Goal: Task Accomplishment & Management: Manage account settings

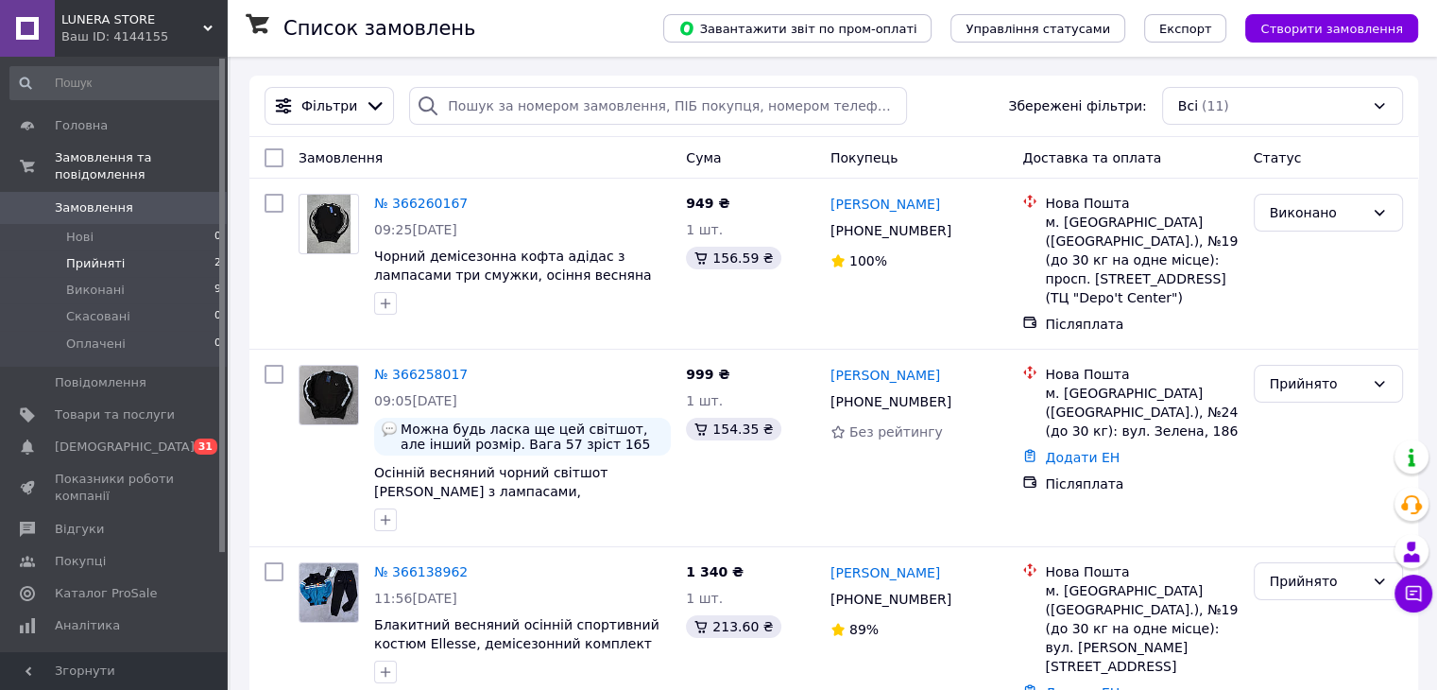
click at [194, 250] on li "Прийняті 2" at bounding box center [116, 263] width 232 height 26
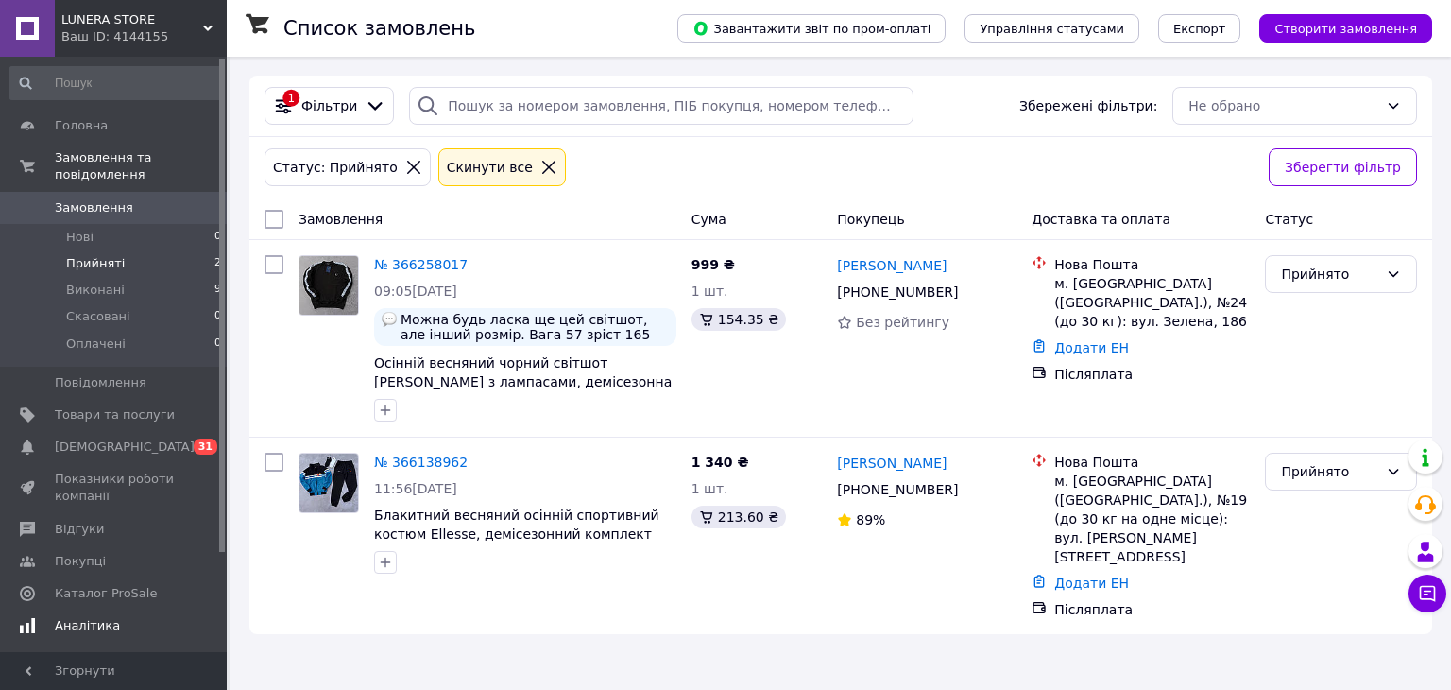
click at [163, 621] on link "Аналітика" at bounding box center [116, 625] width 232 height 32
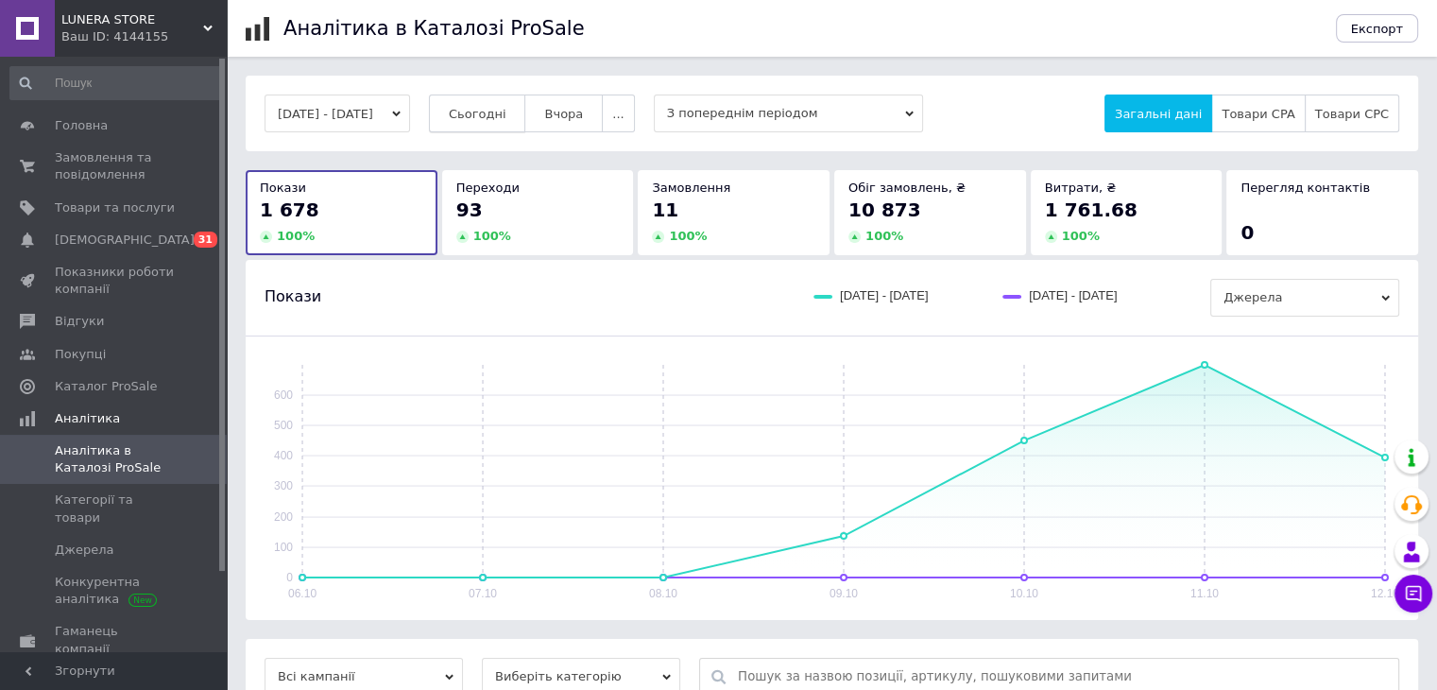
click at [471, 121] on button "Сьогодні" at bounding box center [477, 113] width 97 height 38
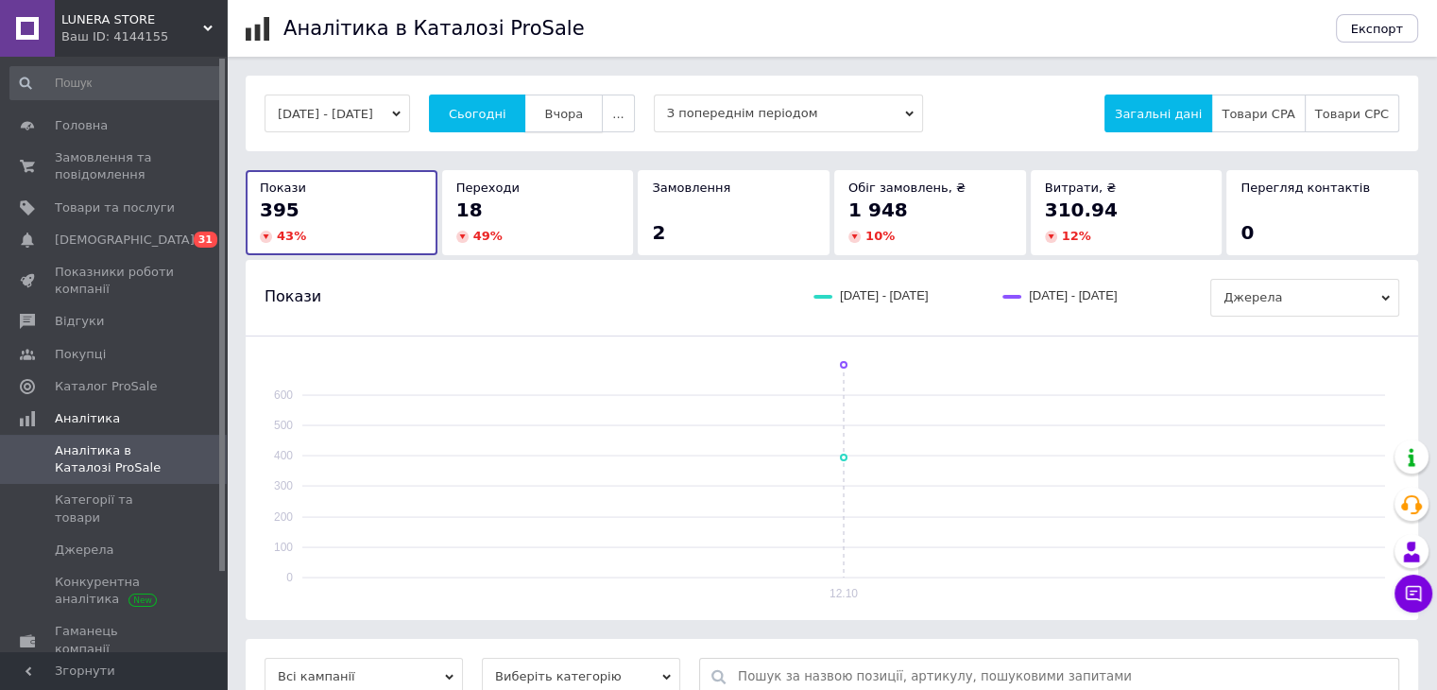
click at [582, 111] on span "Вчора" at bounding box center [563, 114] width 39 height 14
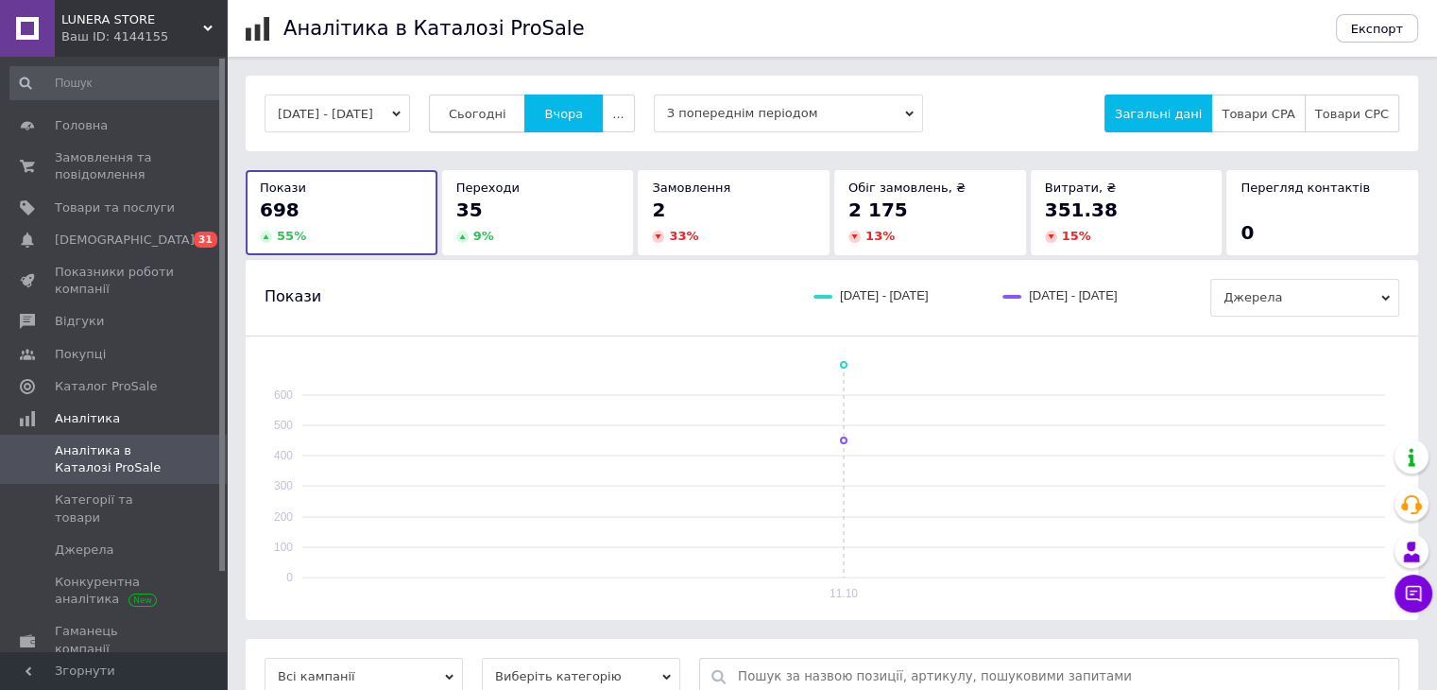
click at [506, 118] on span "Сьогодні" at bounding box center [478, 114] width 58 height 14
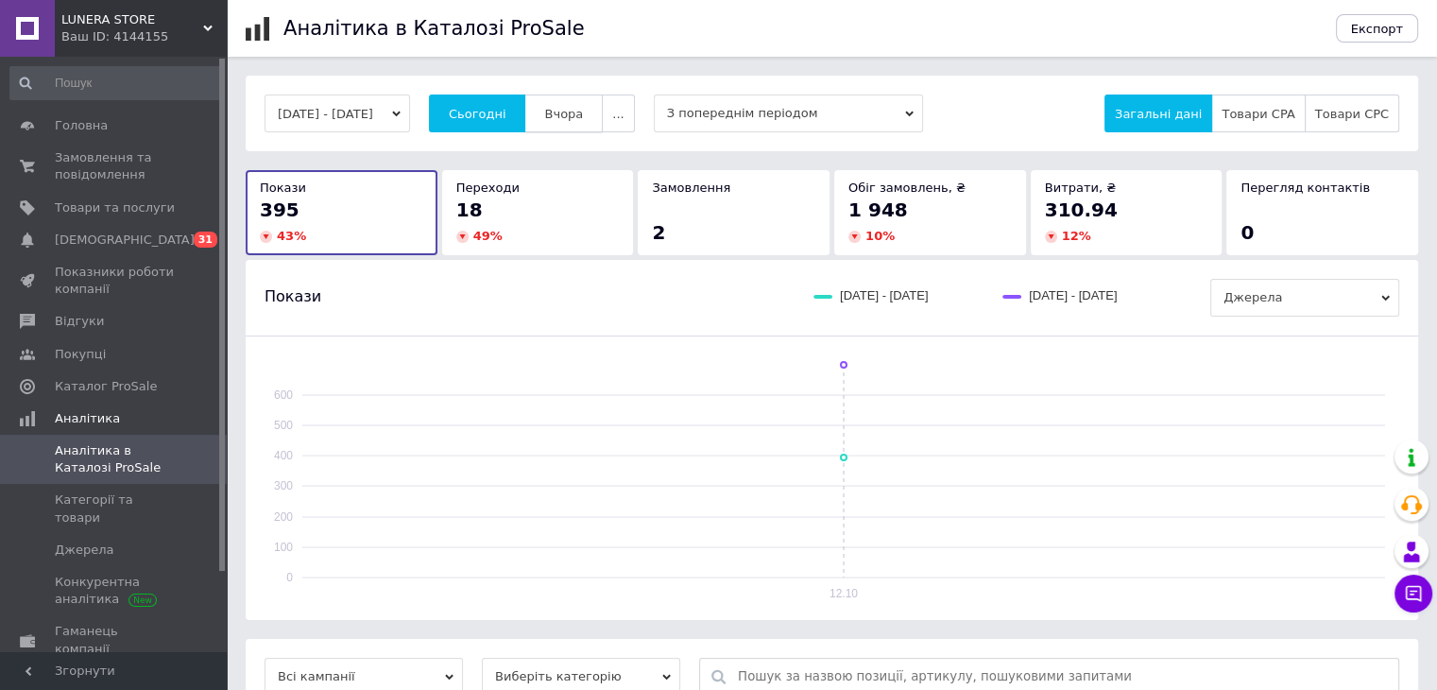
click at [577, 107] on span "Вчора" at bounding box center [563, 114] width 39 height 14
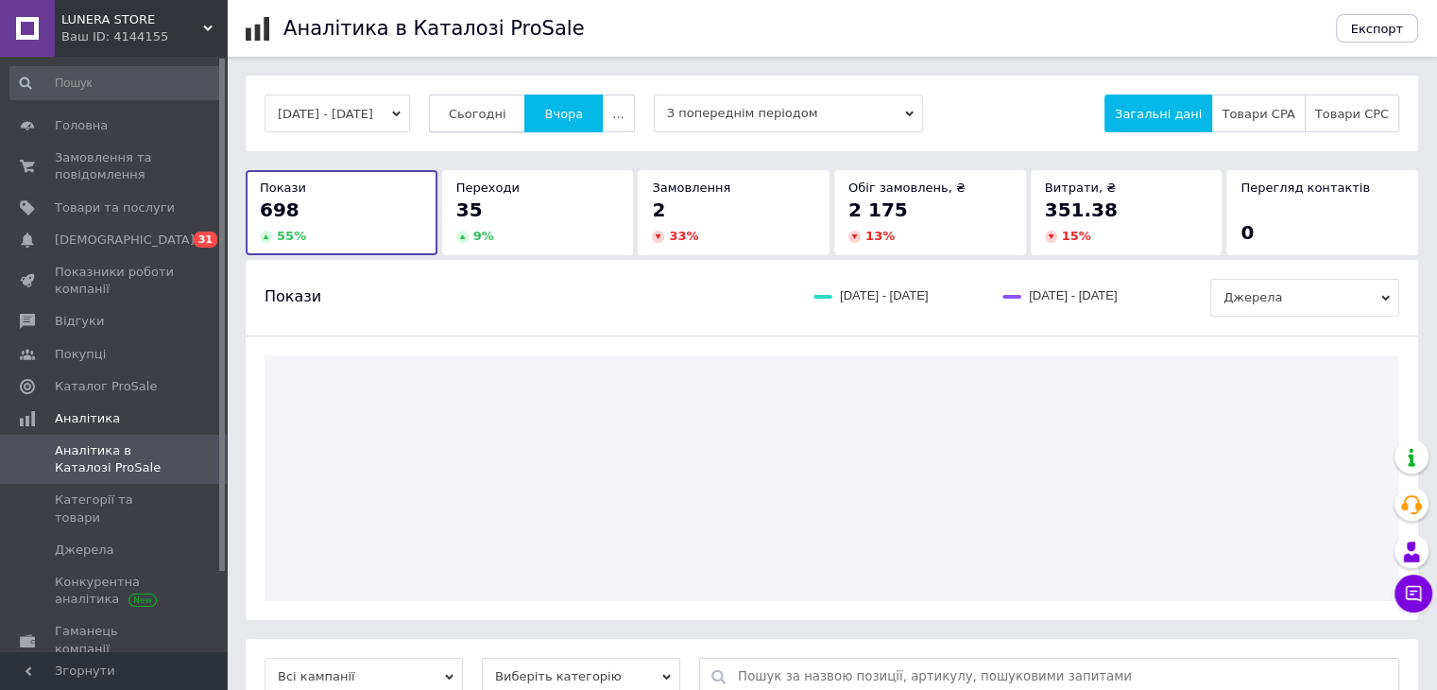
click at [526, 114] on button "Сьогодні" at bounding box center [477, 113] width 97 height 38
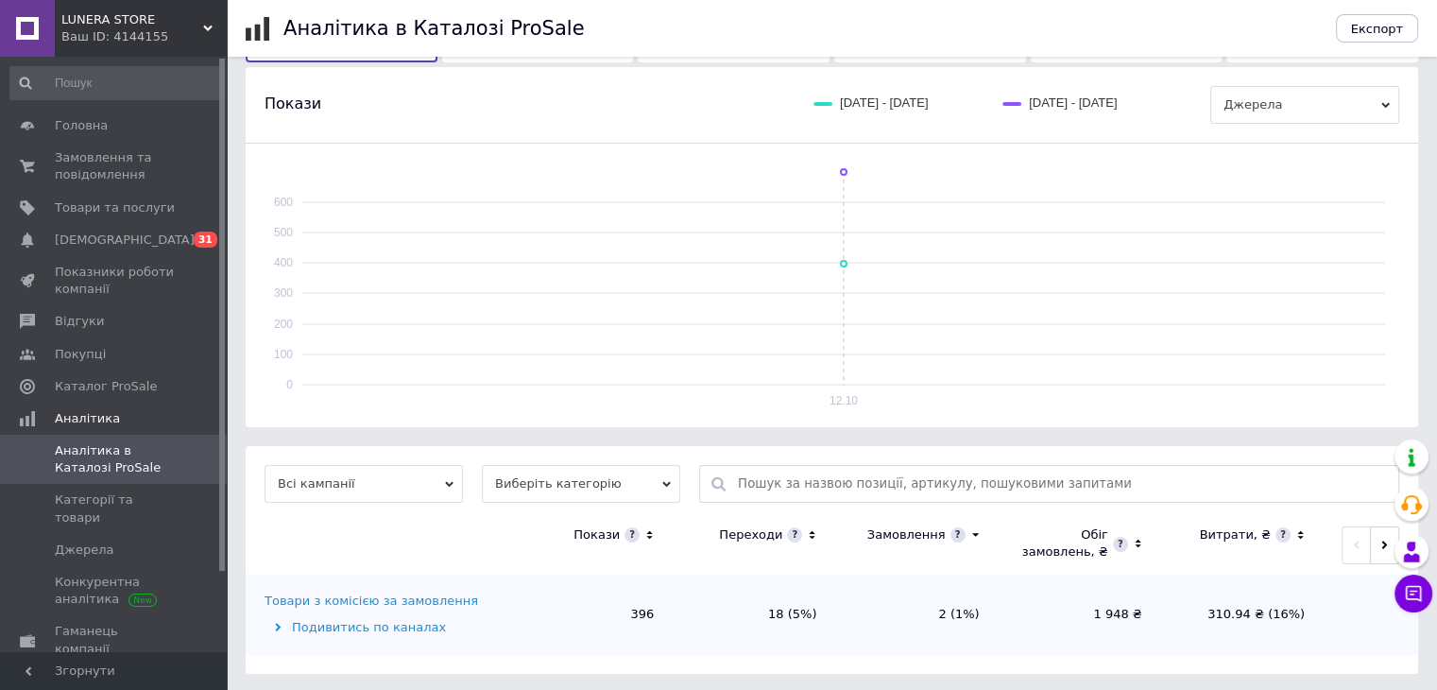
scroll to position [196, 0]
click at [144, 498] on span "Категорії та товари" at bounding box center [115, 508] width 120 height 34
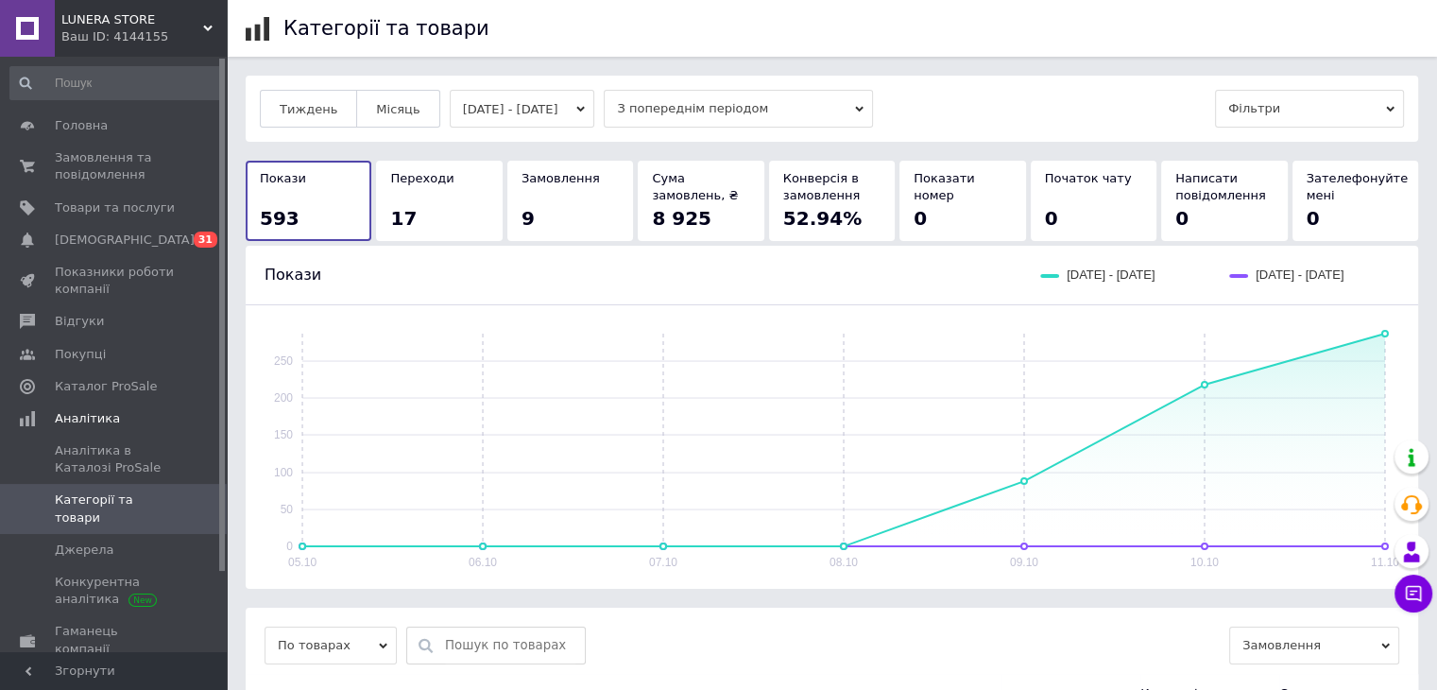
click at [420, 197] on div "Переходи 17" at bounding box center [438, 200] width 97 height 60
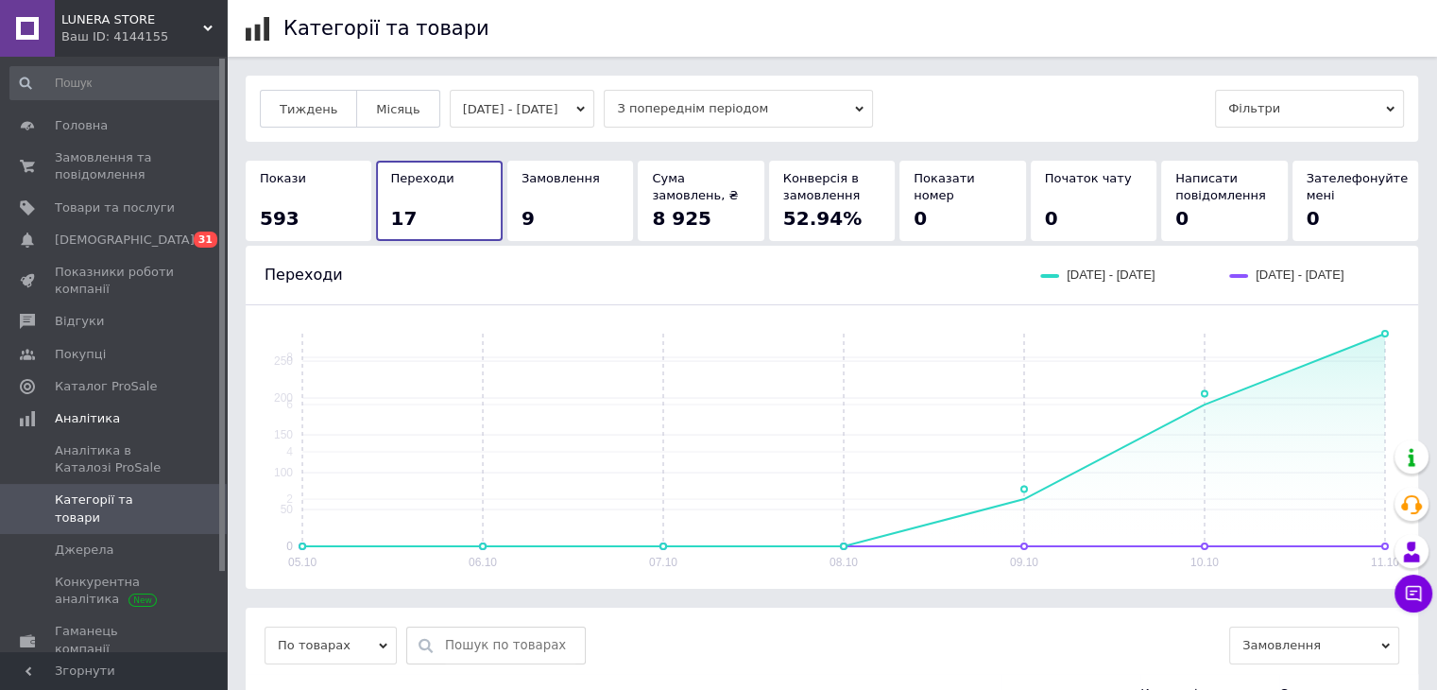
click at [308, 213] on div "593" at bounding box center [308, 218] width 97 height 26
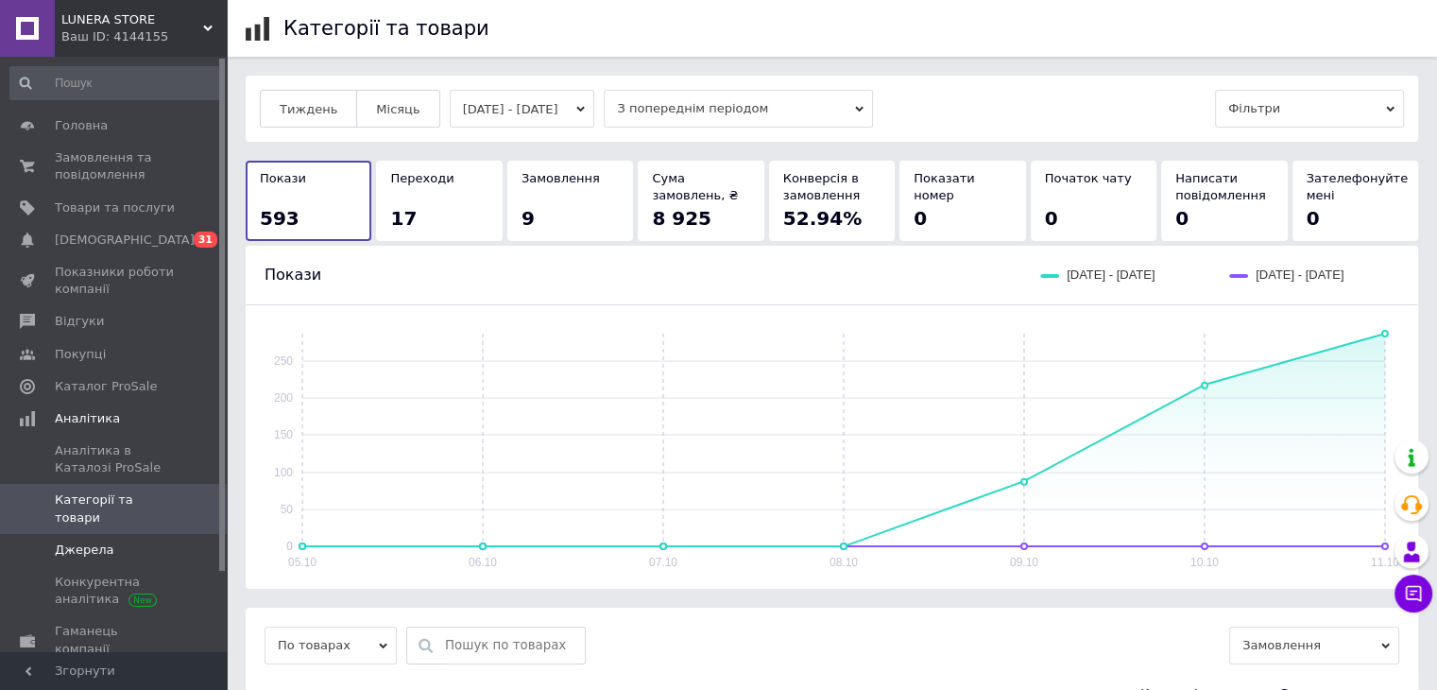
click at [110, 544] on link "Джерела" at bounding box center [116, 550] width 232 height 32
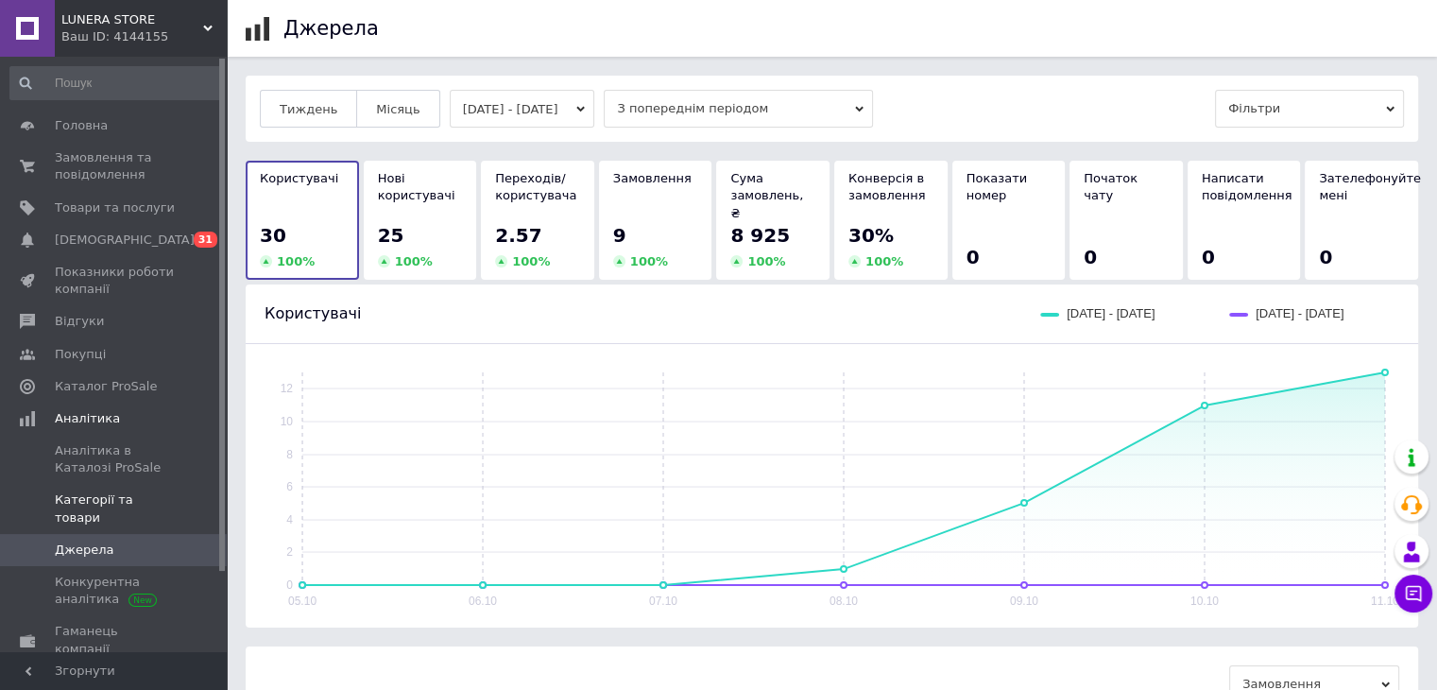
click at [143, 505] on span "Категорії та товари" at bounding box center [115, 508] width 120 height 34
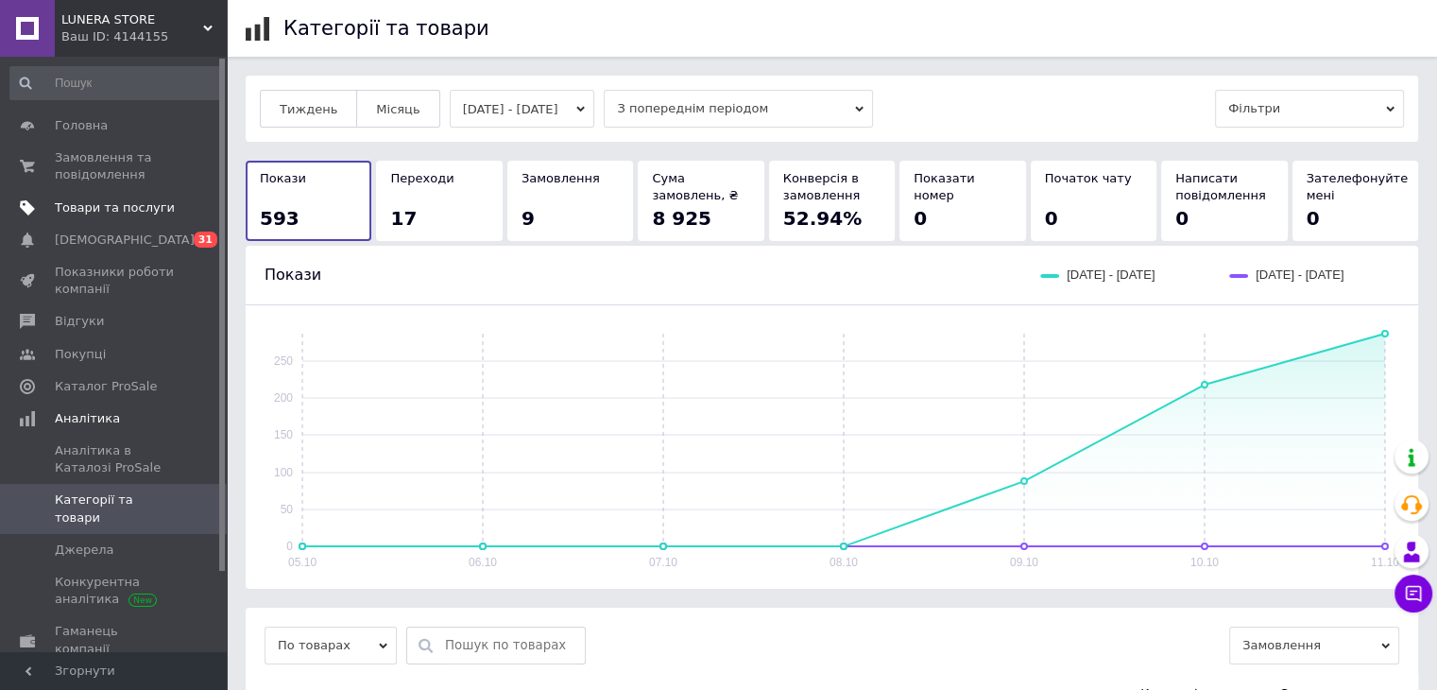
click at [87, 196] on link "Товари та послуги" at bounding box center [116, 208] width 232 height 32
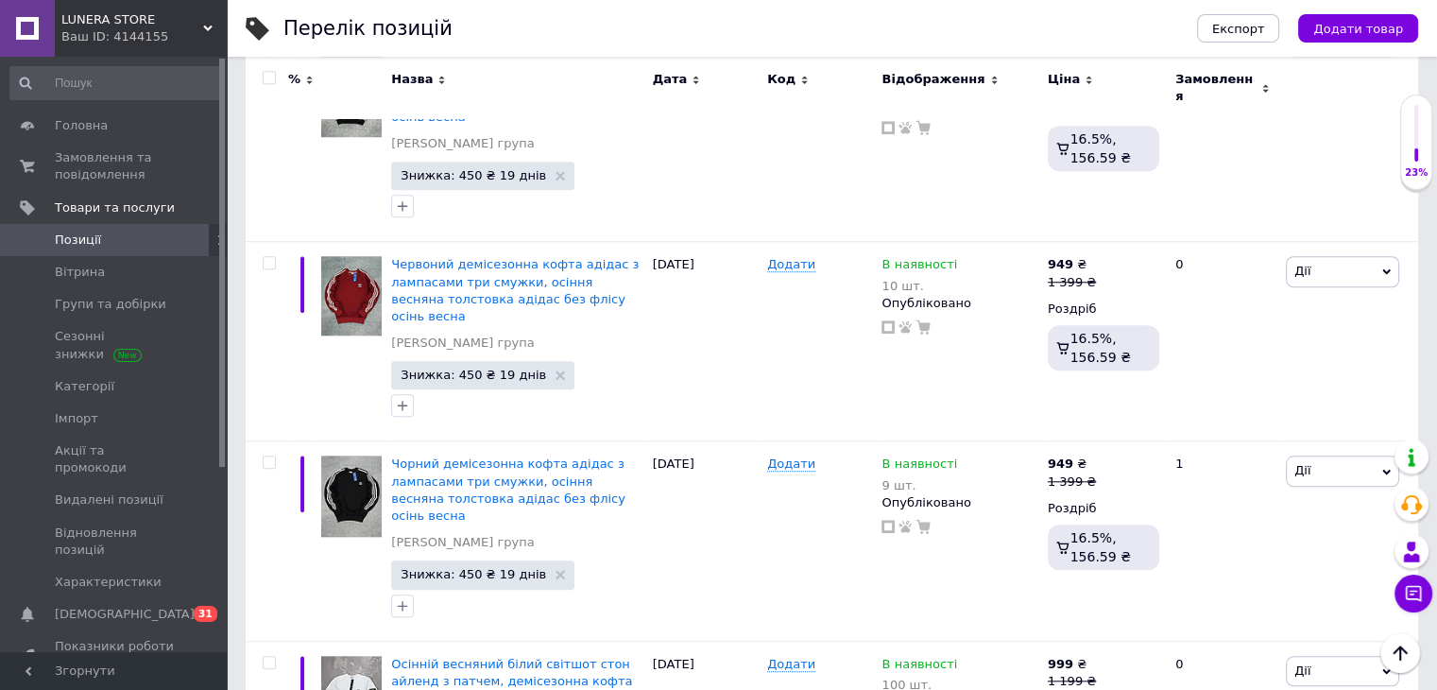
scroll to position [17008, 0]
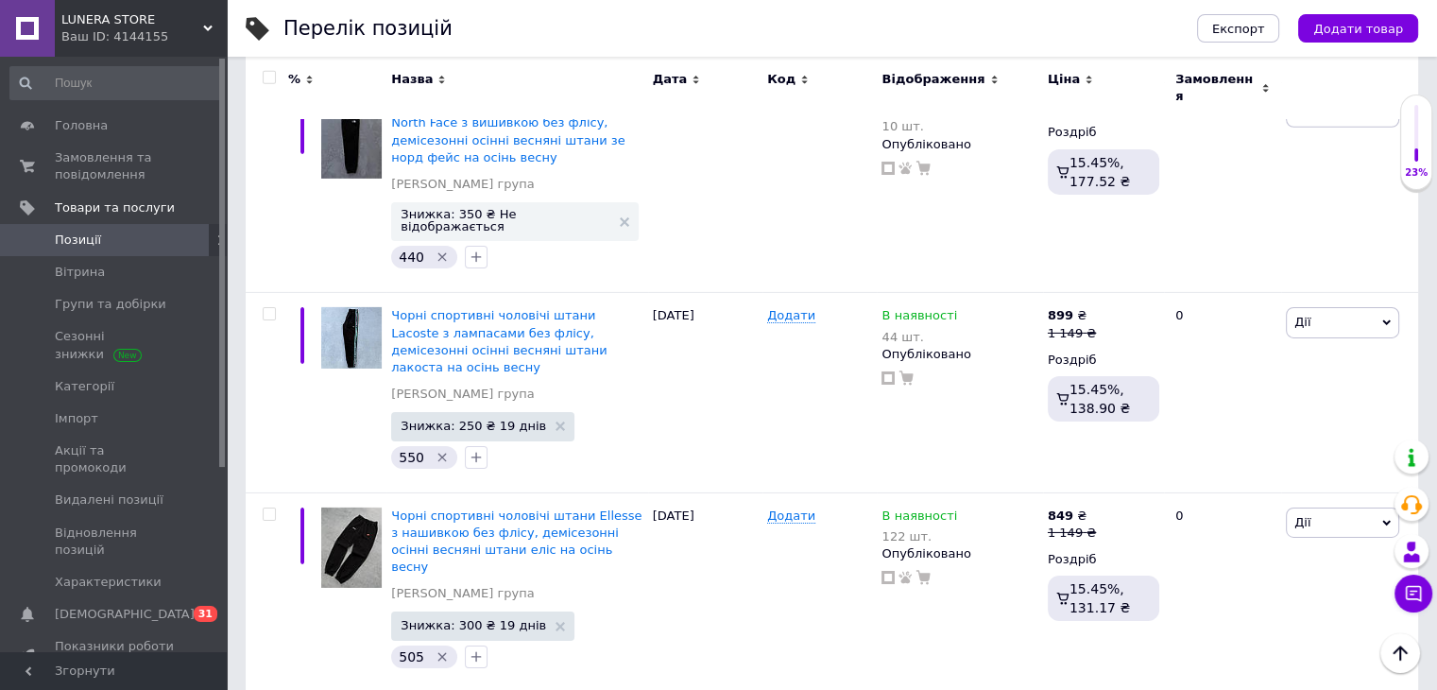
scroll to position [6100, 0]
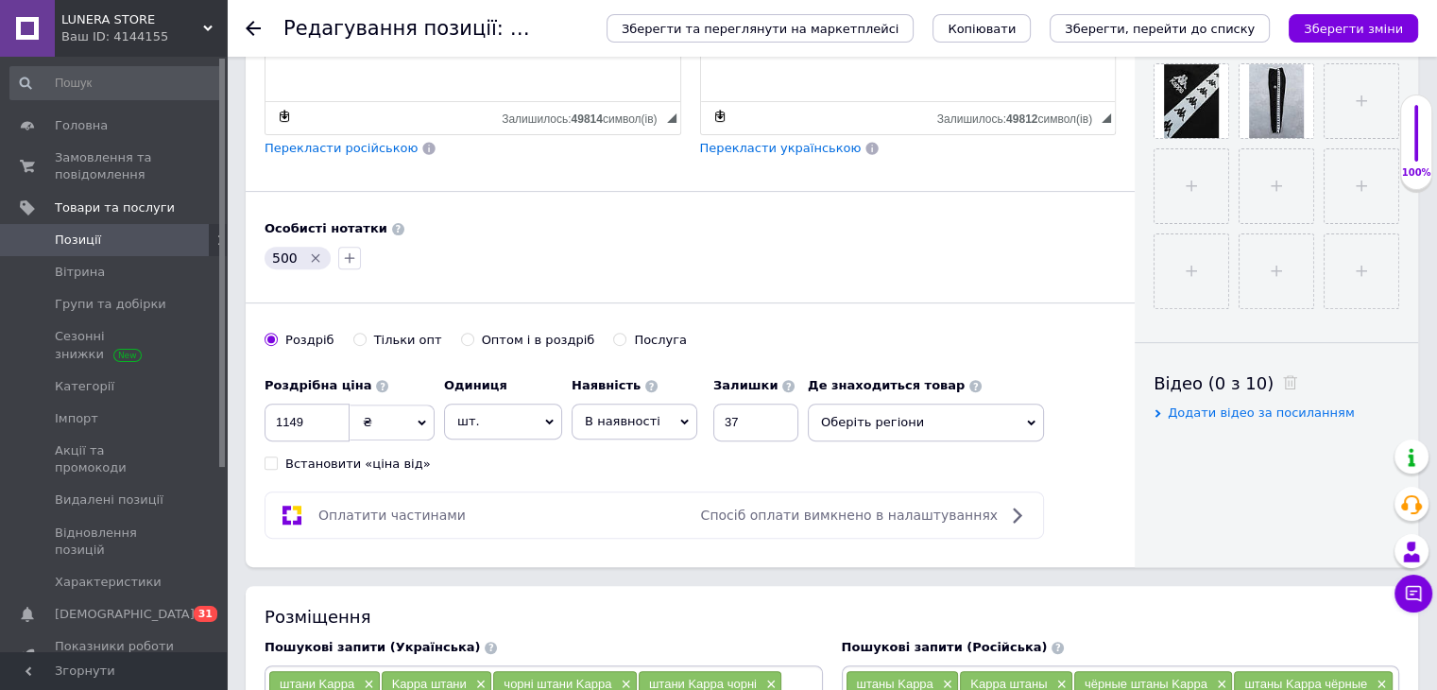
scroll to position [283, 0]
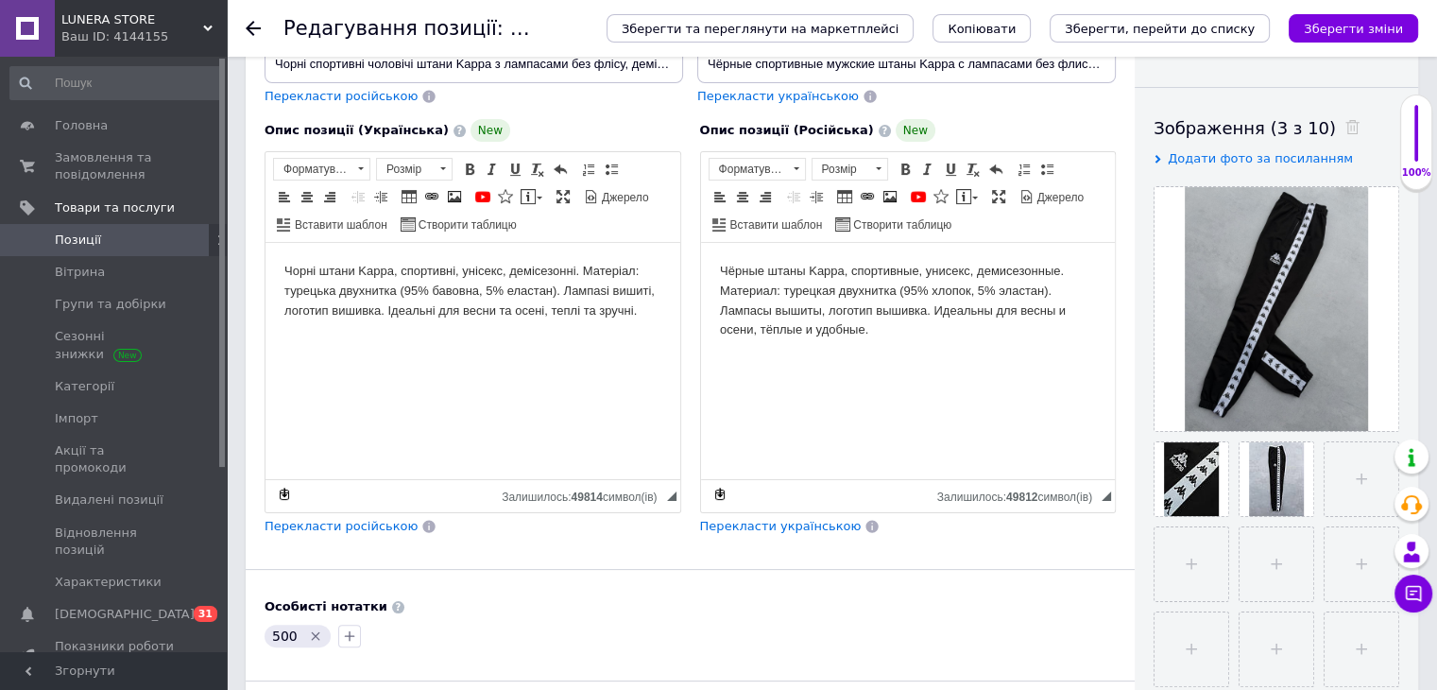
click at [380, 304] on body "Чорні штани Kappa, спортивні, унісекс, демісезонні. Матеріал: турецька двухнитк…" at bounding box center [472, 291] width 377 height 59
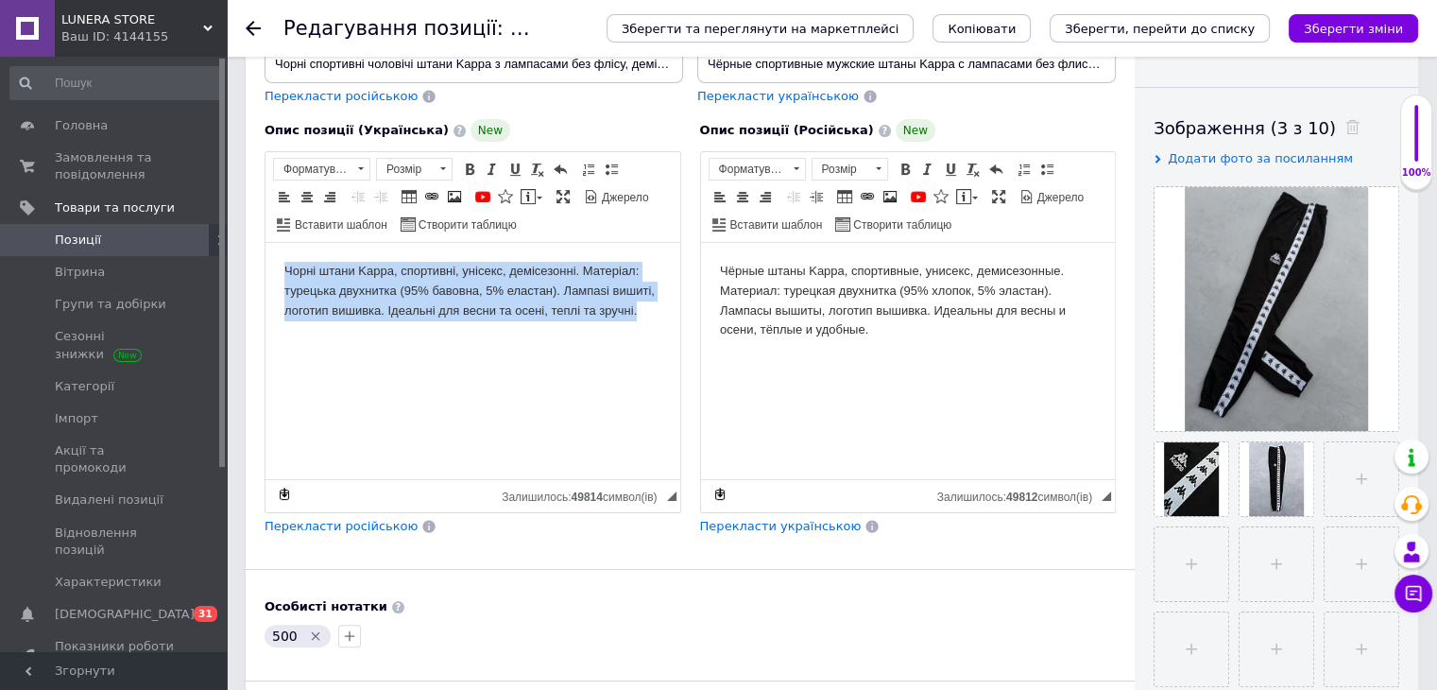
click at [380, 304] on body "Чорні штани Kappa, спортивні, унісекс, демісезонні. Матеріал: турецька двухнитк…" at bounding box center [472, 291] width 377 height 59
copy body "Чорні штани Kappa, спортивні, унісекс, демісезонні. Матеріал: турецька двухнитк…"
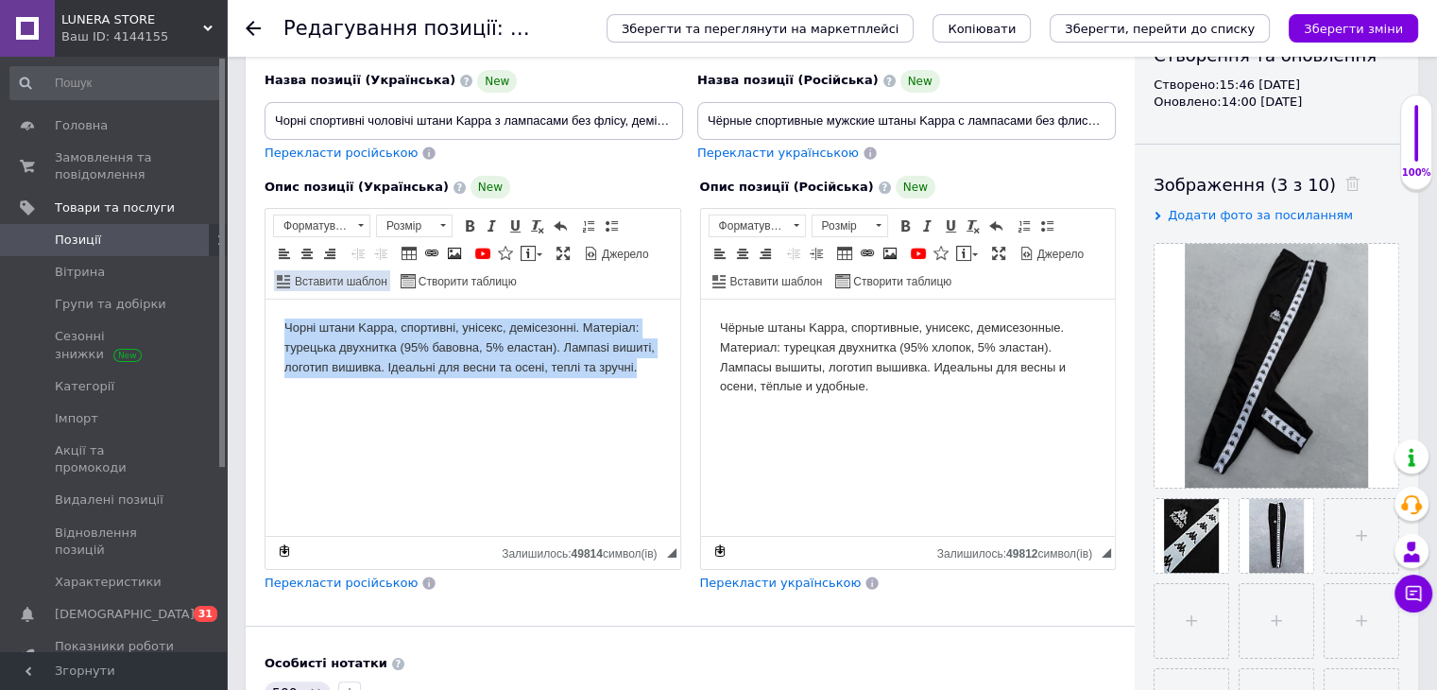
scroll to position [0, 0]
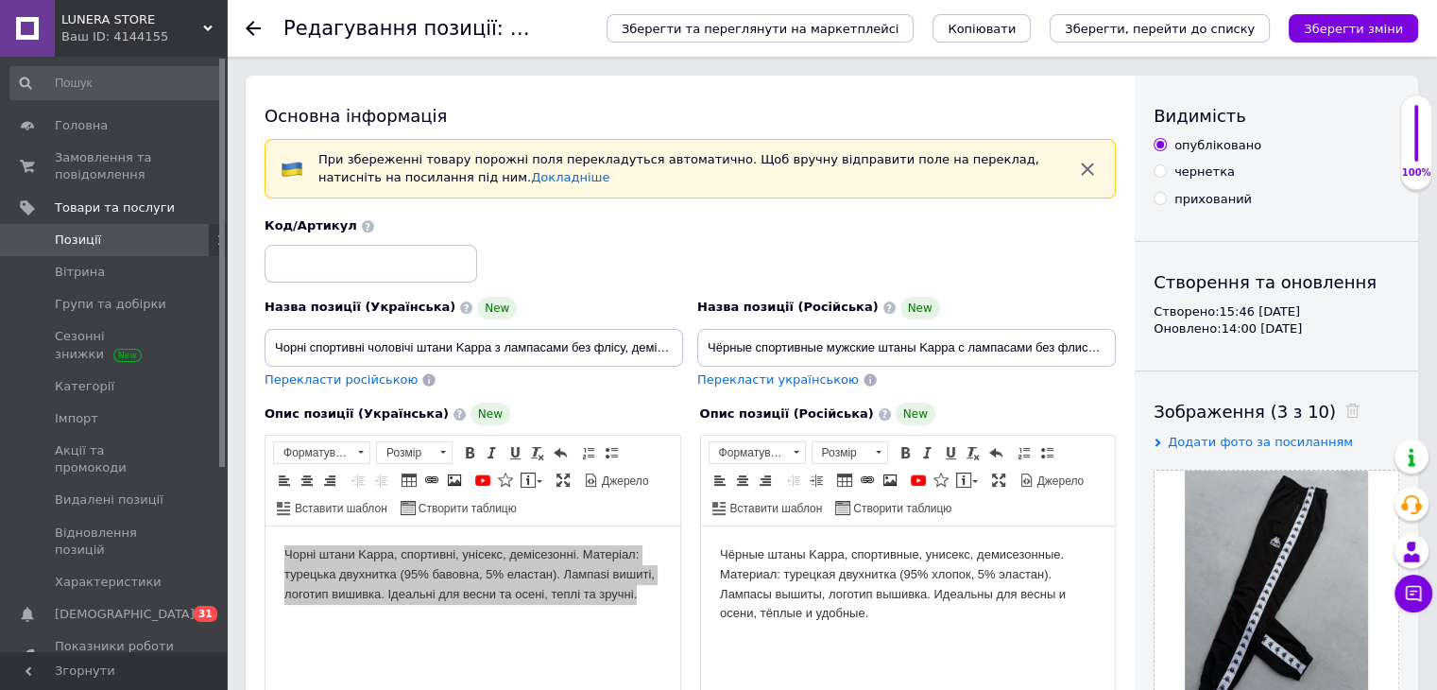
click at [341, 250] on input at bounding box center [371, 264] width 213 height 38
click at [341, 250] on input "87497416" at bounding box center [371, 264] width 213 height 38
click at [347, 249] on input "87497416" at bounding box center [371, 264] width 213 height 38
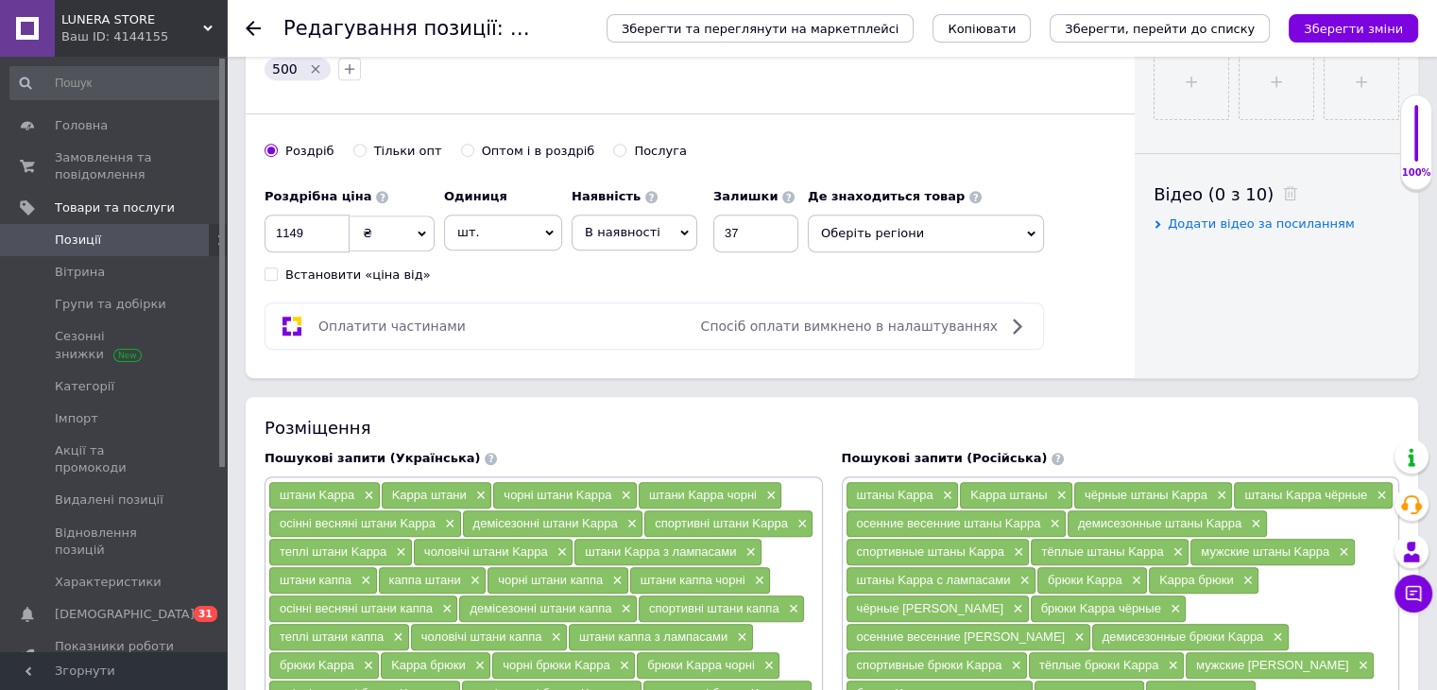
type input "87497416"
click at [753, 238] on input "37" at bounding box center [755, 233] width 85 height 38
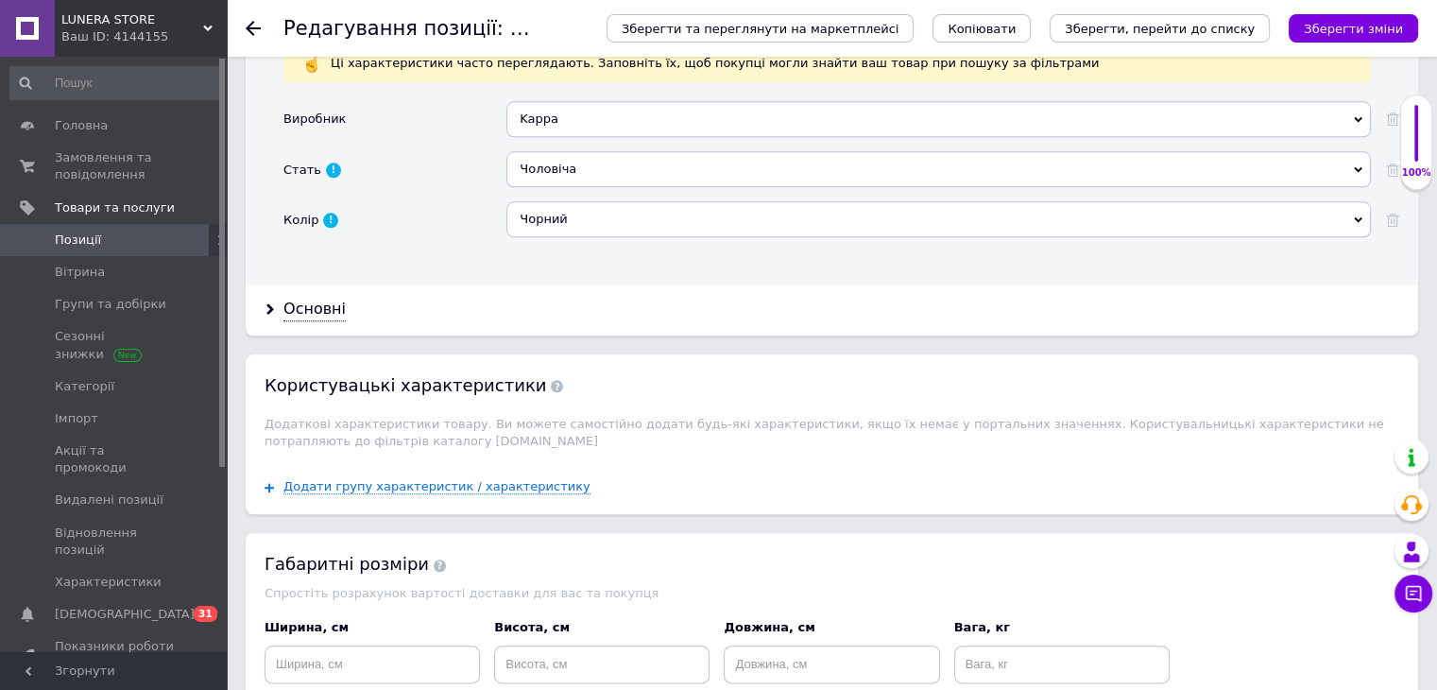
scroll to position [1844, 0]
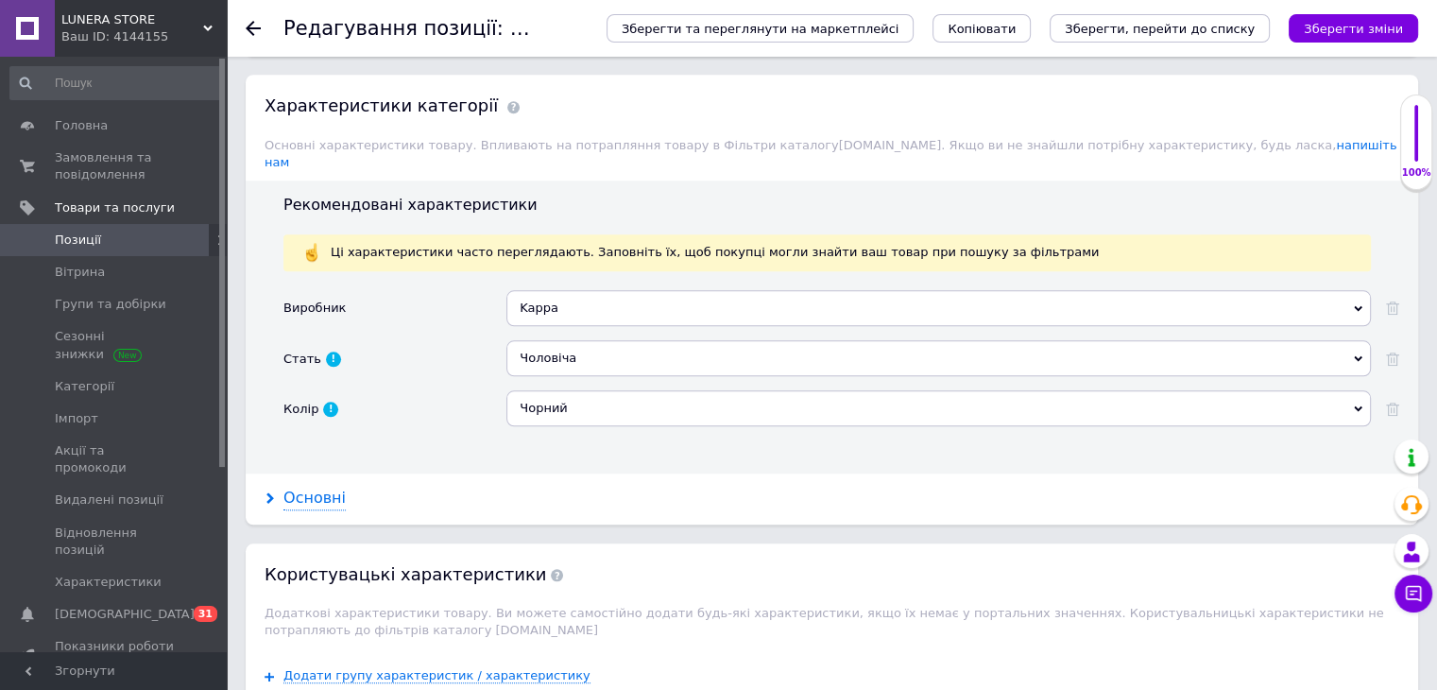
click at [284, 488] on div "Основні" at bounding box center [314, 499] width 62 height 22
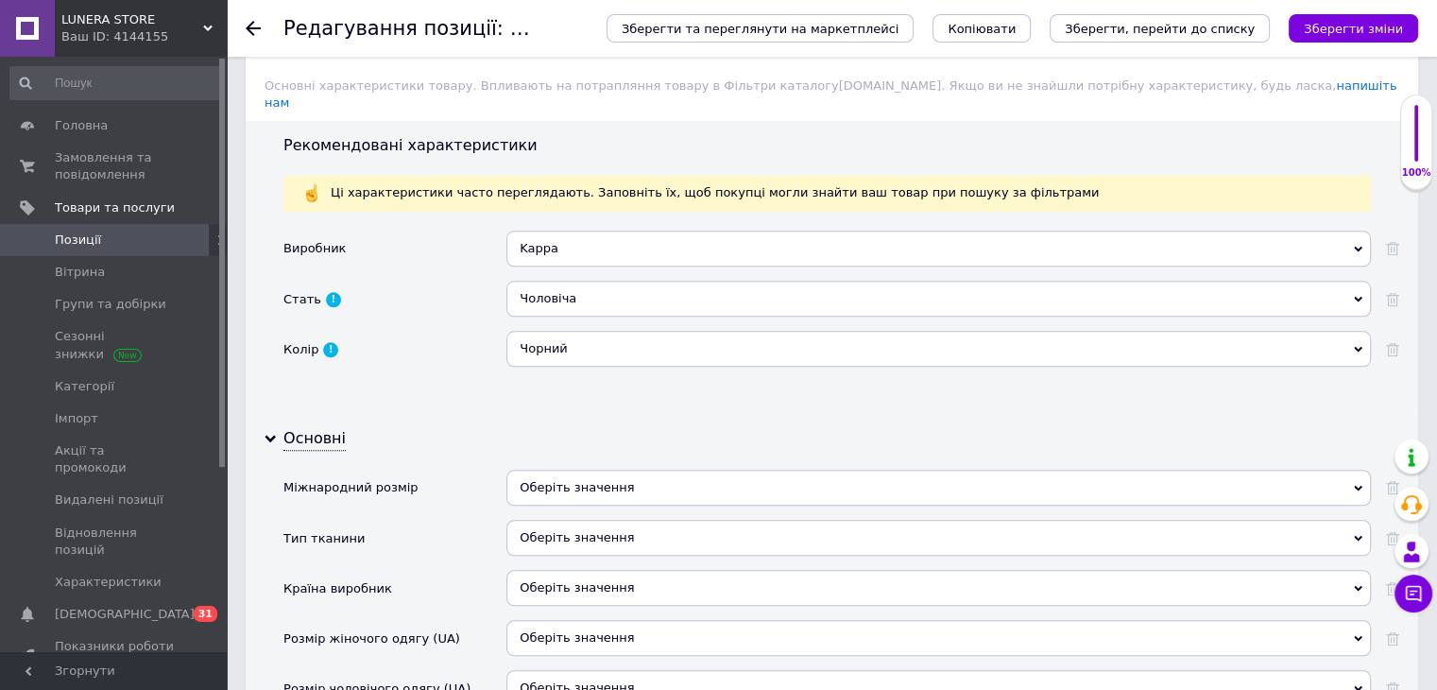
scroll to position [2033, 0]
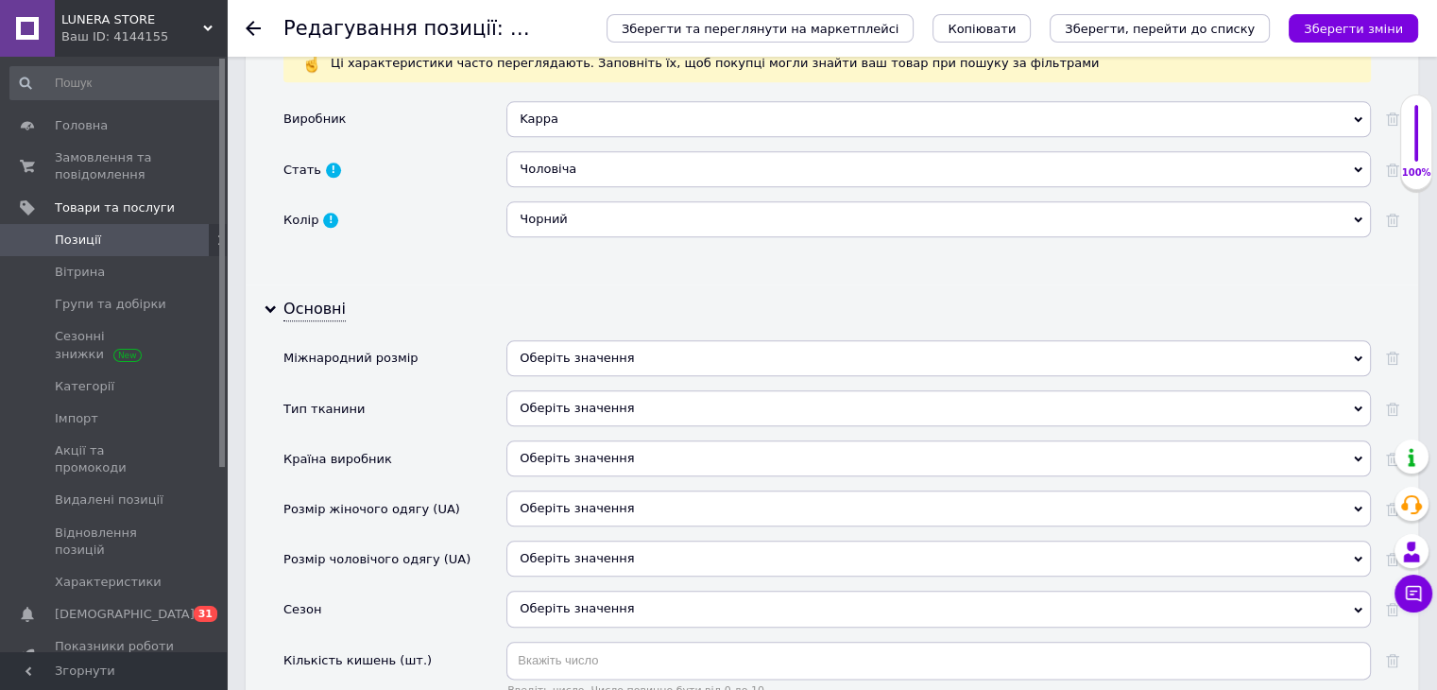
click at [628, 340] on div "Оберіть значення" at bounding box center [938, 358] width 865 height 36
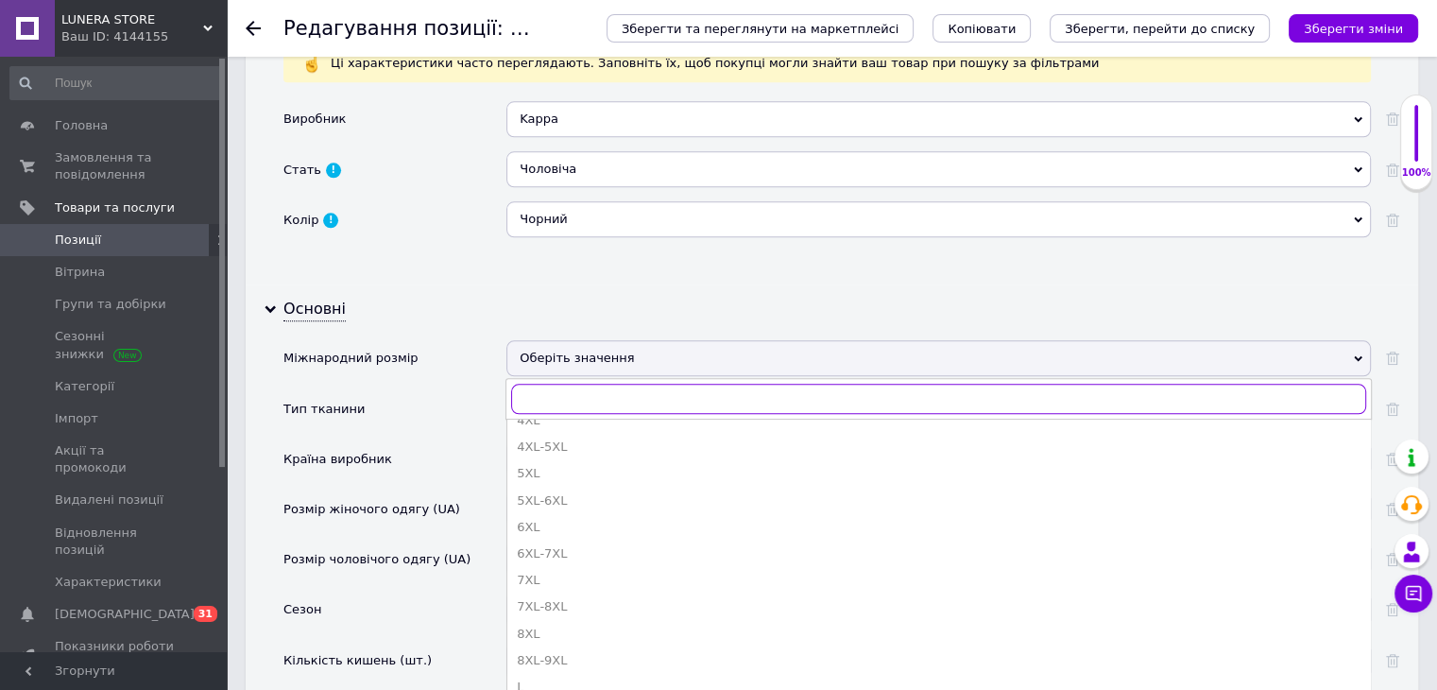
scroll to position [378, 0]
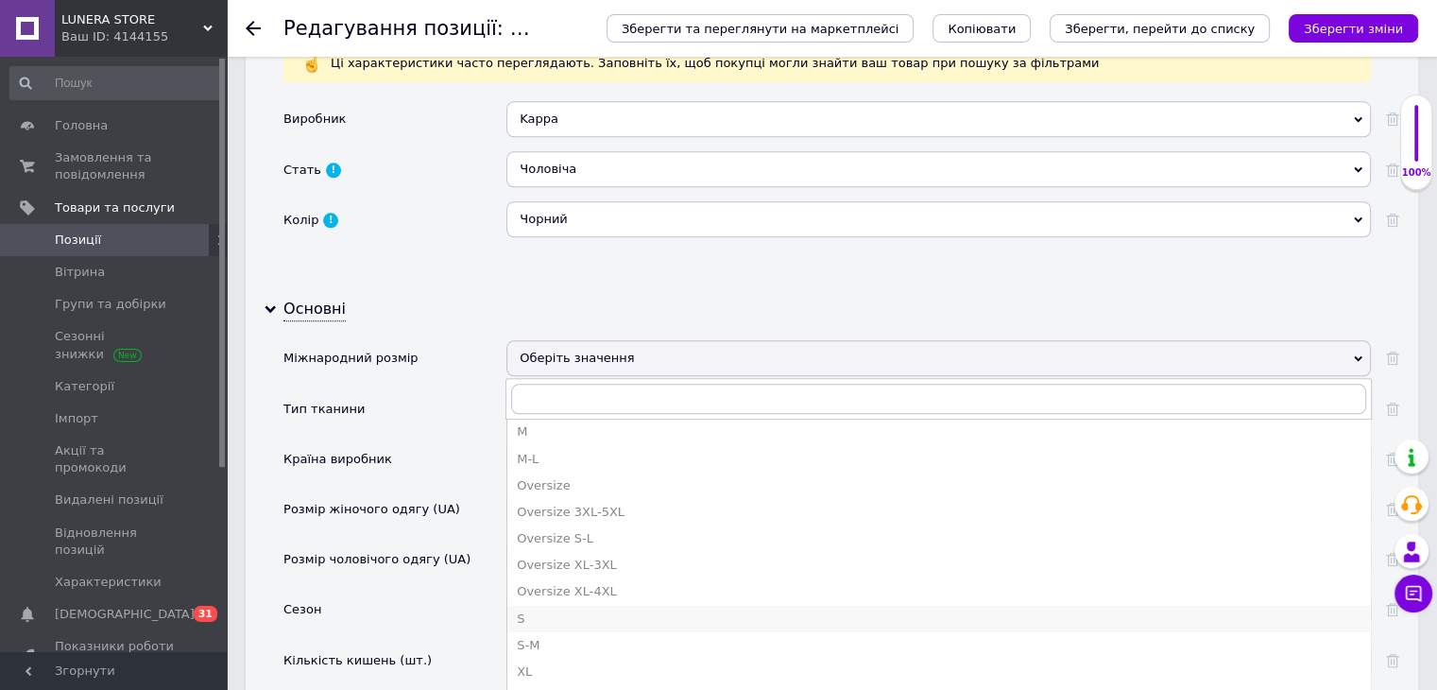
click at [560, 610] on div "S" at bounding box center [939, 618] width 844 height 17
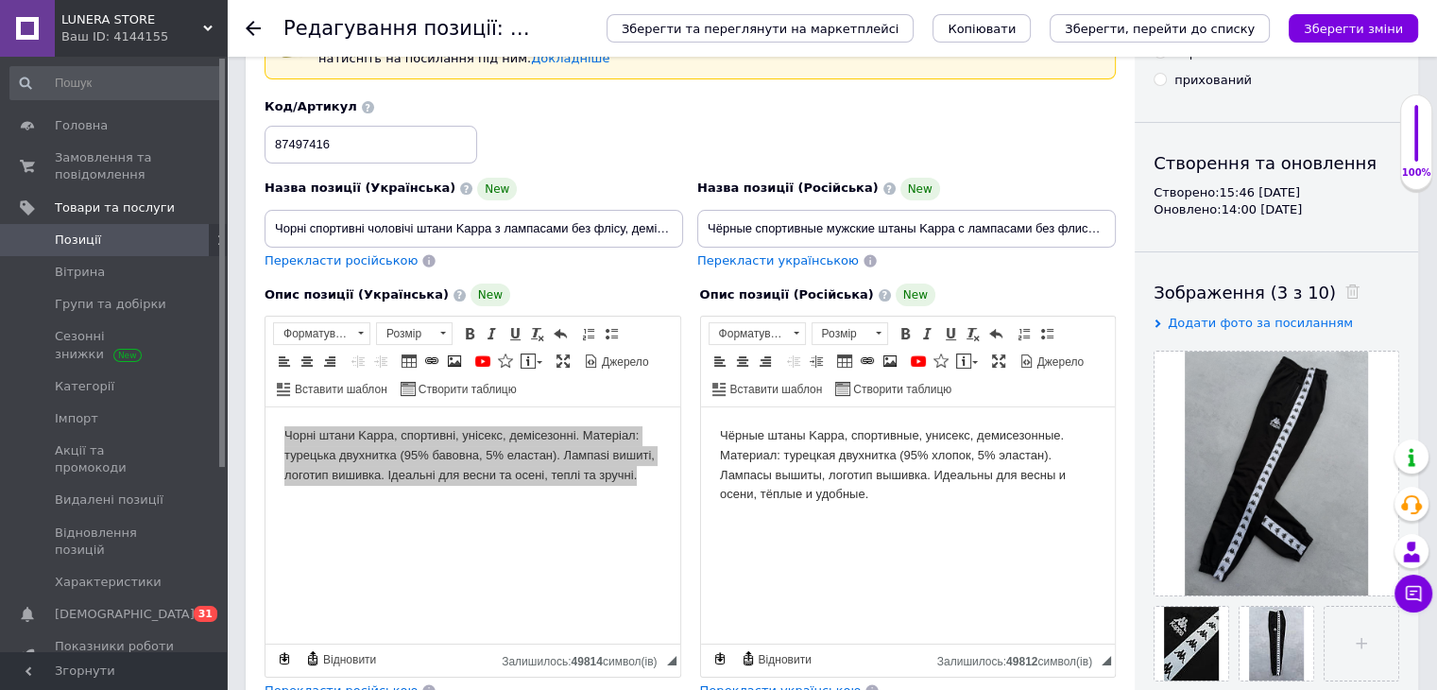
scroll to position [92, 0]
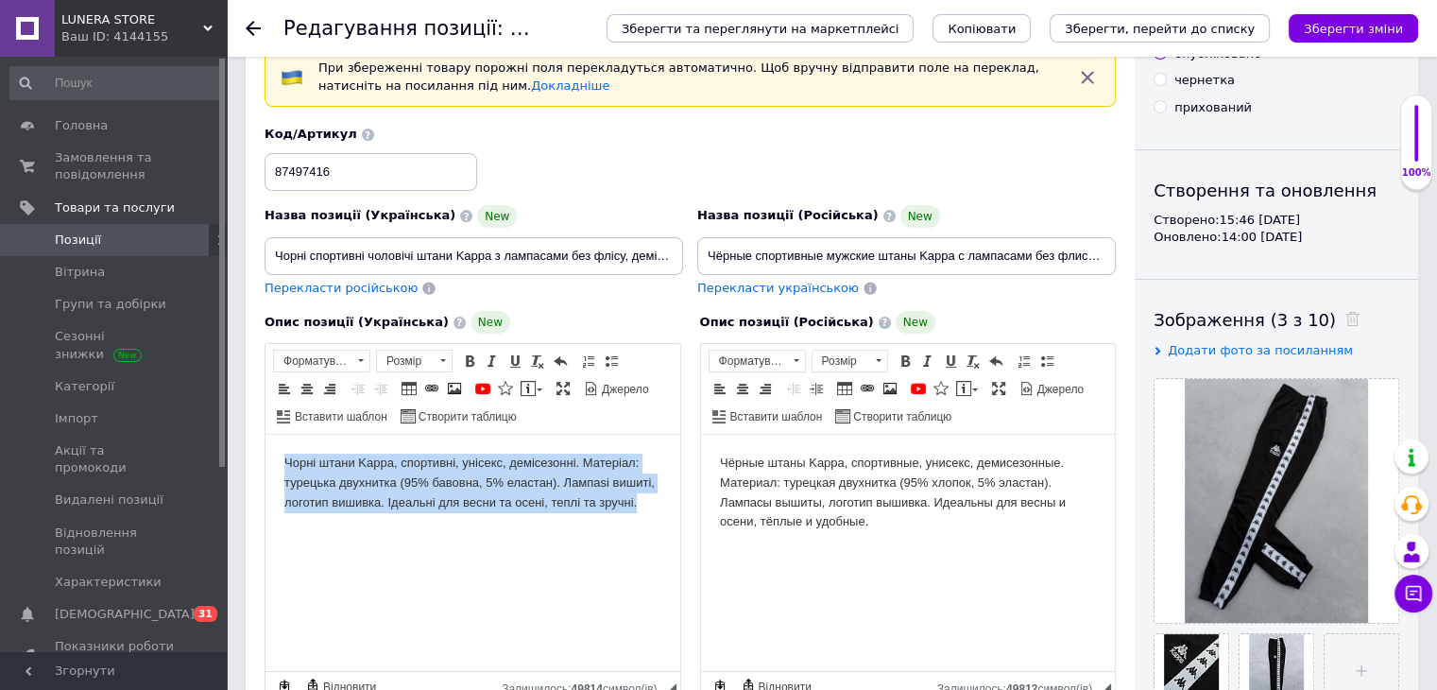
click at [436, 477] on body "Чорні штани Kappa, спортивні, унісекс, демісезонні. Матеріал: турецька двухнитк…" at bounding box center [472, 483] width 377 height 59
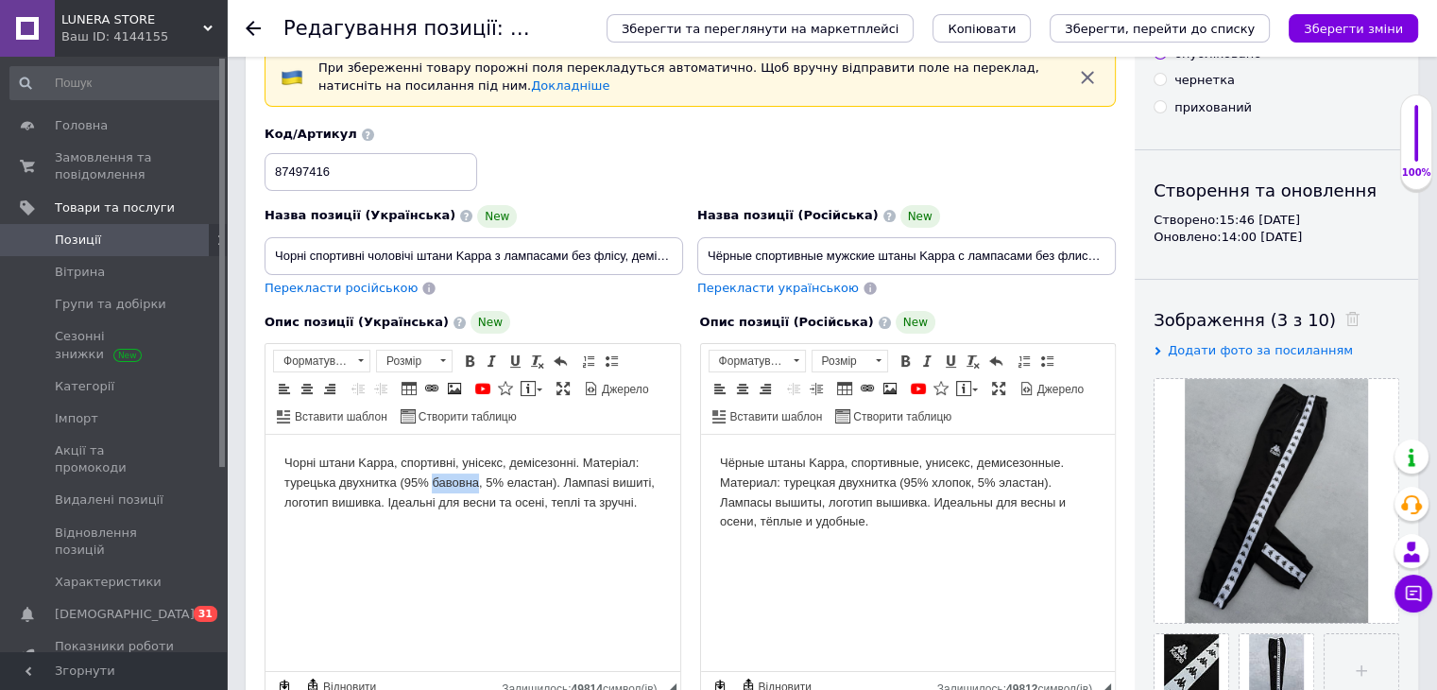
click at [436, 477] on body "Чорні штани Kappa, спортивні, унісекс, демісезонні. Матеріал: турецька двухнитк…" at bounding box center [472, 483] width 377 height 59
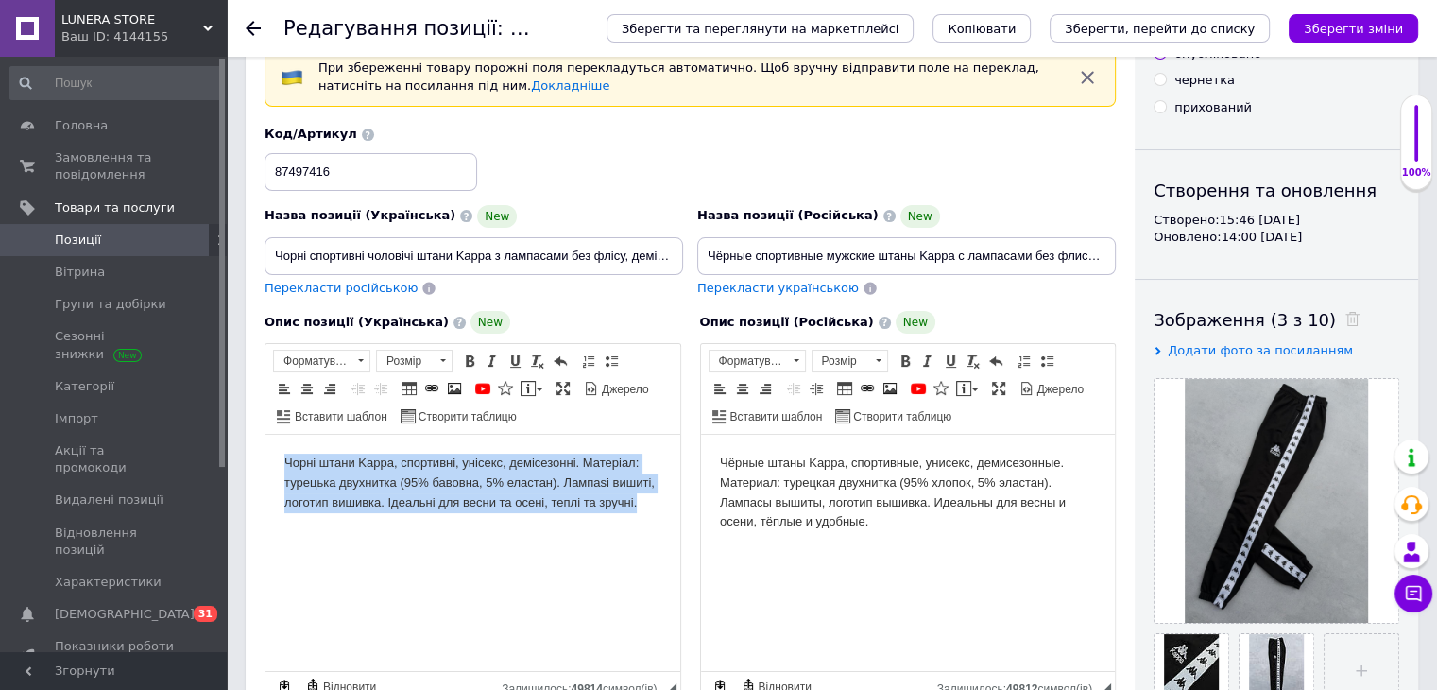
click at [436, 477] on body "Чорні штани Kappa, спортивні, унісекс, демісезонні. Матеріал: турецька двухнитк…" at bounding box center [472, 483] width 377 height 59
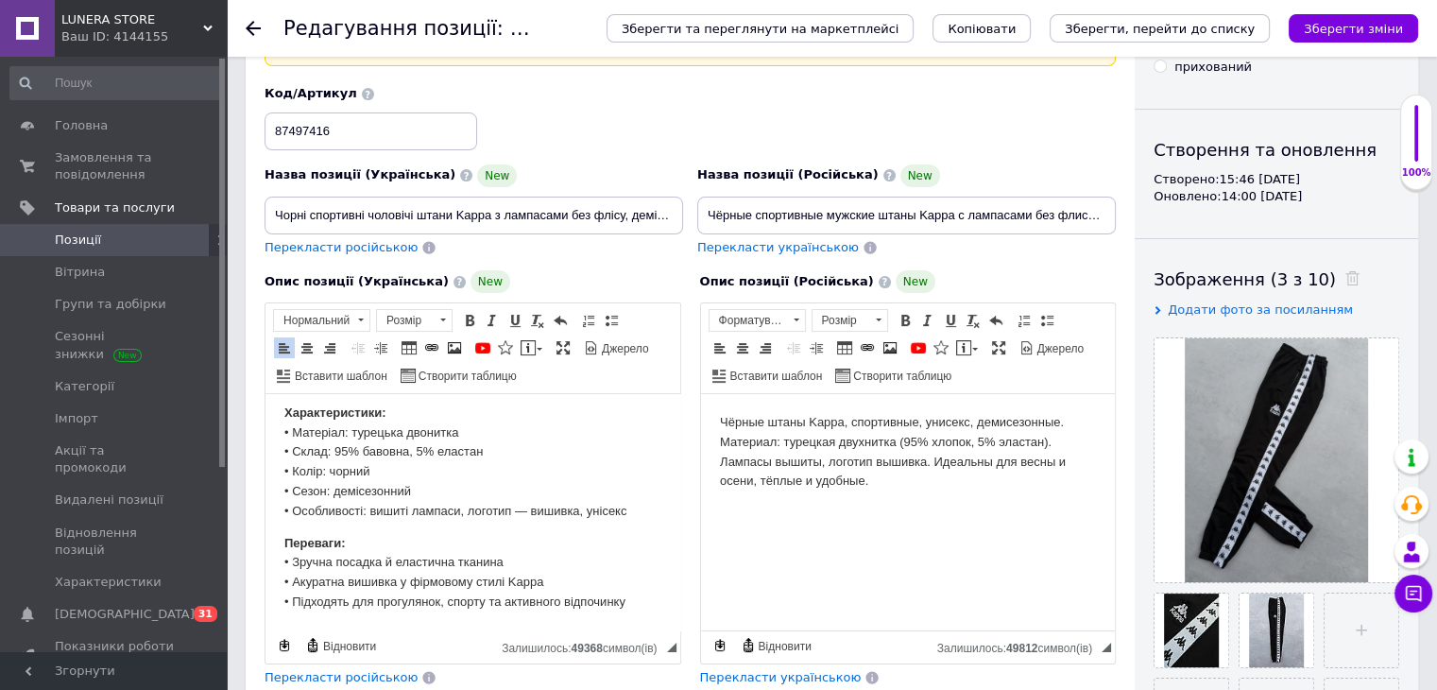
scroll to position [281, 0]
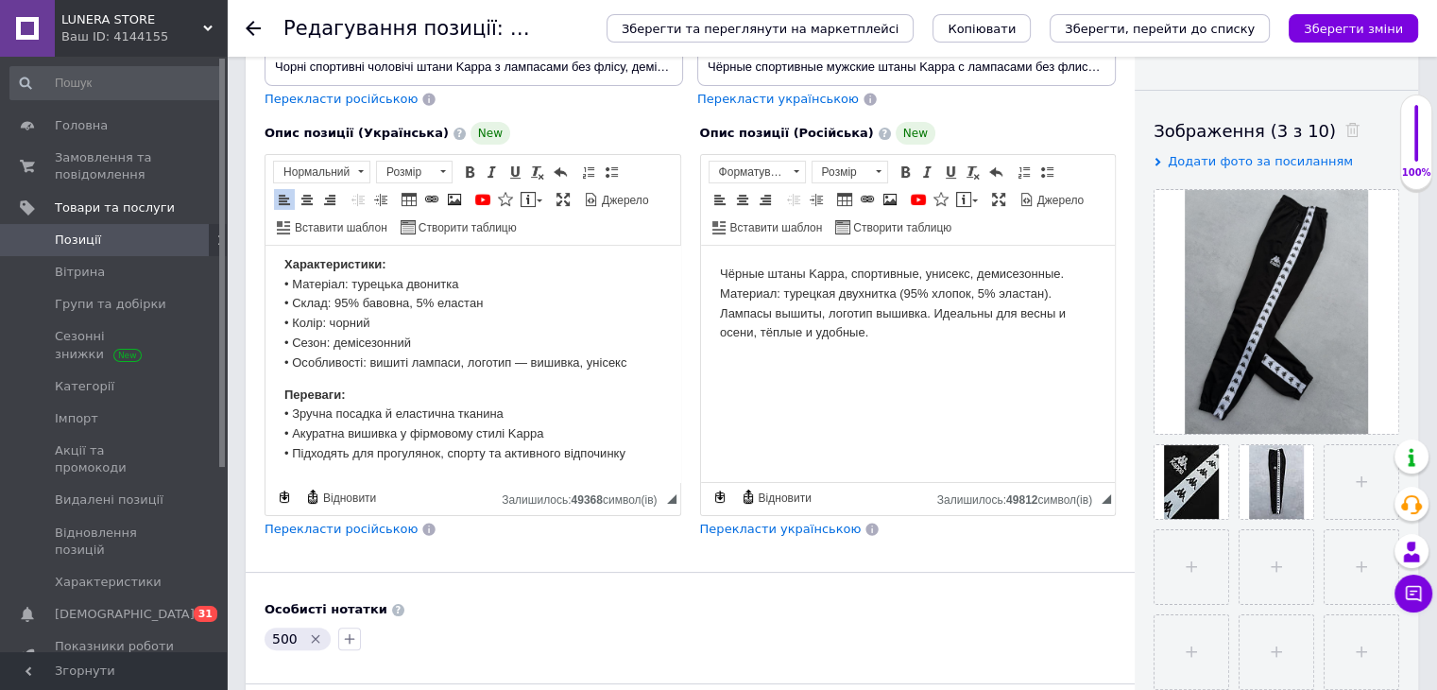
click at [286, 532] on span "Перекласти російською" at bounding box center [341, 529] width 153 height 14
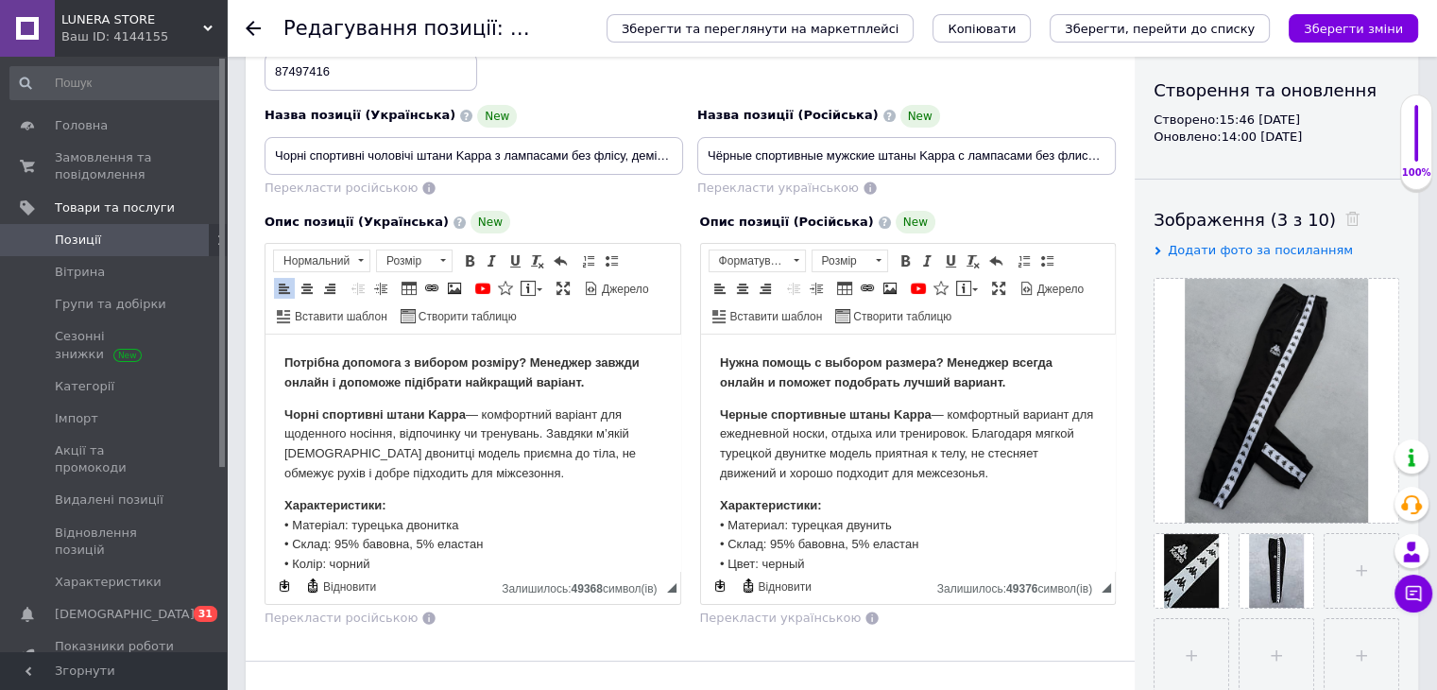
scroll to position [92, 0]
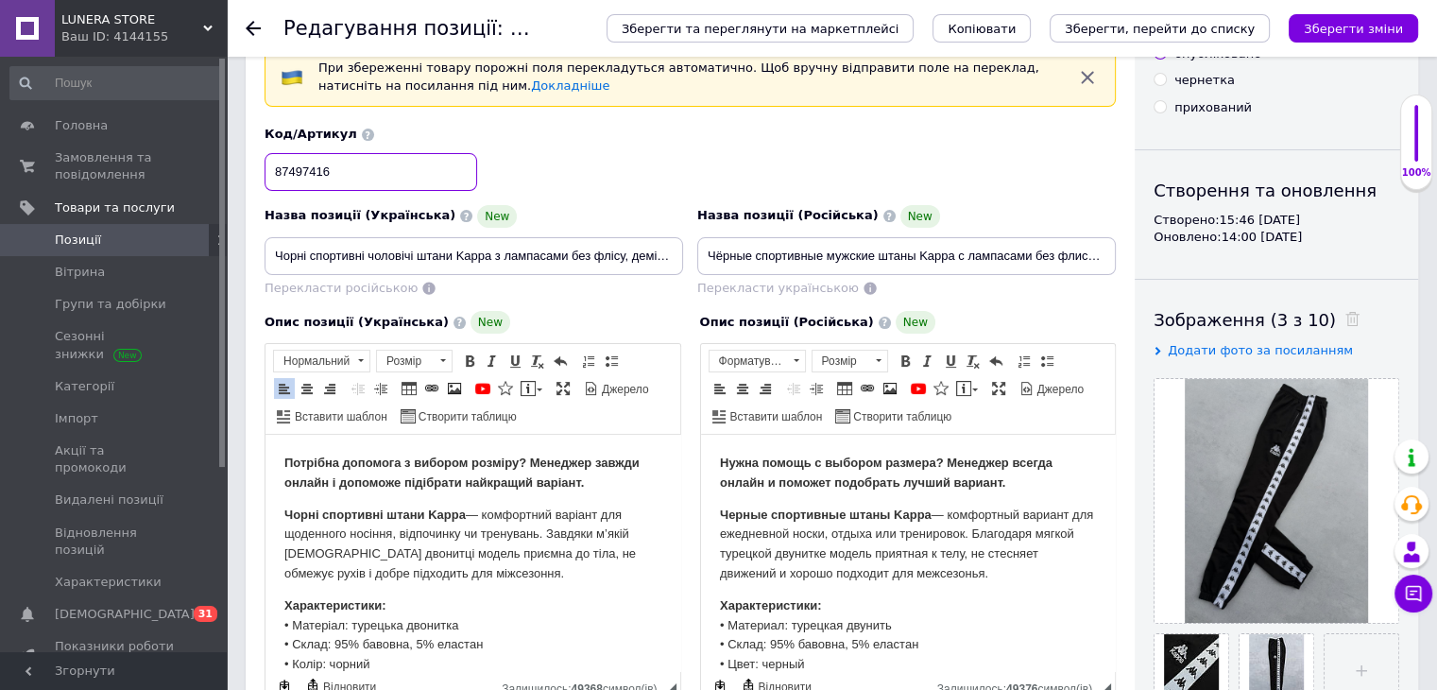
click at [351, 188] on input "87497416" at bounding box center [371, 172] width 213 height 38
click at [1398, 34] on icon "Зберегти зміни" at bounding box center [1353, 29] width 99 height 14
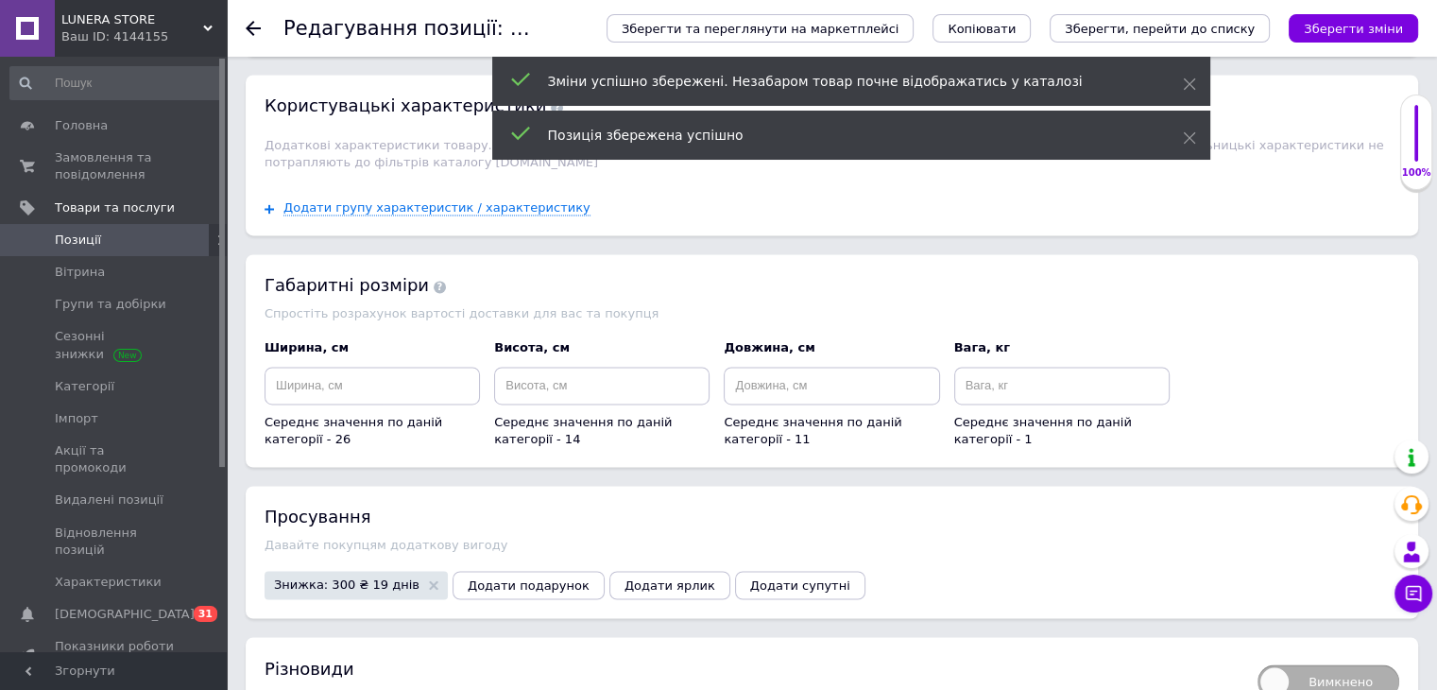
scroll to position [3137, 0]
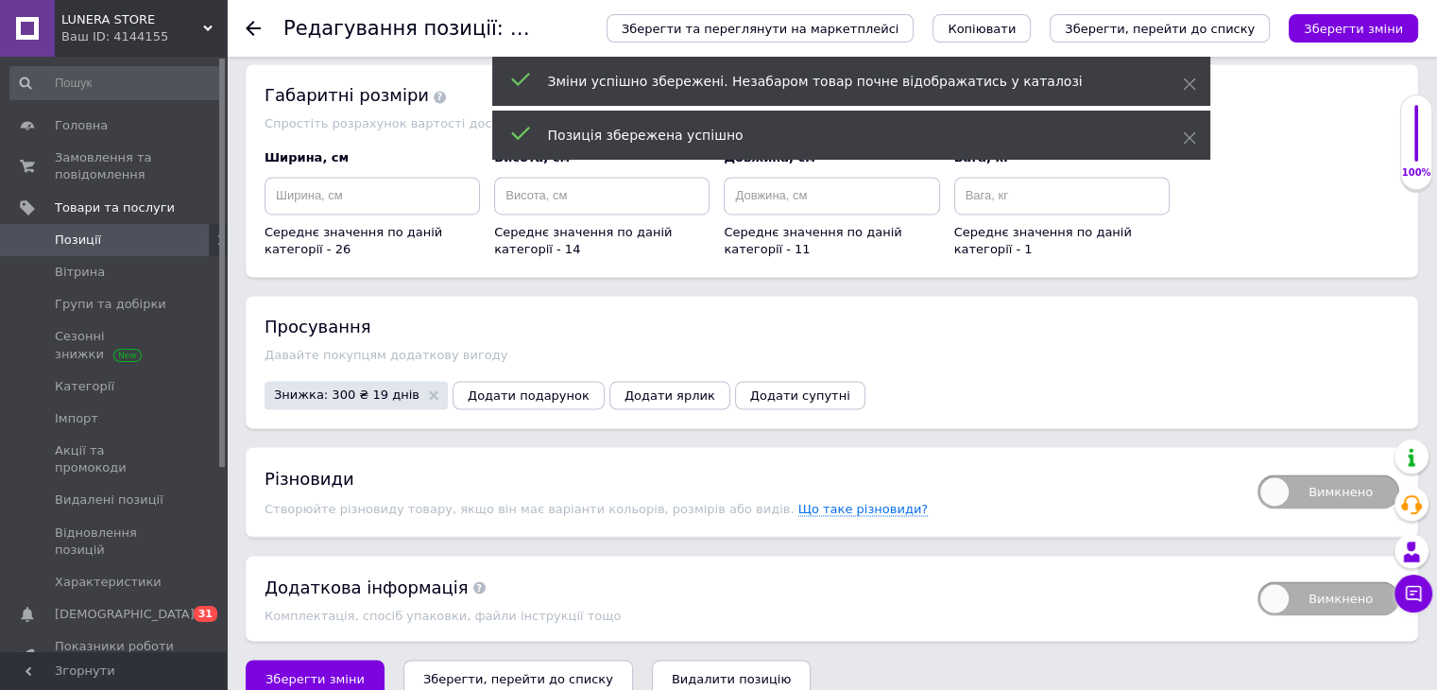
click at [1300, 474] on span "Вимкнено" at bounding box center [1329, 491] width 142 height 34
click at [1258, 462] on input "Вимкнено" at bounding box center [1251, 468] width 12 height 12
checkbox input "true"
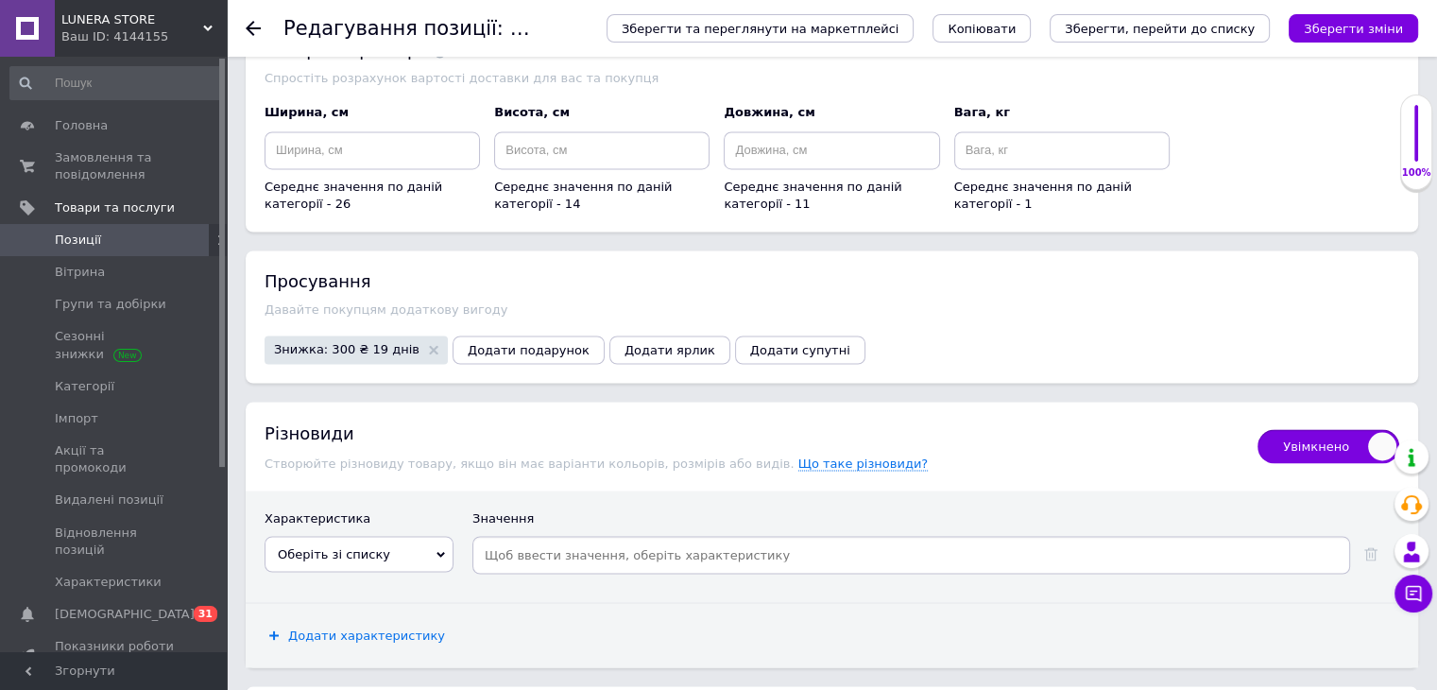
scroll to position [3313, 0]
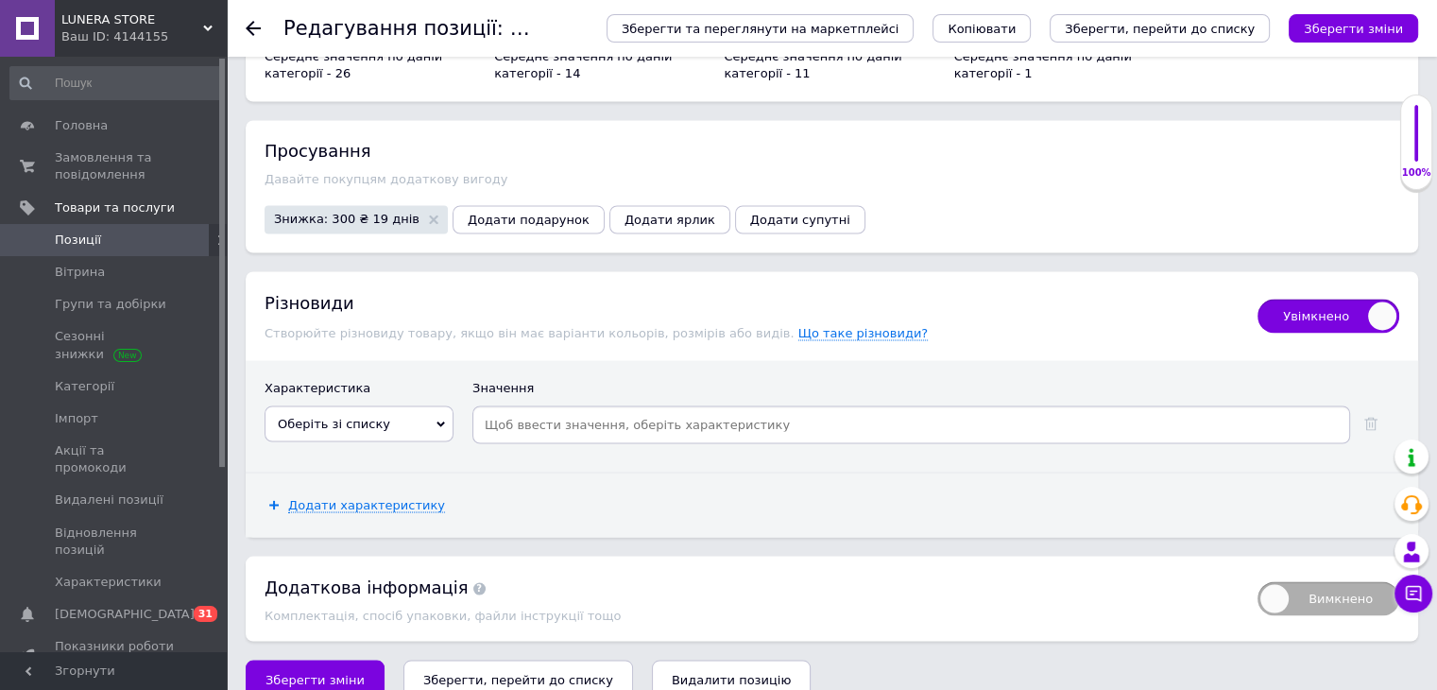
click at [397, 405] on span "Оберіть зі списку" at bounding box center [359, 423] width 189 height 36
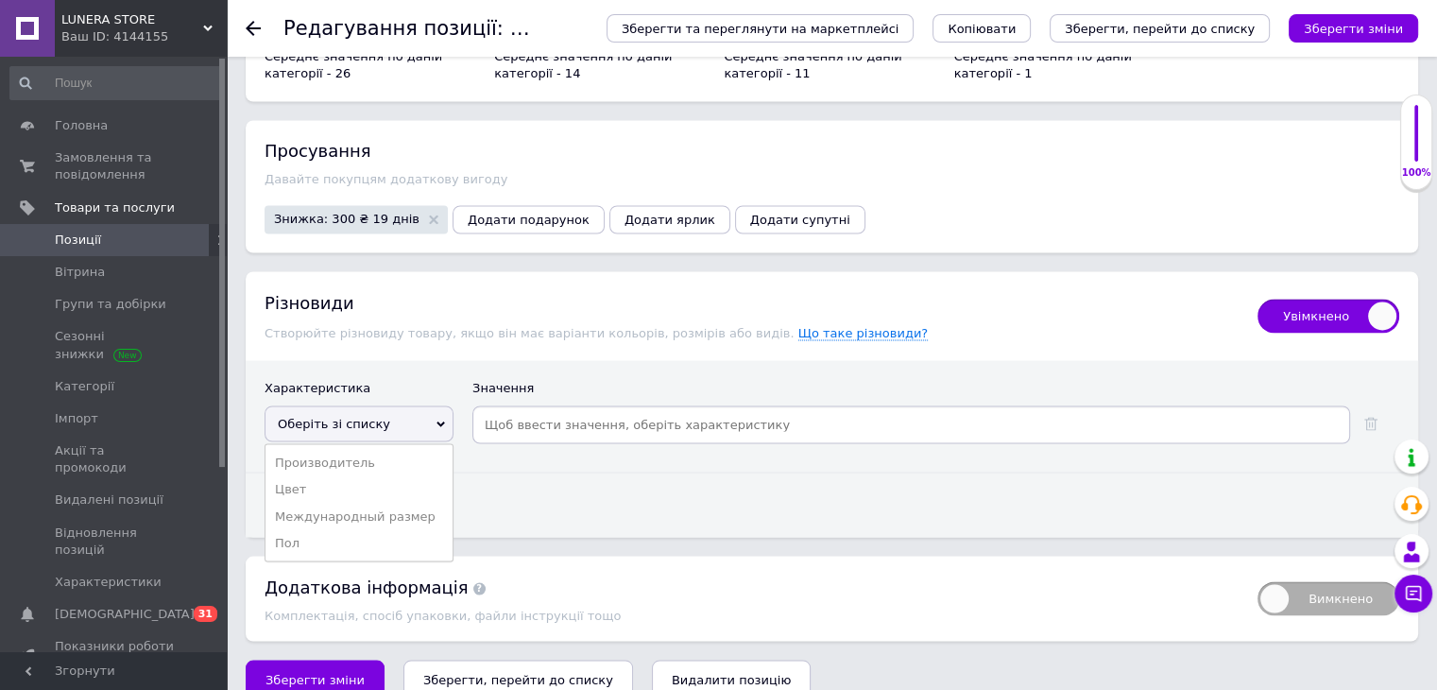
drag, startPoint x: 397, startPoint y: 488, endPoint x: 556, endPoint y: 414, distance: 175.0
click at [397, 503] on li "Международный размер" at bounding box center [359, 516] width 187 height 26
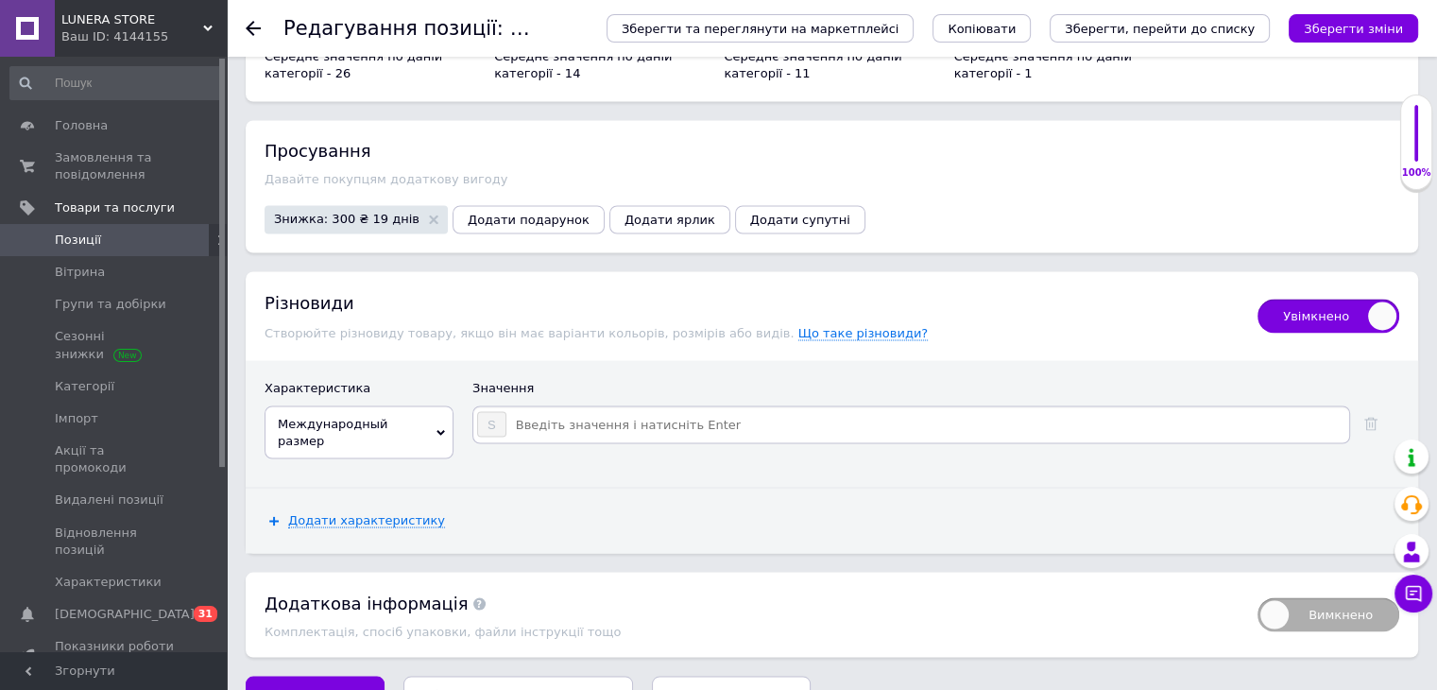
click at [632, 410] on input at bounding box center [926, 424] width 839 height 28
type input "M"
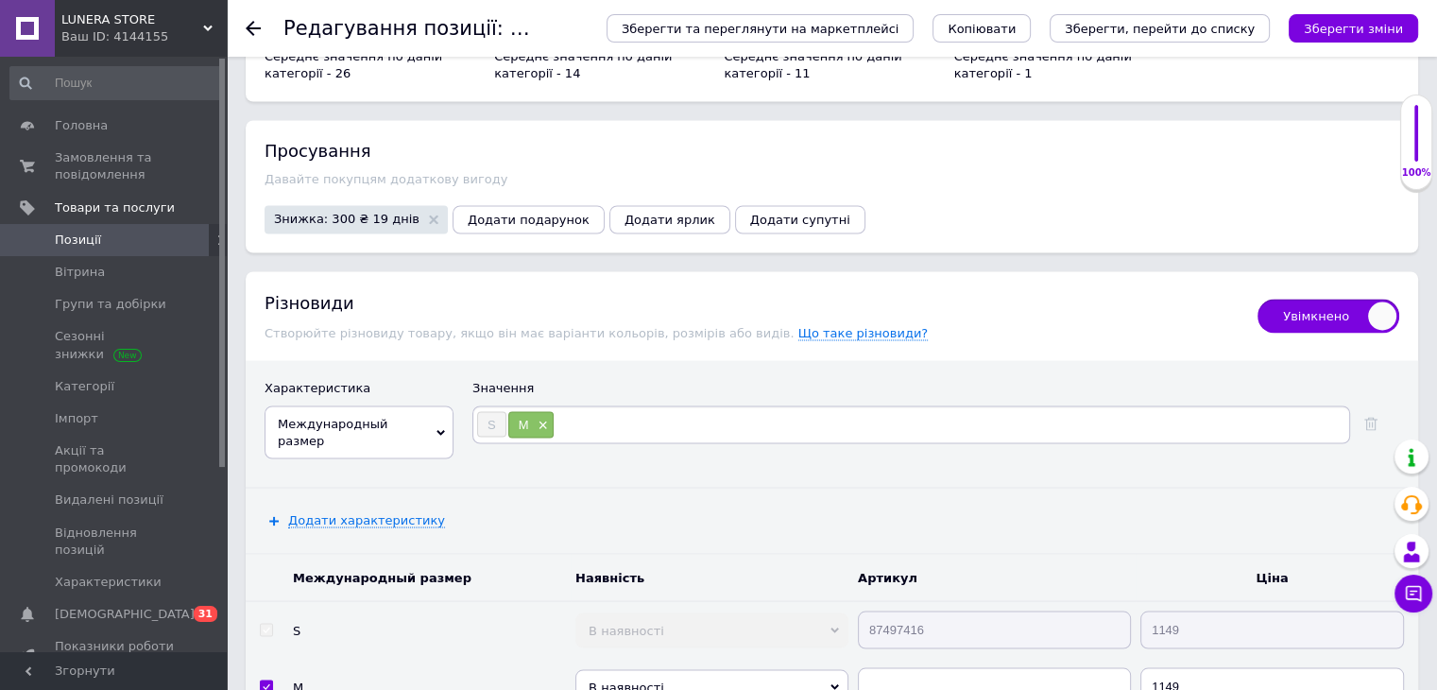
type input "L"
type input "XL"
type input "XXL"
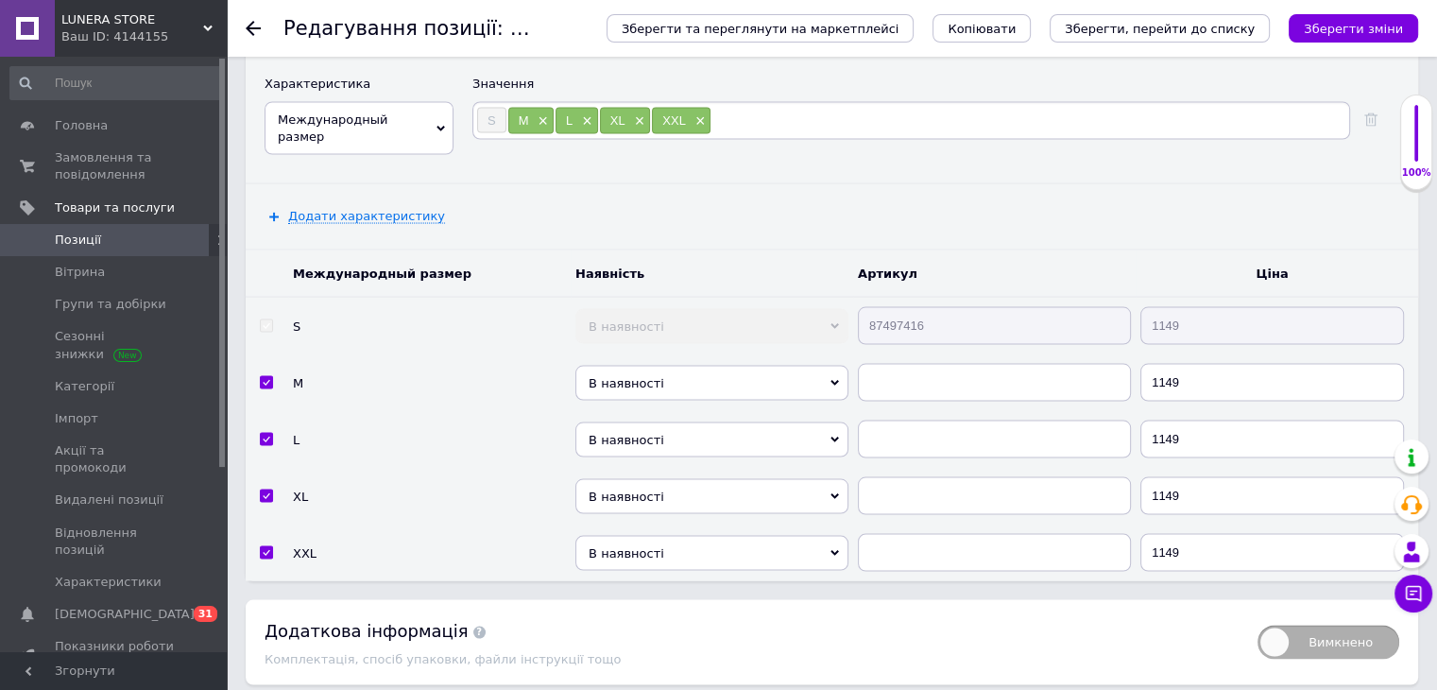
scroll to position [3659, 0]
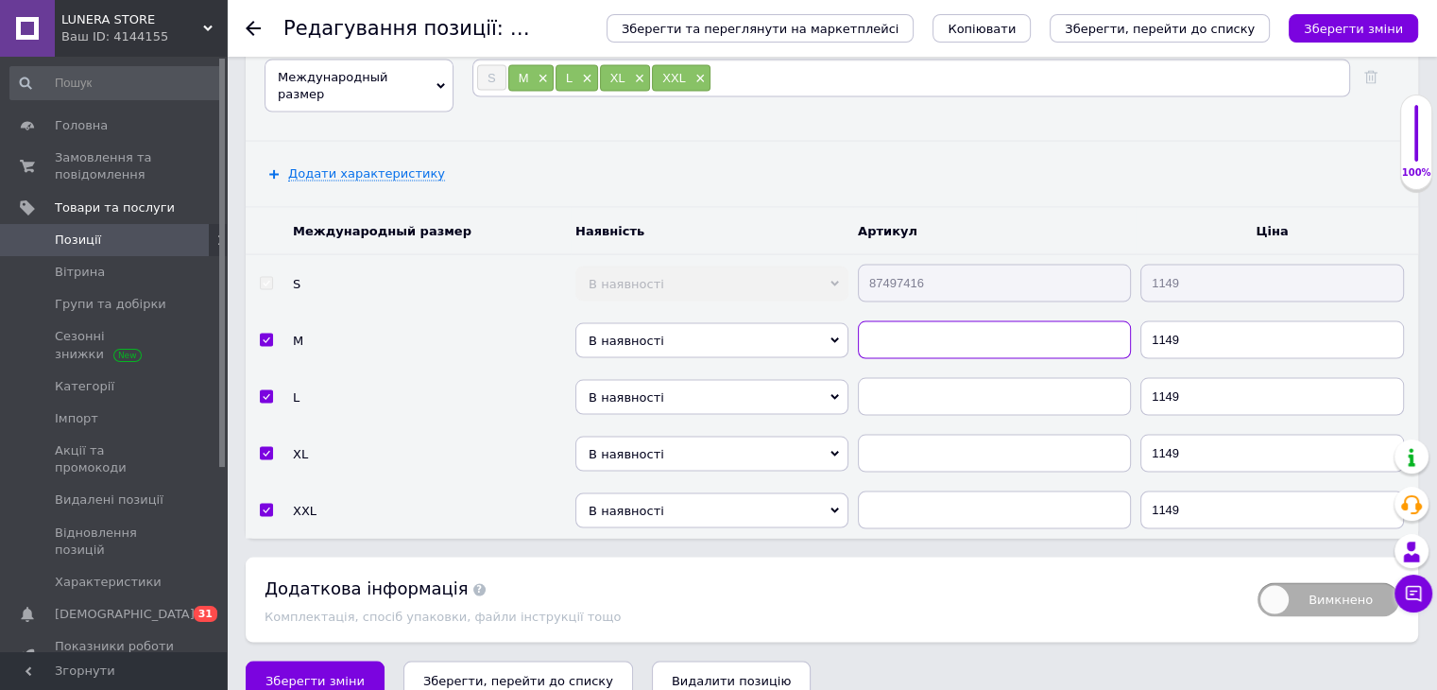
click at [919, 321] on input "text" at bounding box center [994, 340] width 273 height 38
paste input "87497416"
type input "87497416"
click at [897, 378] on input "text" at bounding box center [994, 397] width 273 height 38
paste input "87497416"
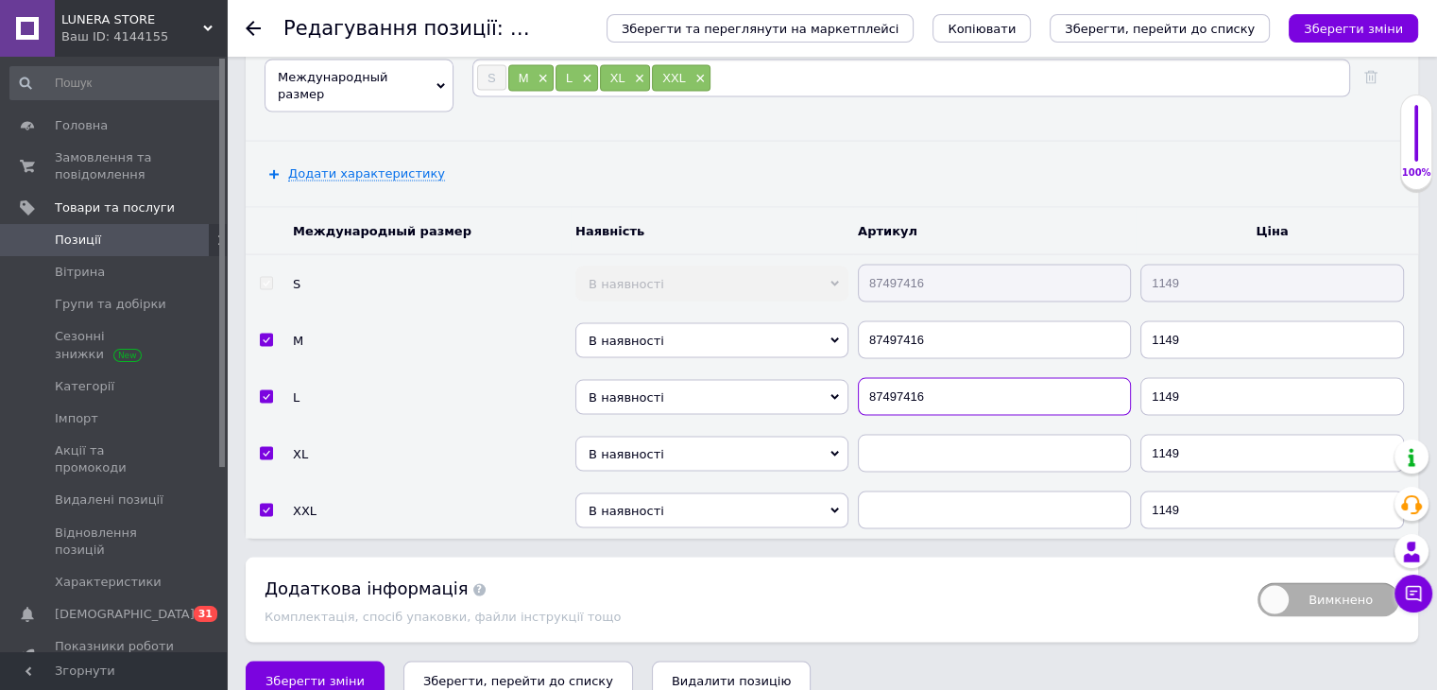
type input "87497416"
drag, startPoint x: 901, startPoint y: 402, endPoint x: 908, endPoint y: 421, distance: 20.9
click at [903, 425] on td at bounding box center [994, 453] width 283 height 57
click at [912, 435] on input "text" at bounding box center [994, 454] width 273 height 38
paste input "87497416"
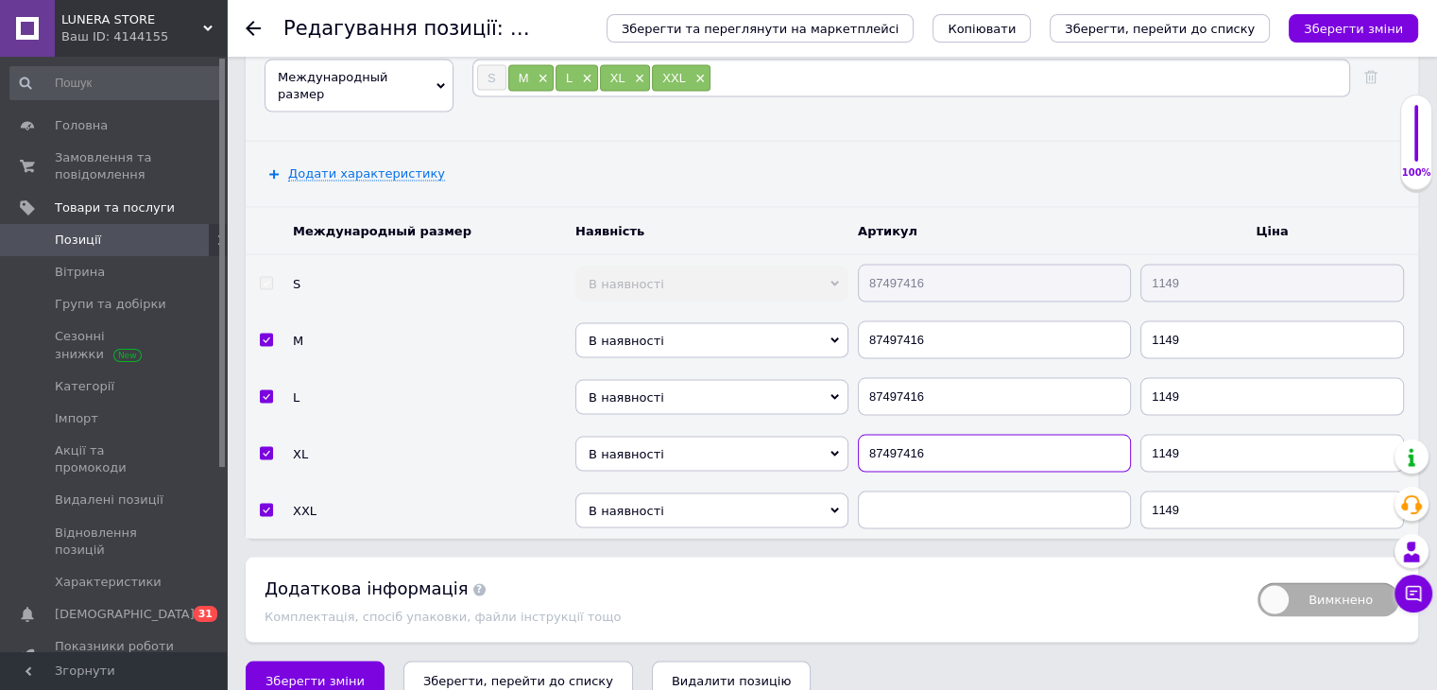
type input "87497416"
paste input "87497416"
drag, startPoint x: 913, startPoint y: 478, endPoint x: 673, endPoint y: 568, distance: 256.2
click at [908, 491] on input "text" at bounding box center [994, 510] width 273 height 38
type input "87497416"
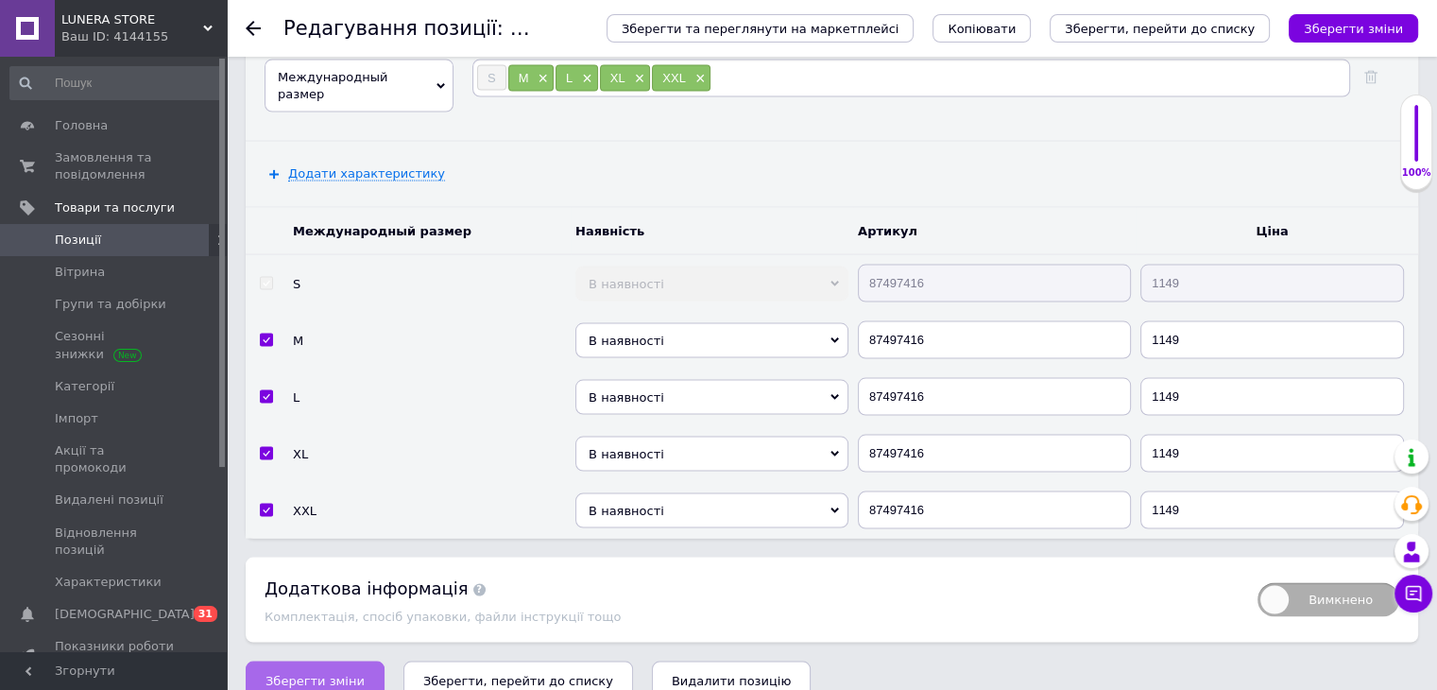
click at [331, 674] on span "Зберегти зміни" at bounding box center [315, 681] width 99 height 14
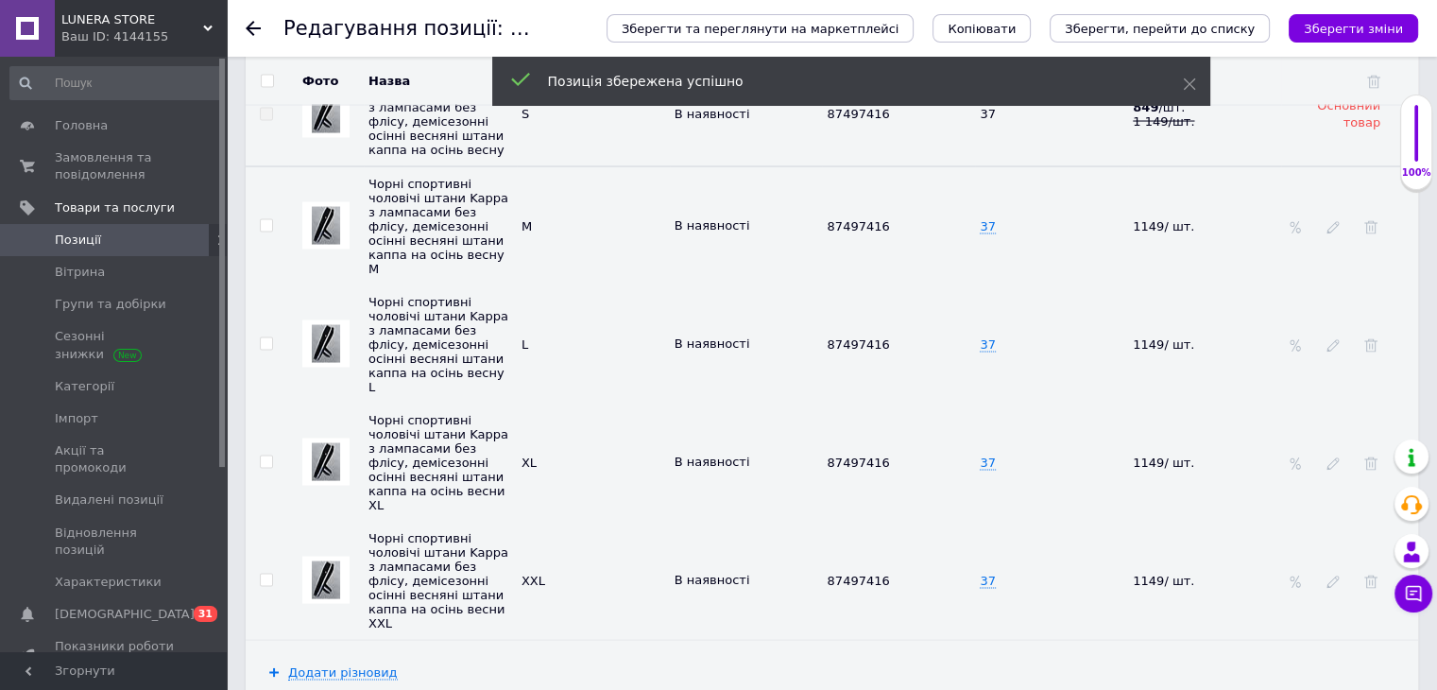
click at [254, 35] on icon at bounding box center [253, 28] width 15 height 15
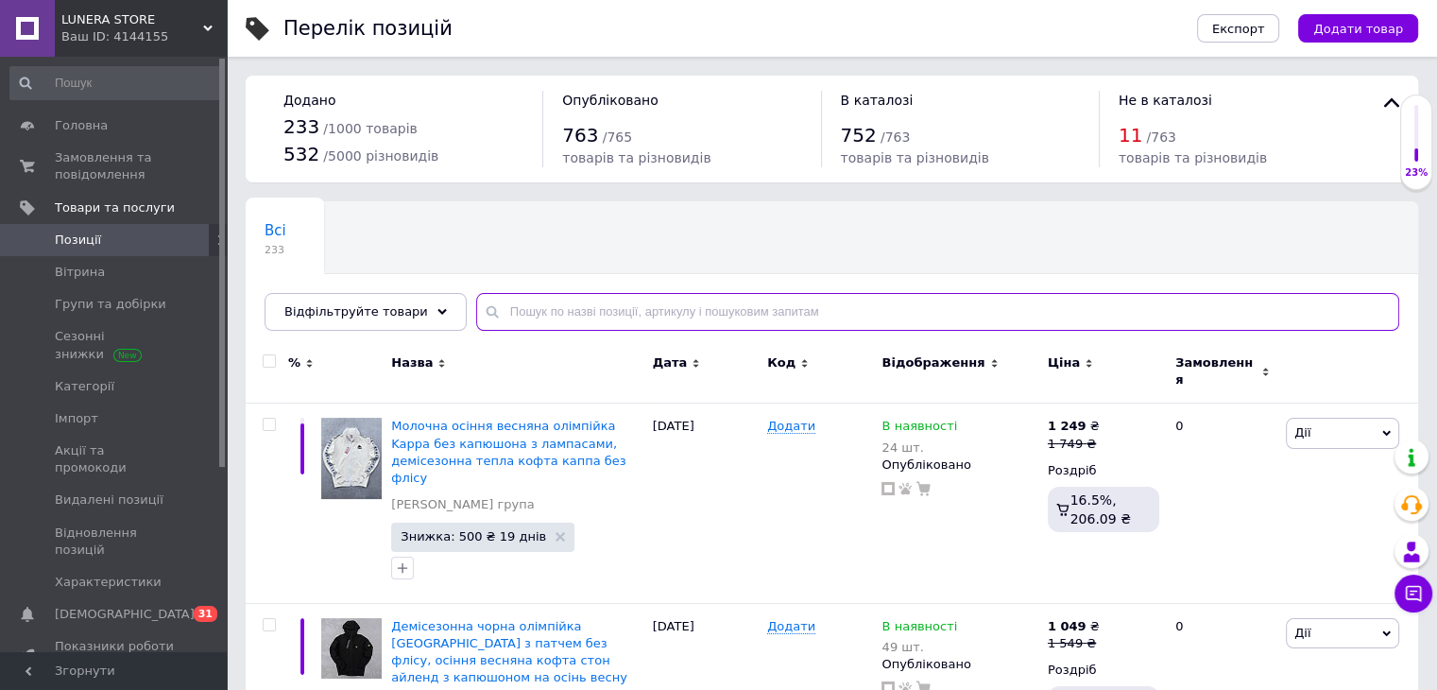
click at [611, 326] on input "text" at bounding box center [937, 312] width 923 height 38
type input "c"
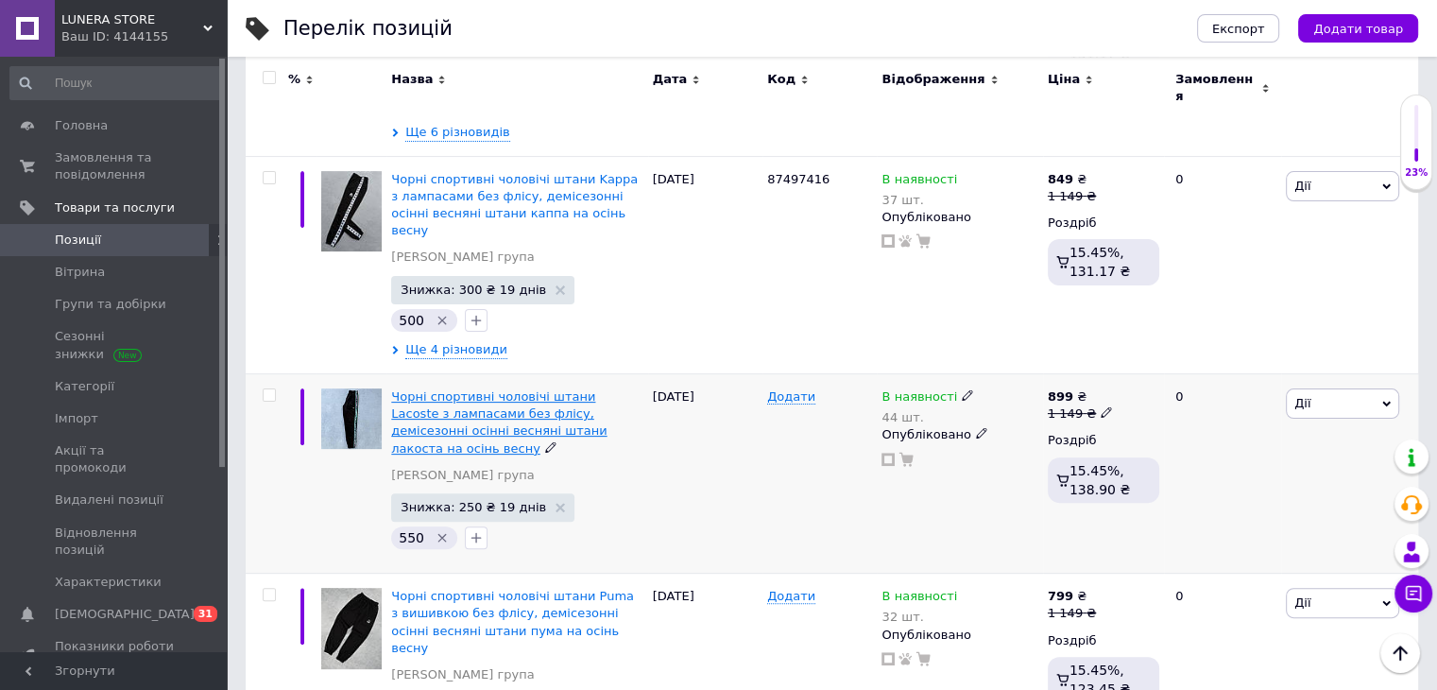
scroll to position [472, 0]
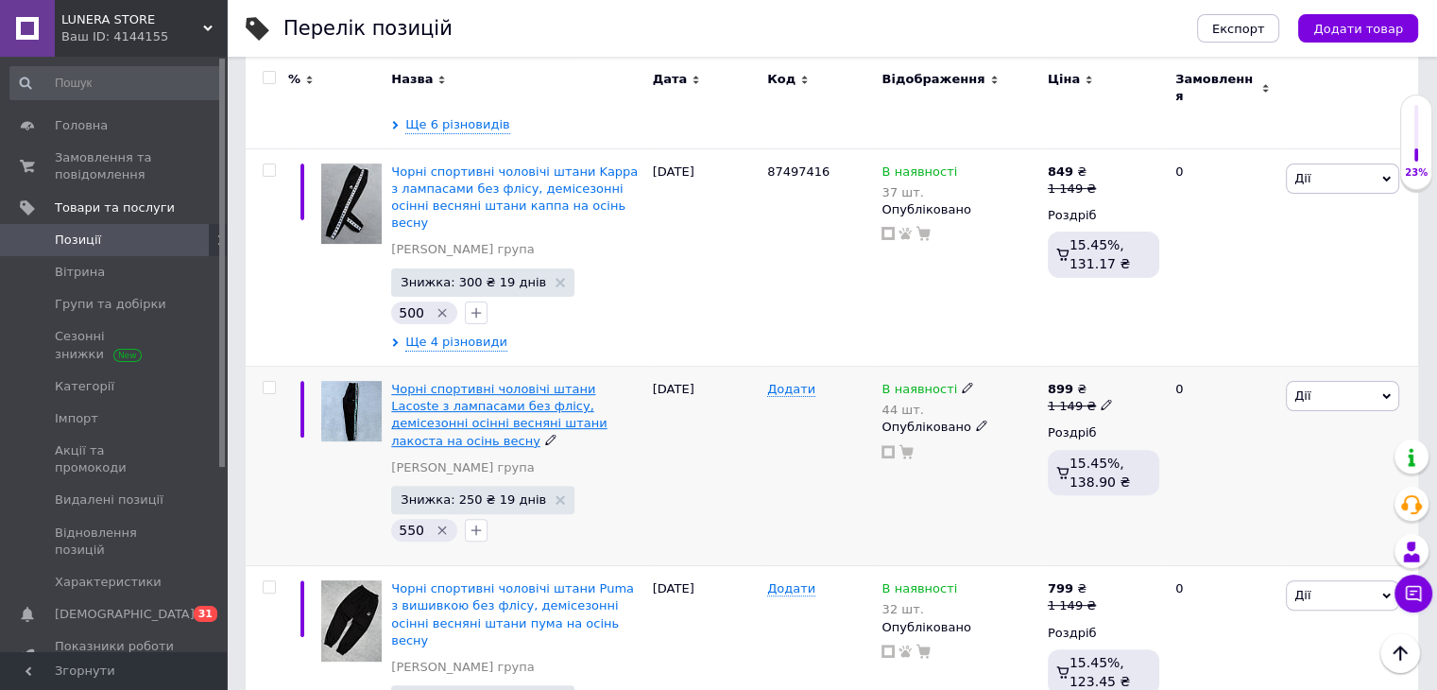
type input "спортивные штаны осенние"
click at [551, 382] on span "Чорні спортивні чоловічі штани Lacoste з лампасами без флісу, демісезонні осінн…" at bounding box center [498, 415] width 215 height 66
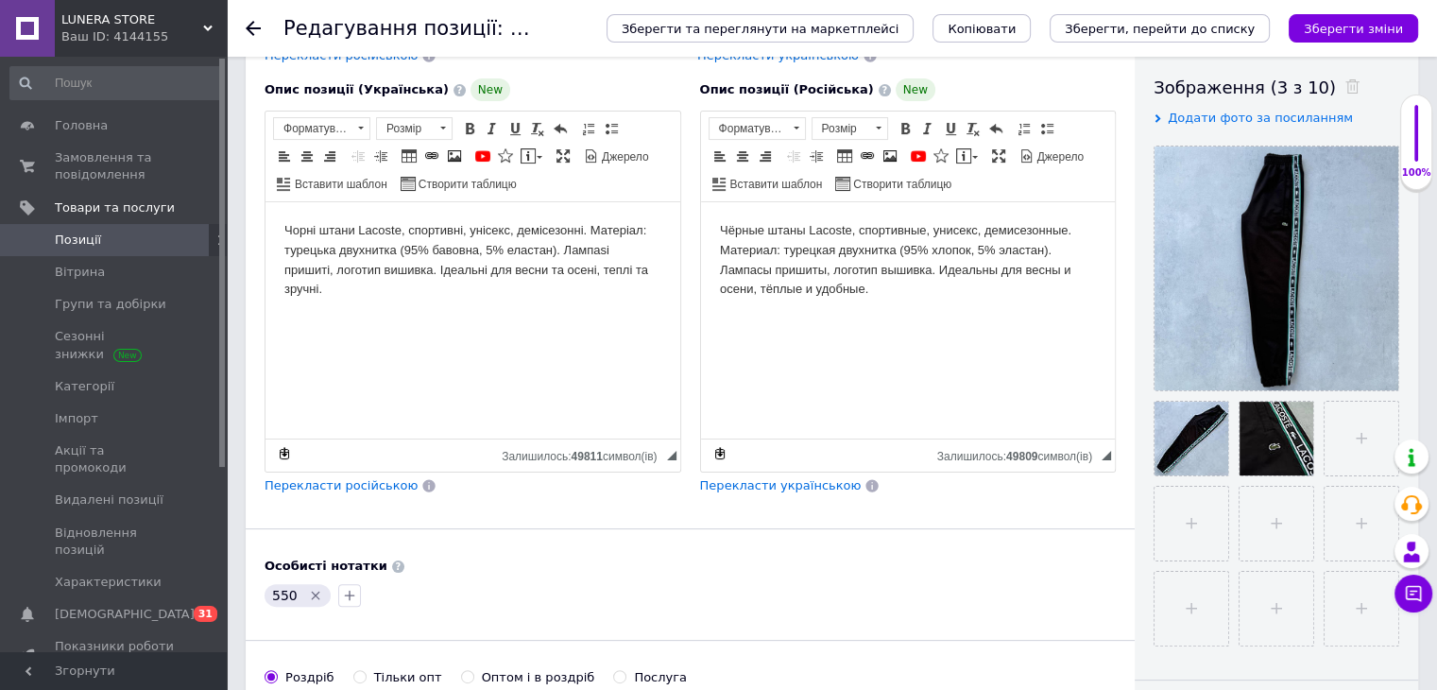
scroll to position [189, 0]
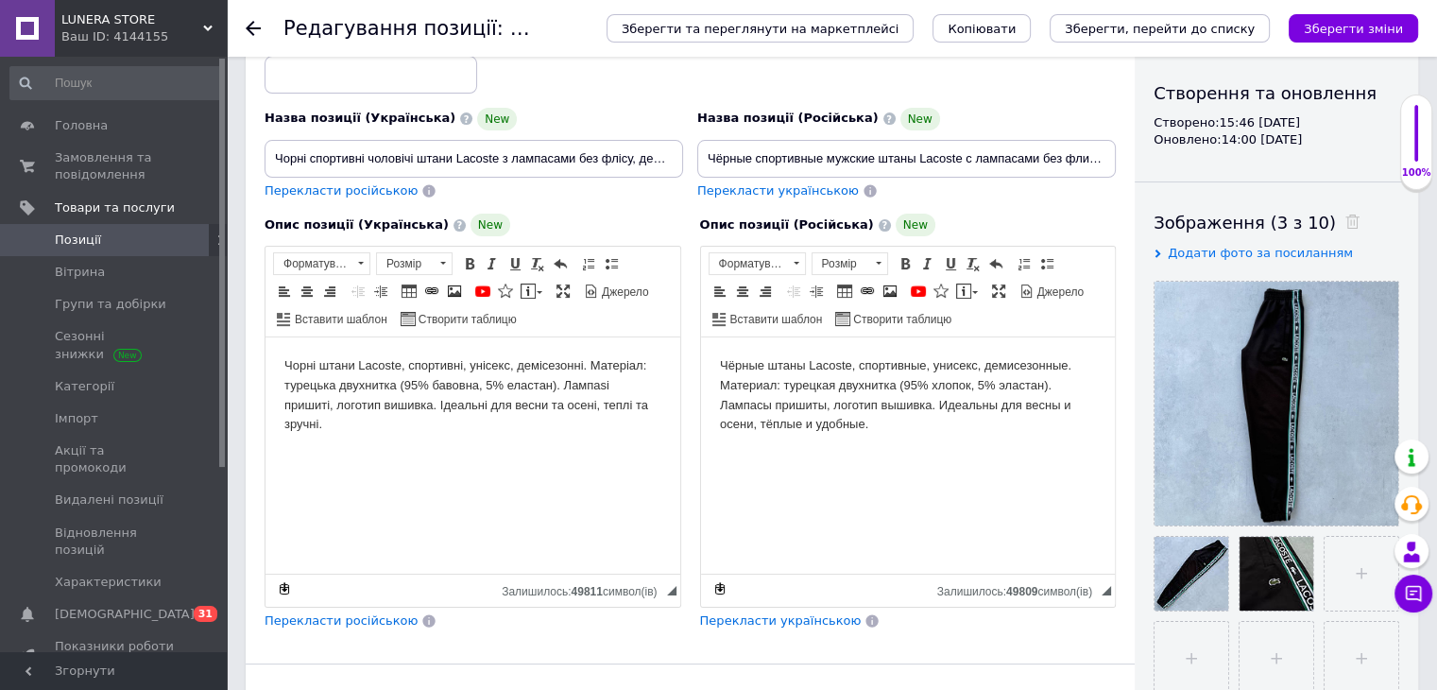
click at [504, 375] on body "Чорні штани Lacoste, спортивні, унісекс, демісезонні. Матеріал: турецька двухни…" at bounding box center [472, 395] width 377 height 78
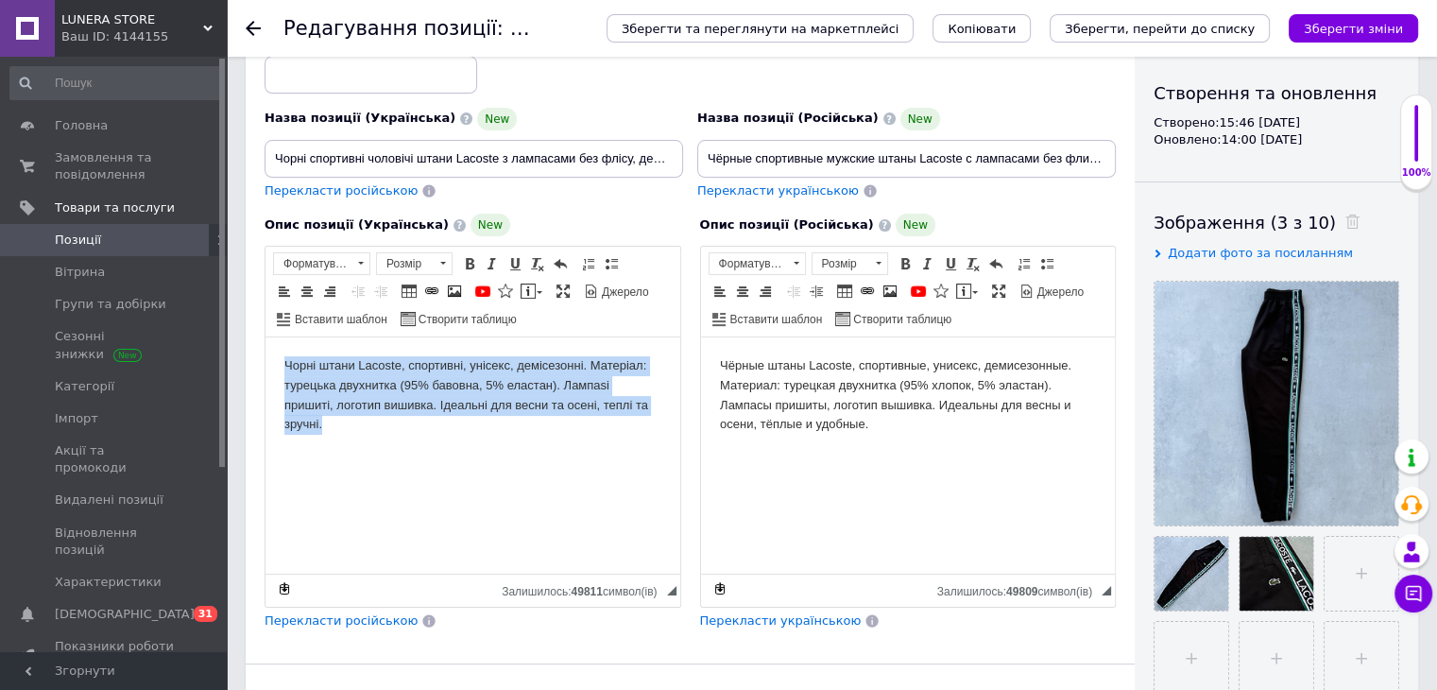
click at [504, 375] on body "Чорні штани Lacoste, спортивні, унісекс, демісезонні. Матеріал: турецька двухни…" at bounding box center [472, 395] width 377 height 78
copy body "Чорні штани Lacoste, спортивні, унісекс, демісезонні. Матеріал: турецька двухни…"
click at [525, 374] on body "Чорні штани Lacoste, спортивні, унісекс, демісезонні. Матеріал: турецька двухни…" at bounding box center [472, 395] width 377 height 78
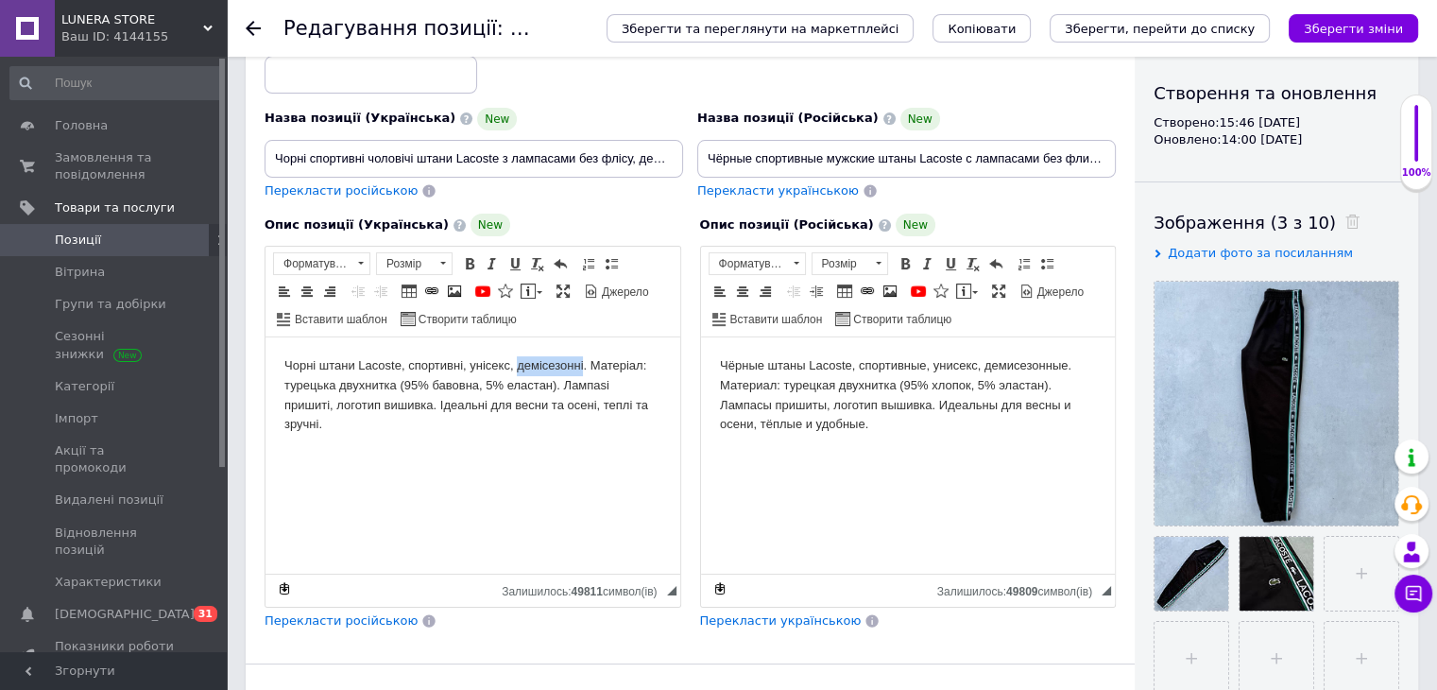
click at [525, 374] on body "Чорні штани Lacoste, спортивні, унісекс, демісезонні. Матеріал: турецька двухни…" at bounding box center [472, 395] width 377 height 78
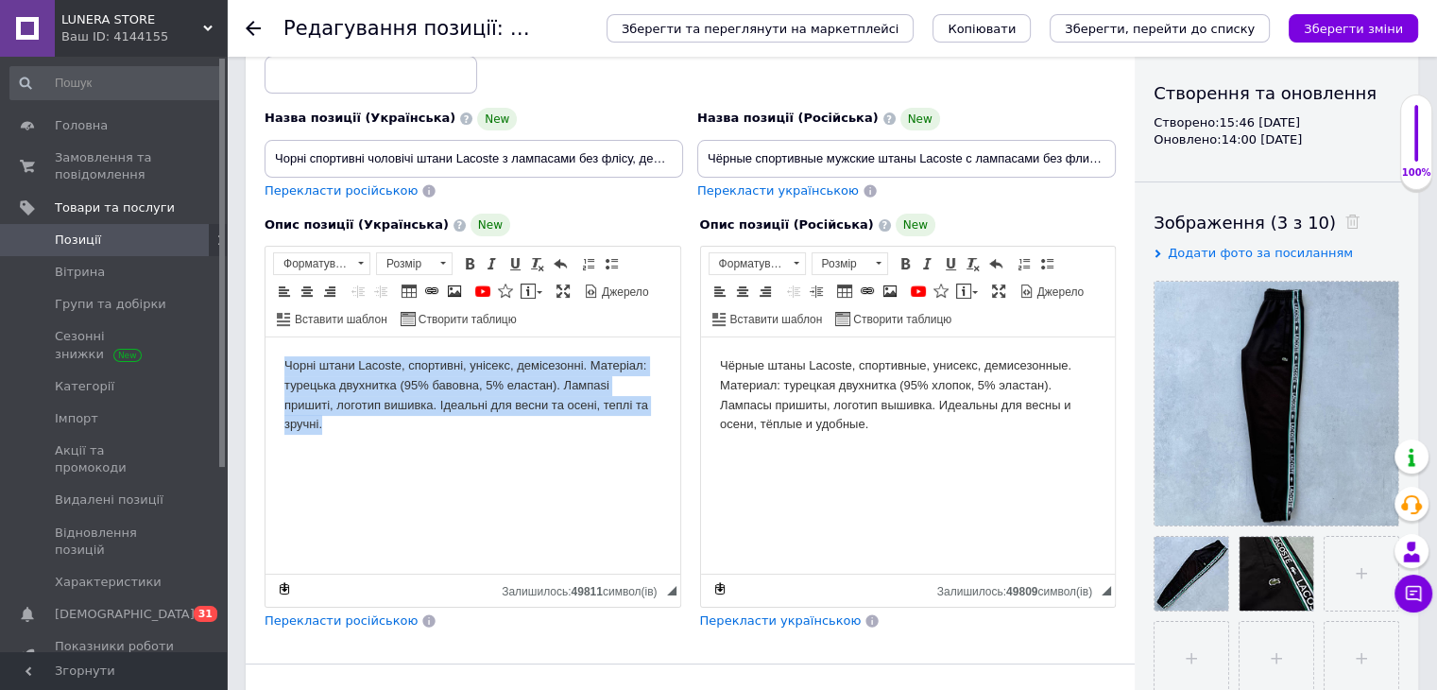
click at [525, 374] on body "Чорні штани Lacoste, спортивні, унісекс, демісезонні. Матеріал: турецька двухни…" at bounding box center [472, 395] width 377 height 78
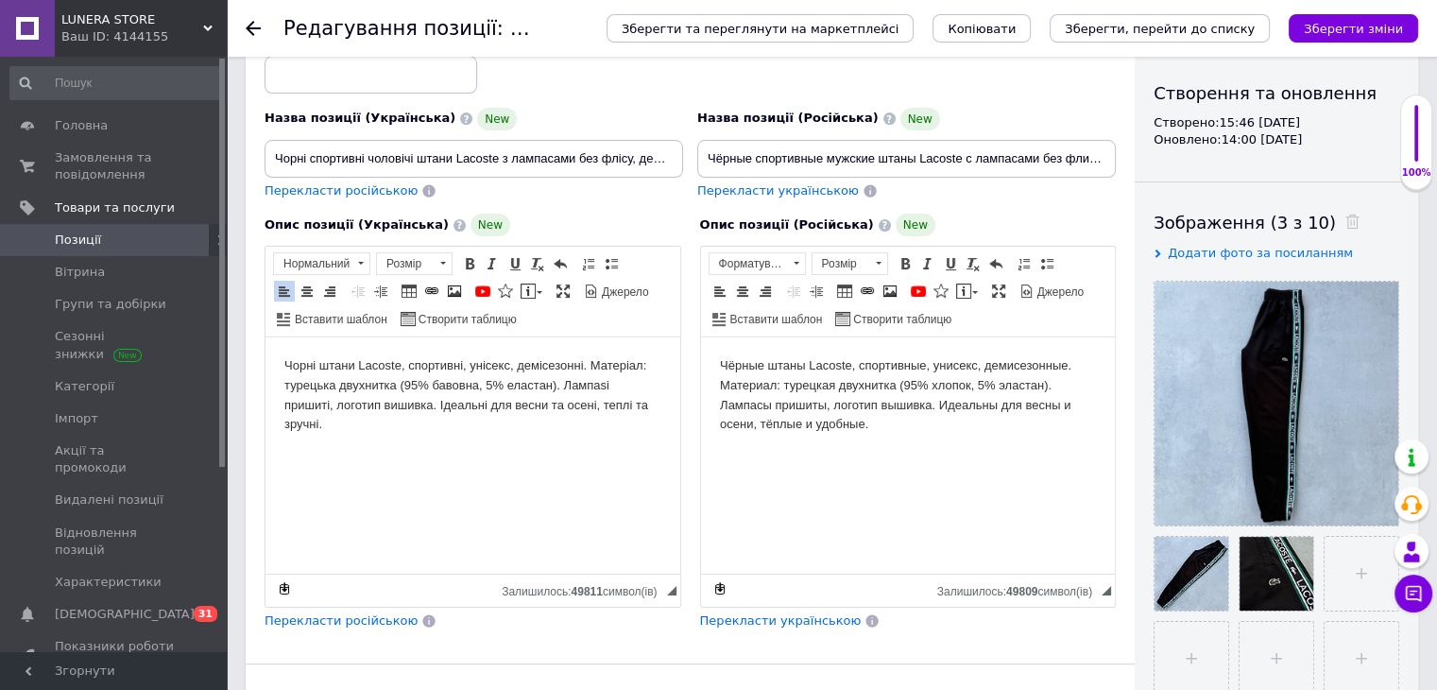
scroll to position [130, 0]
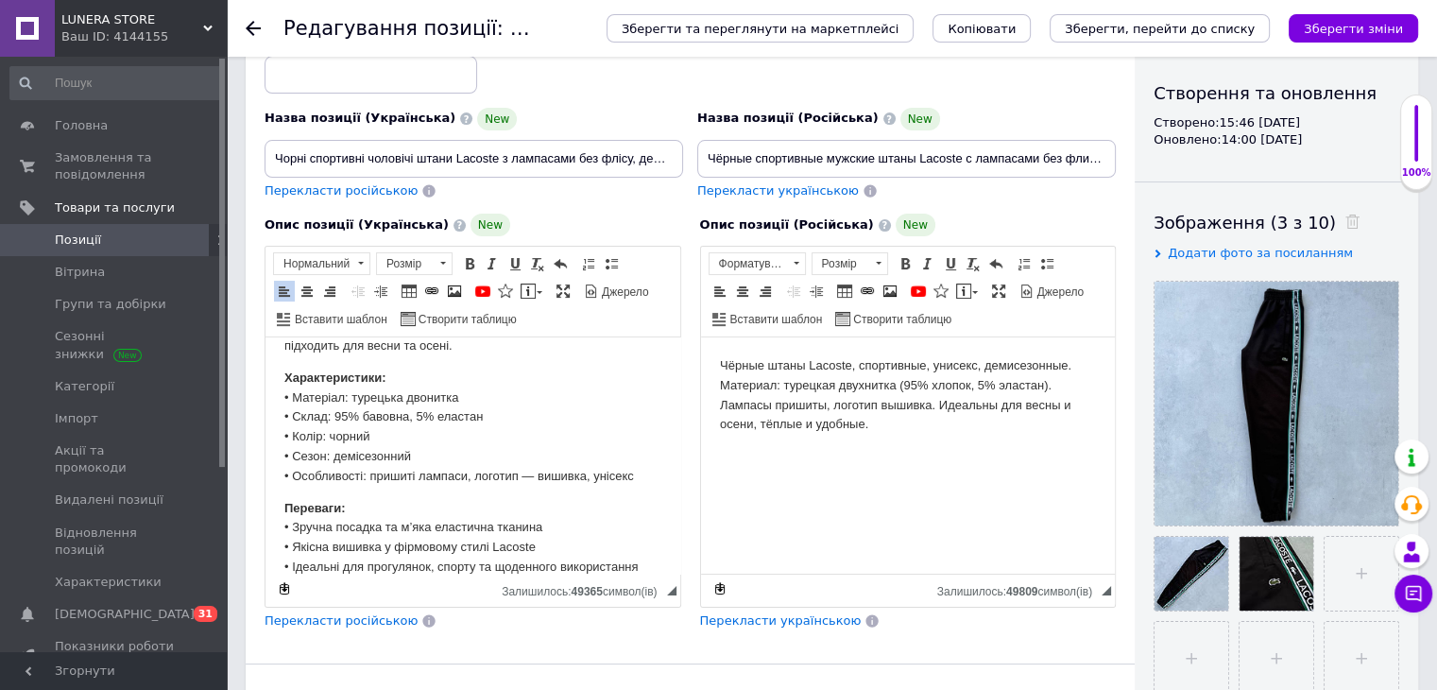
click at [378, 626] on div "Перекласти російською" at bounding box center [341, 621] width 157 height 22
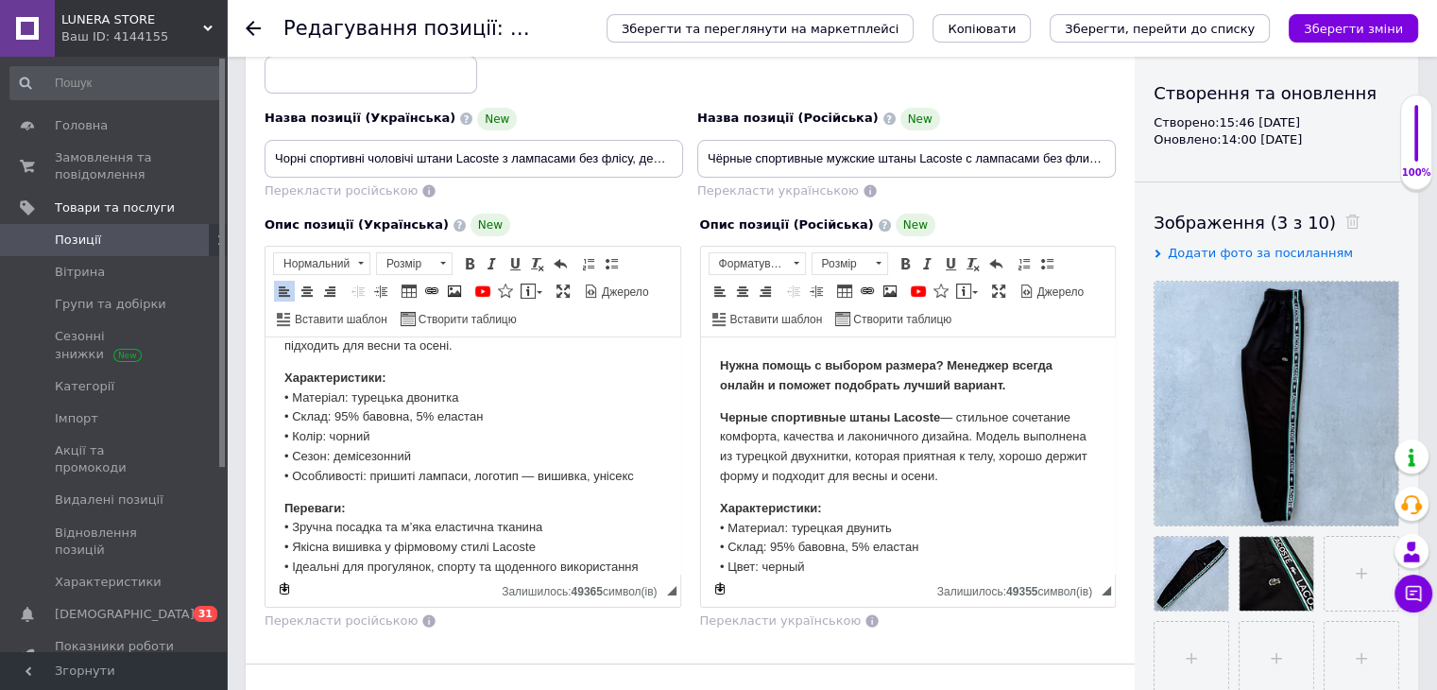
click at [369, 50] on div "Редагування позиції: Чорні спортивні чоловічі штани Lacoste з лампасами без флі…" at bounding box center [425, 28] width 285 height 57
click at [409, 92] on div "Код/Артикул" at bounding box center [691, 61] width 866 height 78
click at [417, 82] on input at bounding box center [371, 75] width 213 height 38
click at [417, 82] on input "8941611" at bounding box center [371, 75] width 213 height 38
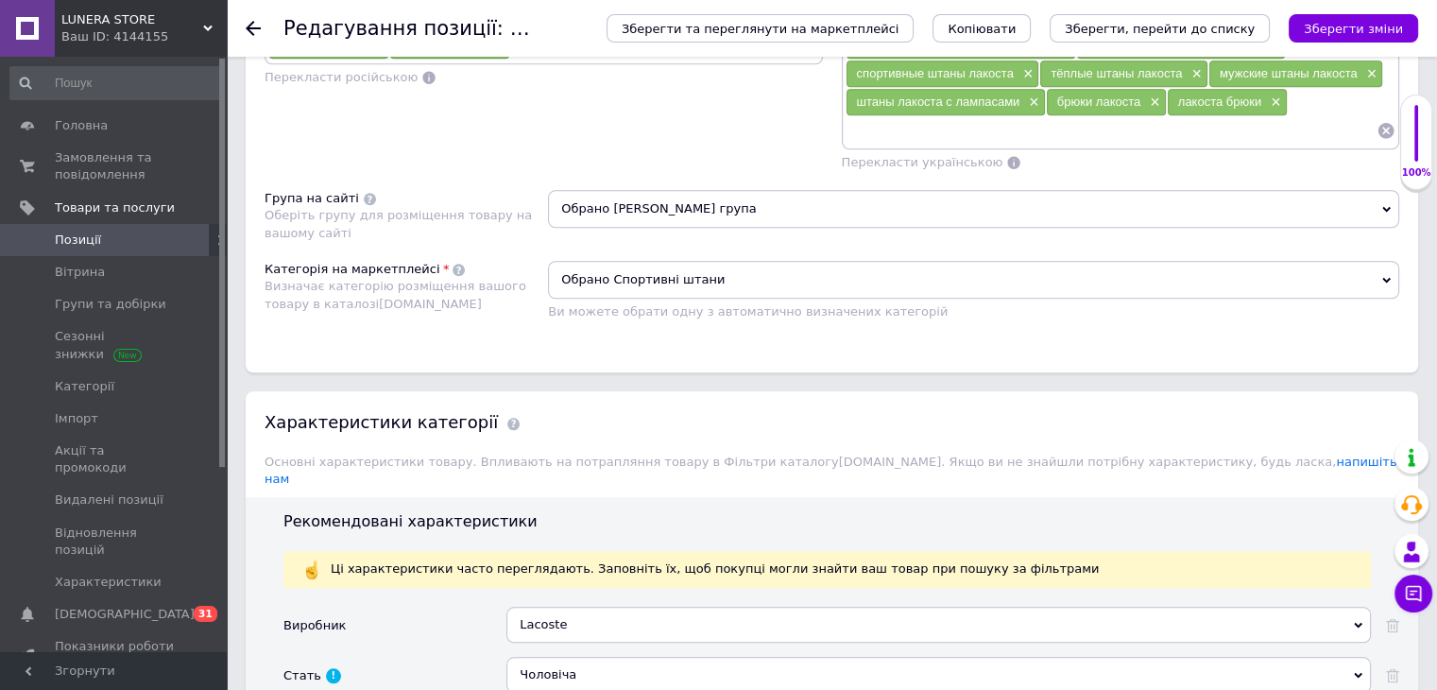
scroll to position [1890, 0]
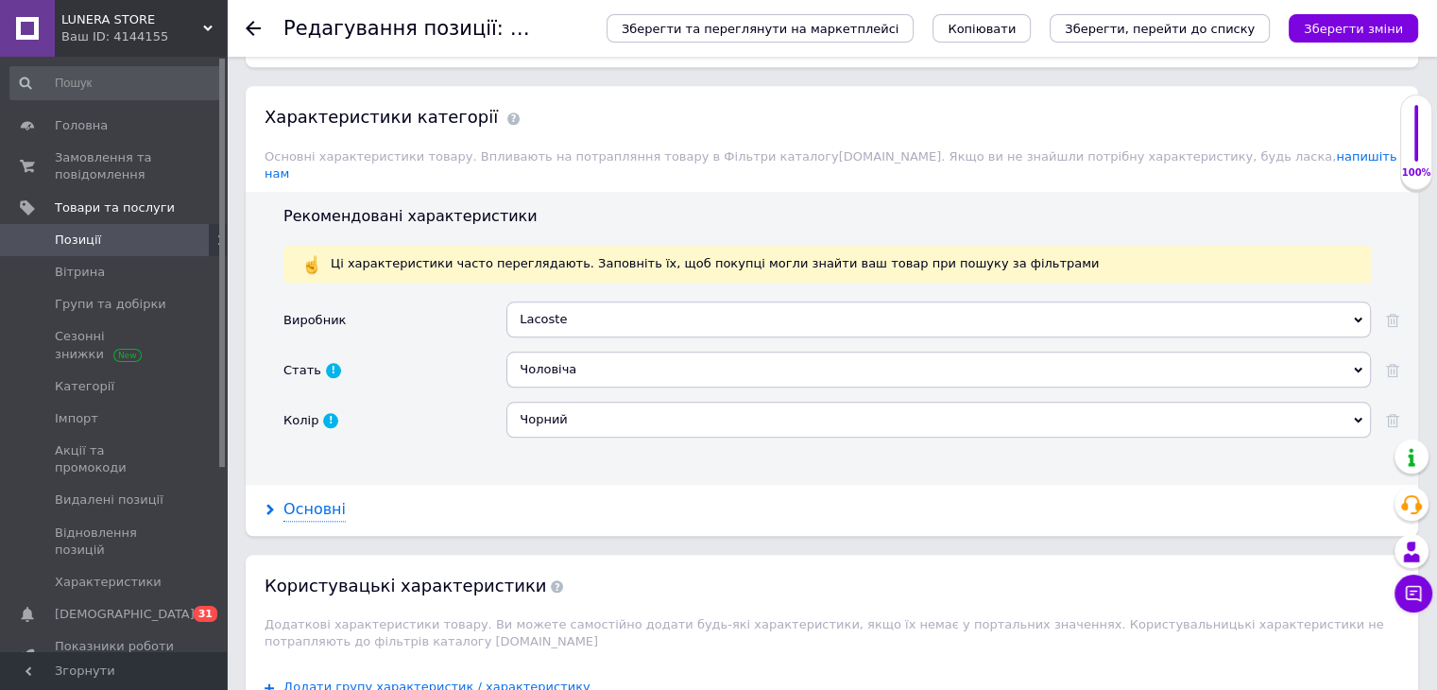
type input "8941611"
click at [321, 499] on div "Основні" at bounding box center [314, 510] width 62 height 22
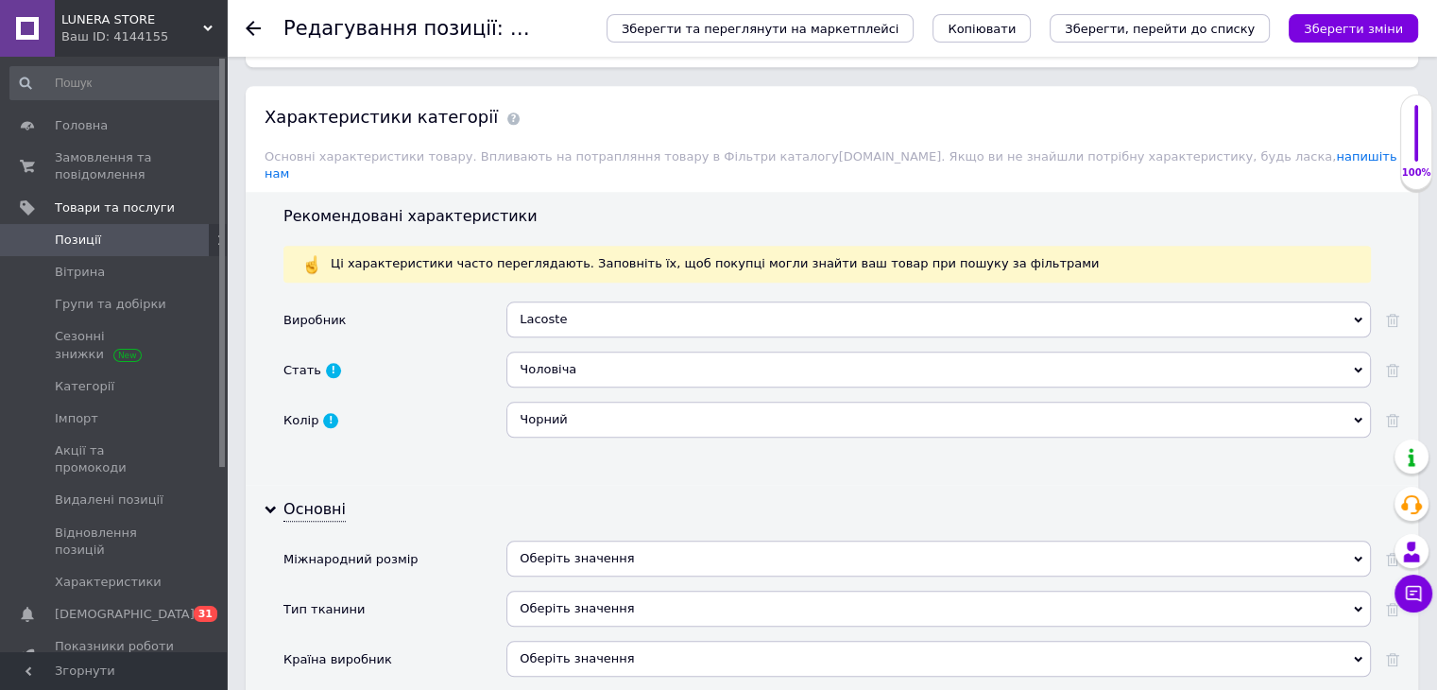
click at [642, 540] on div "Оберіть значення" at bounding box center [938, 558] width 865 height 36
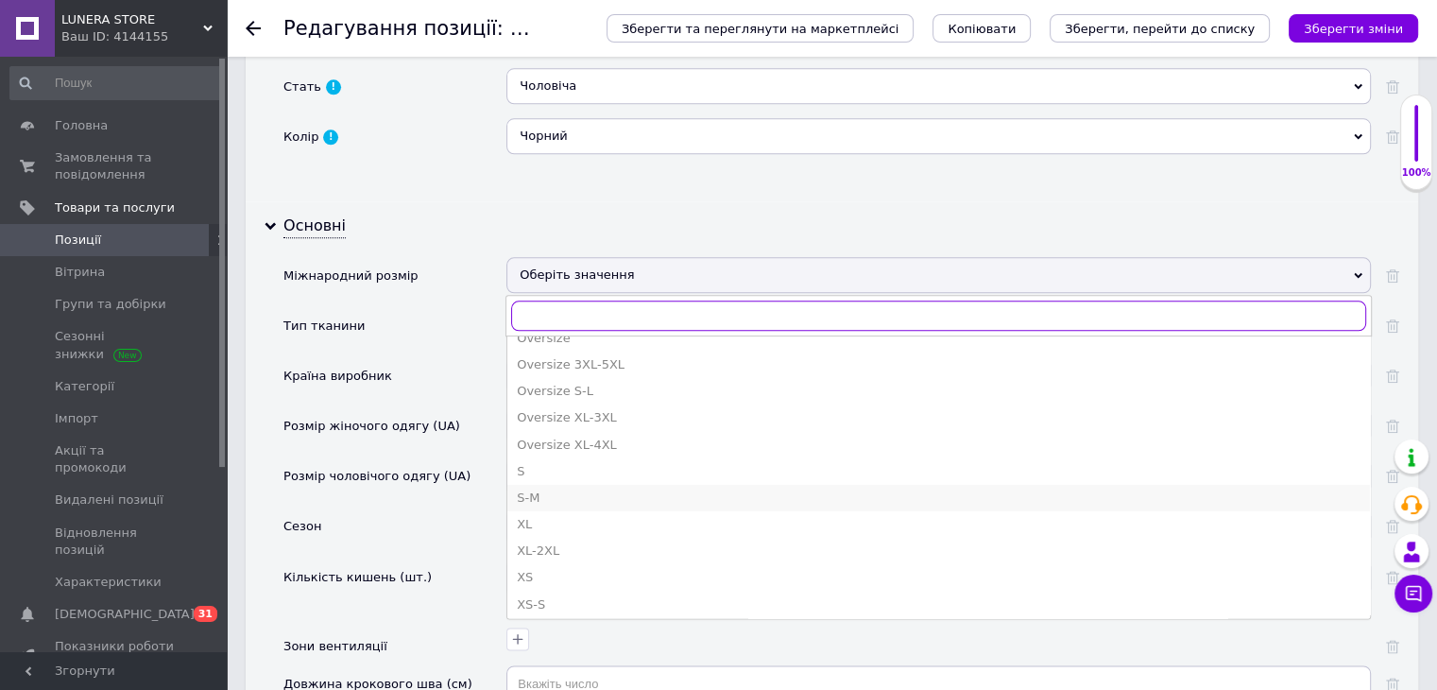
scroll to position [472, 0]
click at [568, 433] on div "S" at bounding box center [939, 441] width 844 height 17
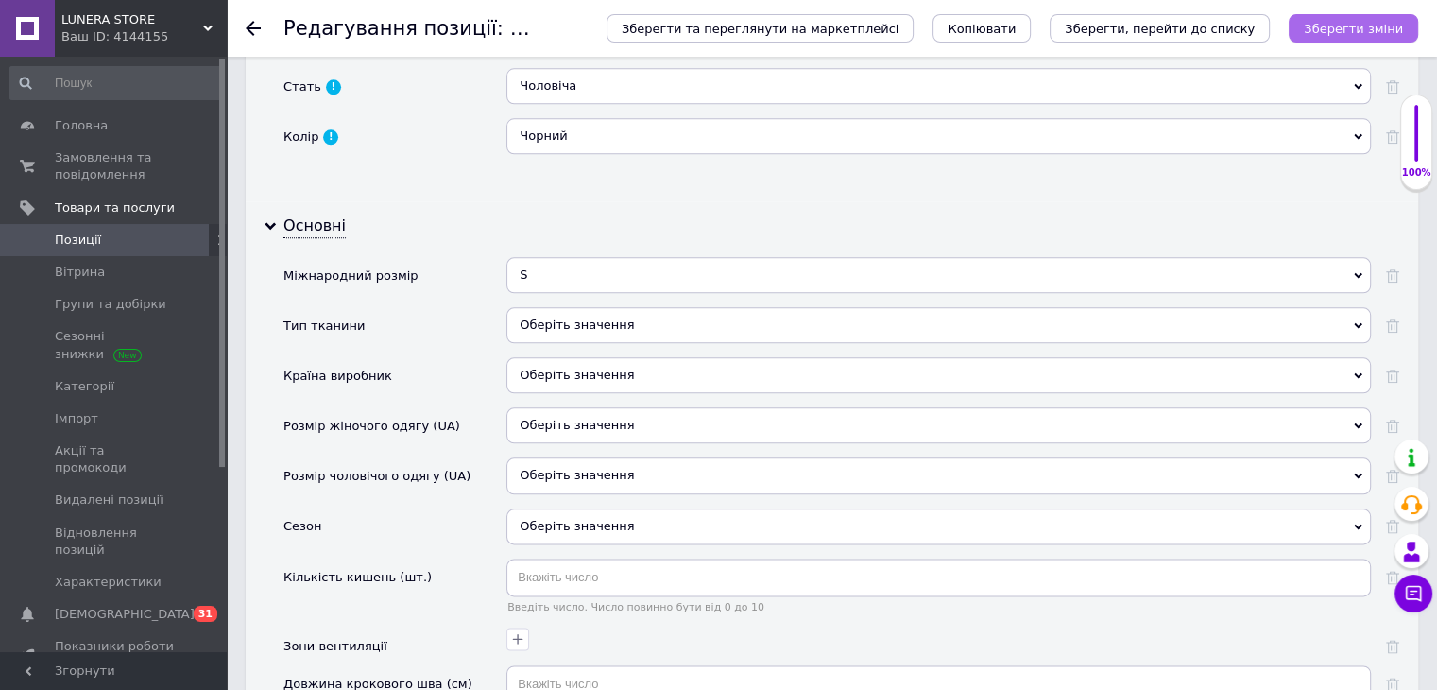
click at [1362, 33] on icon "Зберегти зміни" at bounding box center [1353, 29] width 99 height 14
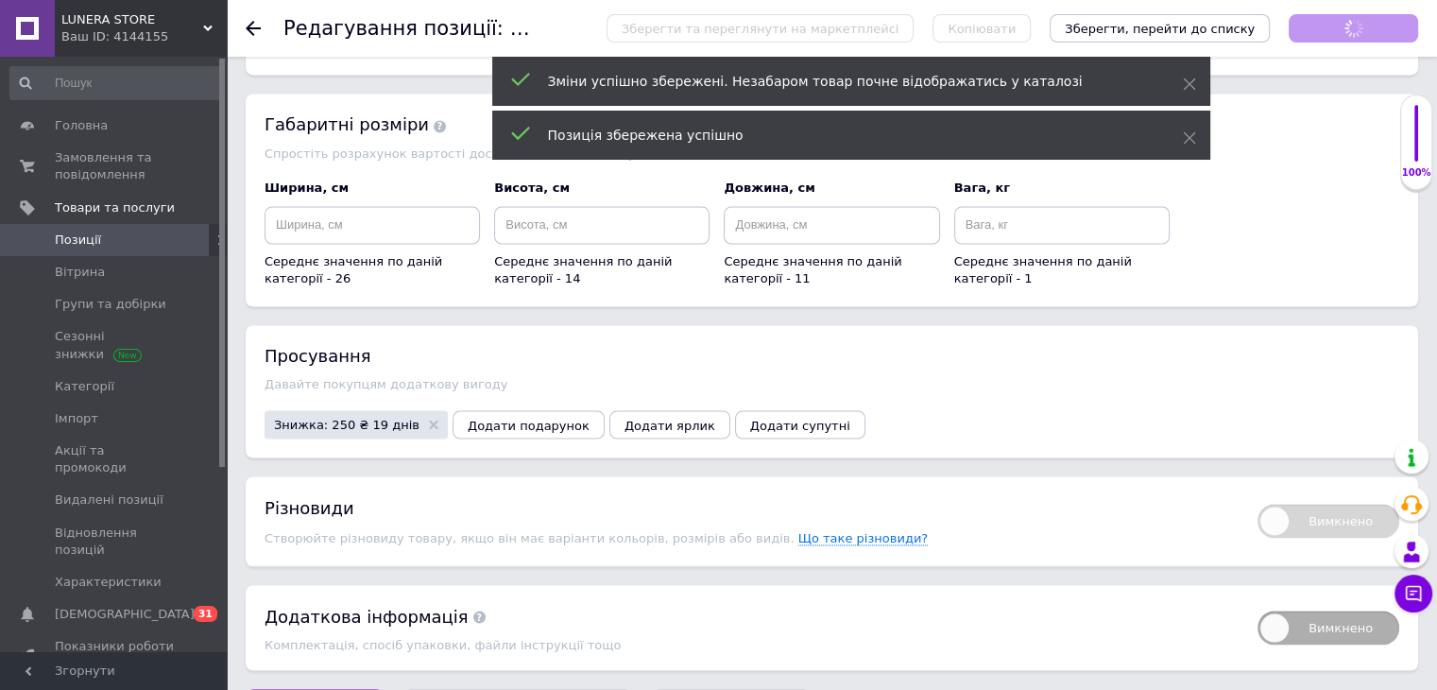
scroll to position [41, 0]
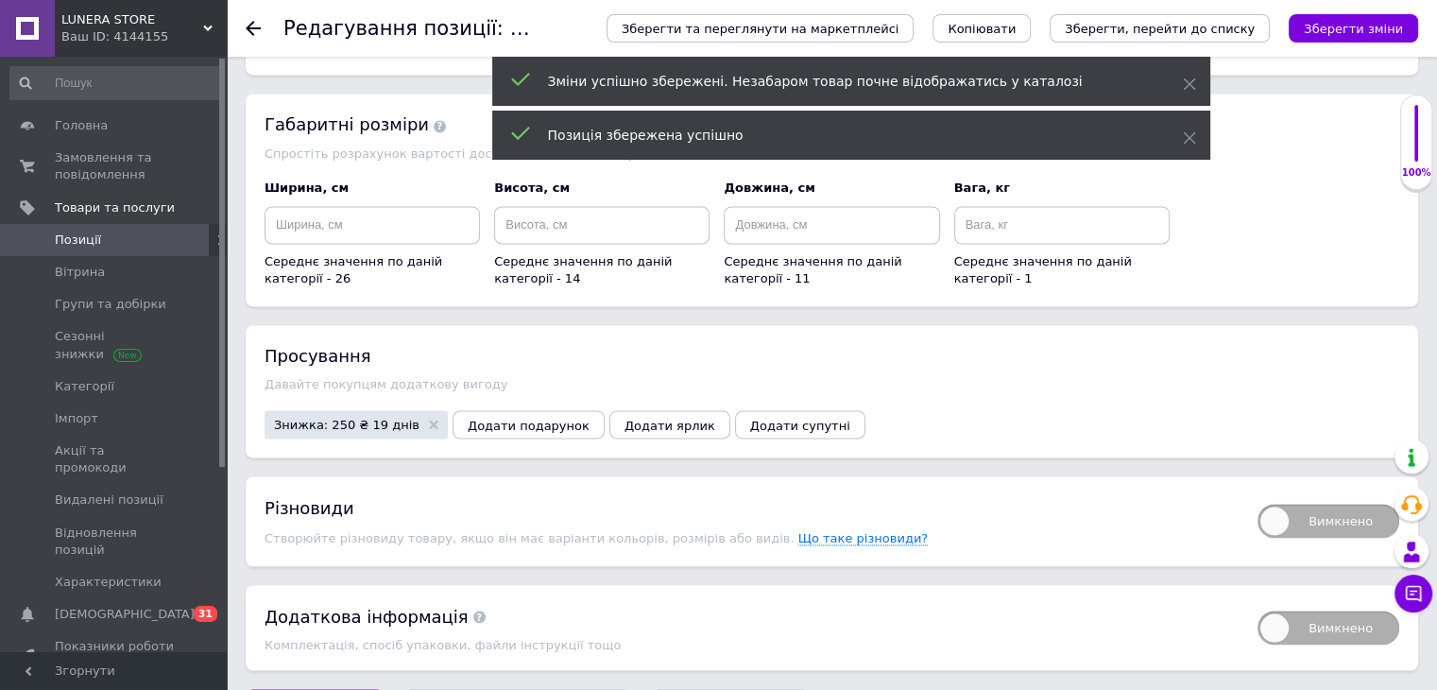
click at [1332, 504] on span "Вимкнено" at bounding box center [1329, 521] width 142 height 34
click at [1258, 491] on input "Вимкнено" at bounding box center [1251, 497] width 12 height 12
checkbox input "true"
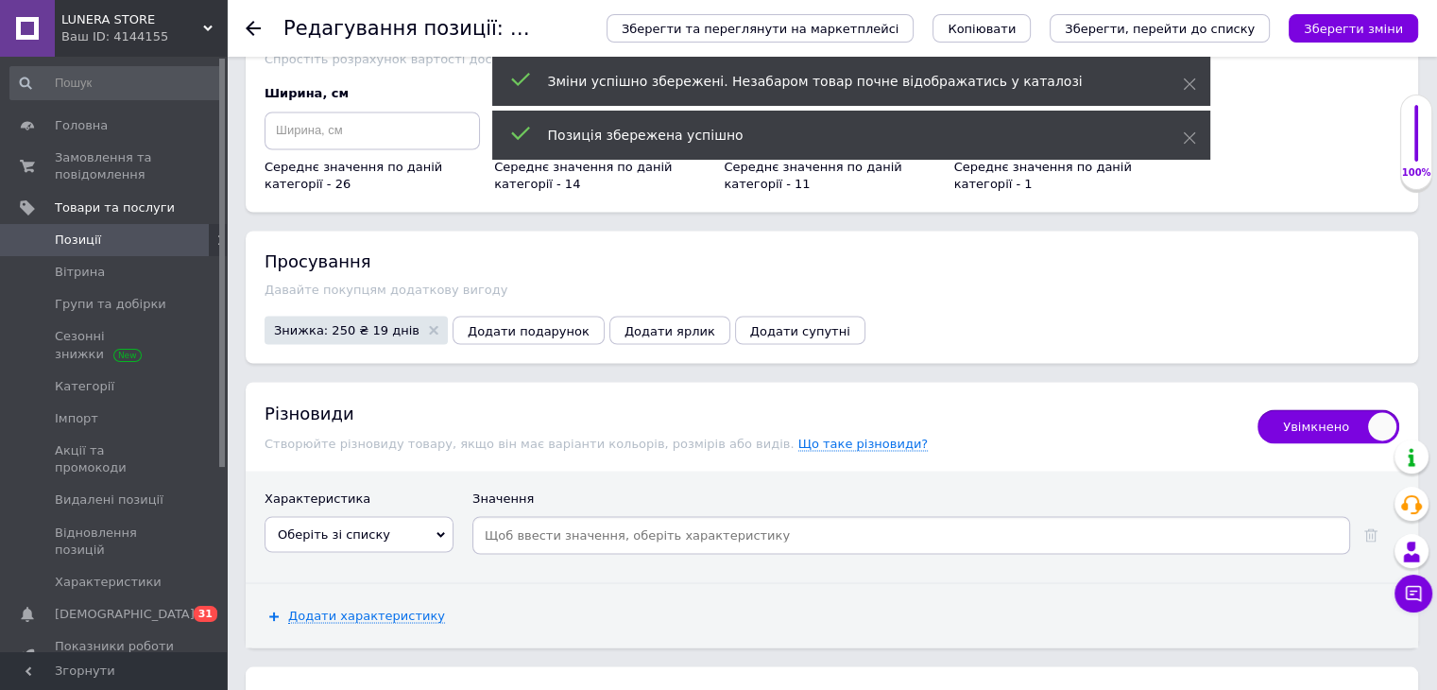
click at [401, 516] on span "Оберіть зі списку" at bounding box center [359, 534] width 189 height 36
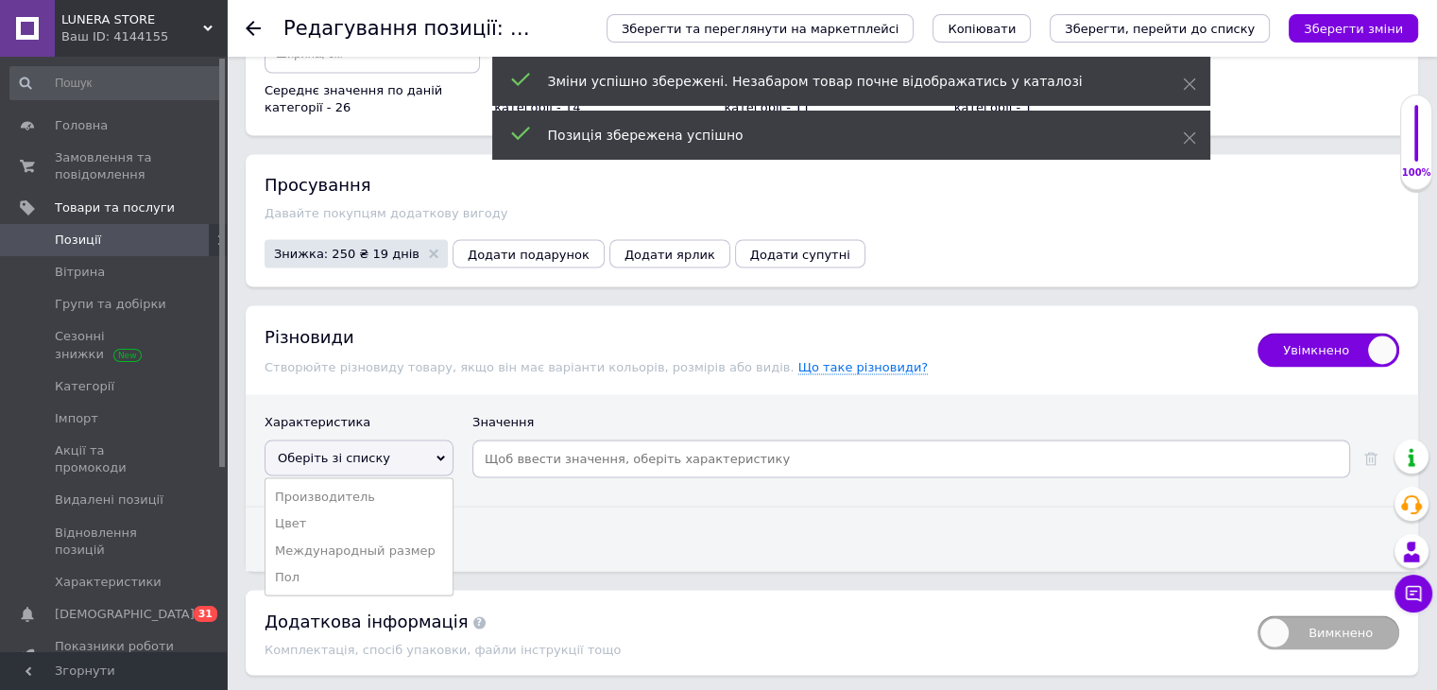
scroll to position [3341, 0]
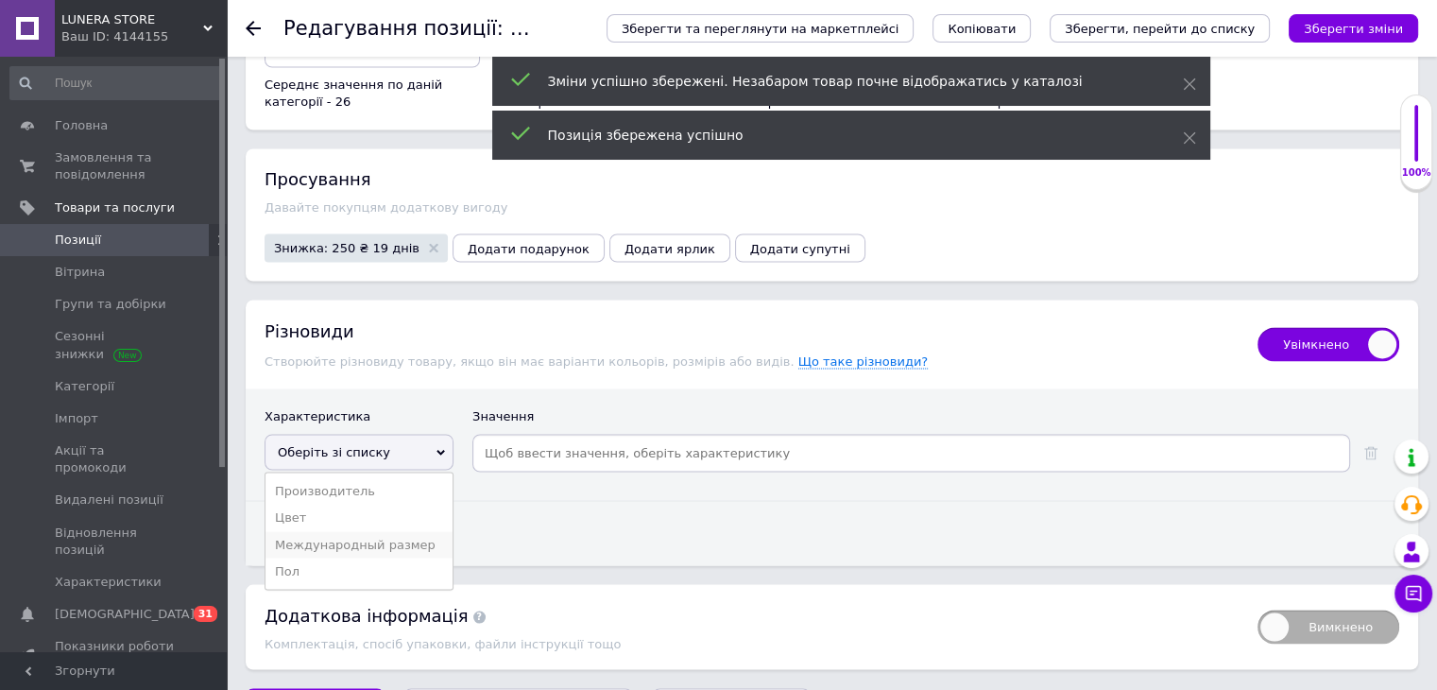
click at [402, 531] on li "Международный размер" at bounding box center [359, 544] width 187 height 26
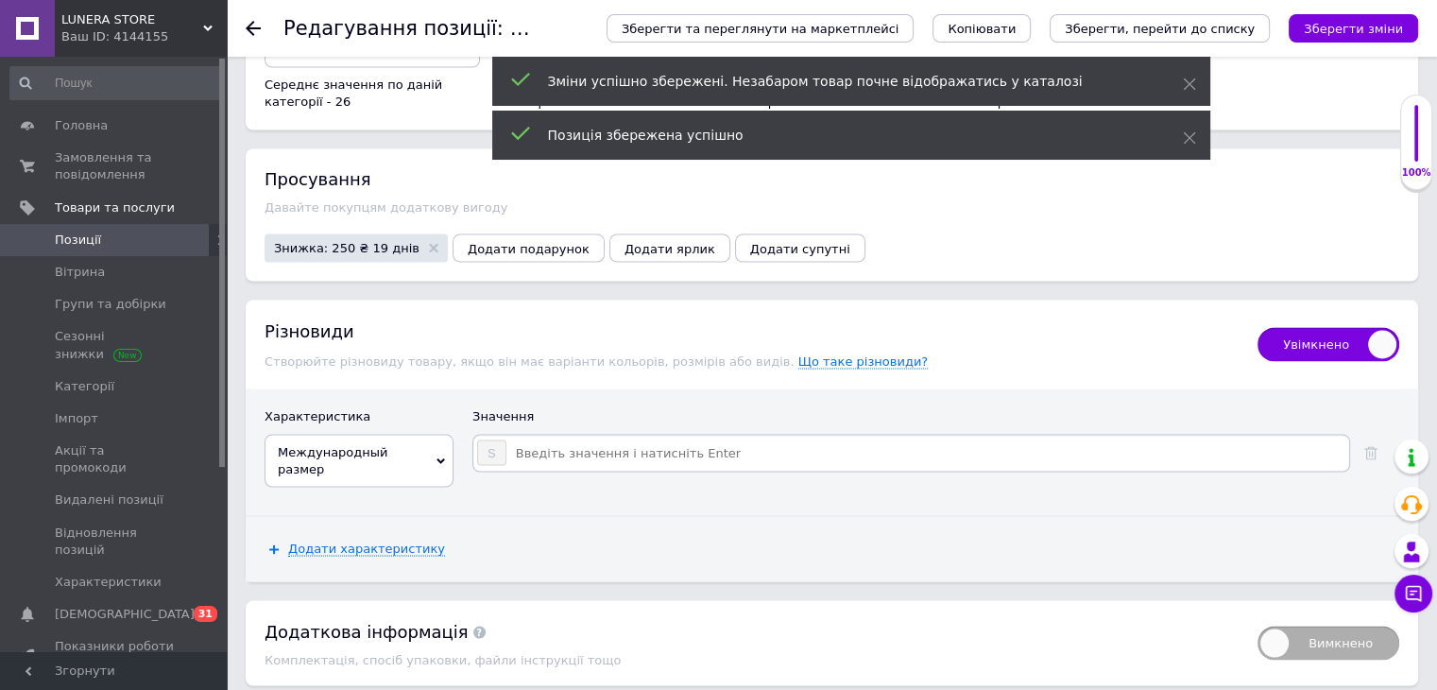
click at [559, 438] on input at bounding box center [926, 452] width 839 height 28
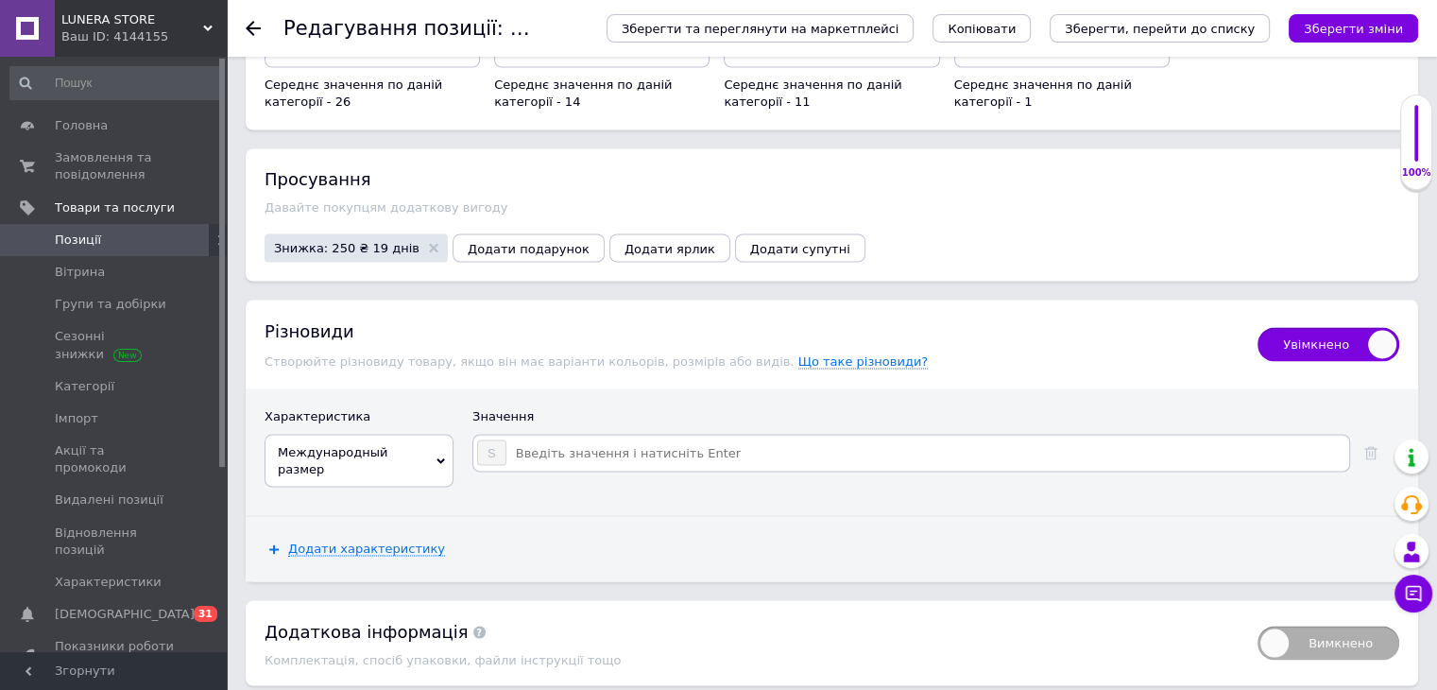
type input "M"
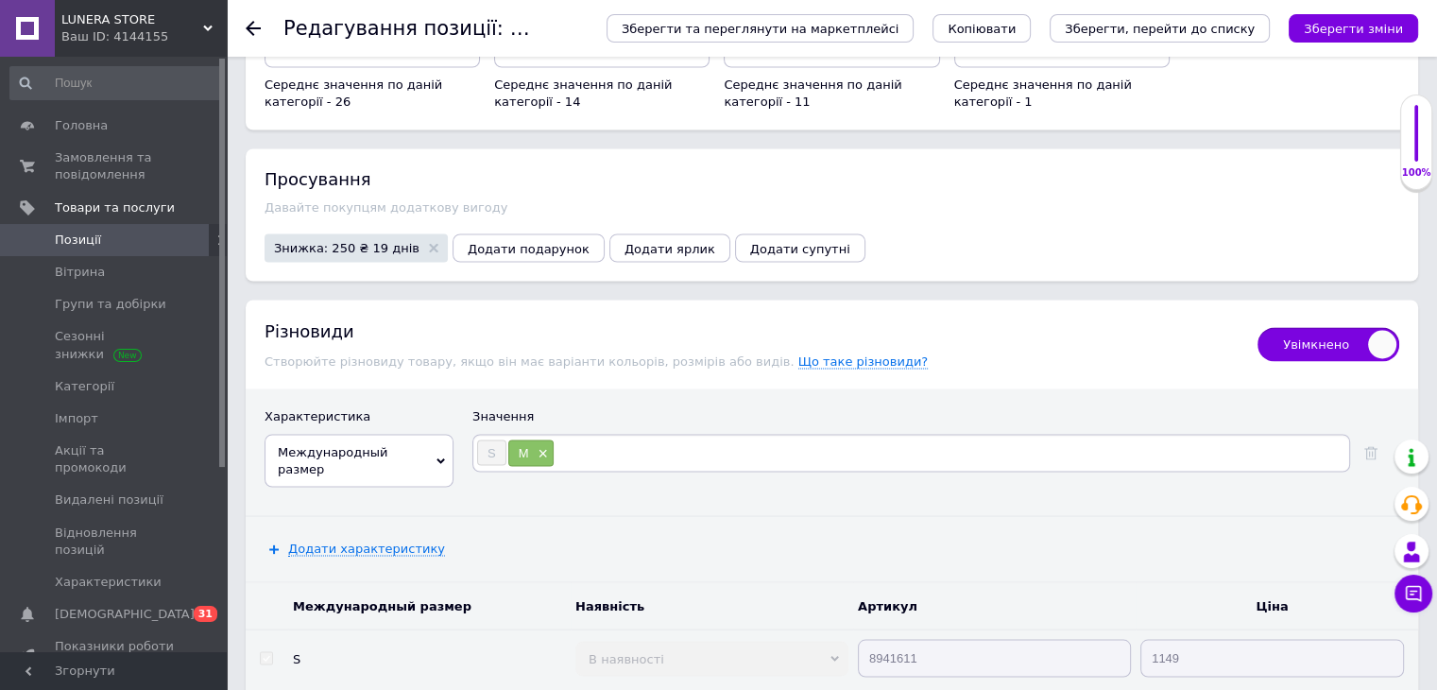
type input "L"
type input "XL"
type input "XXL"
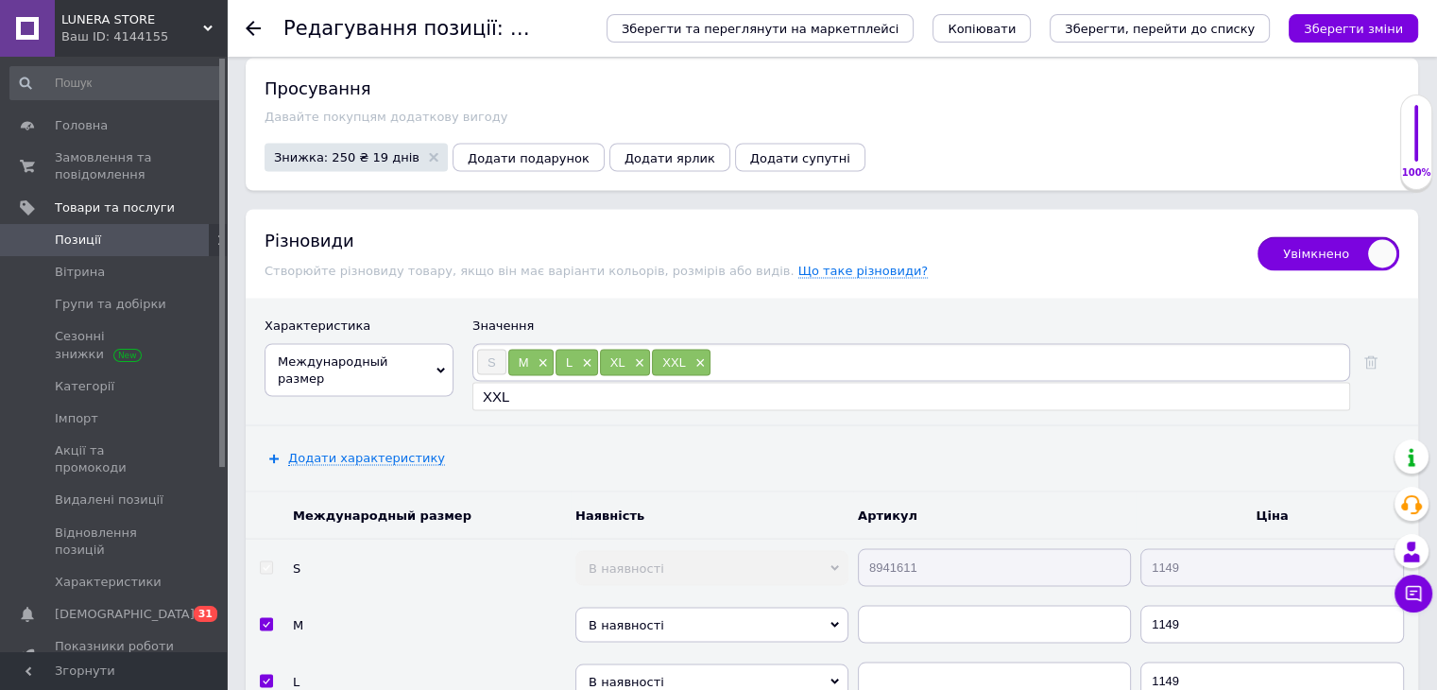
scroll to position [3625, 0]
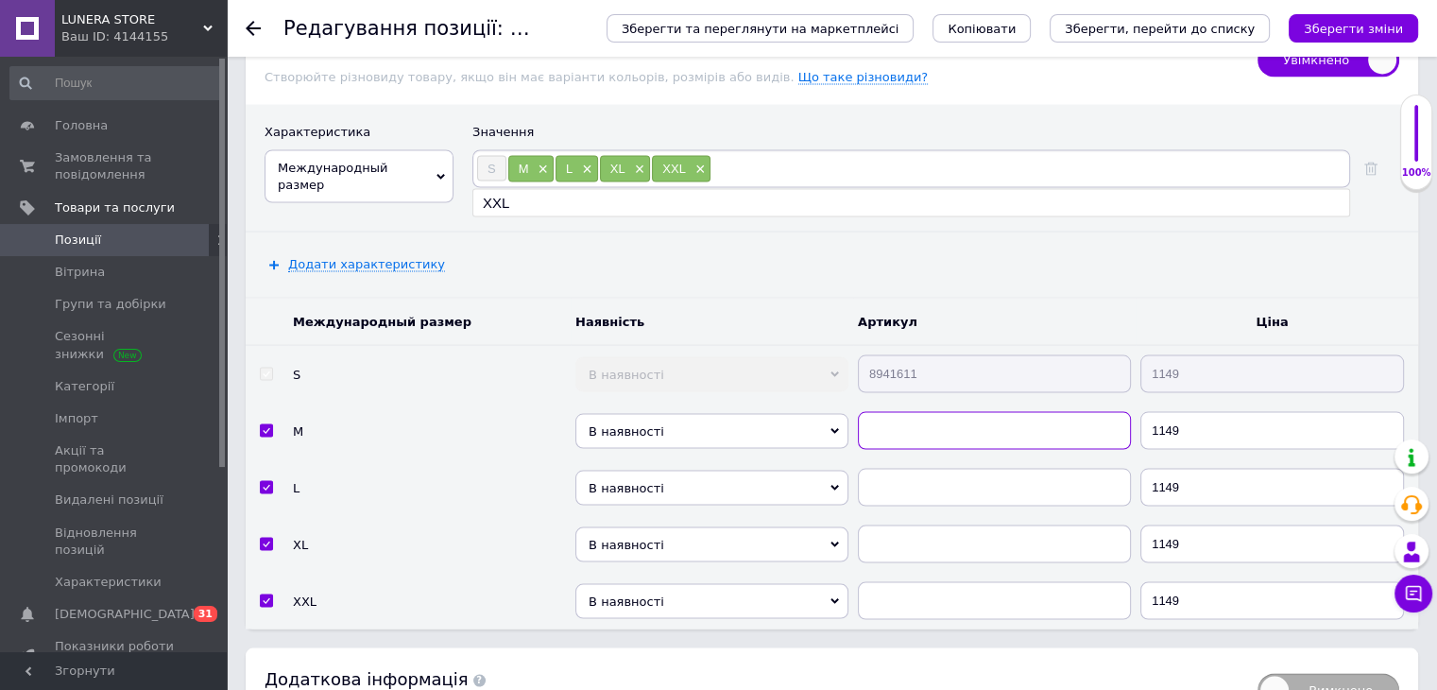
click at [1010, 412] on input "text" at bounding box center [994, 431] width 273 height 38
paste input "8941611"
type input "8941611"
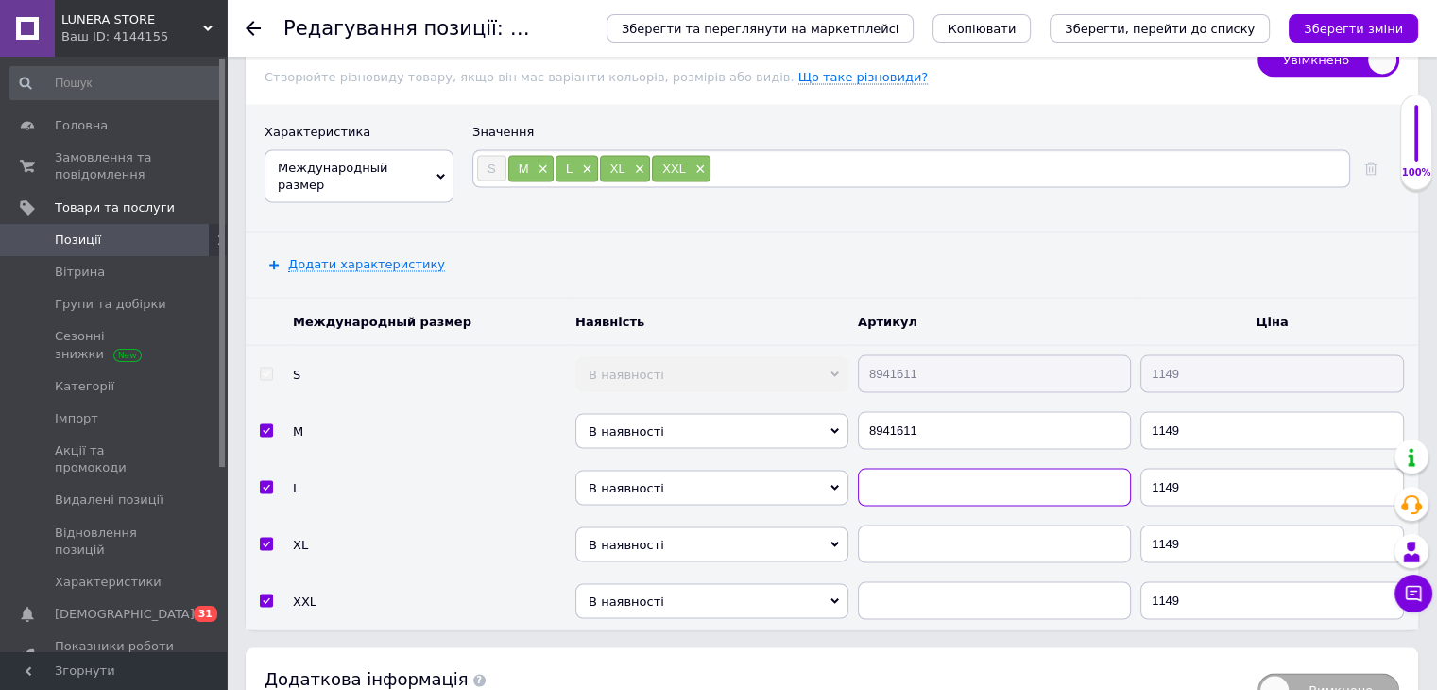
click at [973, 469] on input "text" at bounding box center [994, 488] width 273 height 38
paste input "8941611"
type input "8941611"
click at [974, 525] on input "text" at bounding box center [994, 544] width 273 height 38
paste input "8941611"
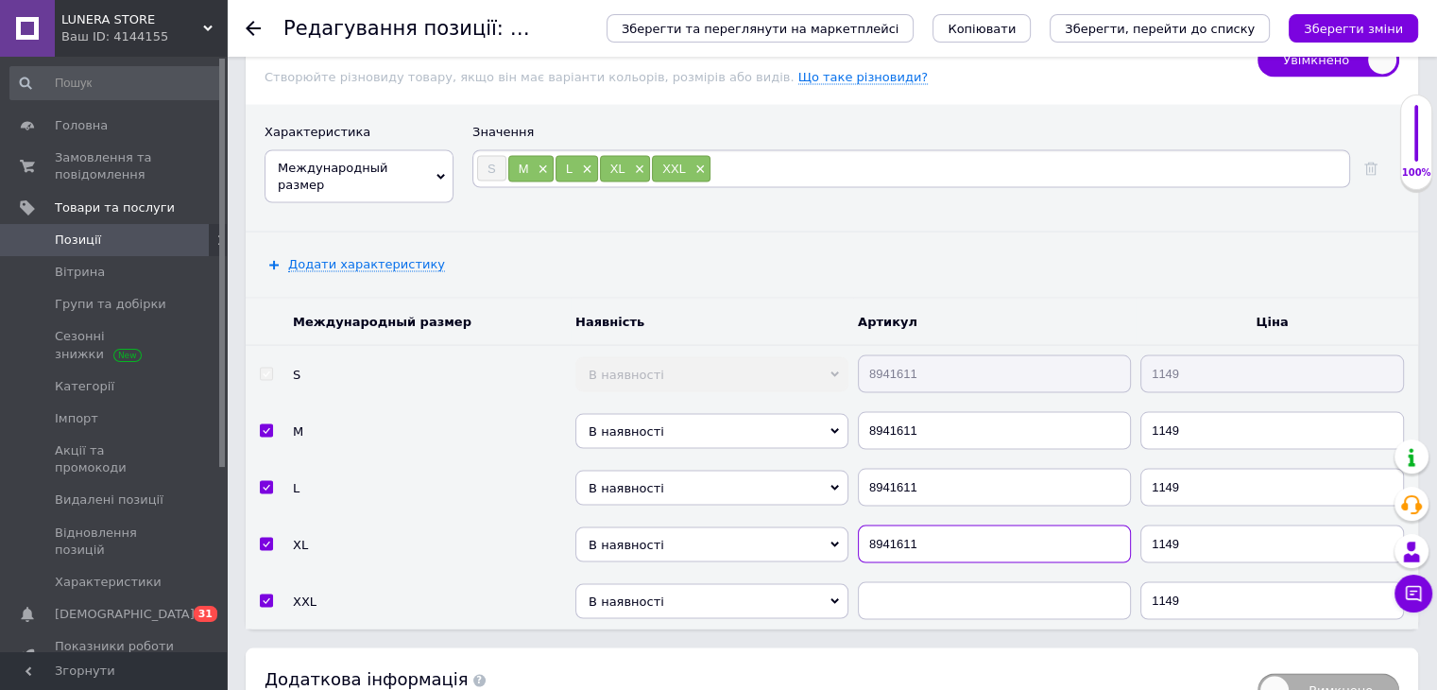
type input "8941611"
paste input "8941611"
drag, startPoint x: 960, startPoint y: 530, endPoint x: 606, endPoint y: 279, distance: 434.4
click at [956, 582] on input "text" at bounding box center [994, 601] width 273 height 38
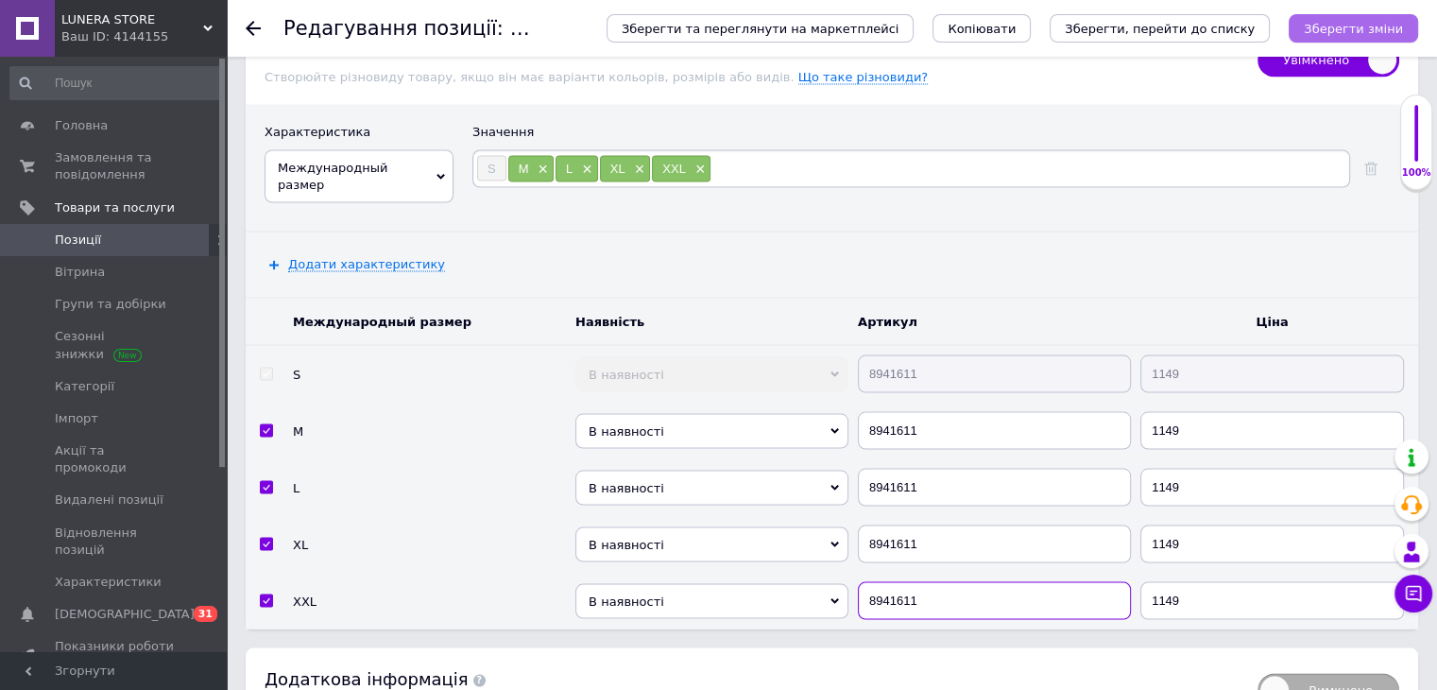
type input "8941611"
click at [1366, 40] on button "Зберегти зміни" at bounding box center [1353, 28] width 129 height 28
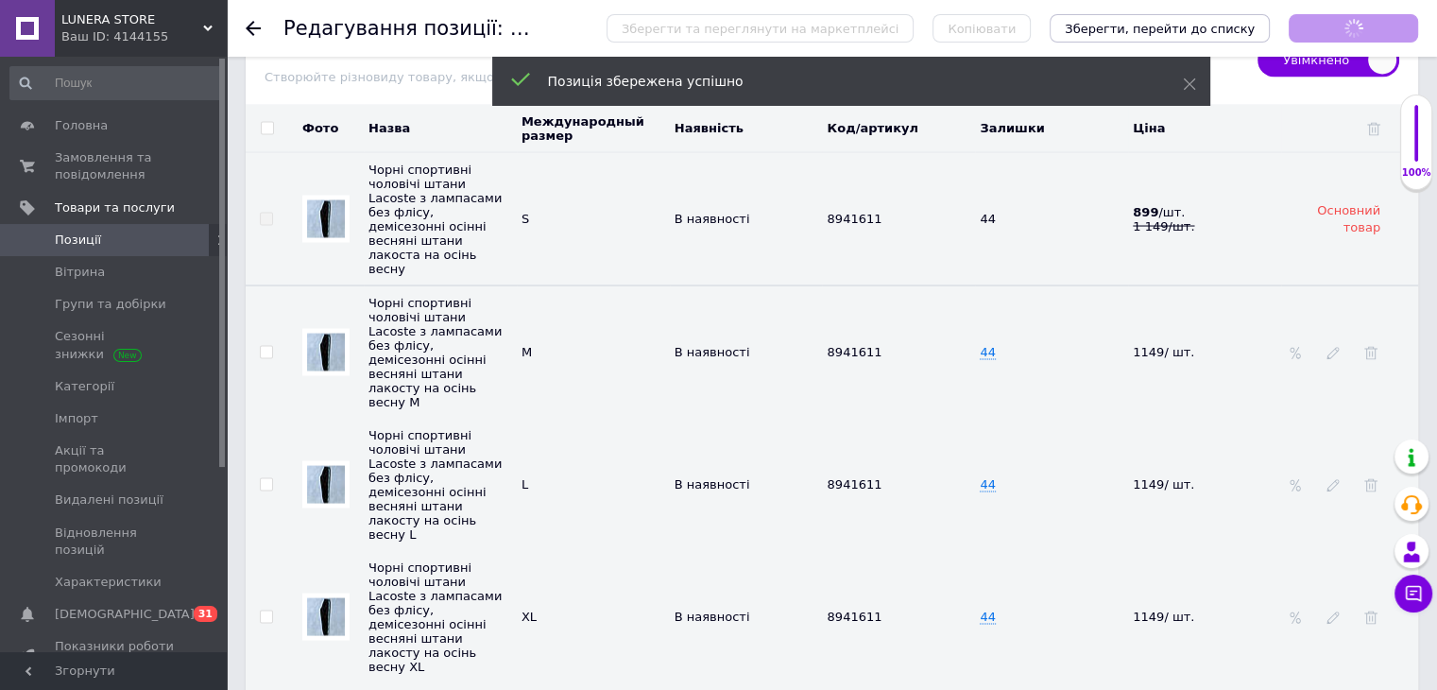
scroll to position [41, 0]
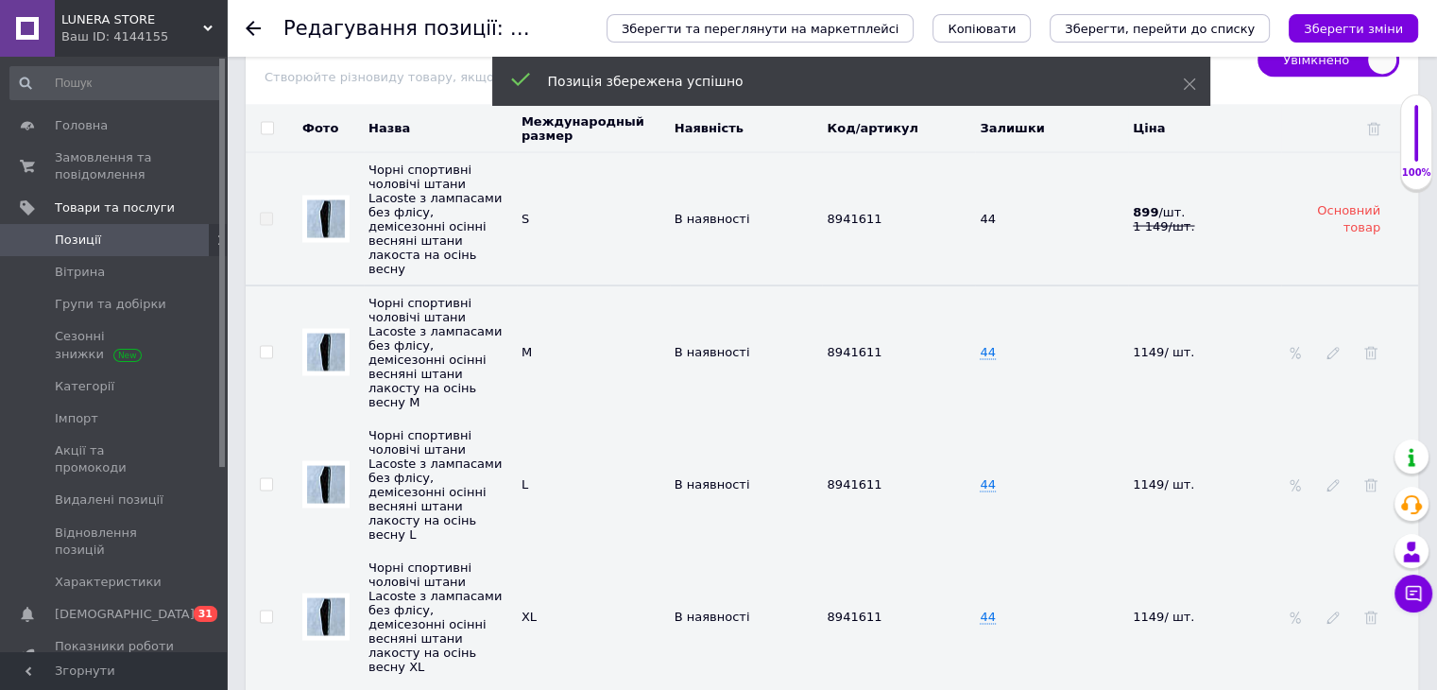
click at [250, 26] on icon at bounding box center [253, 28] width 15 height 15
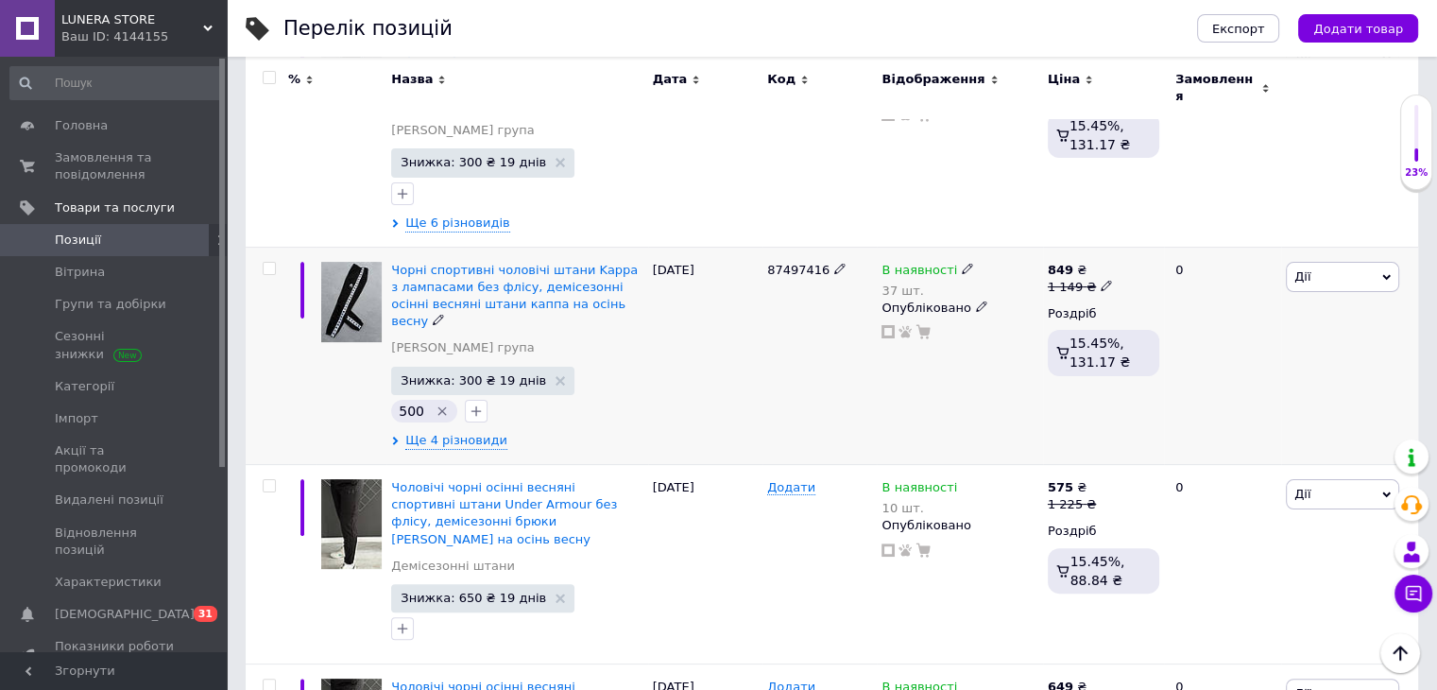
scroll to position [505, 0]
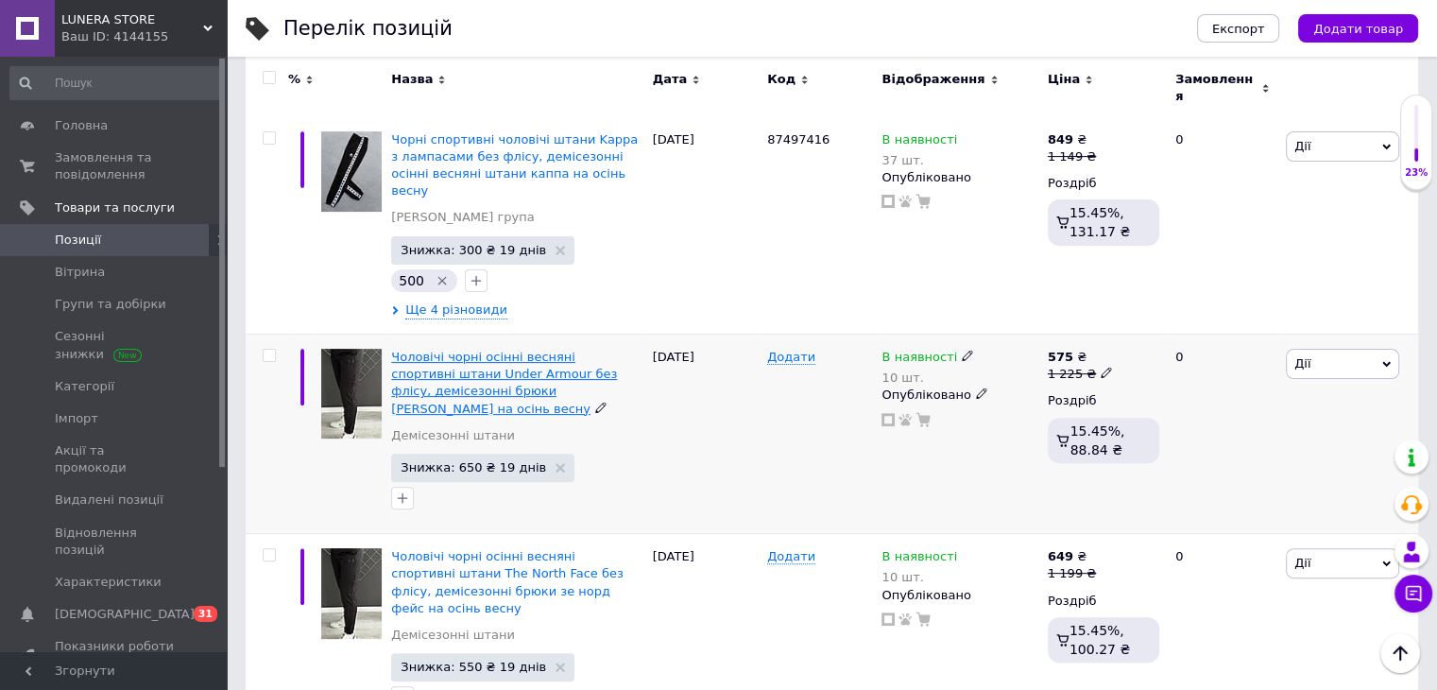
click at [508, 350] on span "Чоловічі чорні осінні весняні спортивні штани Under Armour без флісу, демісезон…" at bounding box center [504, 383] width 226 height 66
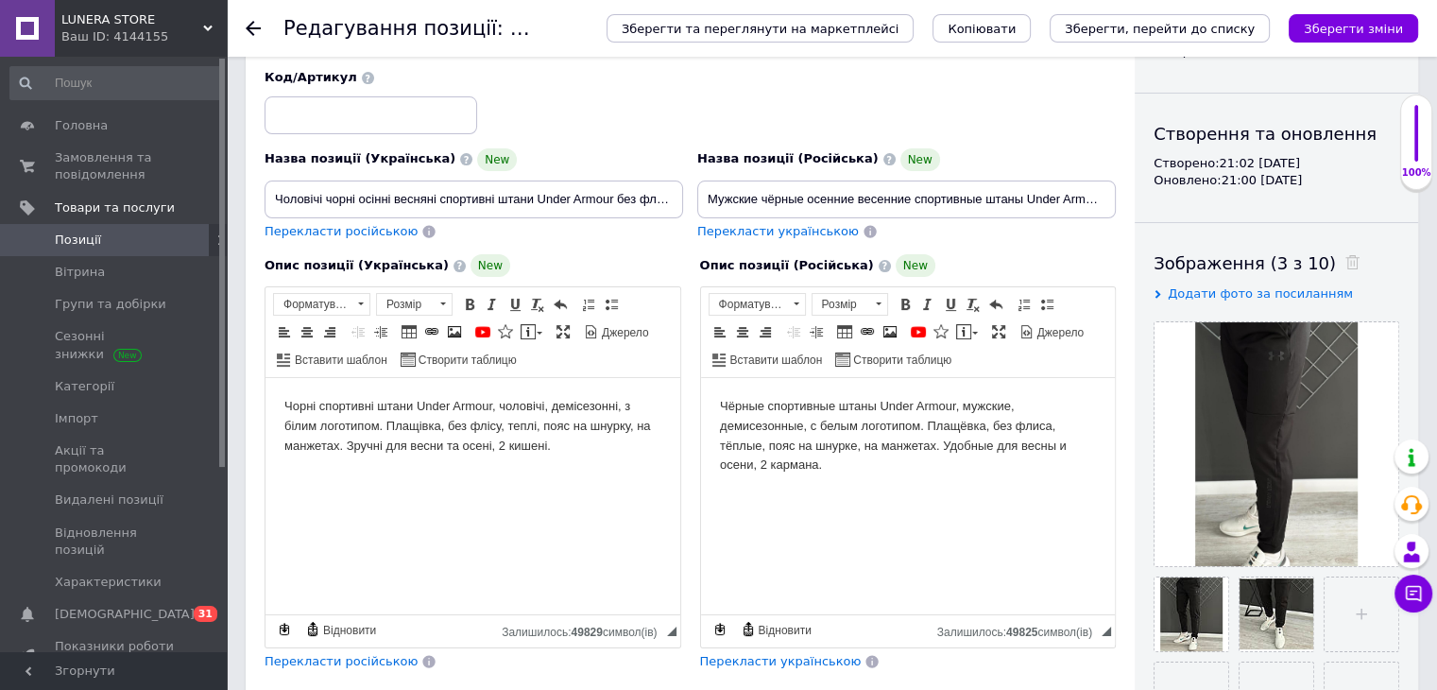
scroll to position [283, 0]
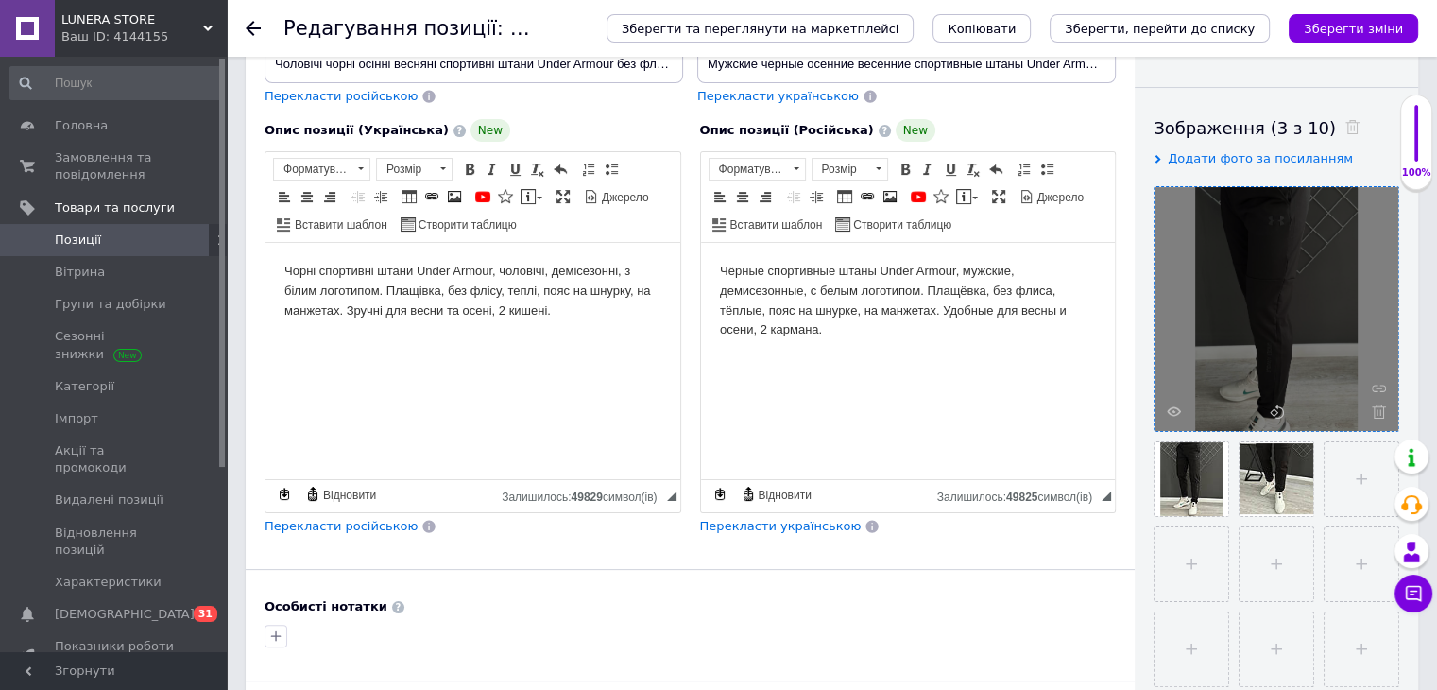
click at [1372, 410] on icon at bounding box center [1379, 411] width 14 height 14
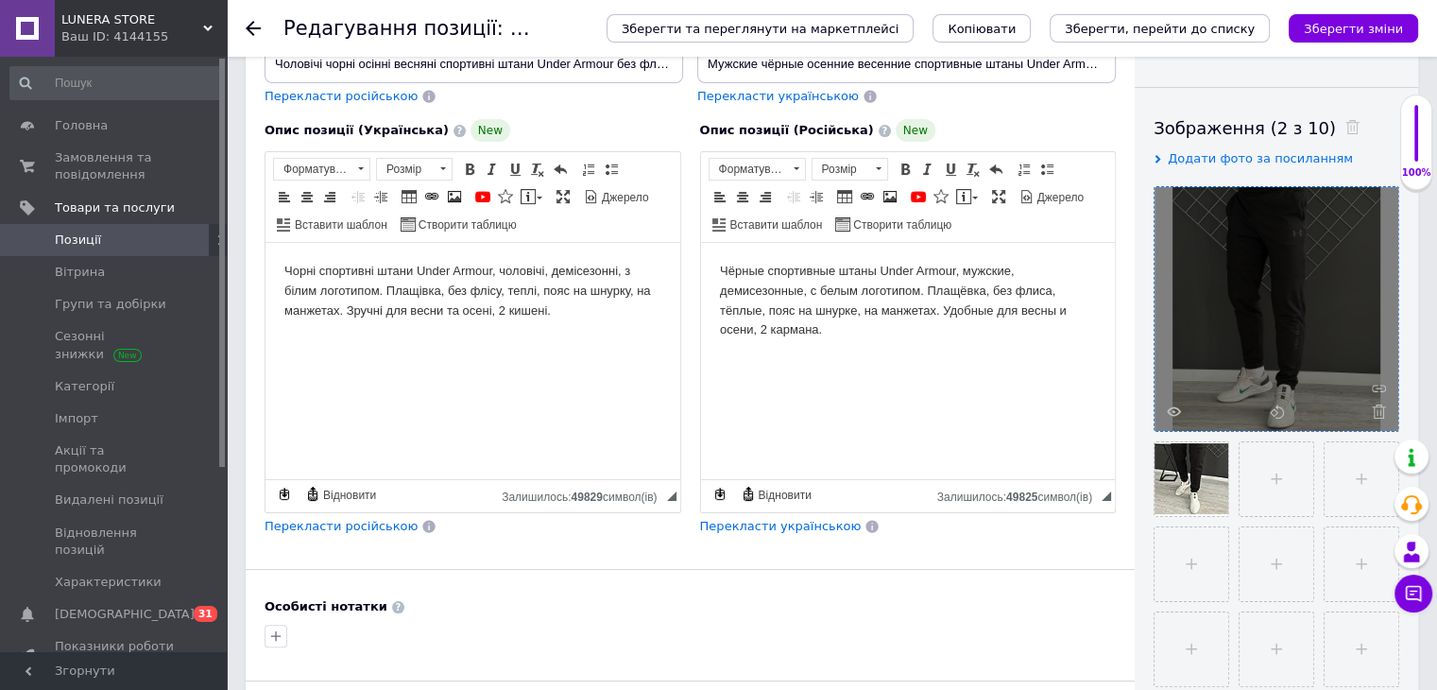
click at [1380, 409] on icon at bounding box center [1379, 411] width 14 height 14
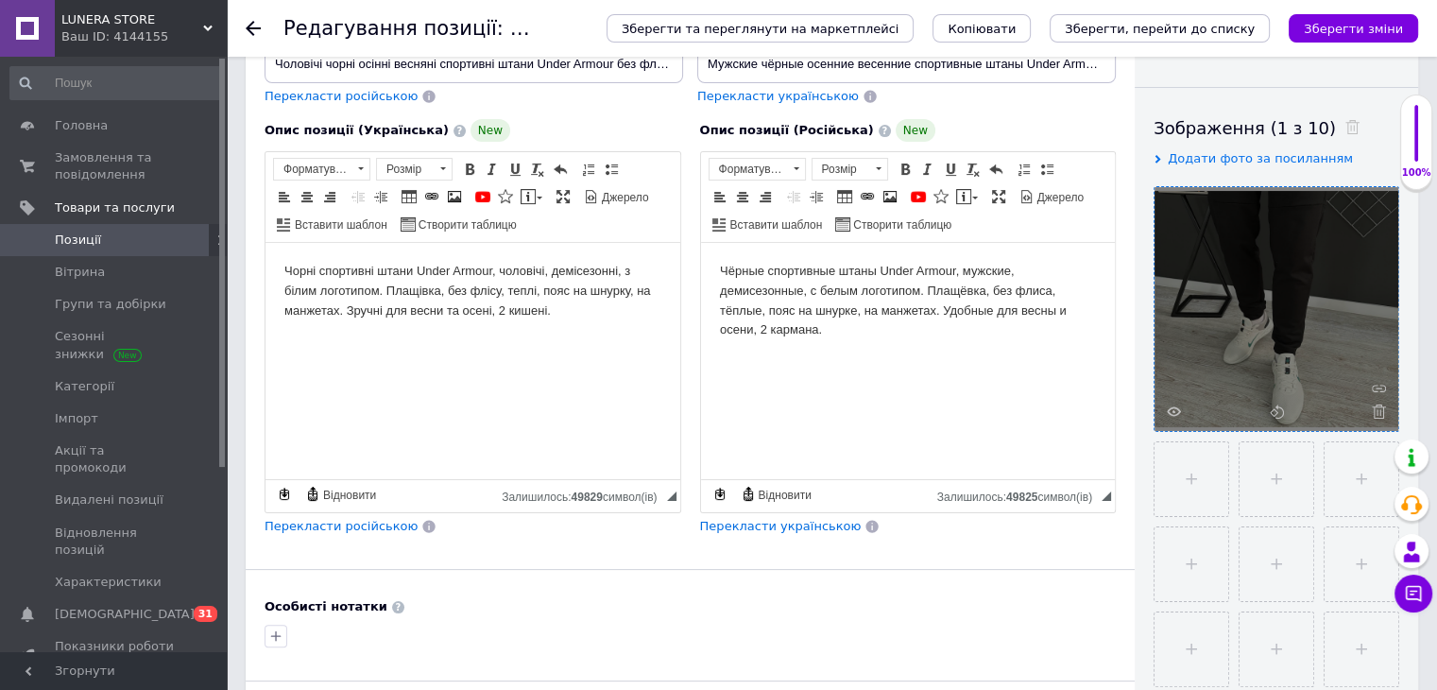
click at [1380, 409] on icon at bounding box center [1379, 411] width 14 height 14
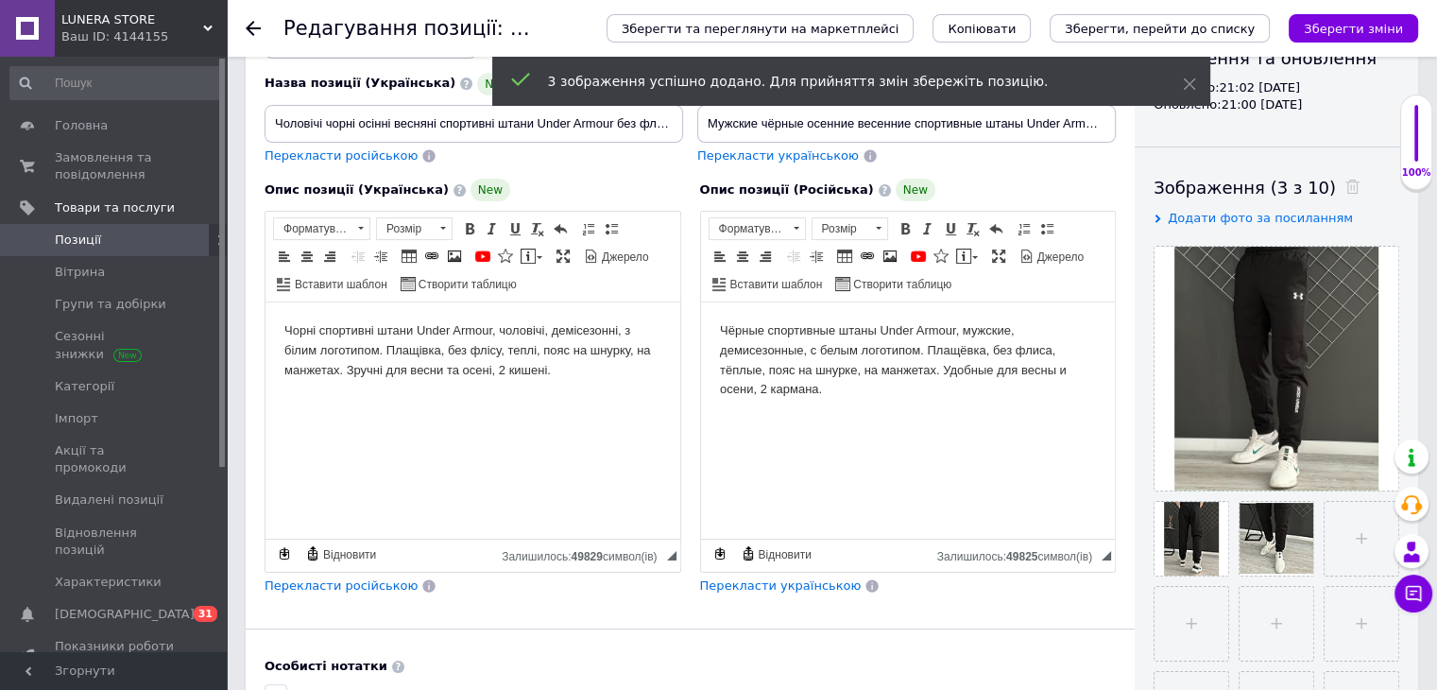
scroll to position [0, 0]
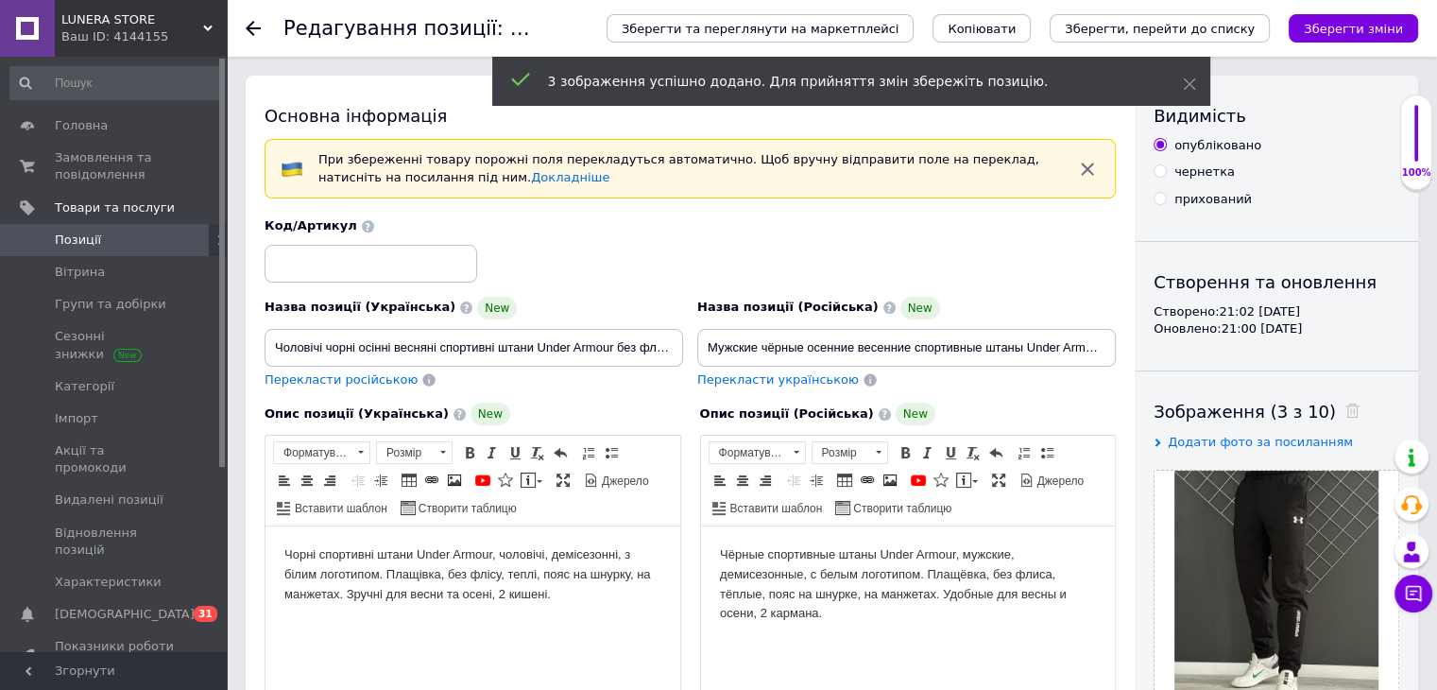
click at [453, 574] on body "Чорні спортивні штани Under Armour, чоловічі, демісезонні, з білим логотипом. П…" at bounding box center [472, 574] width 377 height 59
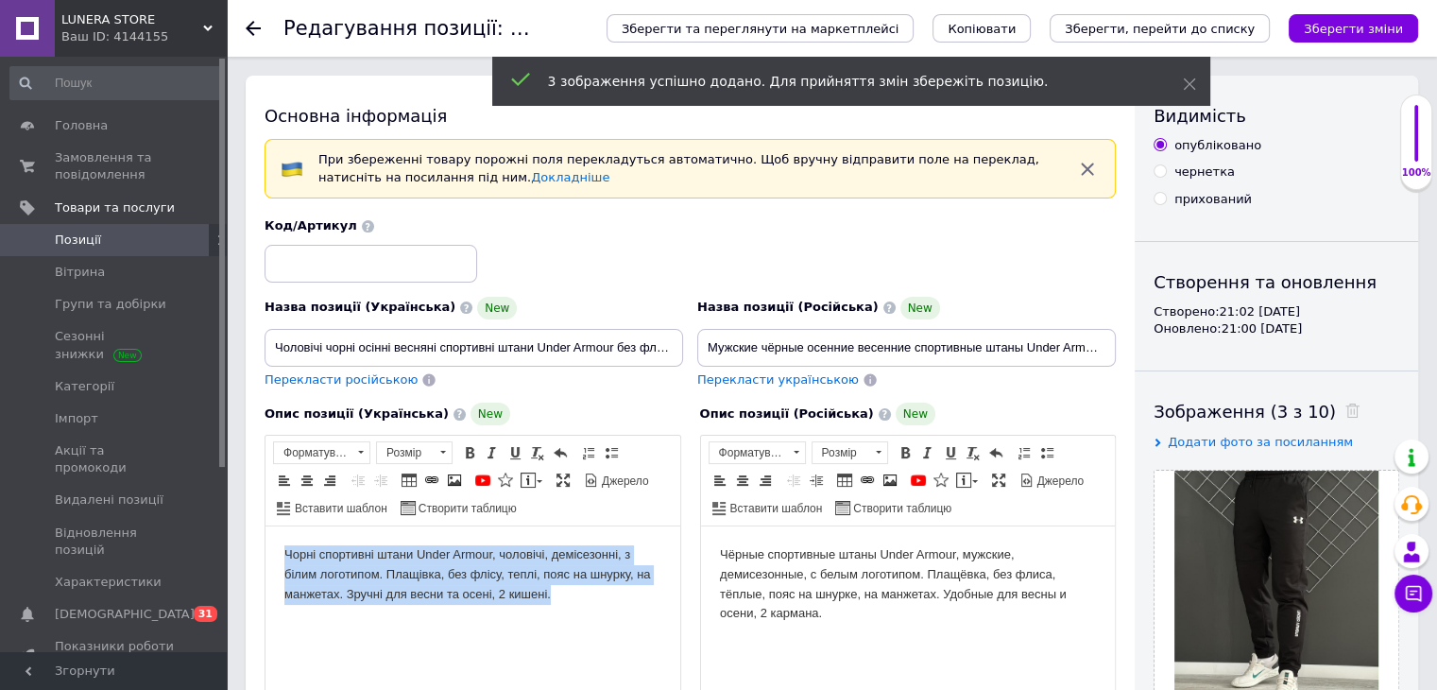
click at [453, 574] on body "Чорні спортивні штани Under Armour, чоловічі, демісезонні, з білим логотипом. П…" at bounding box center [472, 574] width 377 height 59
copy body "Чорні спортивні штани Under Armour, чоловічі, демісезонні, з білим логотипом. П…"
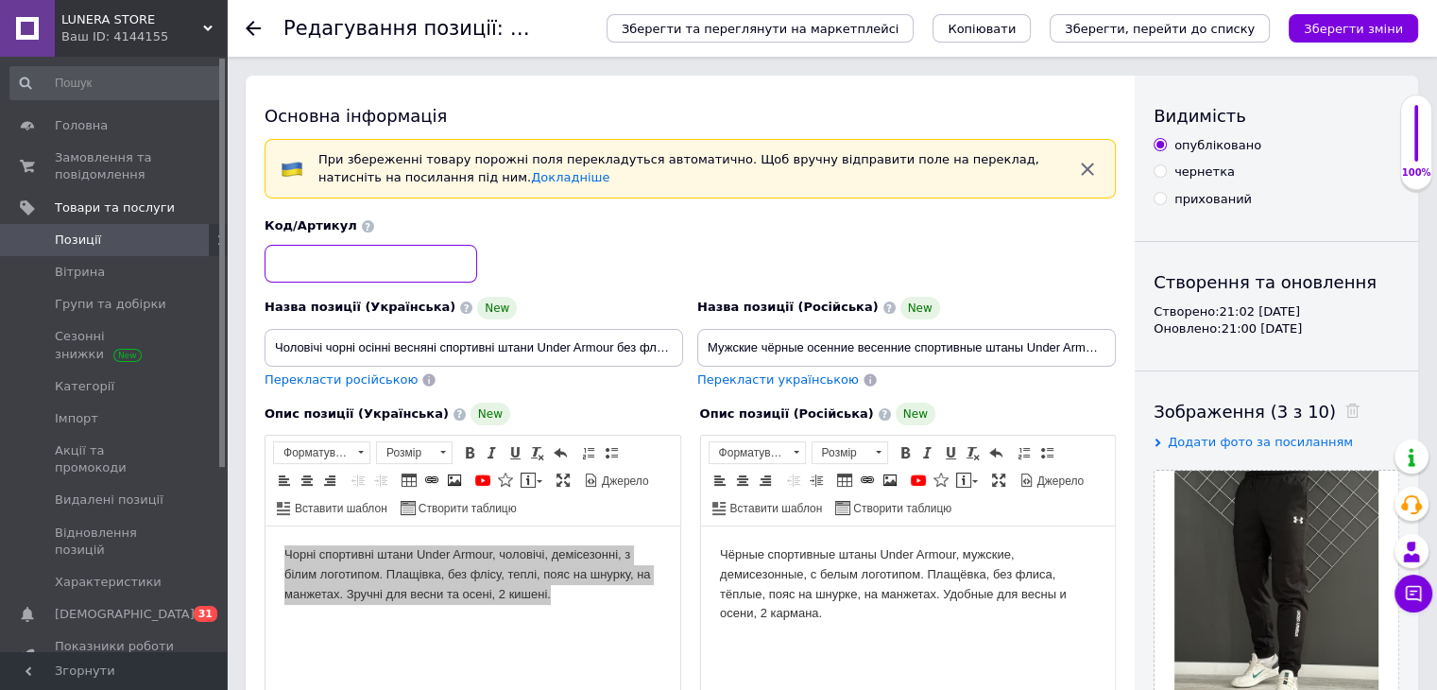
drag, startPoint x: 351, startPoint y: 275, endPoint x: 378, endPoint y: 287, distance: 30.0
click at [358, 277] on input at bounding box center [371, 264] width 213 height 38
type input "7788974"
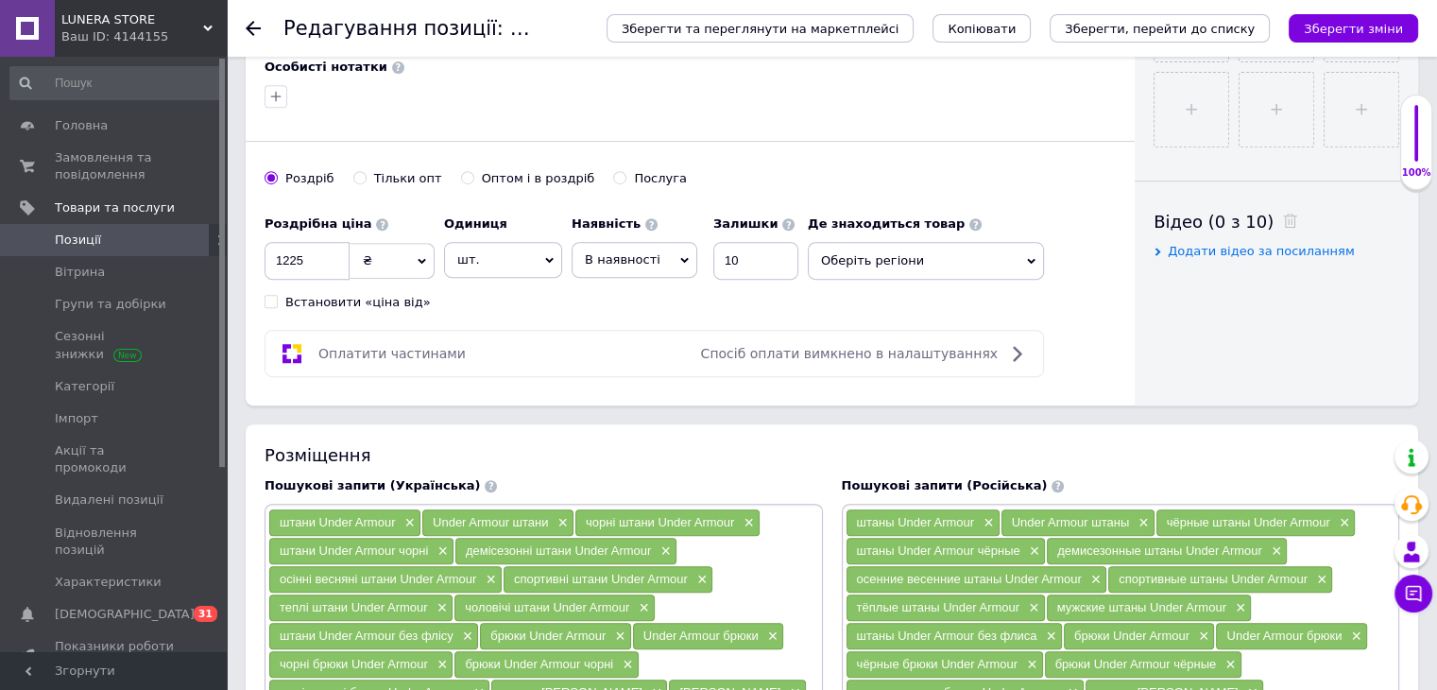
scroll to position [850, 0]
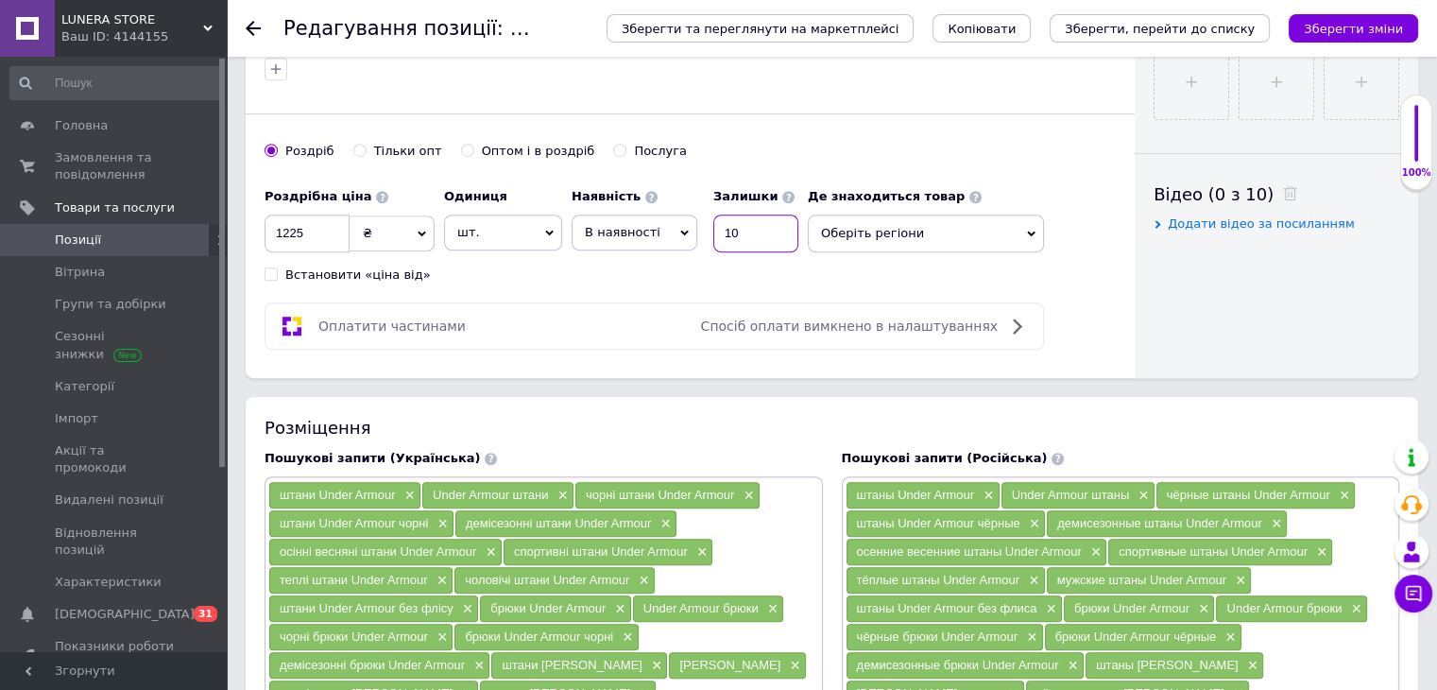
click at [761, 228] on input "10" at bounding box center [755, 233] width 85 height 38
click at [763, 233] on input "10" at bounding box center [755, 233] width 85 height 38
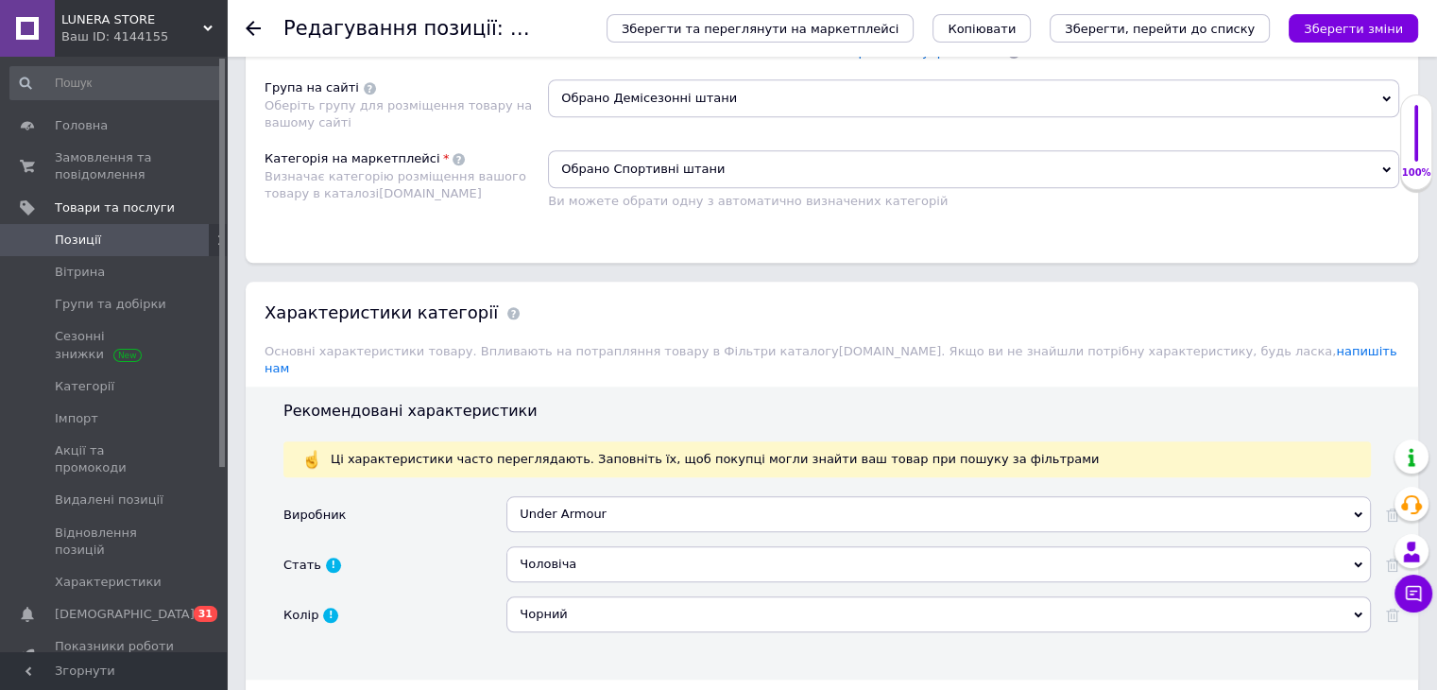
scroll to position [1984, 0]
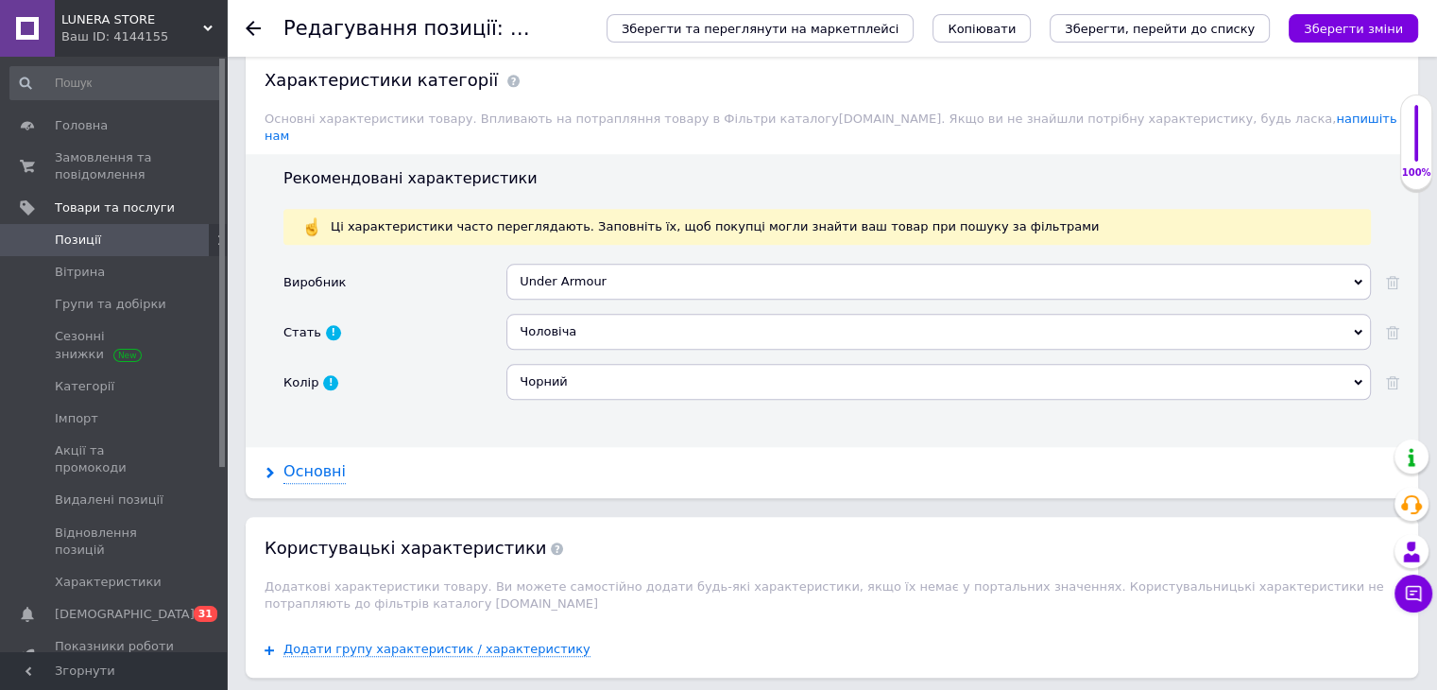
type input "79"
click at [311, 461] on div "Основні" at bounding box center [314, 472] width 62 height 22
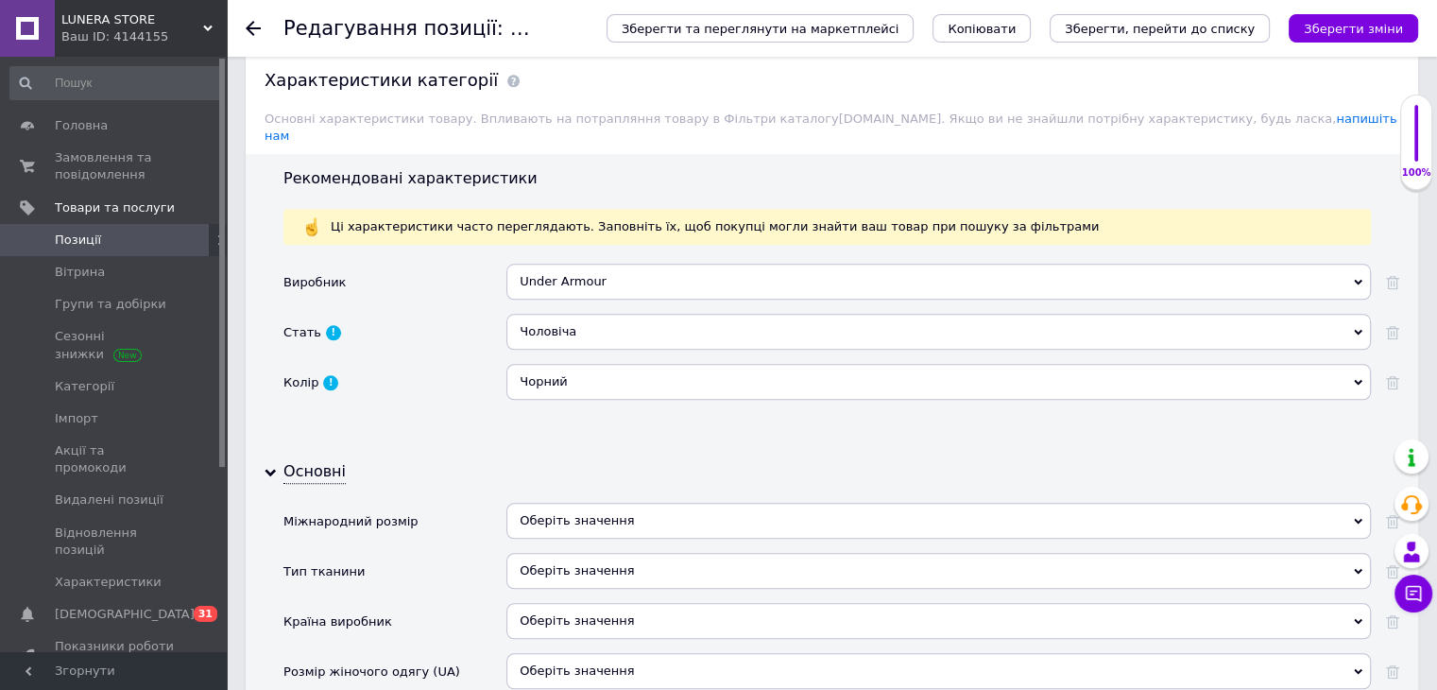
drag, startPoint x: 667, startPoint y: 463, endPoint x: 573, endPoint y: 335, distance: 158.7
click at [667, 503] on div "Оберіть значення" at bounding box center [938, 521] width 865 height 36
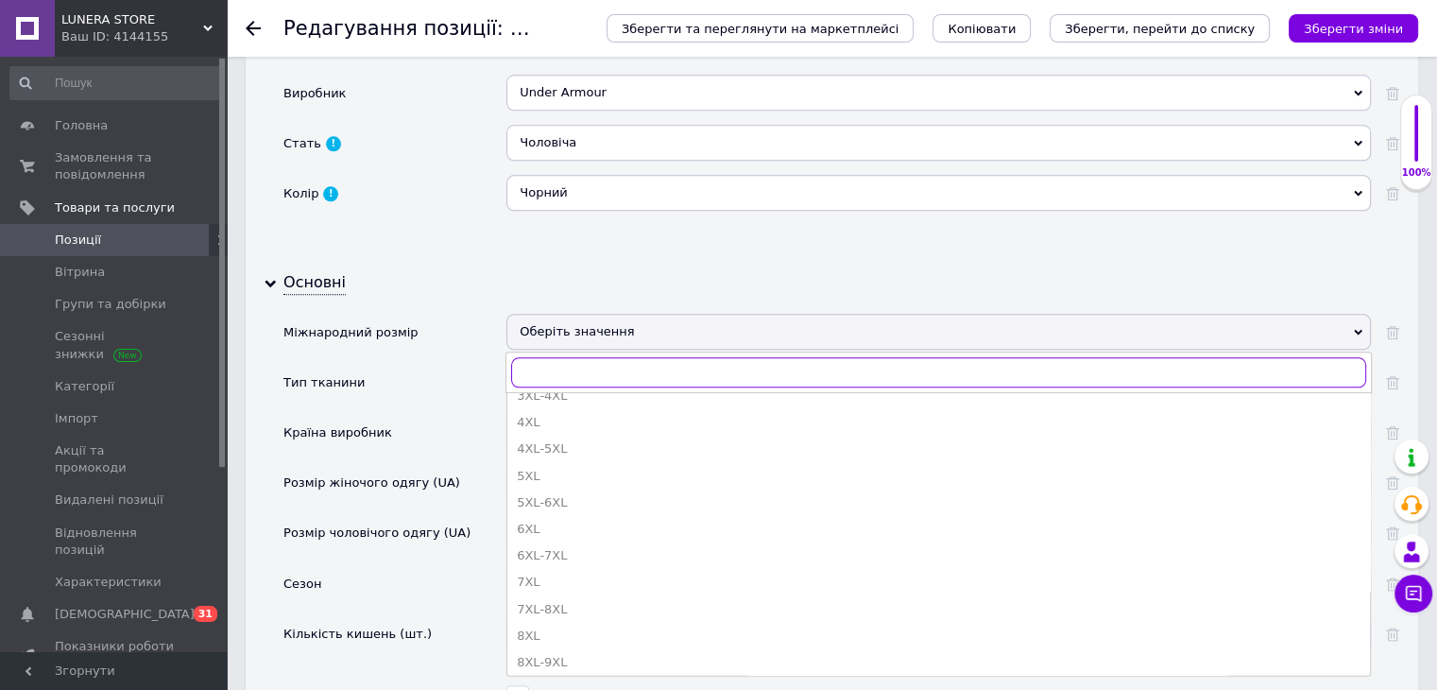
scroll to position [283, 0]
click at [571, 492] on div "M" at bounding box center [939, 500] width 844 height 17
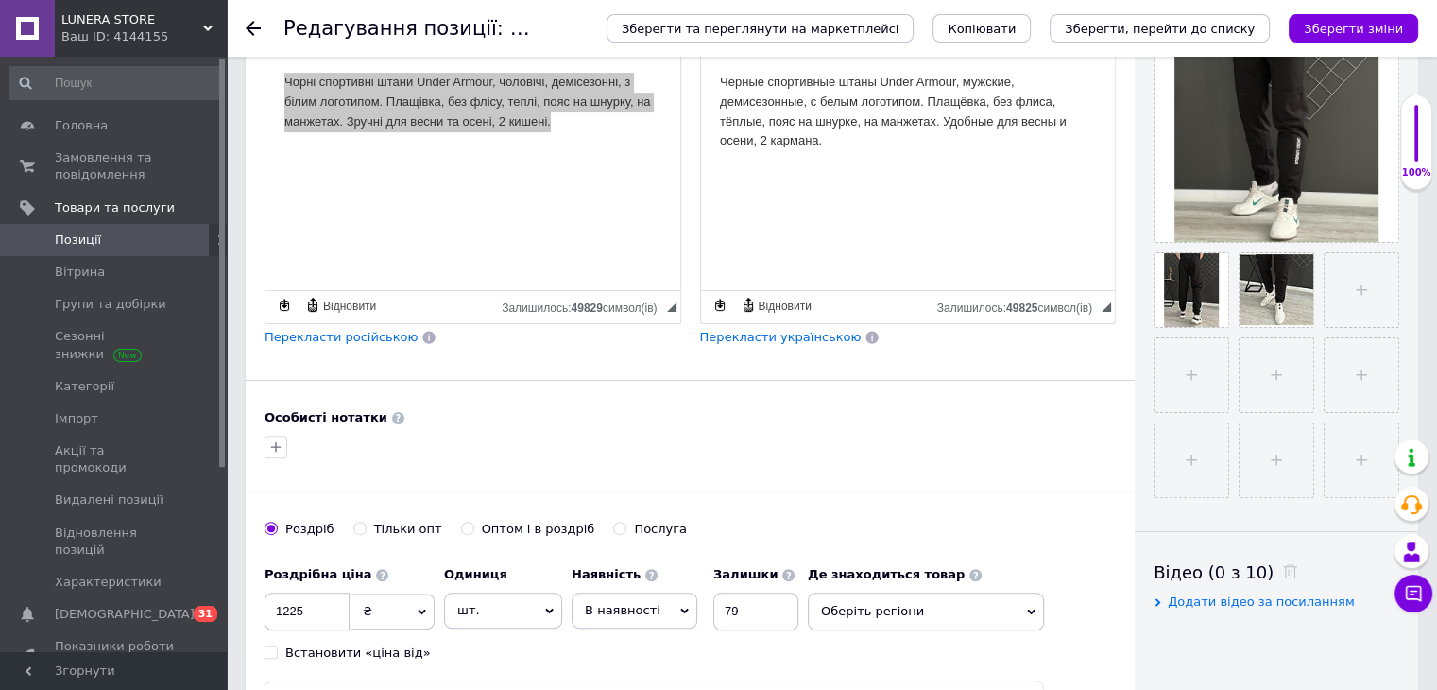
scroll to position [94, 0]
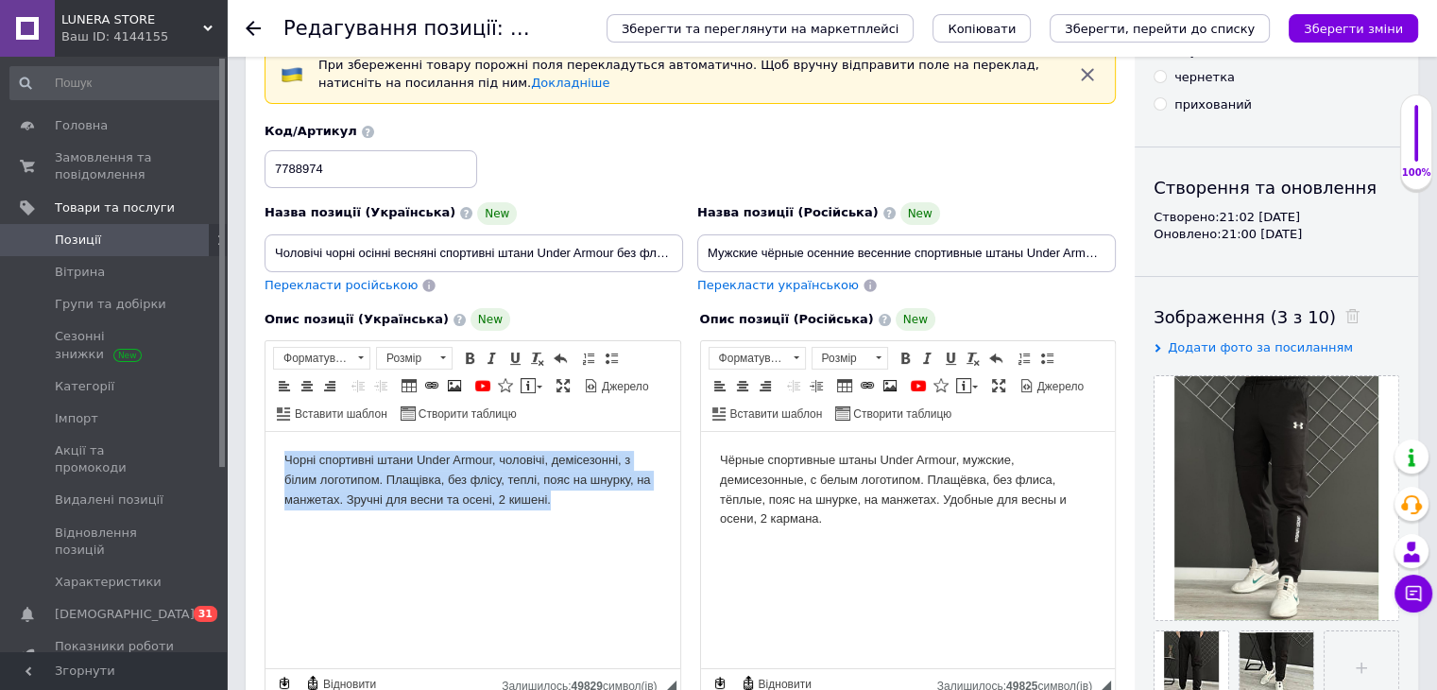
click at [489, 482] on body "Чорні спортивні штани Under Armour, чоловічі, демісезонні, з білим логотипом. П…" at bounding box center [472, 480] width 377 height 59
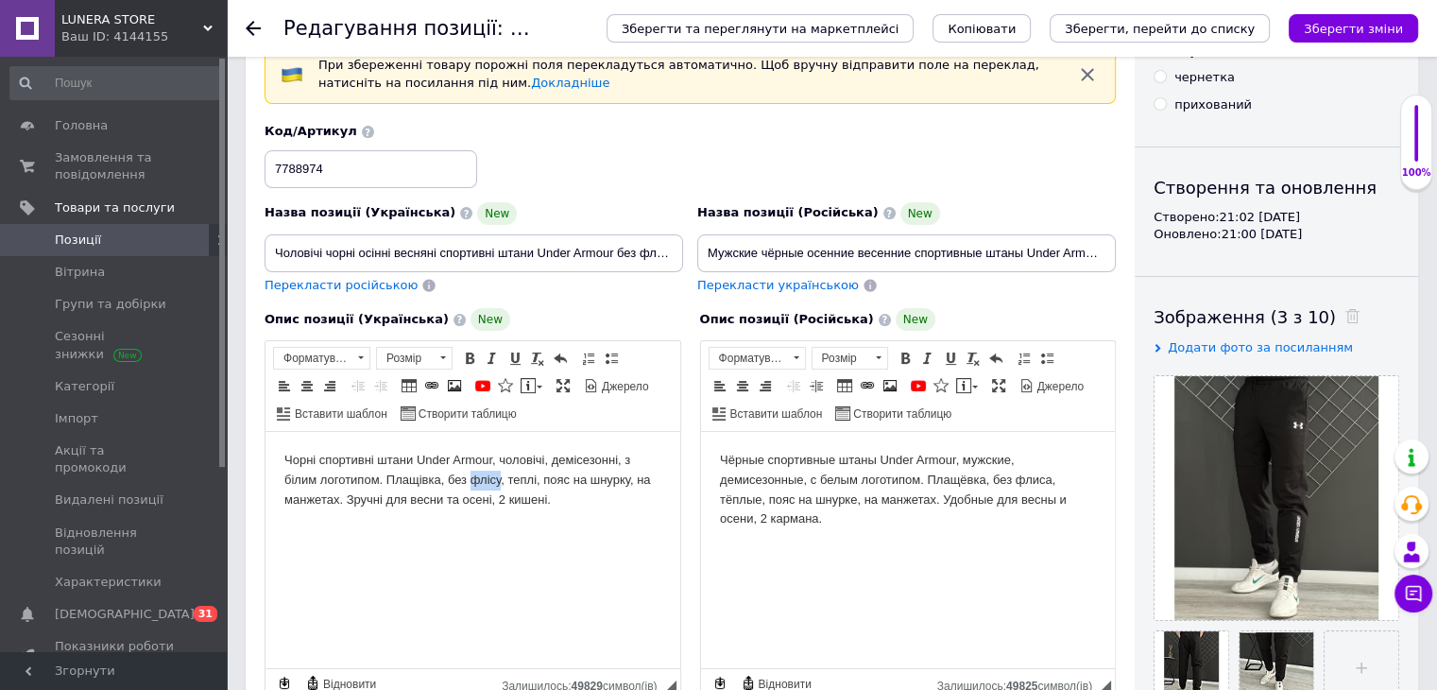
click at [489, 482] on body "Чорні спортивні штани Under Armour, чоловічі, демісезонні, з білим логотипом. П…" at bounding box center [472, 480] width 377 height 59
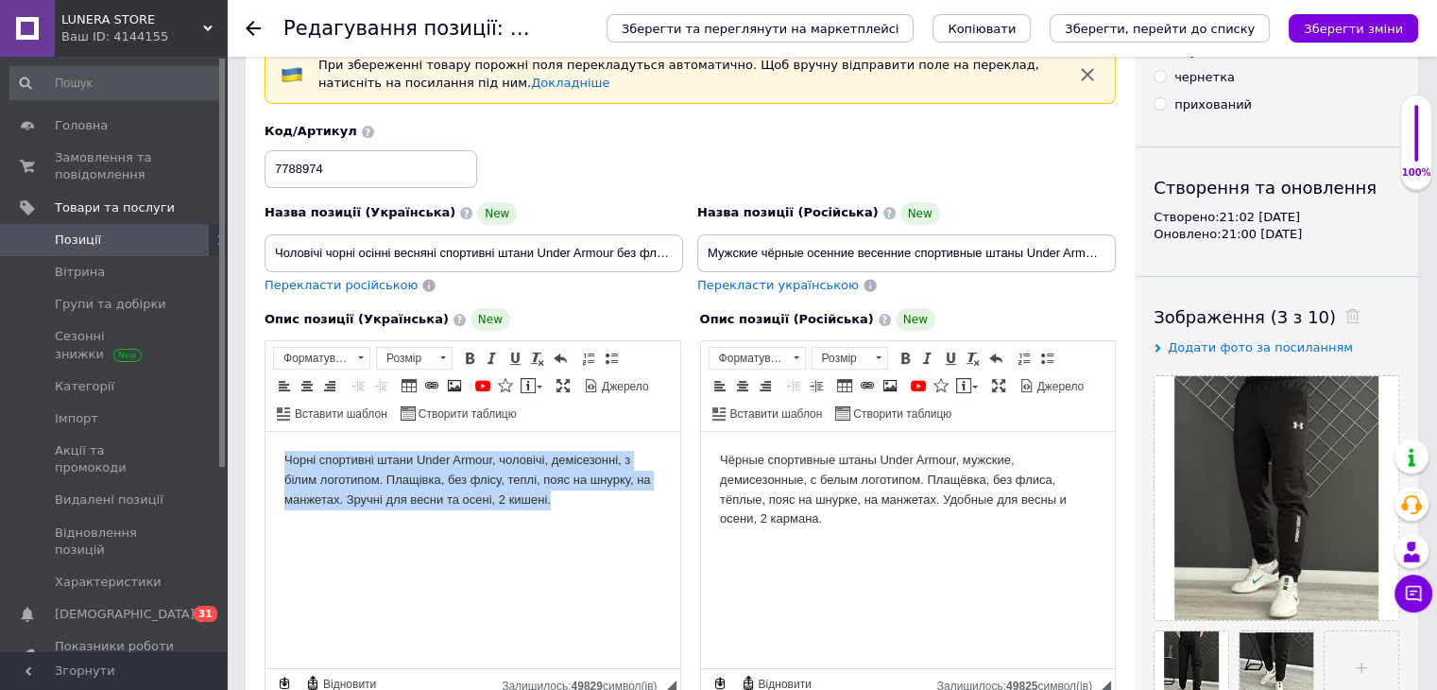
click at [489, 482] on body "Чорні спортивні штани Under Armour, чоловічі, демісезонні, з білим логотипом. П…" at bounding box center [472, 480] width 377 height 59
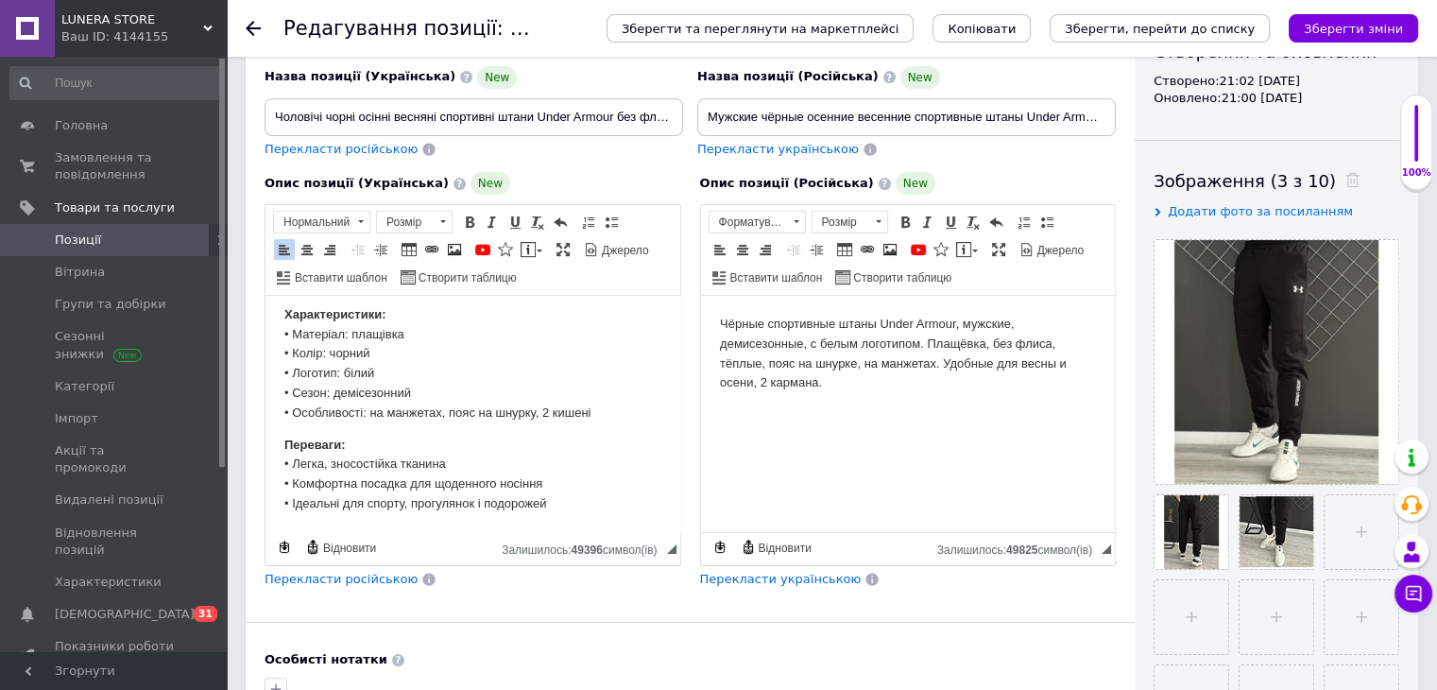
scroll to position [472, 0]
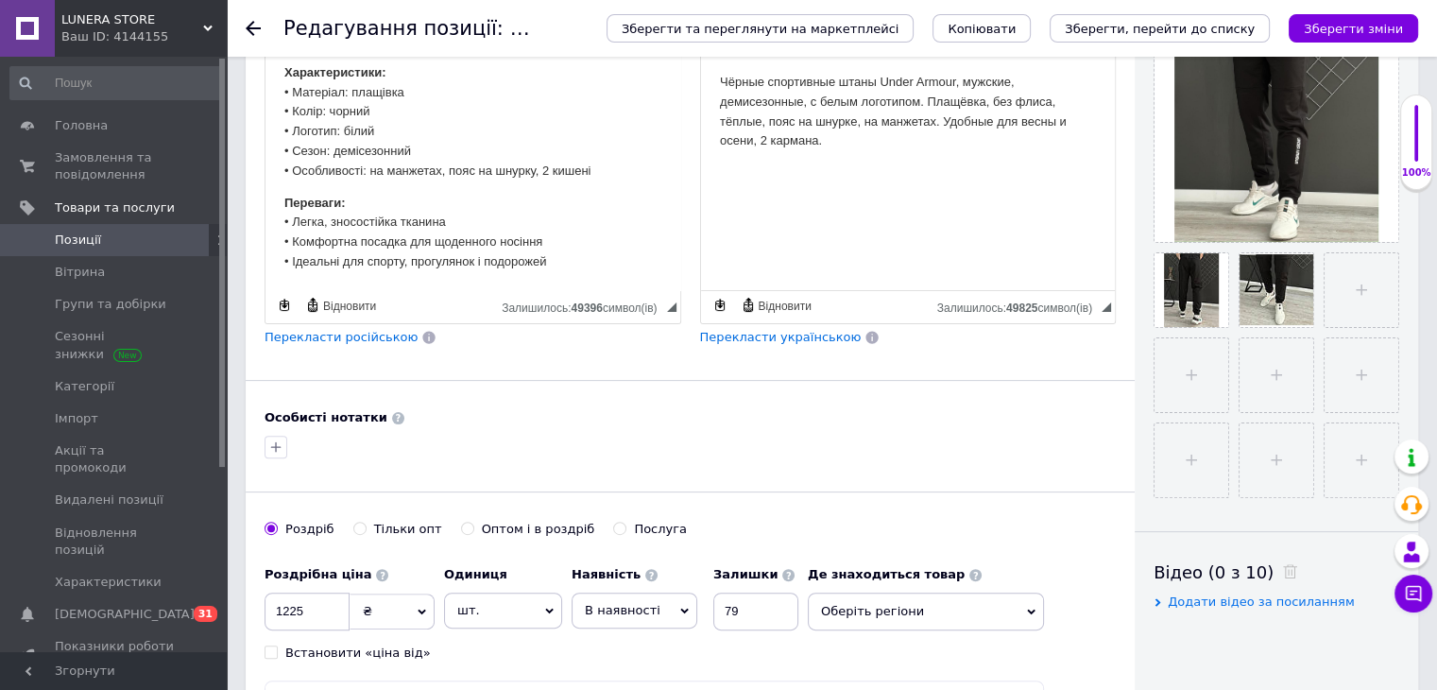
drag, startPoint x: 387, startPoint y: 334, endPoint x: 703, endPoint y: 338, distance: 315.6
click at [386, 334] on span "Перекласти російською" at bounding box center [341, 337] width 153 height 14
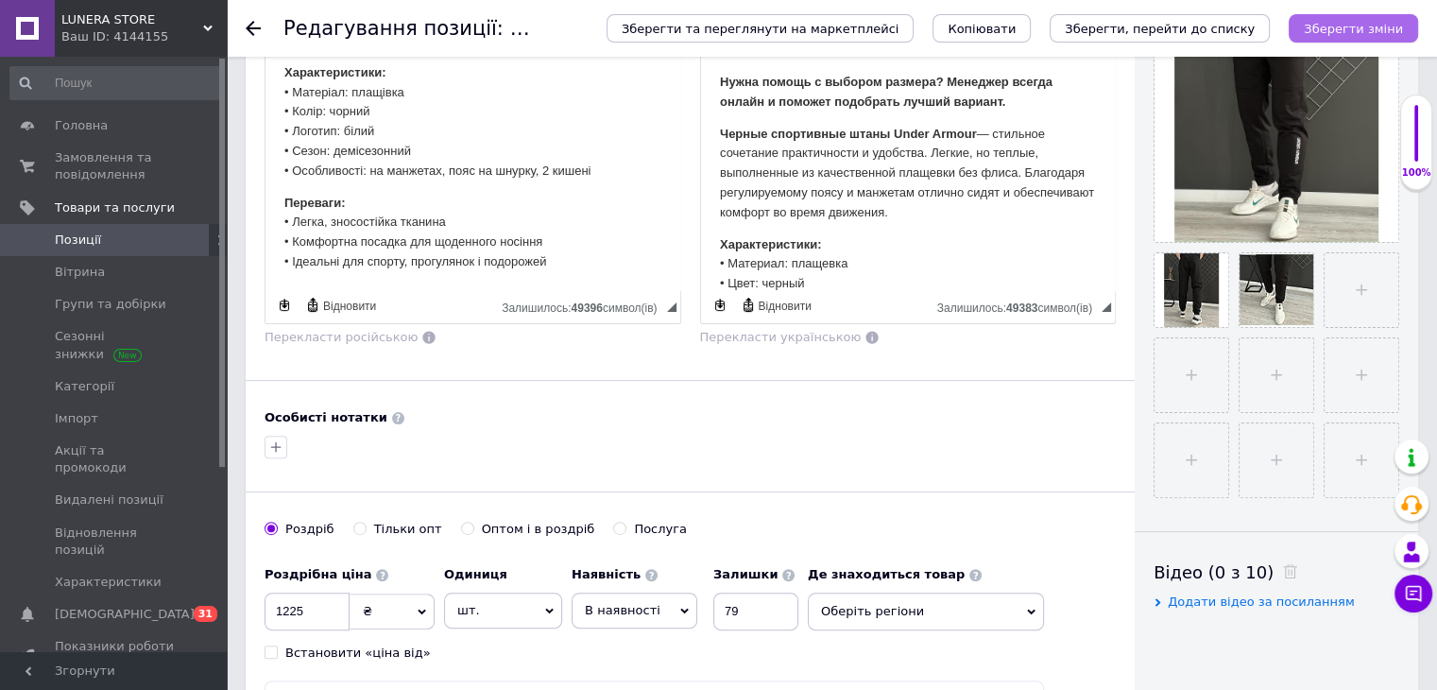
click at [1380, 23] on icon "Зберегти зміни" at bounding box center [1353, 29] width 99 height 14
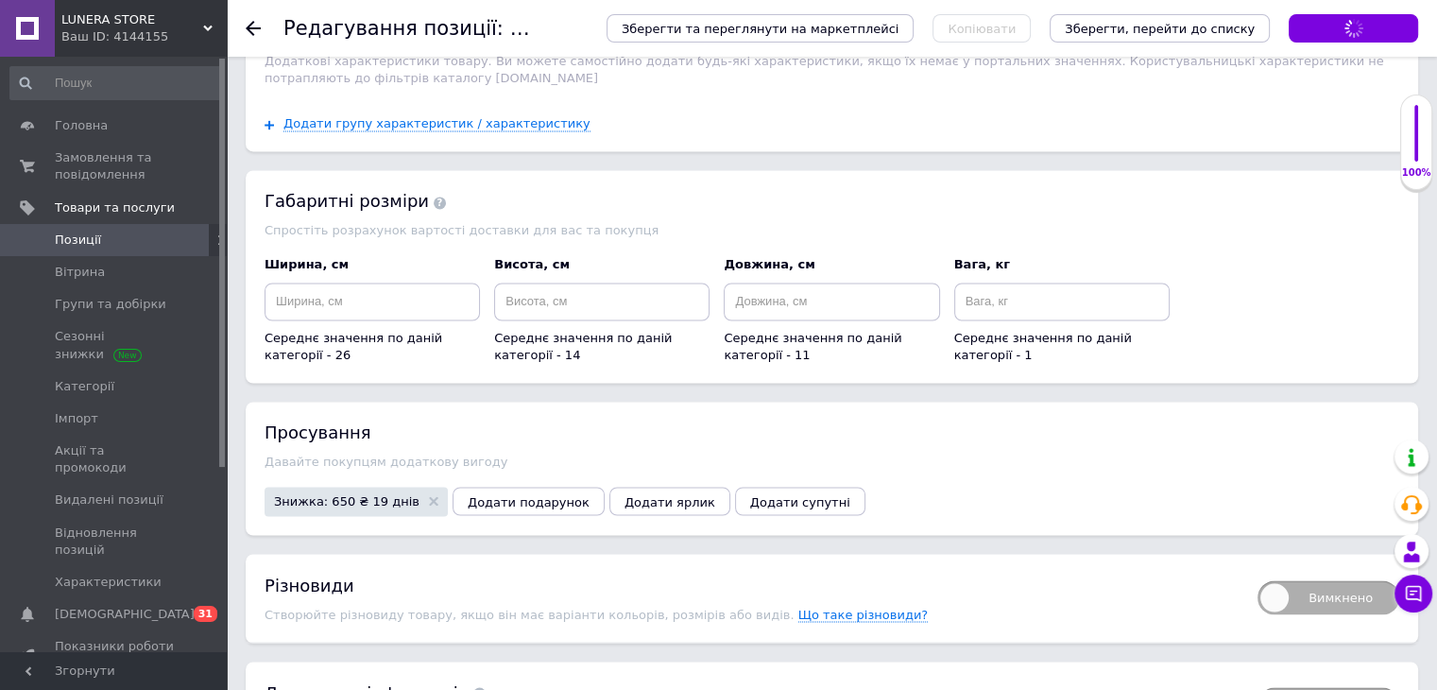
scroll to position [41, 0]
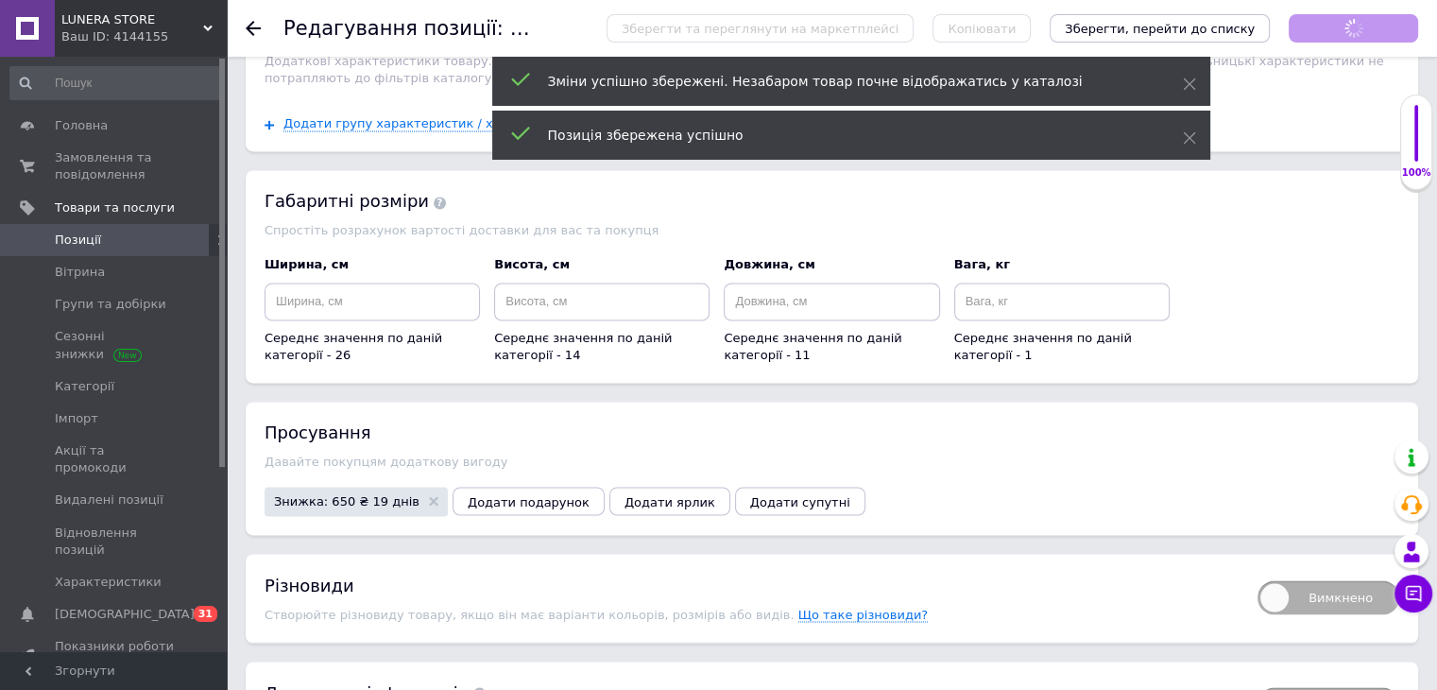
click at [1281, 580] on span "Вимкнено" at bounding box center [1329, 597] width 142 height 34
click at [1258, 568] on input "Вимкнено" at bounding box center [1251, 574] width 12 height 12
checkbox input "true"
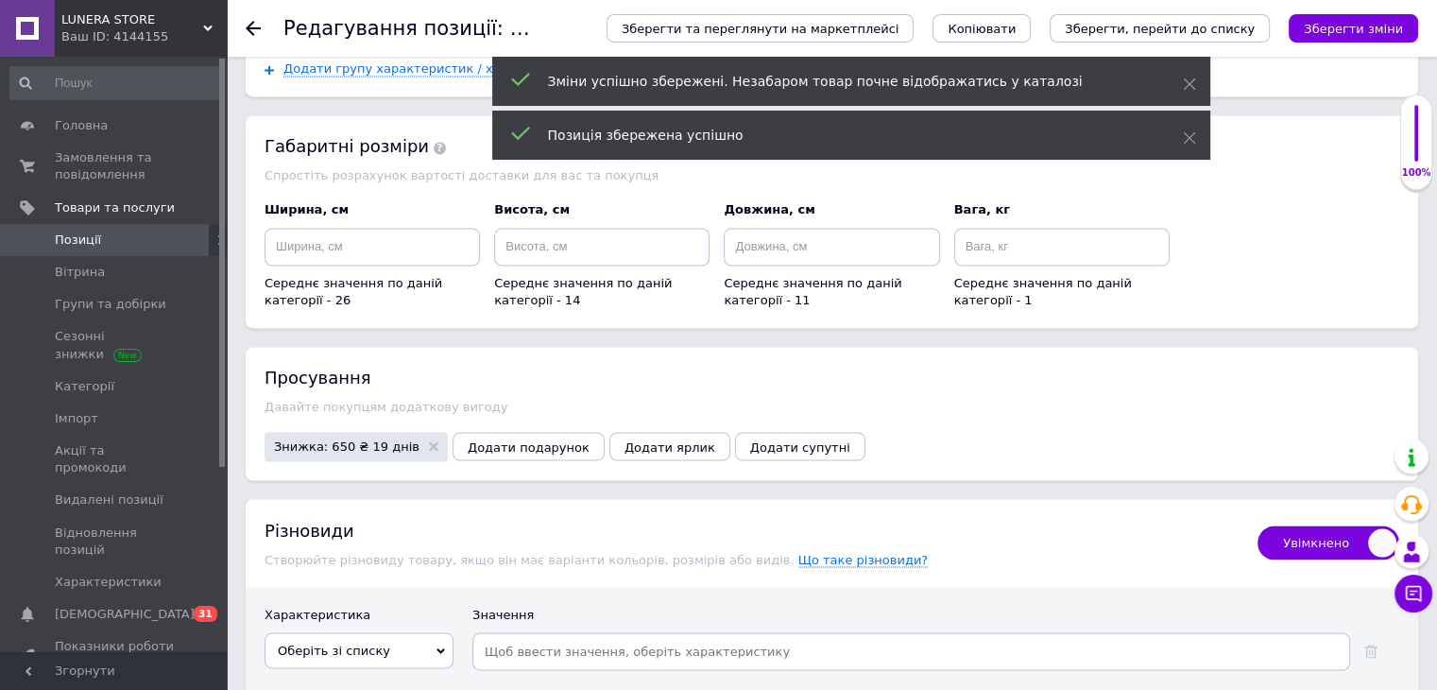
scroll to position [3397, 0]
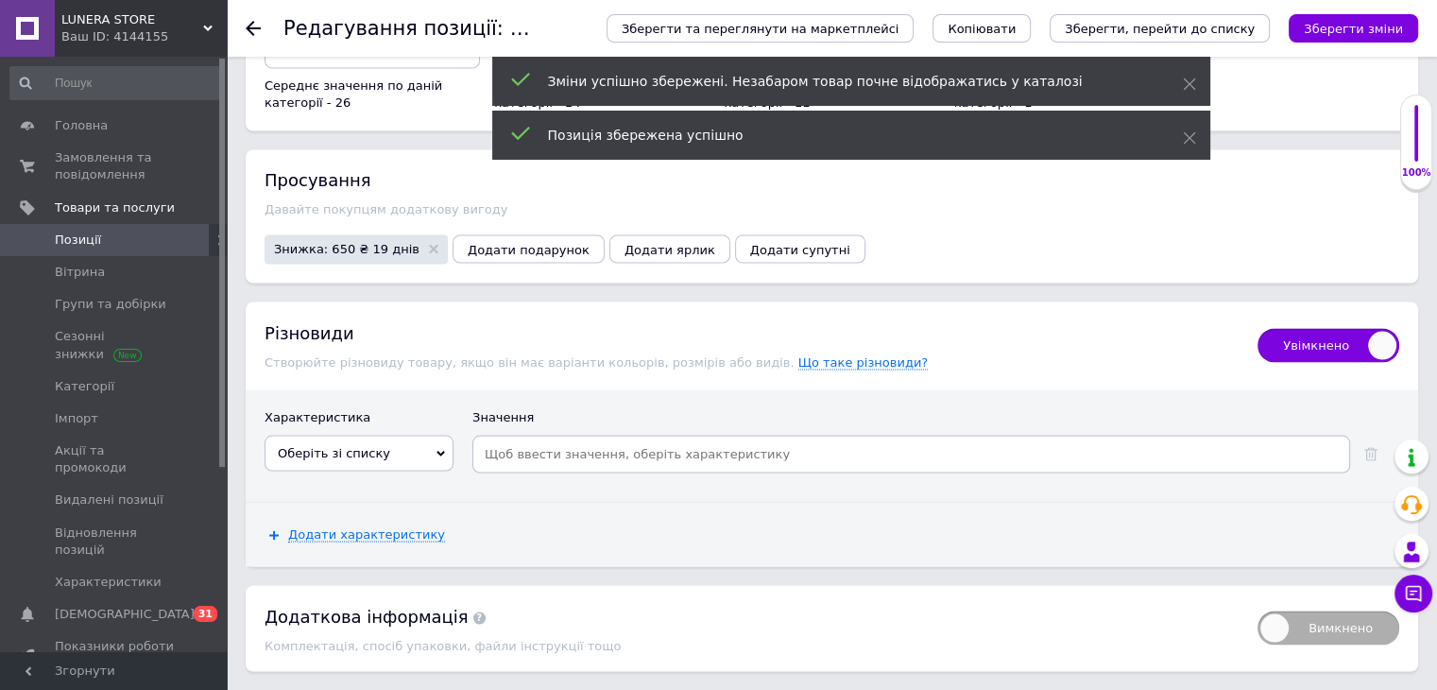
click at [438, 435] on span "Оберіть зі списку" at bounding box center [359, 453] width 189 height 36
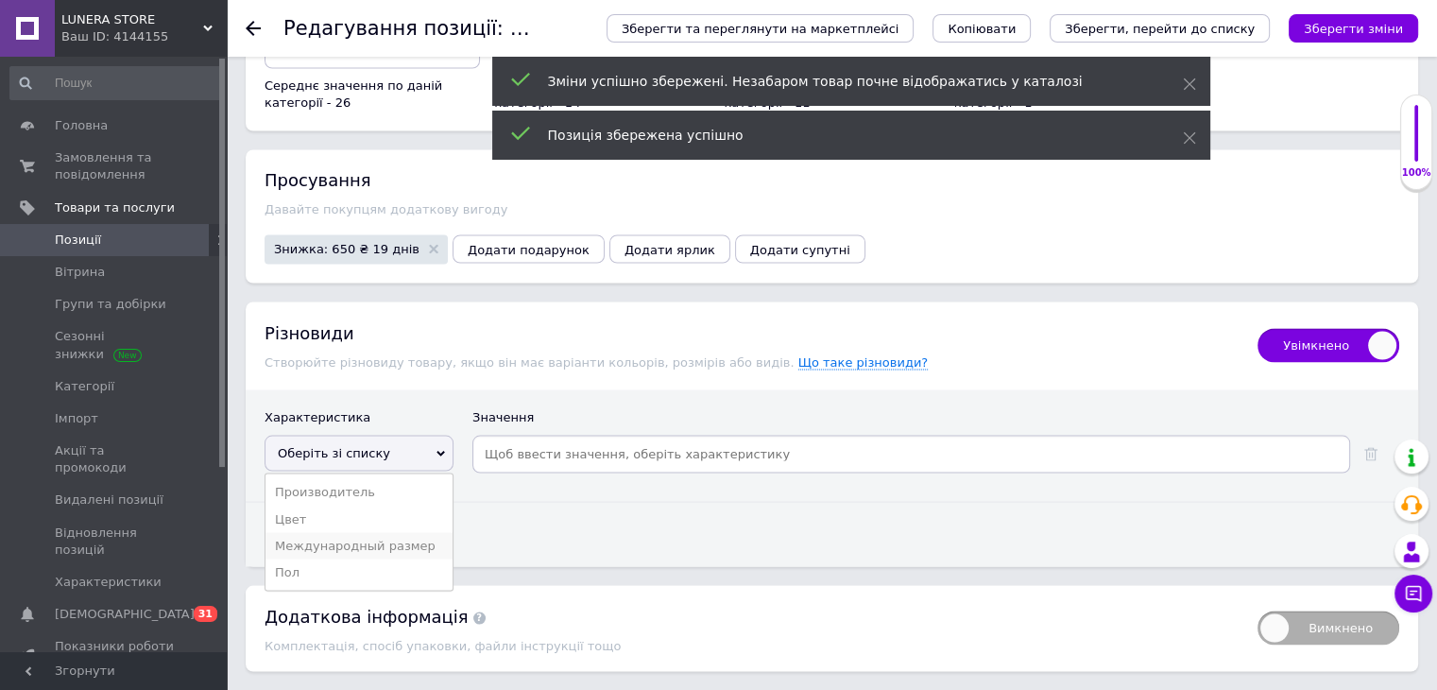
click at [416, 532] on li "Международный размер" at bounding box center [359, 545] width 187 height 26
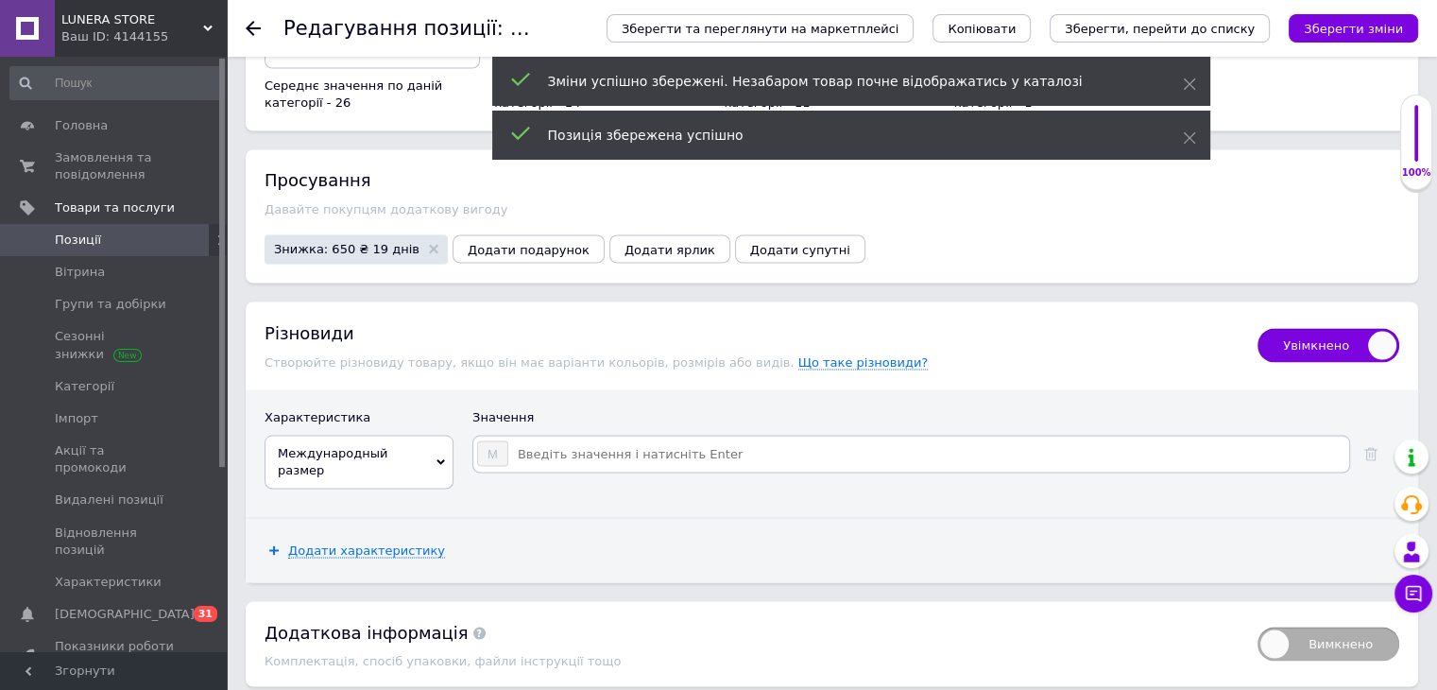
click at [596, 439] on input at bounding box center [927, 453] width 837 height 28
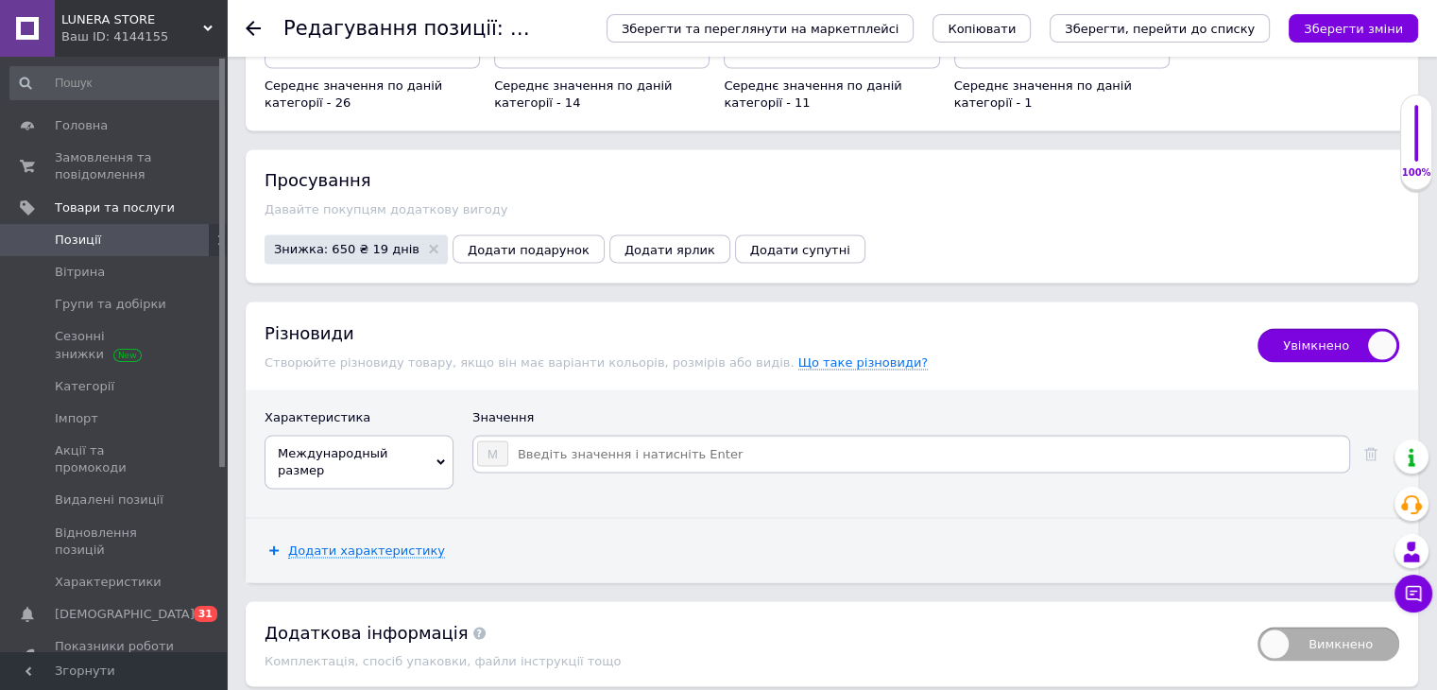
type input "S"
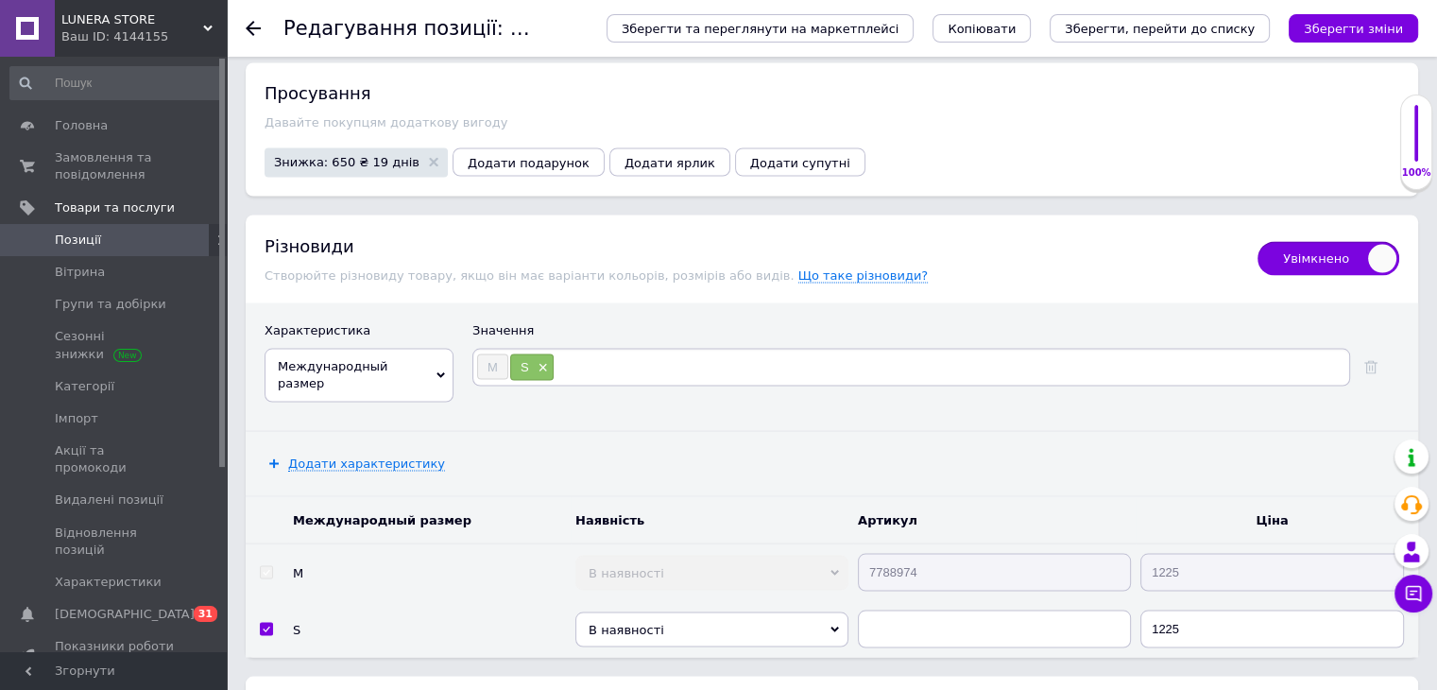
scroll to position [3491, 0]
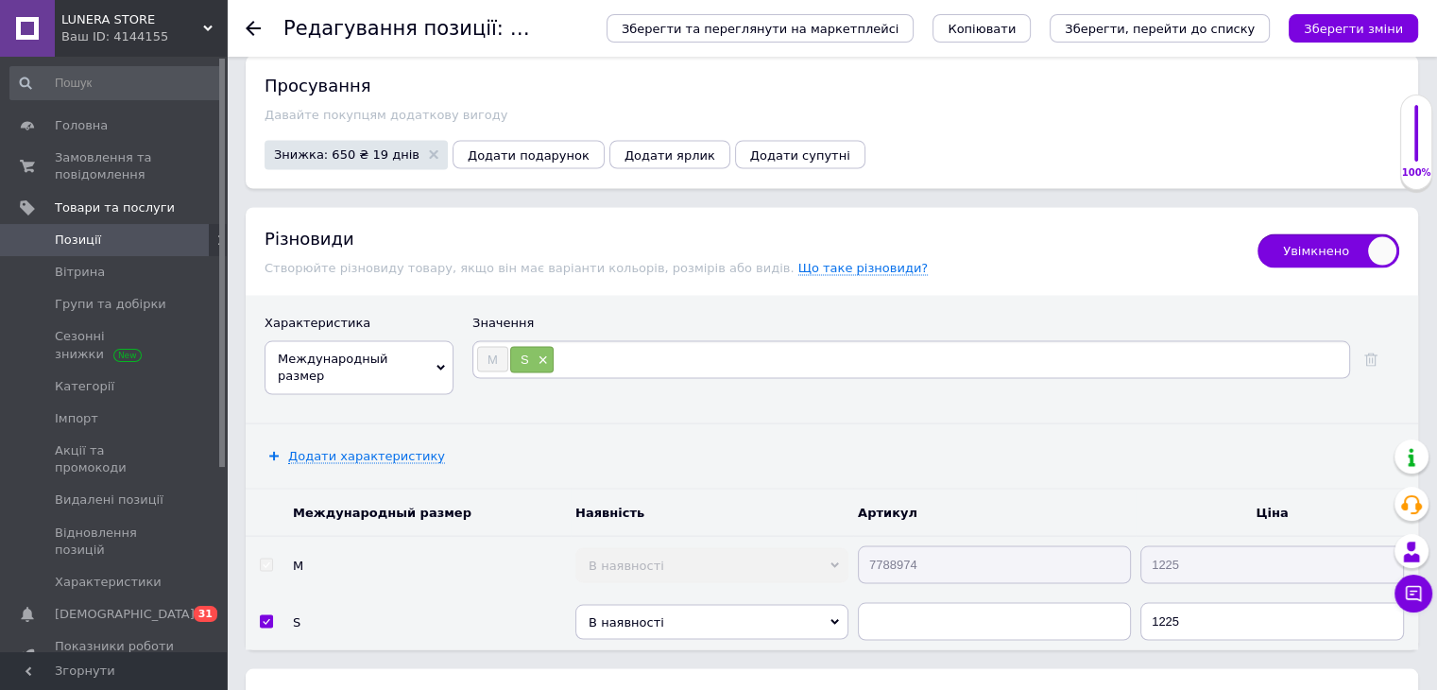
type input "M"
type input "L"
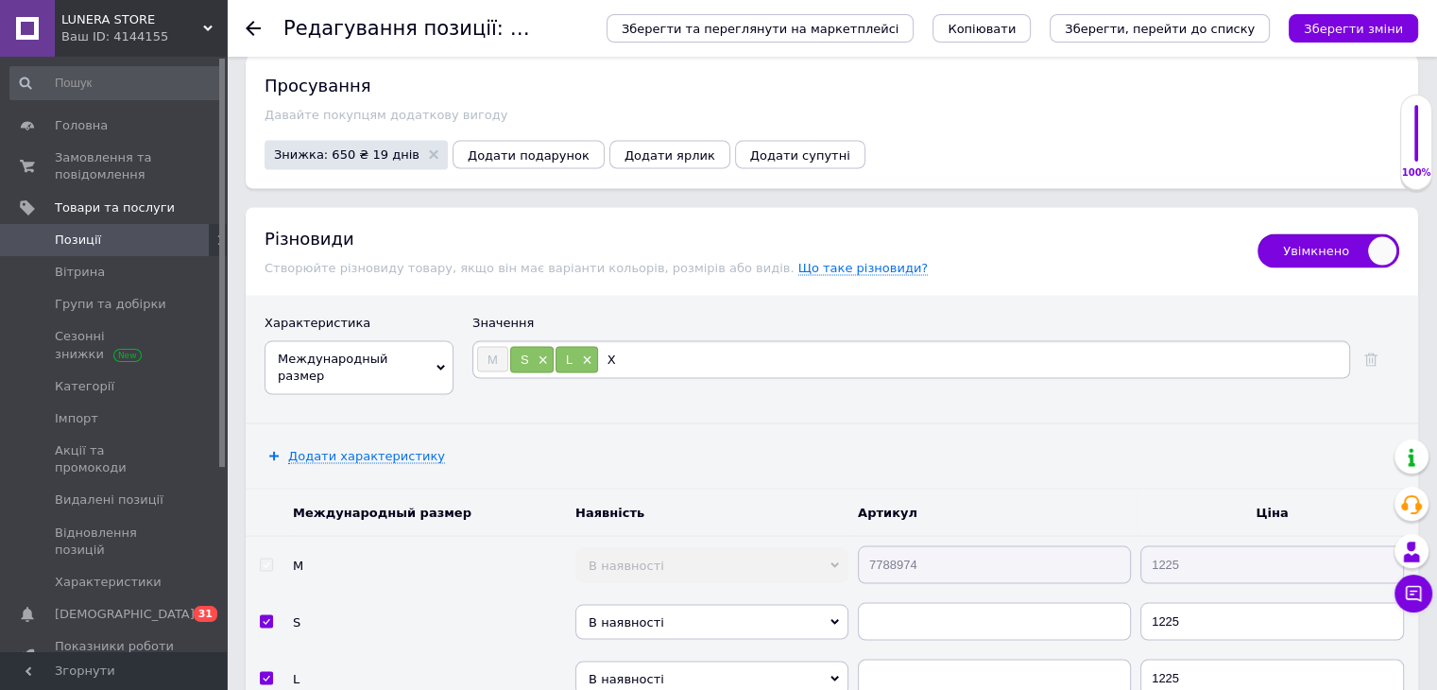
type input "XL"
type input "XXL"
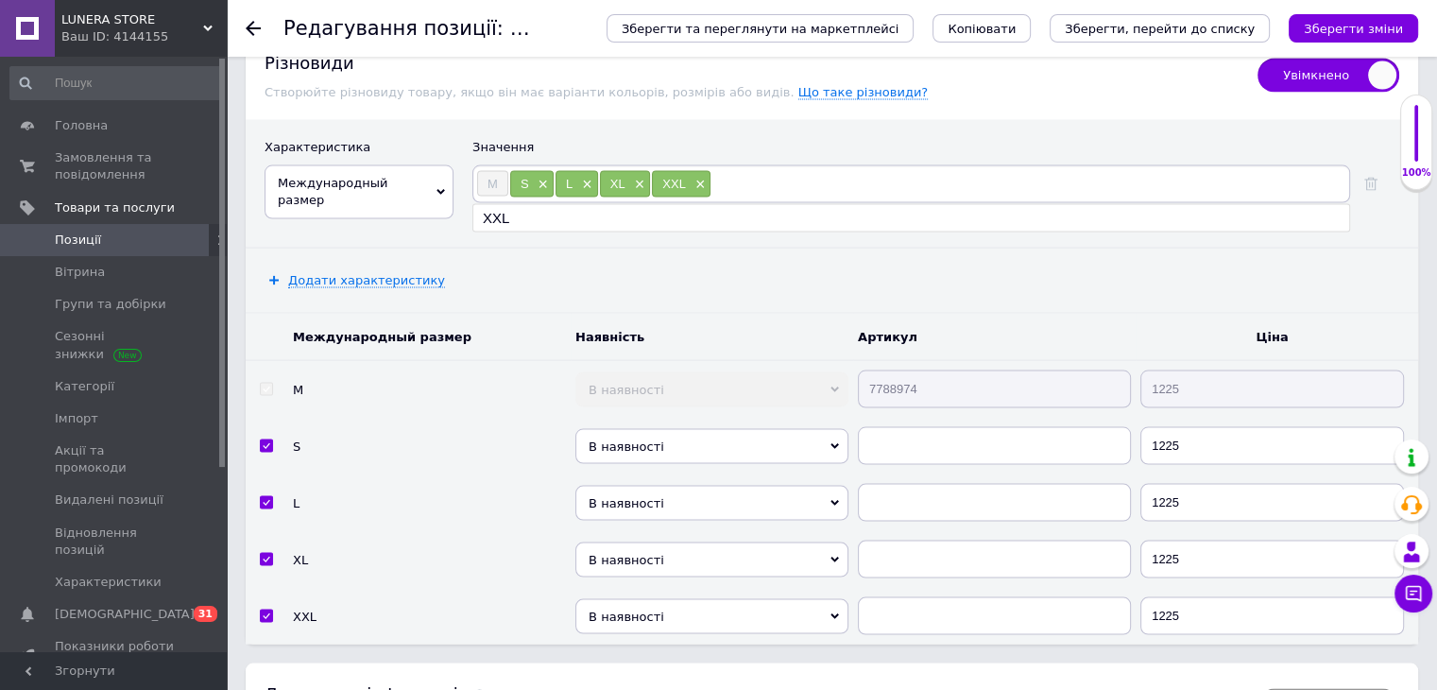
scroll to position [3680, 0]
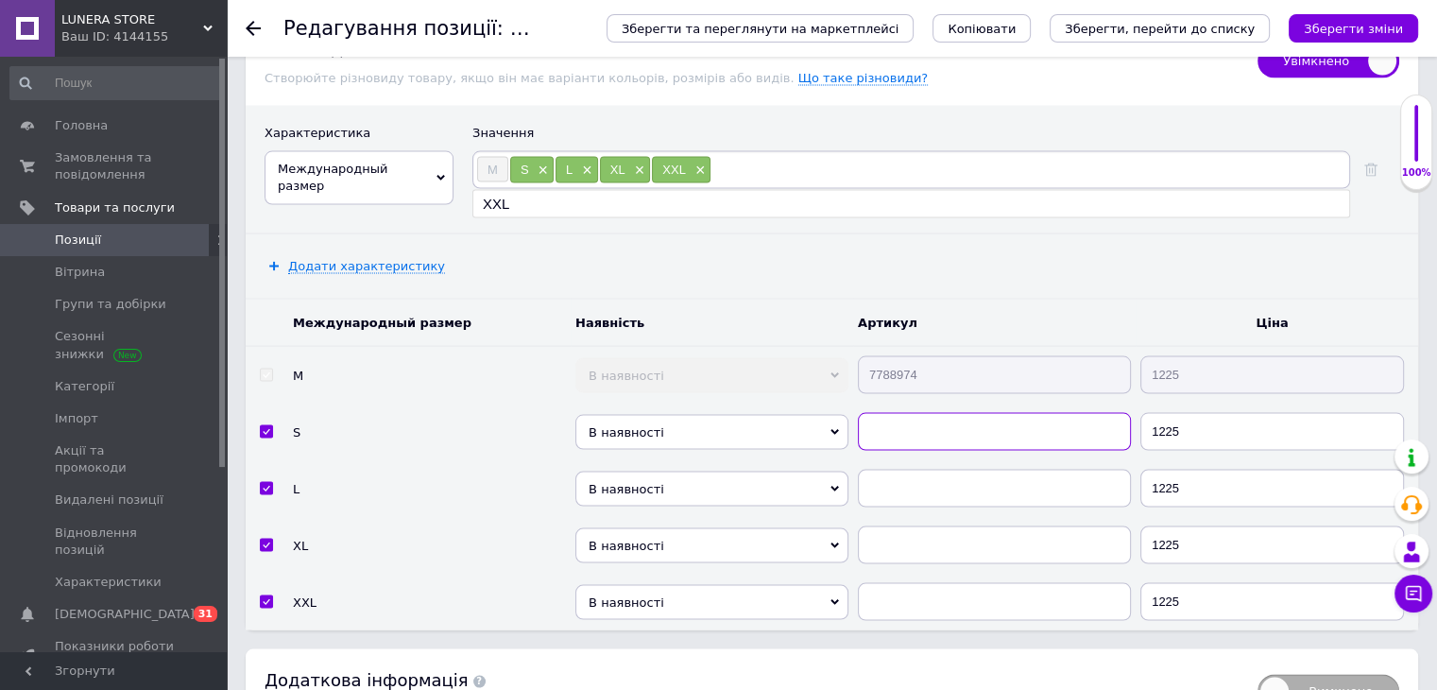
click at [935, 413] on input "text" at bounding box center [994, 432] width 273 height 38
paste input "7788974"
type input "7788974"
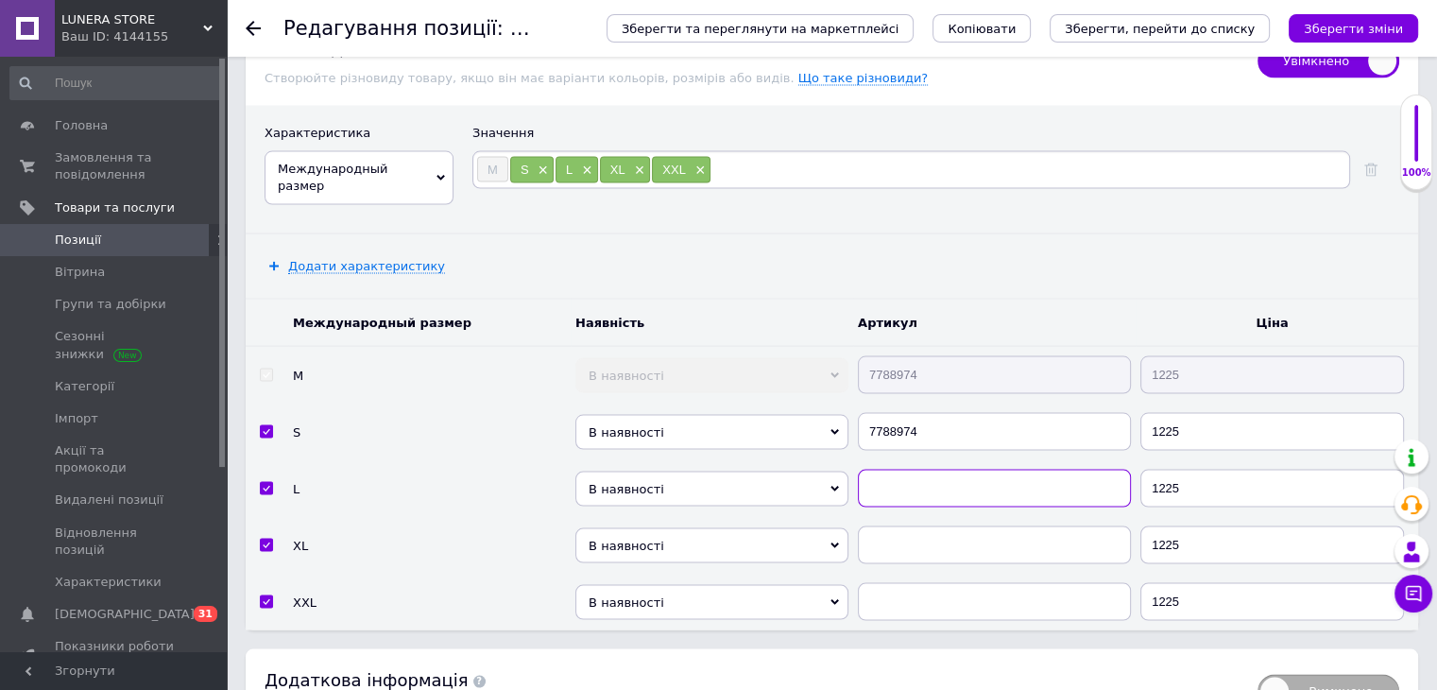
click at [892, 470] on input "text" at bounding box center [994, 489] width 273 height 38
paste input "7788974"
type input "7788974"
paste input "7788974"
click at [896, 526] on input "text" at bounding box center [994, 545] width 273 height 38
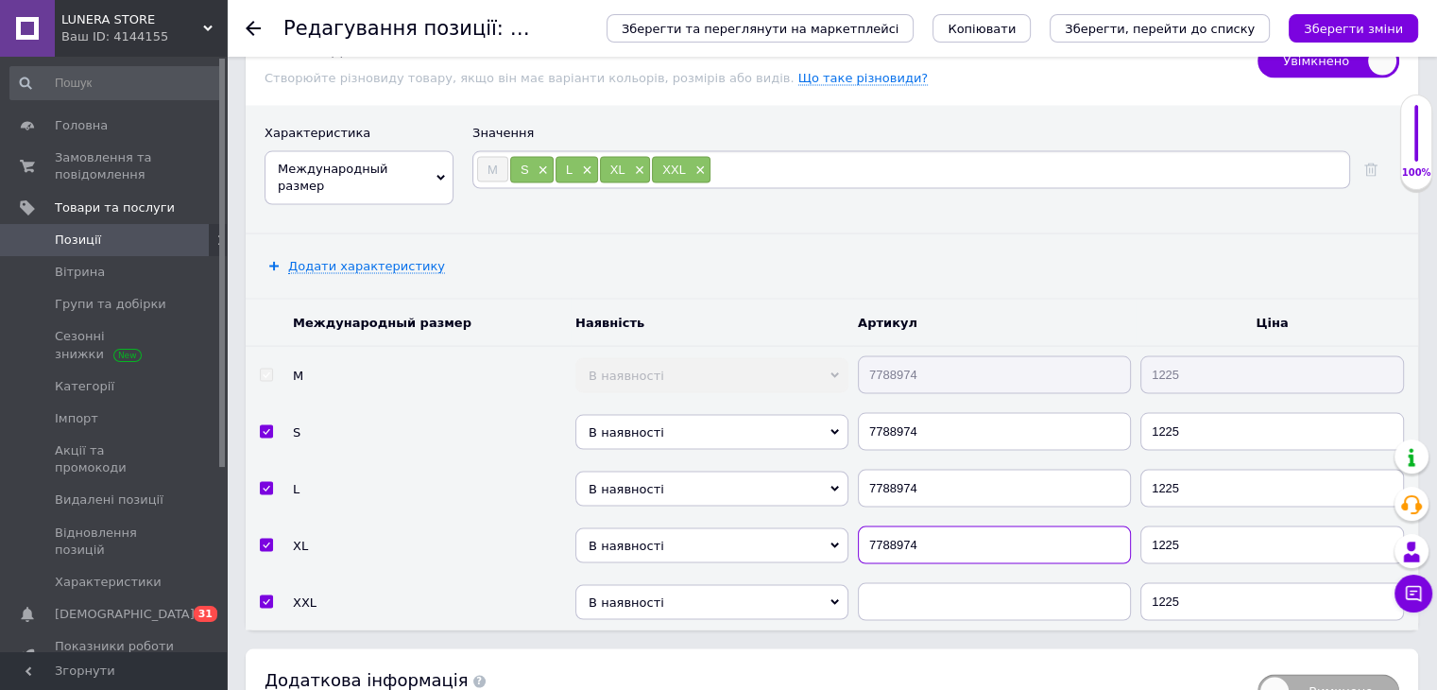
type input "7788974"
click at [915, 583] on input "text" at bounding box center [994, 602] width 273 height 38
paste input "7788974"
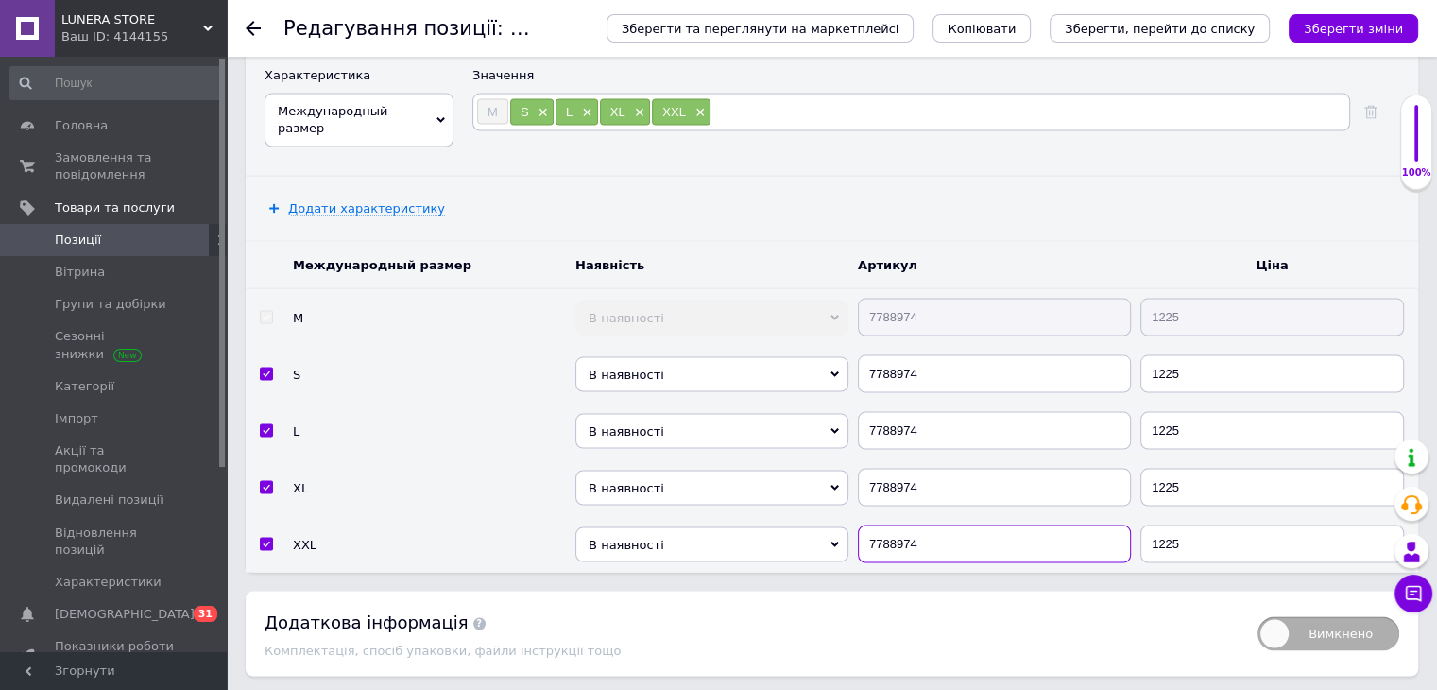
scroll to position [3742, 0]
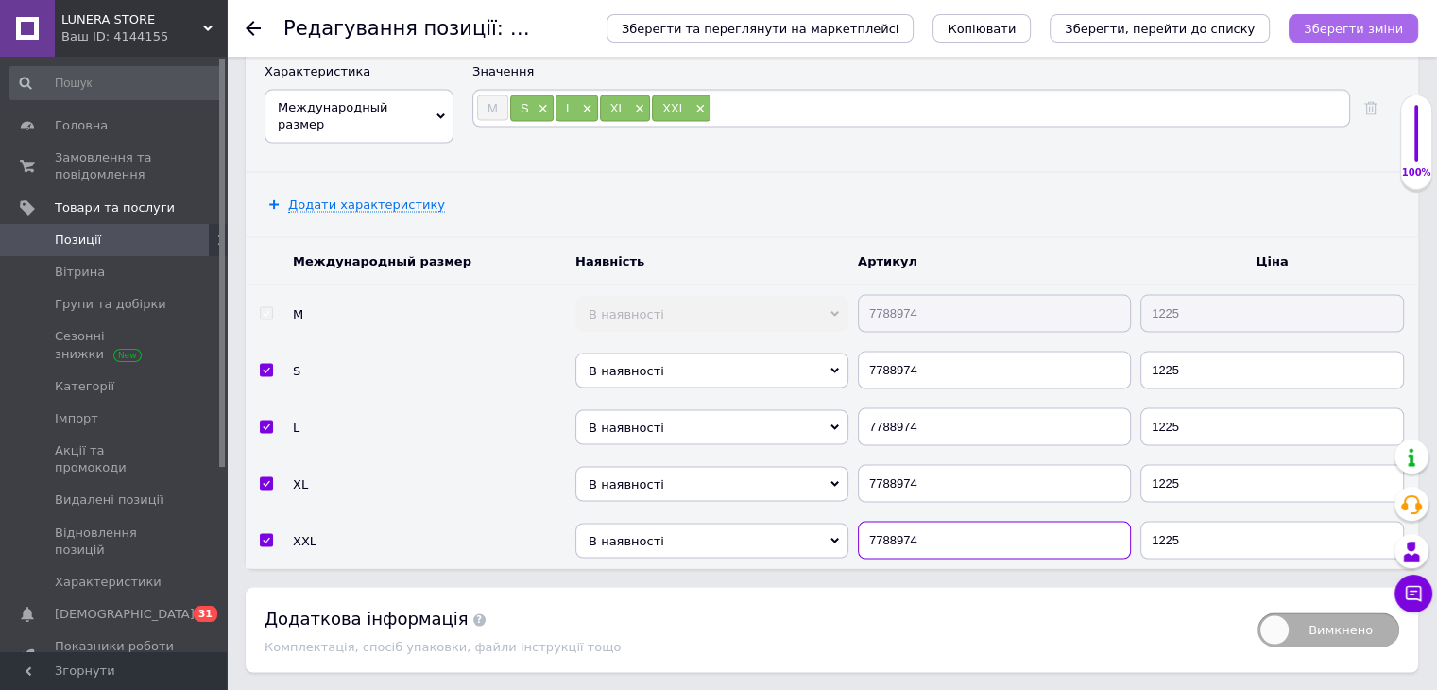
type input "7788974"
click at [1365, 22] on icon "Зберегти зміни" at bounding box center [1353, 29] width 99 height 14
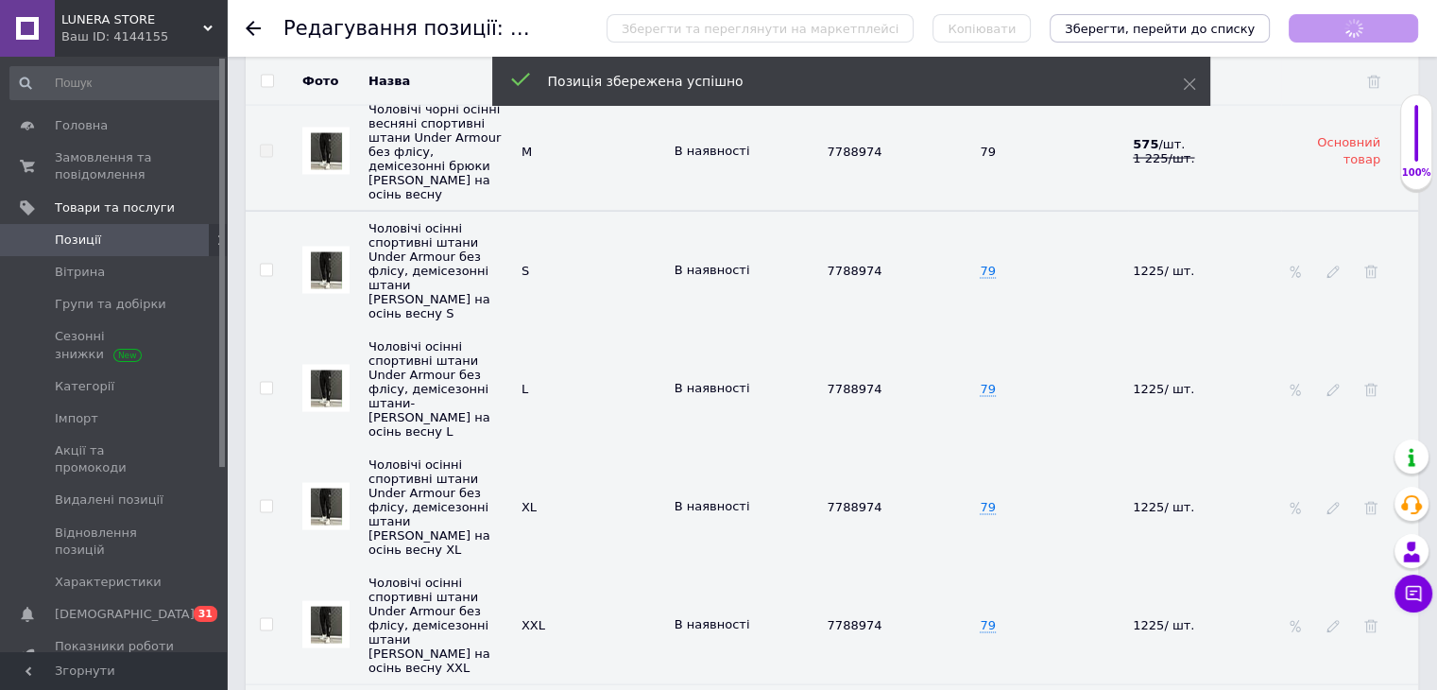
scroll to position [41, 0]
click at [247, 27] on use at bounding box center [253, 28] width 15 height 15
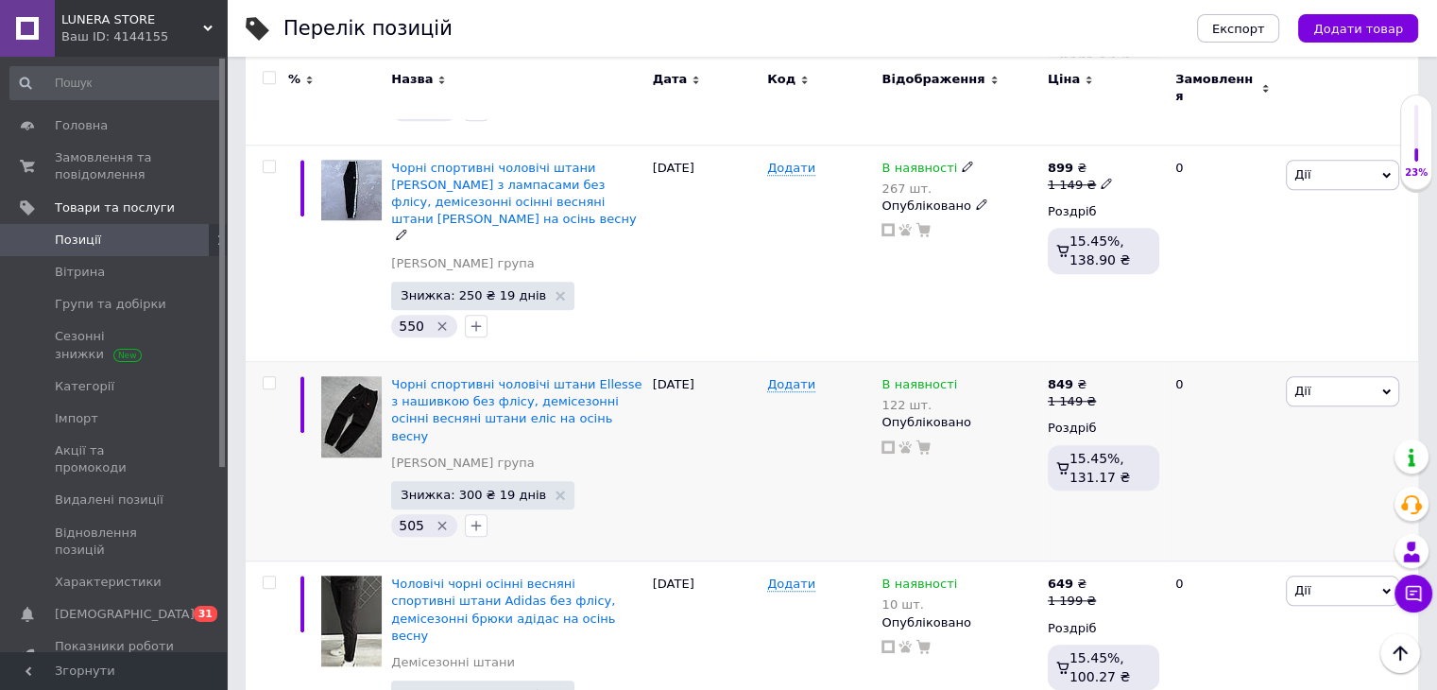
scroll to position [1512, 0]
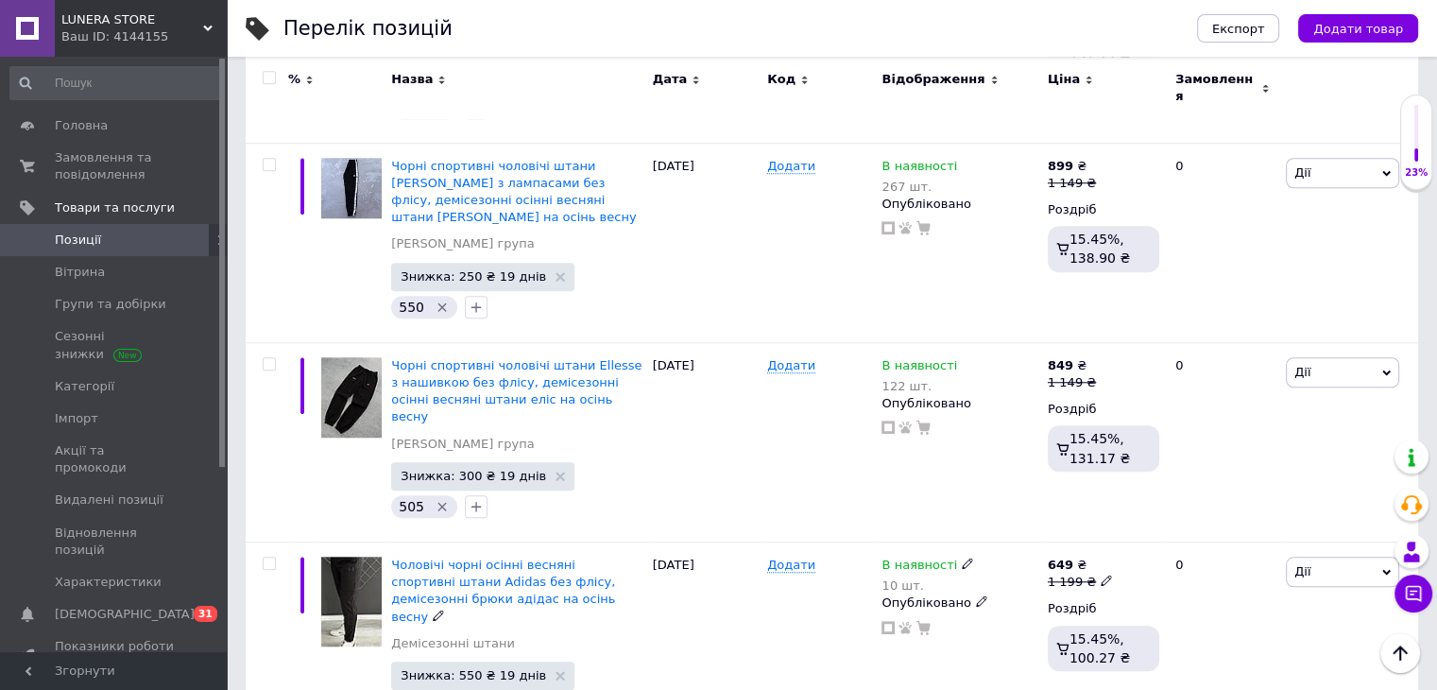
click at [499, 557] on span "Чоловічі чорні осінні весняні спортивні штани Adidas без флісу, демісезонні брю…" at bounding box center [503, 590] width 224 height 66
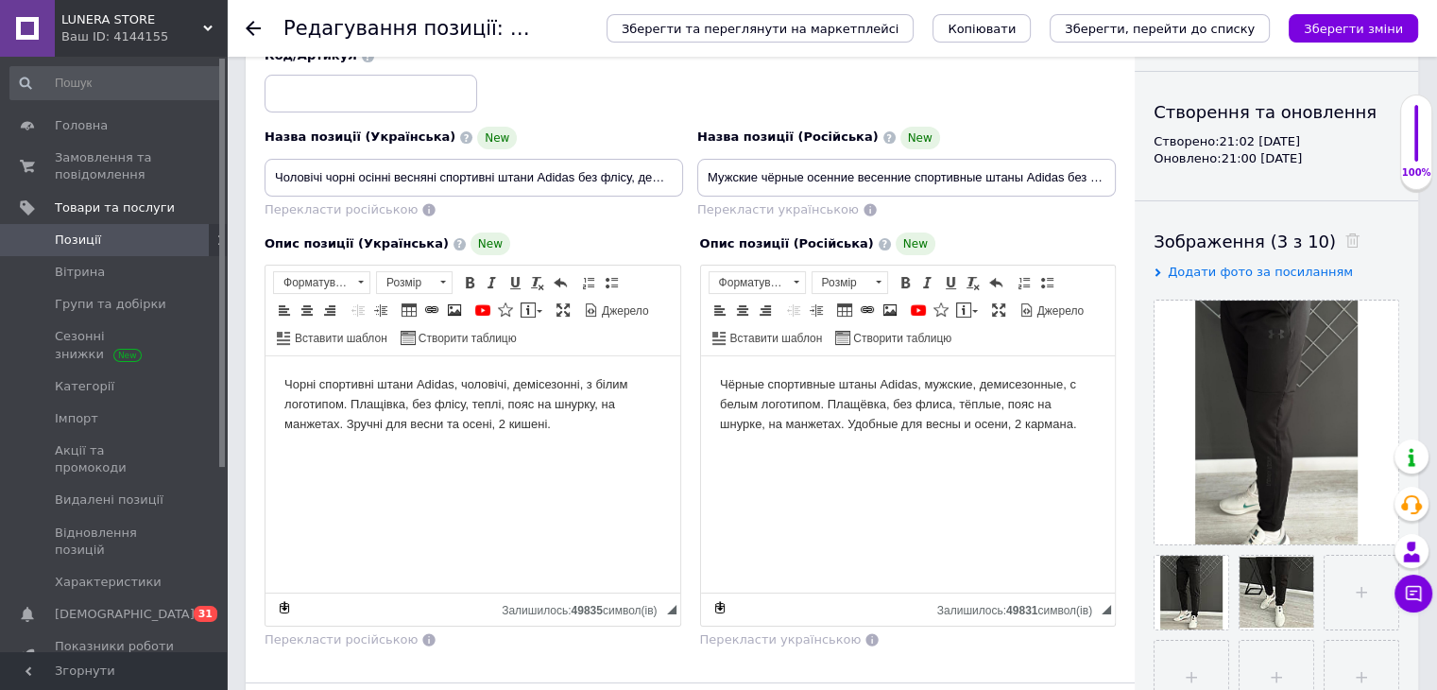
scroll to position [189, 0]
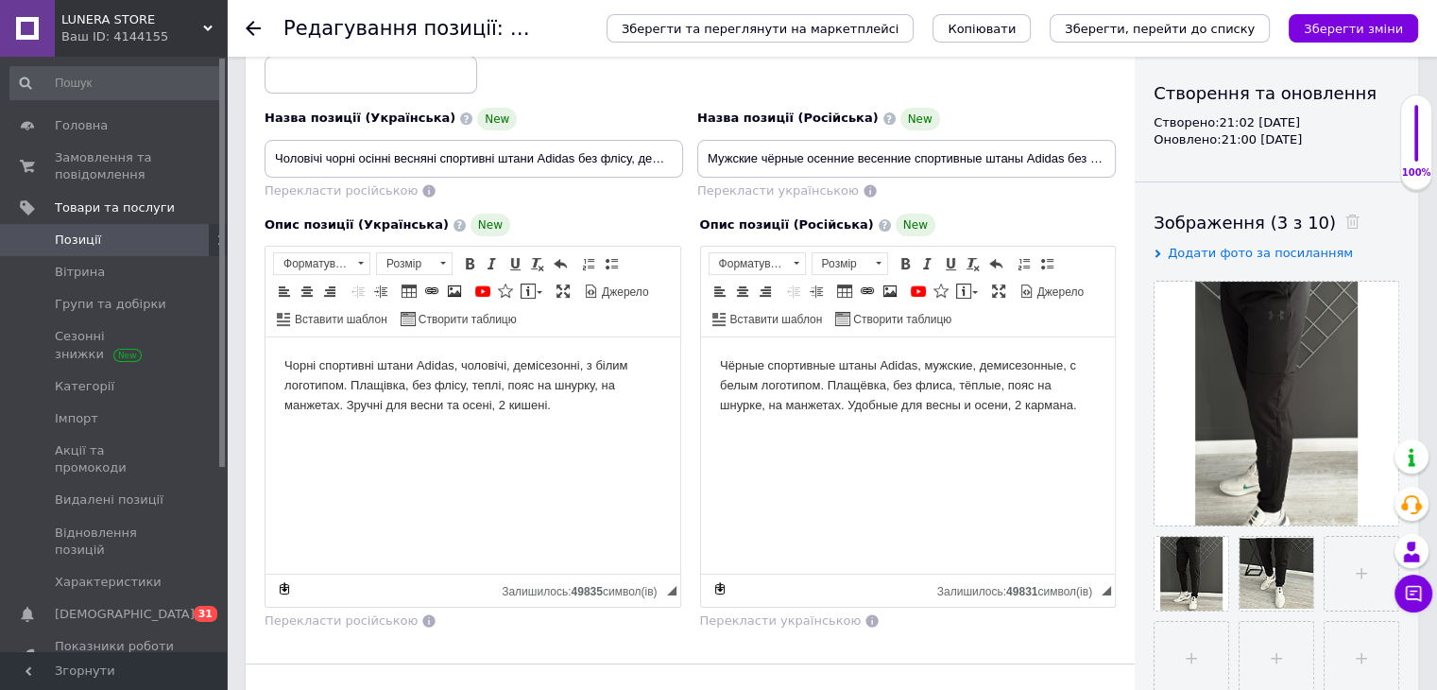
click at [412, 387] on body "Чорні спортивні штани Adidas, чоловічі, демісезонні, з білим логотипом. Плащівк…" at bounding box center [472, 385] width 377 height 59
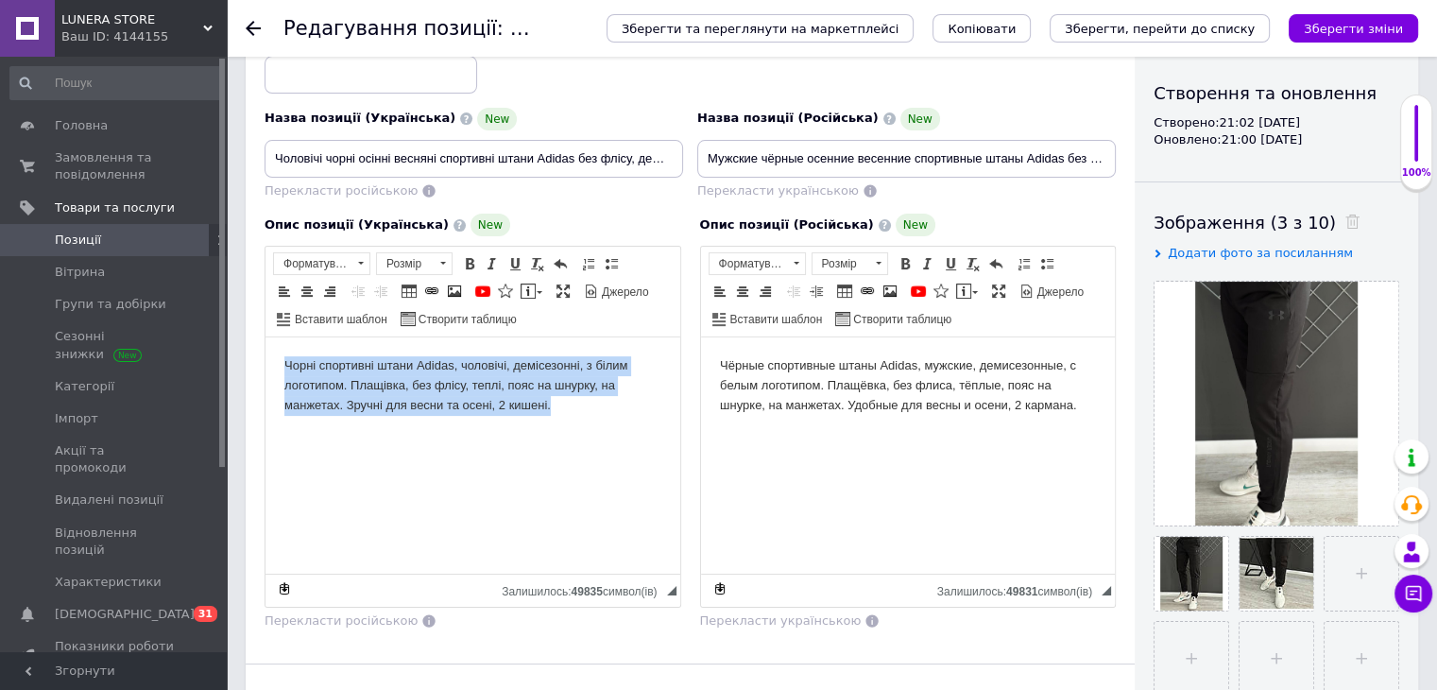
click at [412, 387] on body "Чорні спортивні штани Adidas, чоловічі, демісезонні, з білим логотипом. Плащівк…" at bounding box center [472, 385] width 377 height 59
copy body "Чорні спортивні штани Adidas, чоловічі, демісезонні, з білим логотипом. Плащівк…"
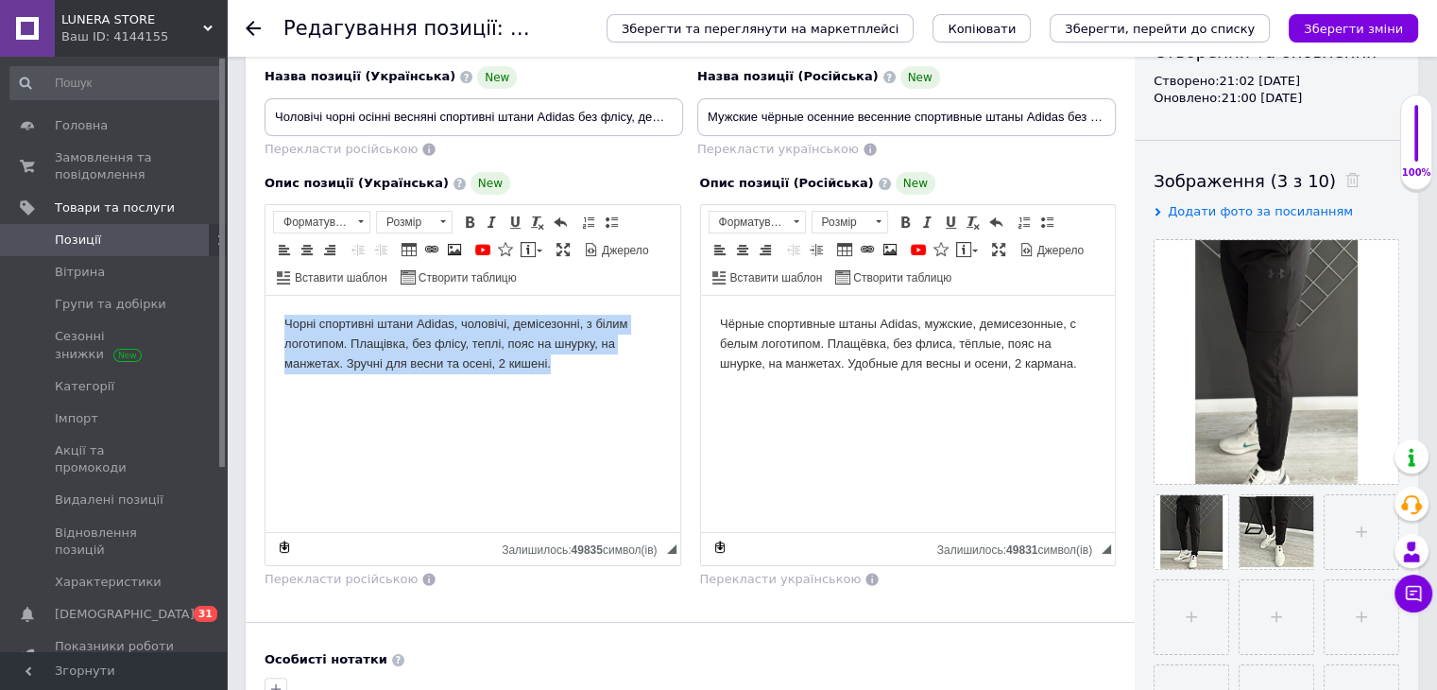
scroll to position [283, 0]
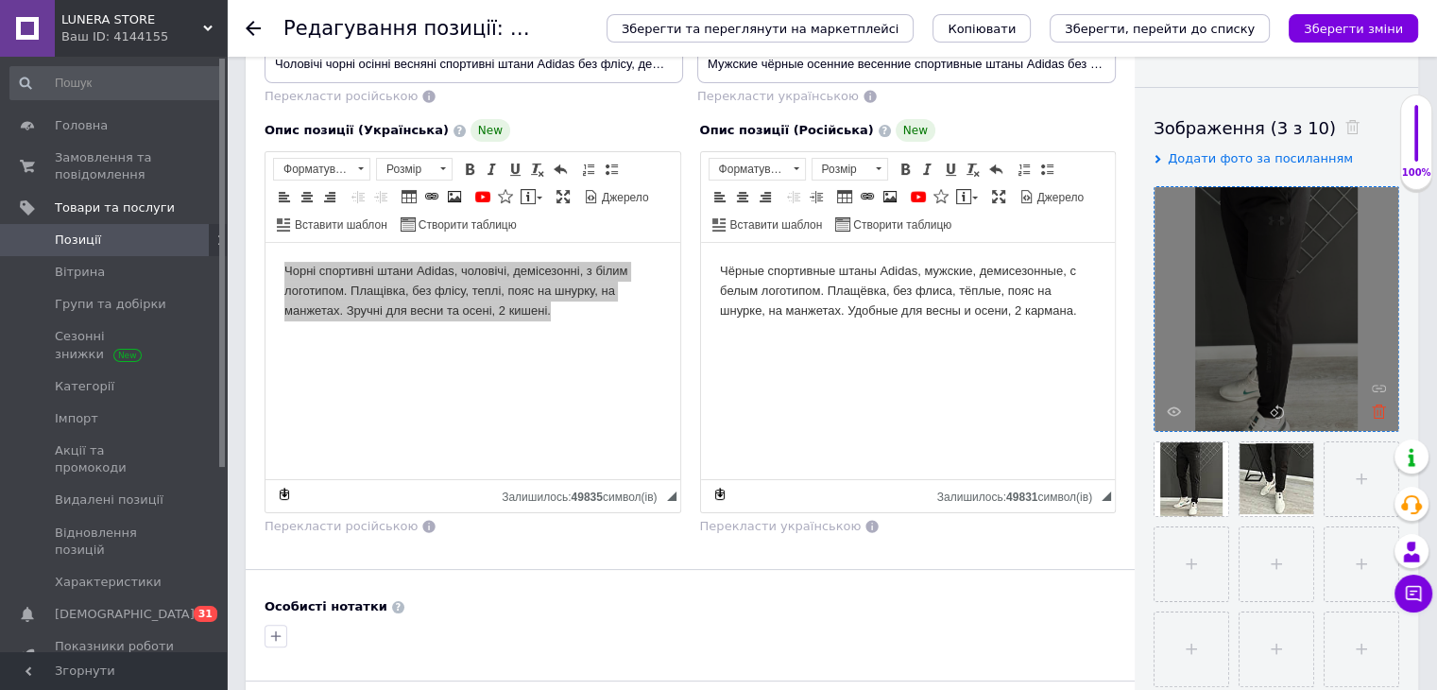
click at [1373, 405] on icon at bounding box center [1379, 411] width 14 height 14
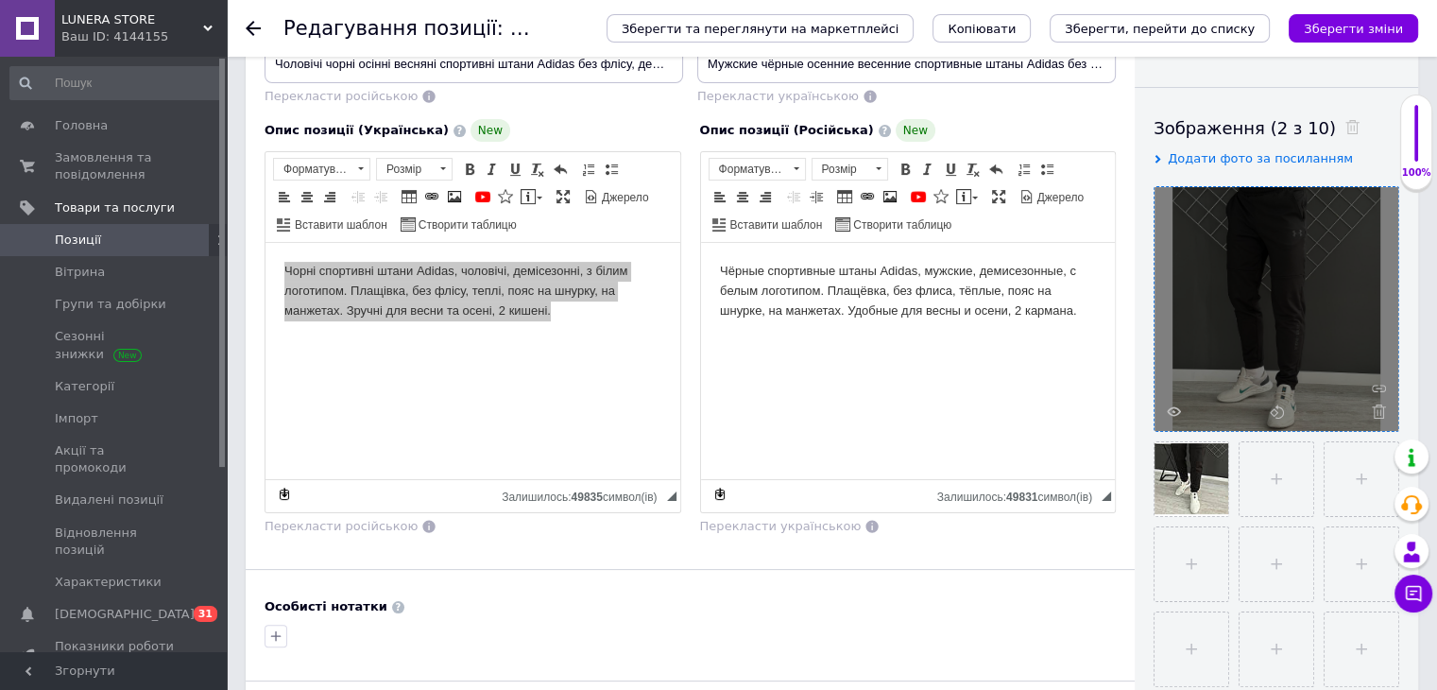
click at [1374, 405] on icon at bounding box center [1379, 411] width 14 height 14
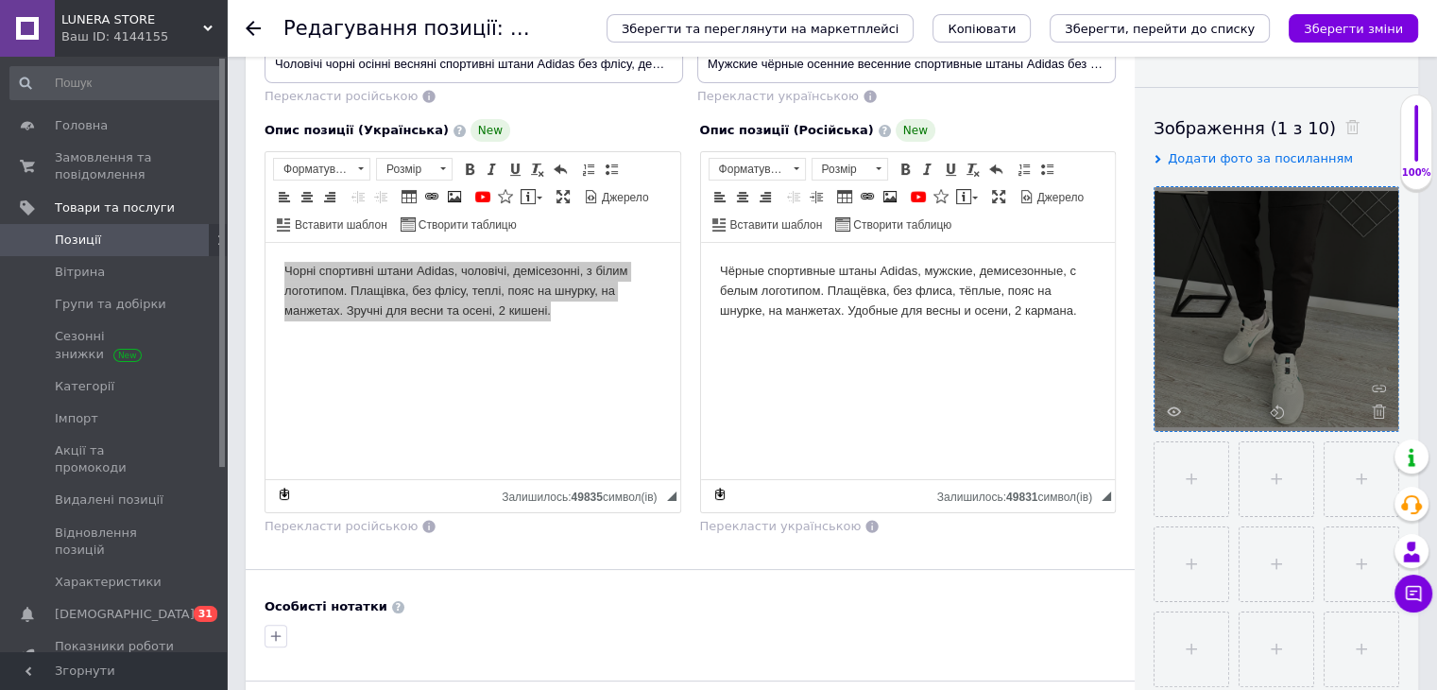
click at [1376, 405] on icon at bounding box center [1379, 411] width 14 height 14
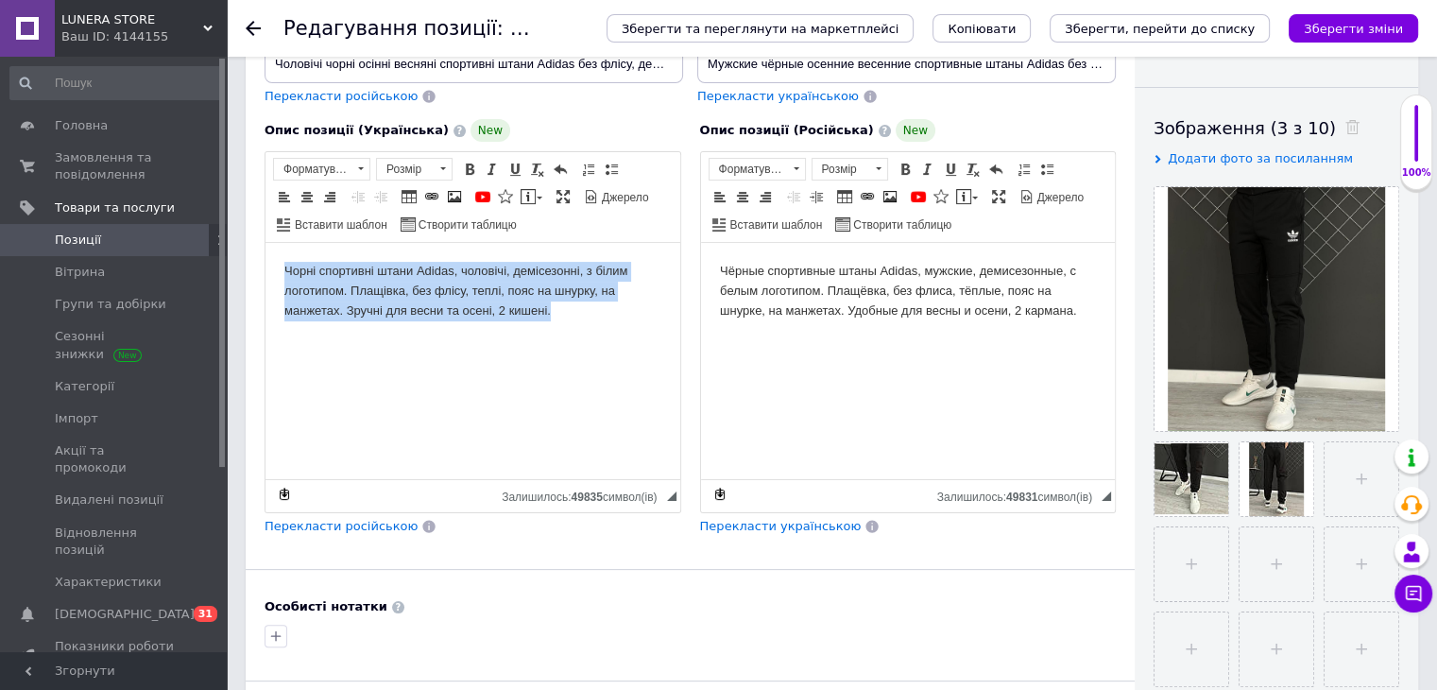
click at [523, 313] on body "Чорні спортивні штани Adidas, чоловічі, демісезонні, з білим логотипом. Плащівк…" at bounding box center [472, 291] width 377 height 59
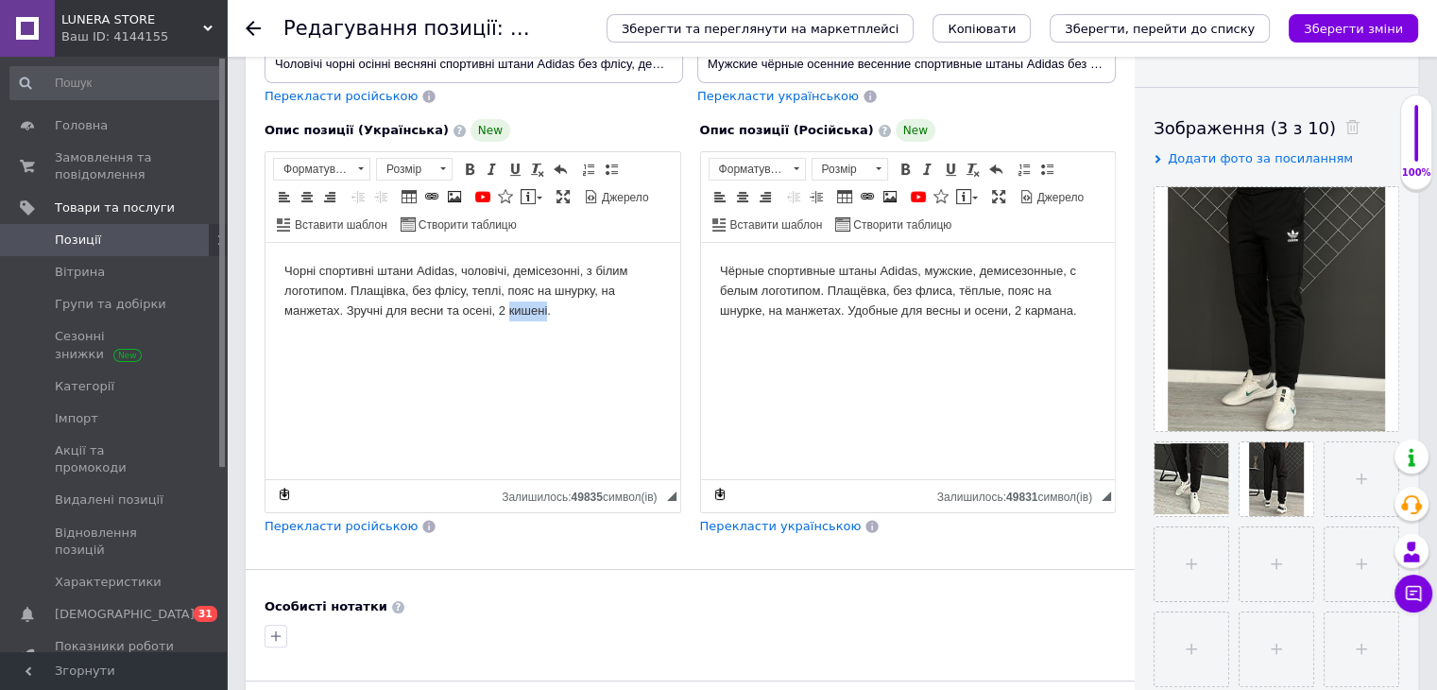
click at [523, 313] on body "Чорні спортивні штани Adidas, чоловічі, демісезонні, з білим логотипом. Плащівк…" at bounding box center [472, 291] width 377 height 59
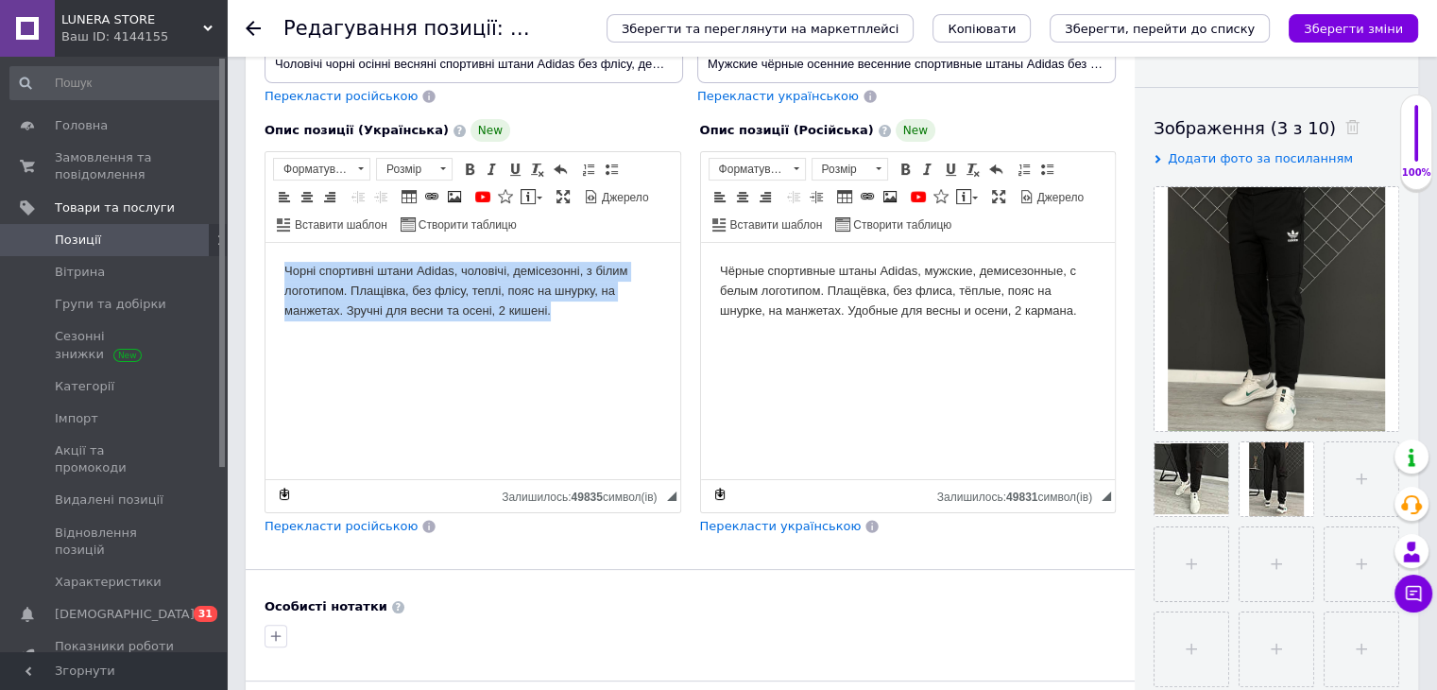
click at [523, 311] on body "Чорні спортивні штани Adidas, чоловічі, демісезонні, з білим логотипом. Плащівк…" at bounding box center [472, 291] width 377 height 59
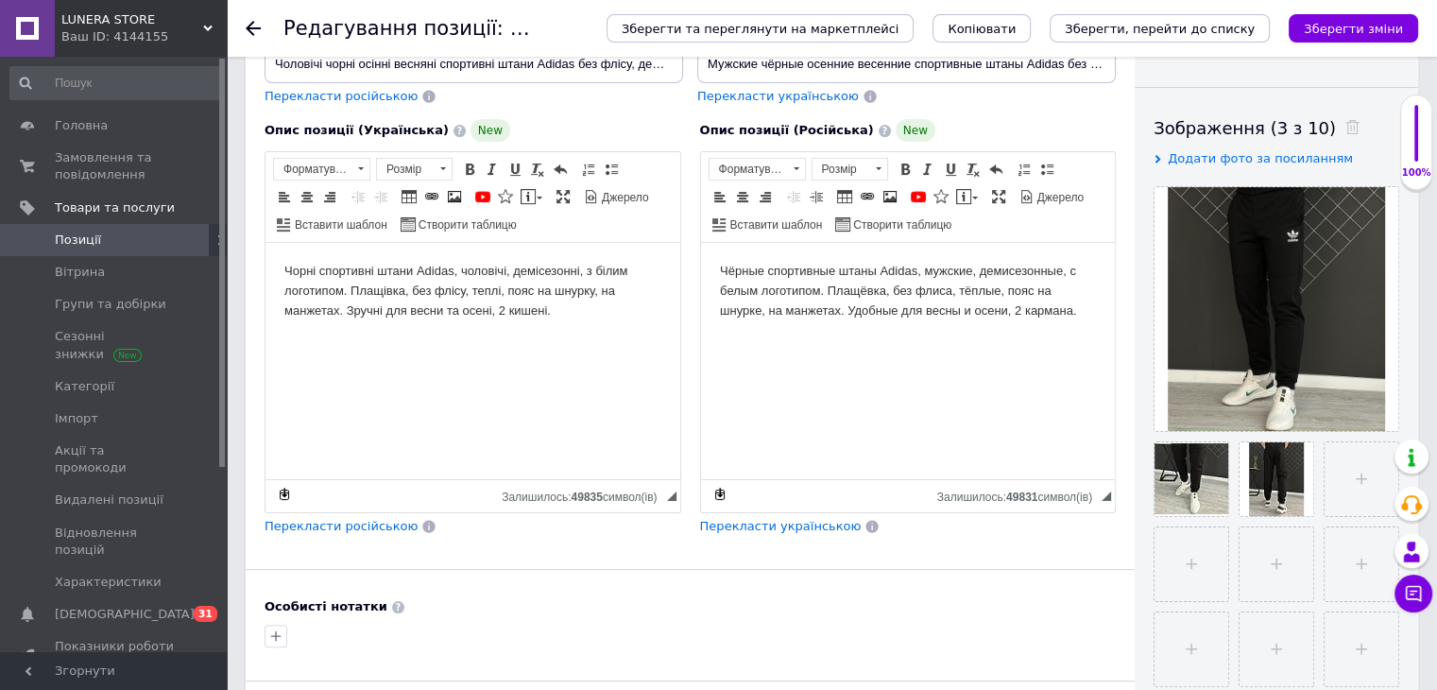
scroll to position [130, 0]
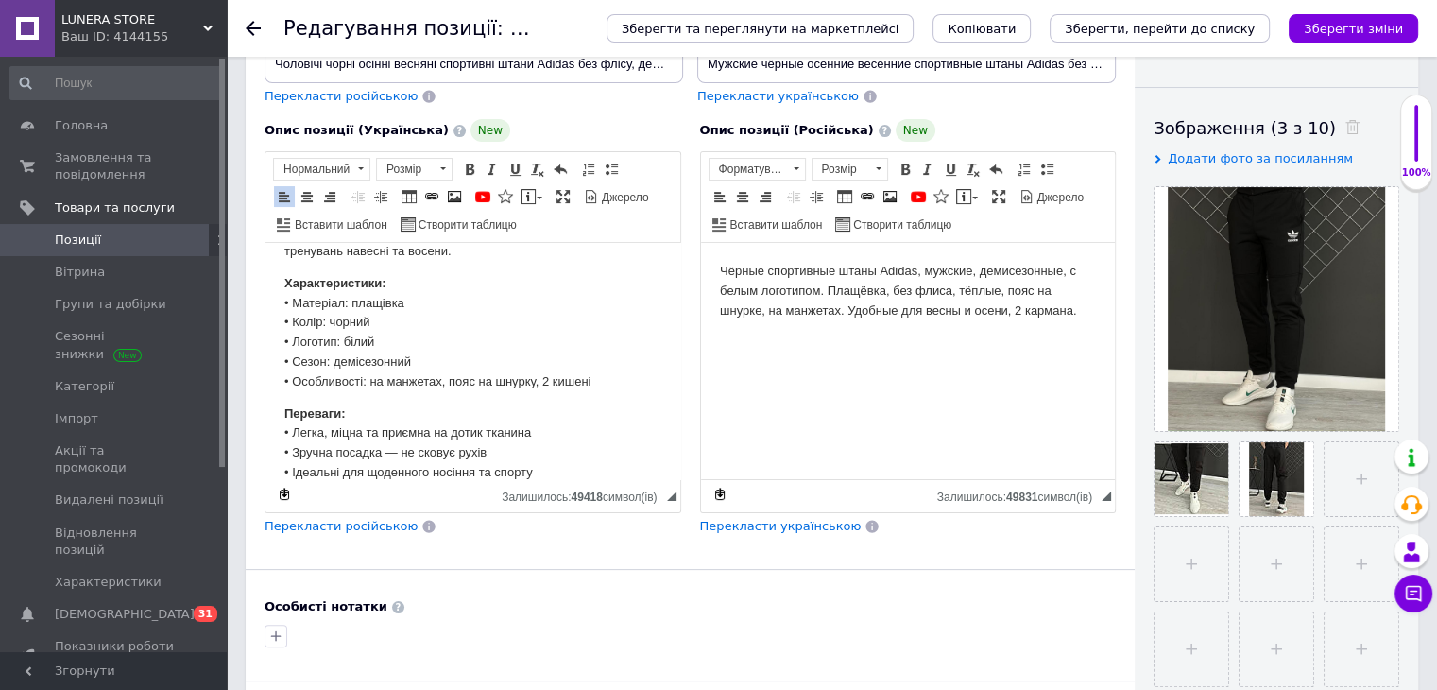
click at [387, 527] on span "Перекласти російською" at bounding box center [341, 526] width 153 height 14
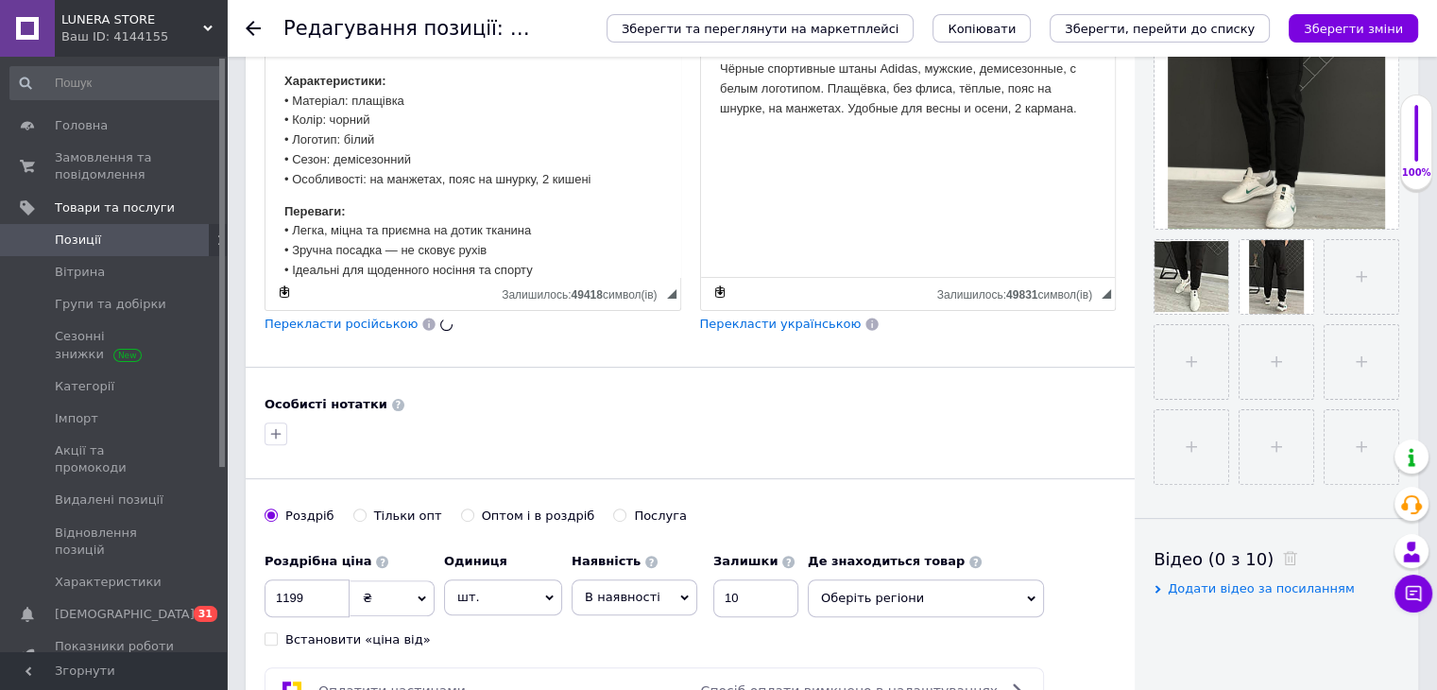
scroll to position [756, 0]
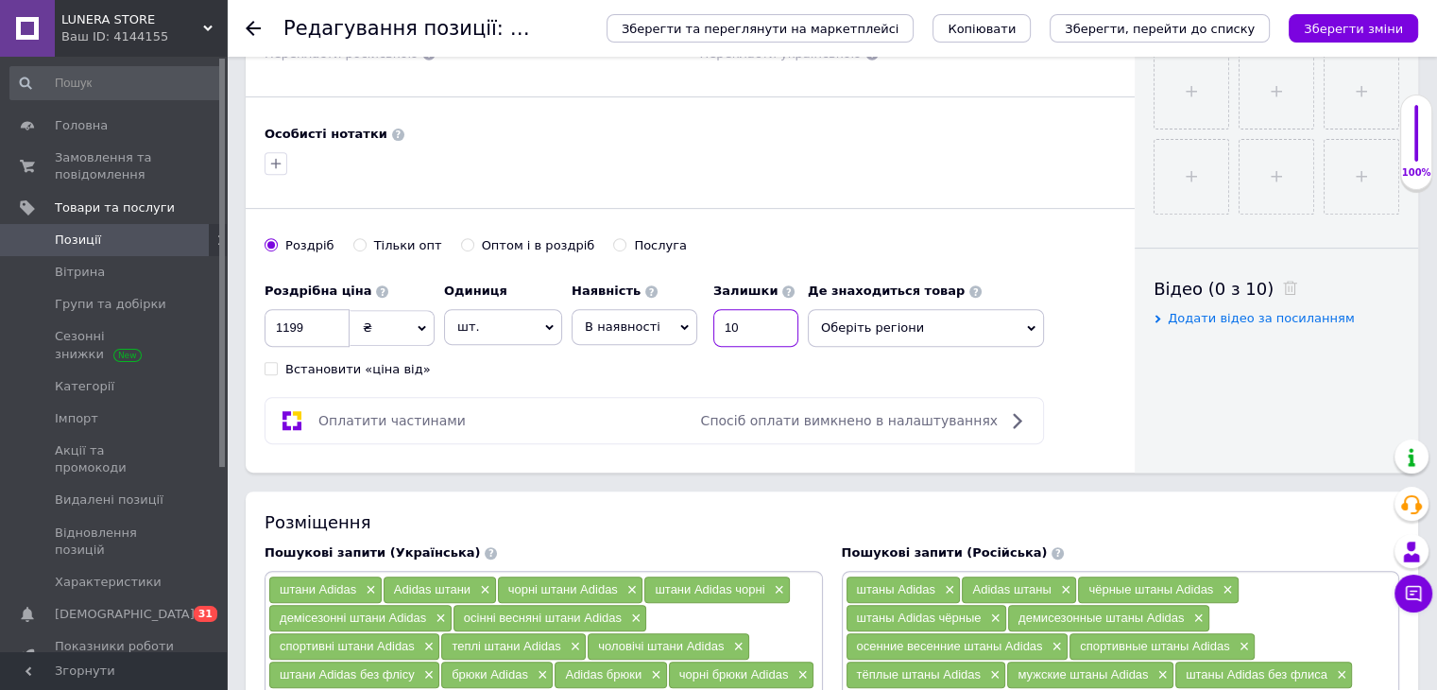
click at [737, 336] on input "10" at bounding box center [755, 328] width 85 height 38
click at [737, 334] on input "10" at bounding box center [755, 328] width 85 height 38
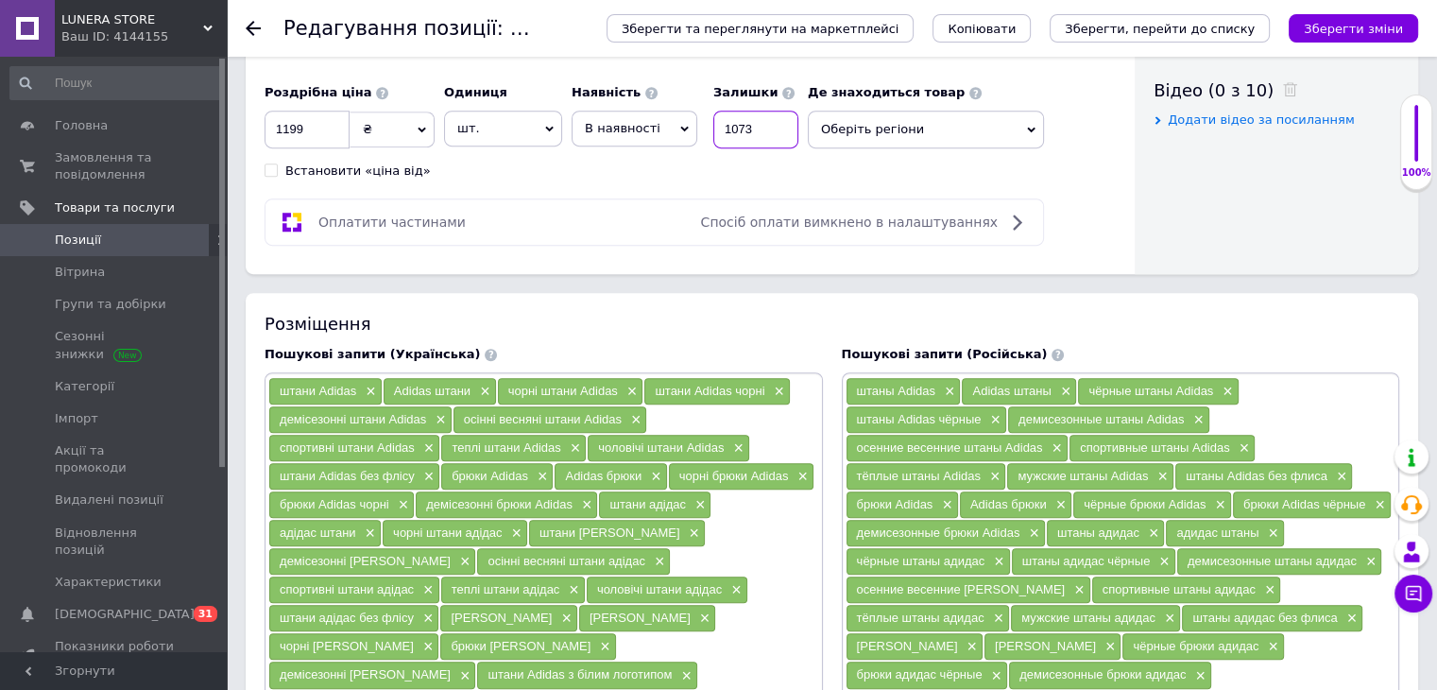
scroll to position [945, 0]
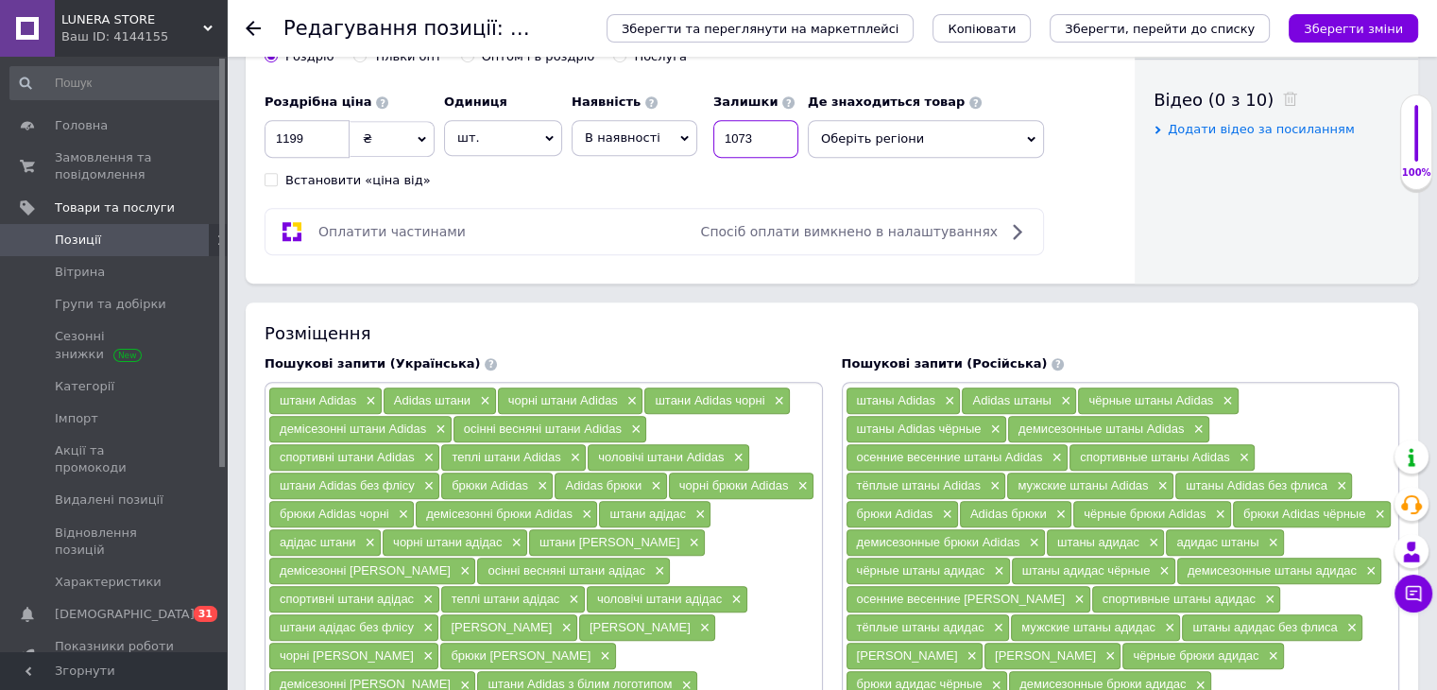
click at [729, 133] on input "1073" at bounding box center [755, 139] width 85 height 38
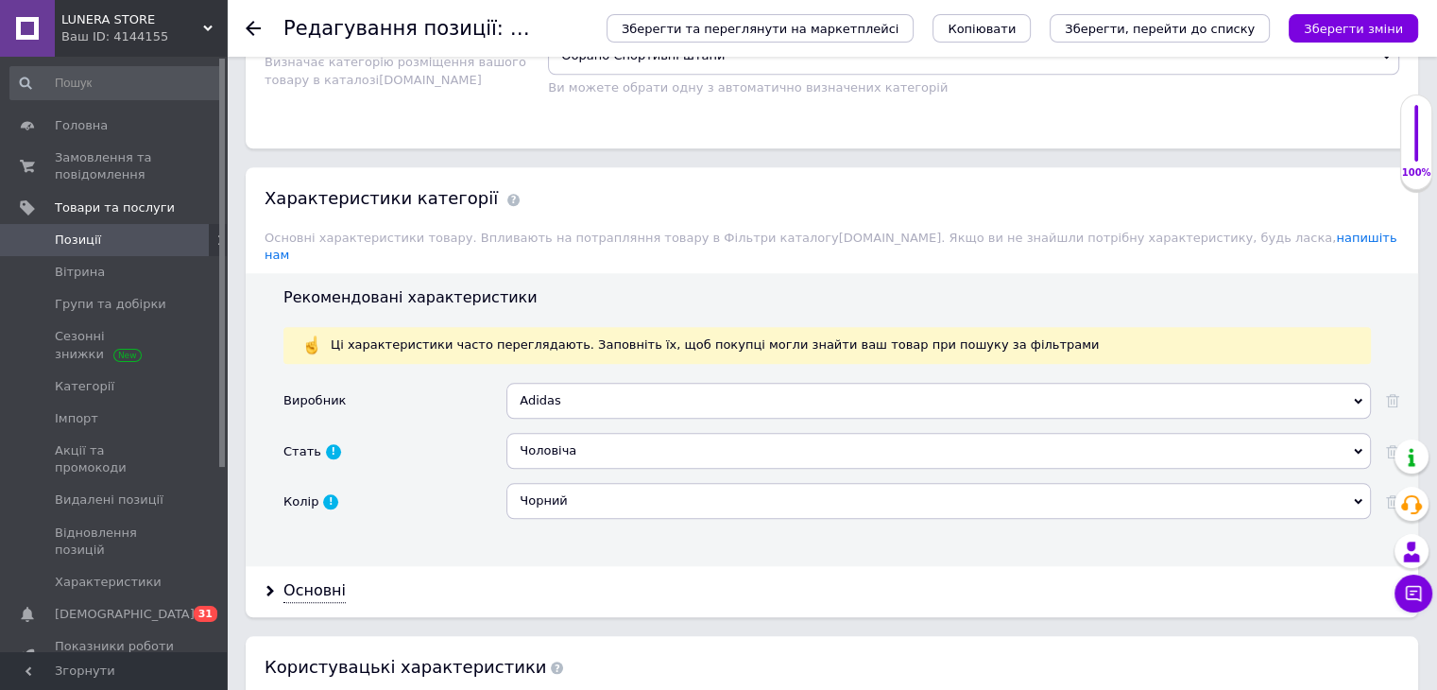
scroll to position [1795, 0]
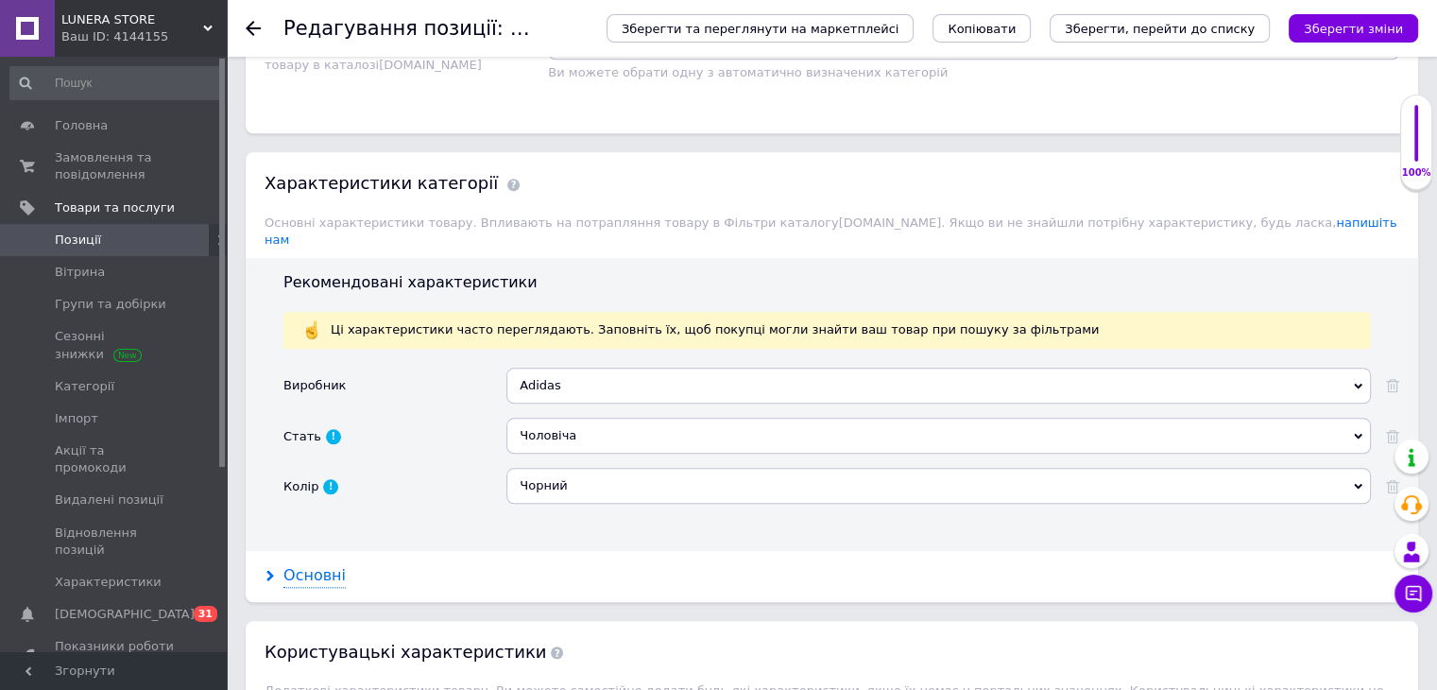
type input "73"
click at [333, 565] on div "Основні" at bounding box center [314, 576] width 62 height 22
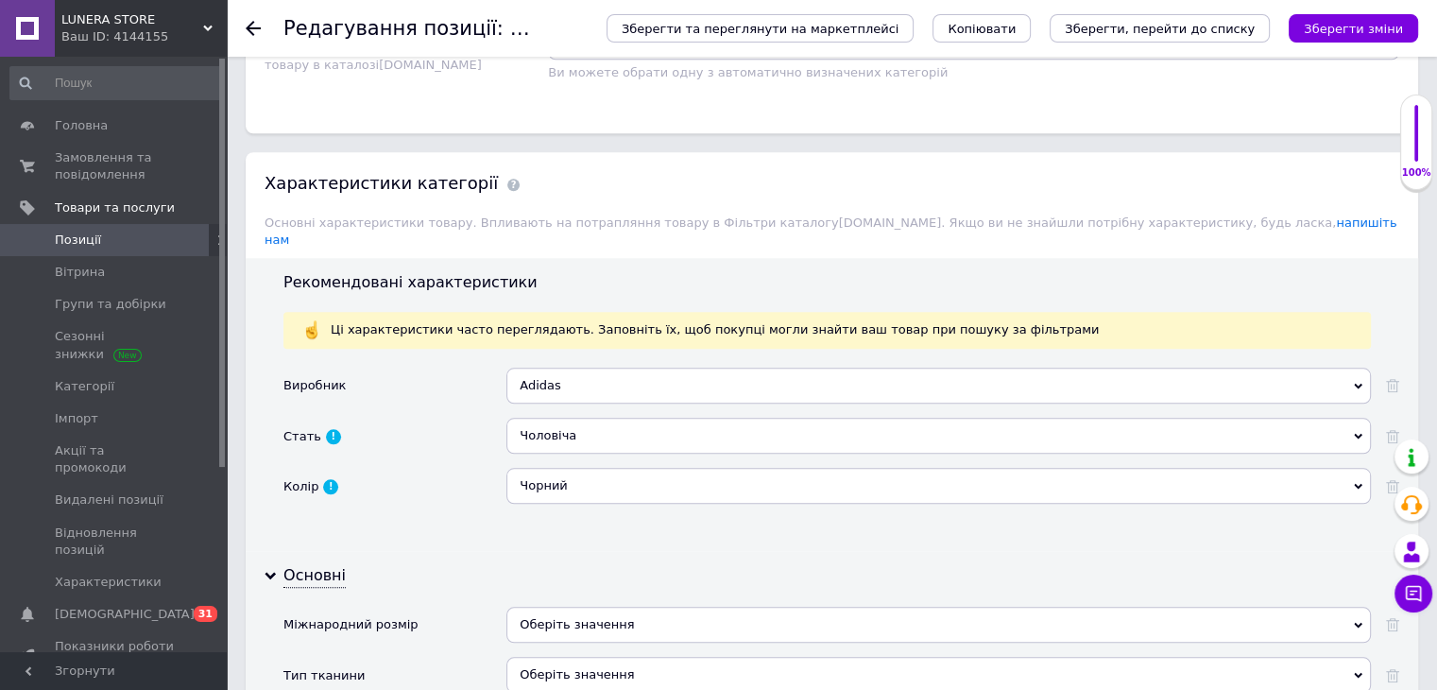
drag, startPoint x: 613, startPoint y: 593, endPoint x: 609, endPoint y: 542, distance: 51.2
click at [616, 607] on div "Оберіть значення" at bounding box center [938, 625] width 865 height 36
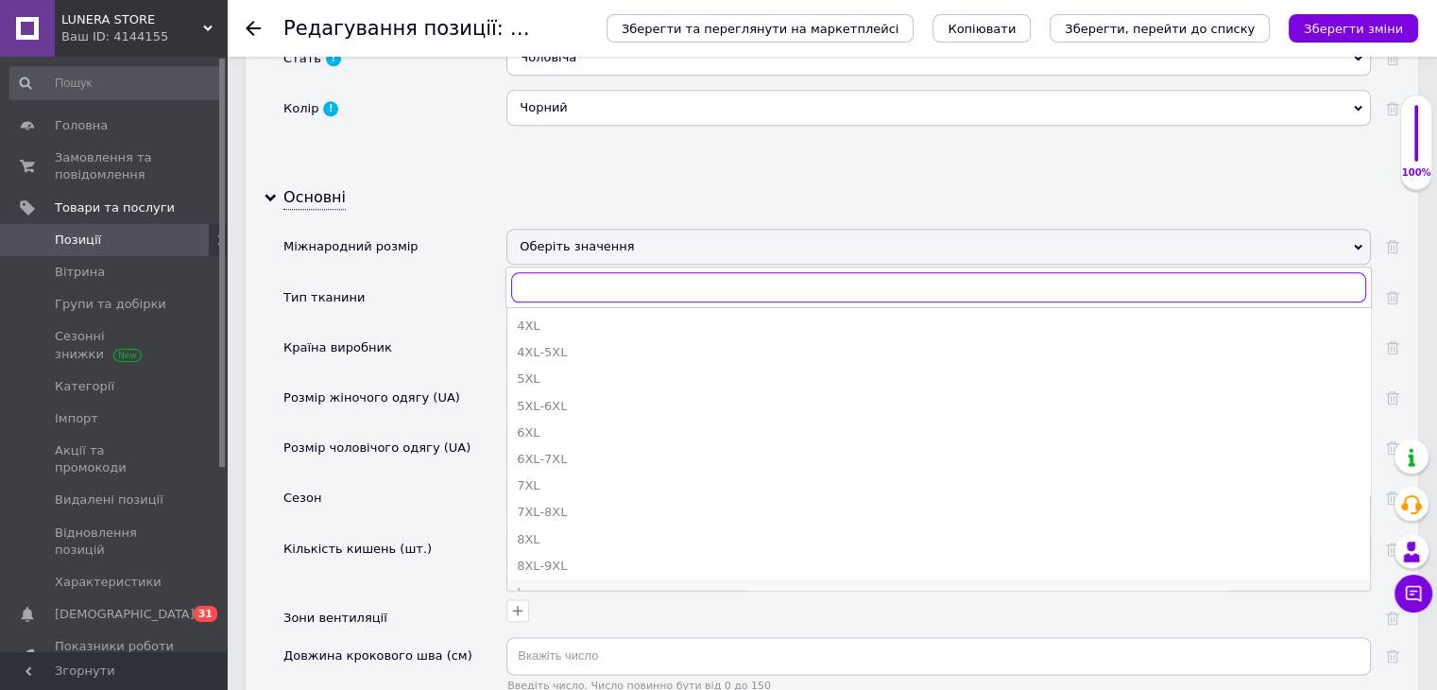
scroll to position [283, 0]
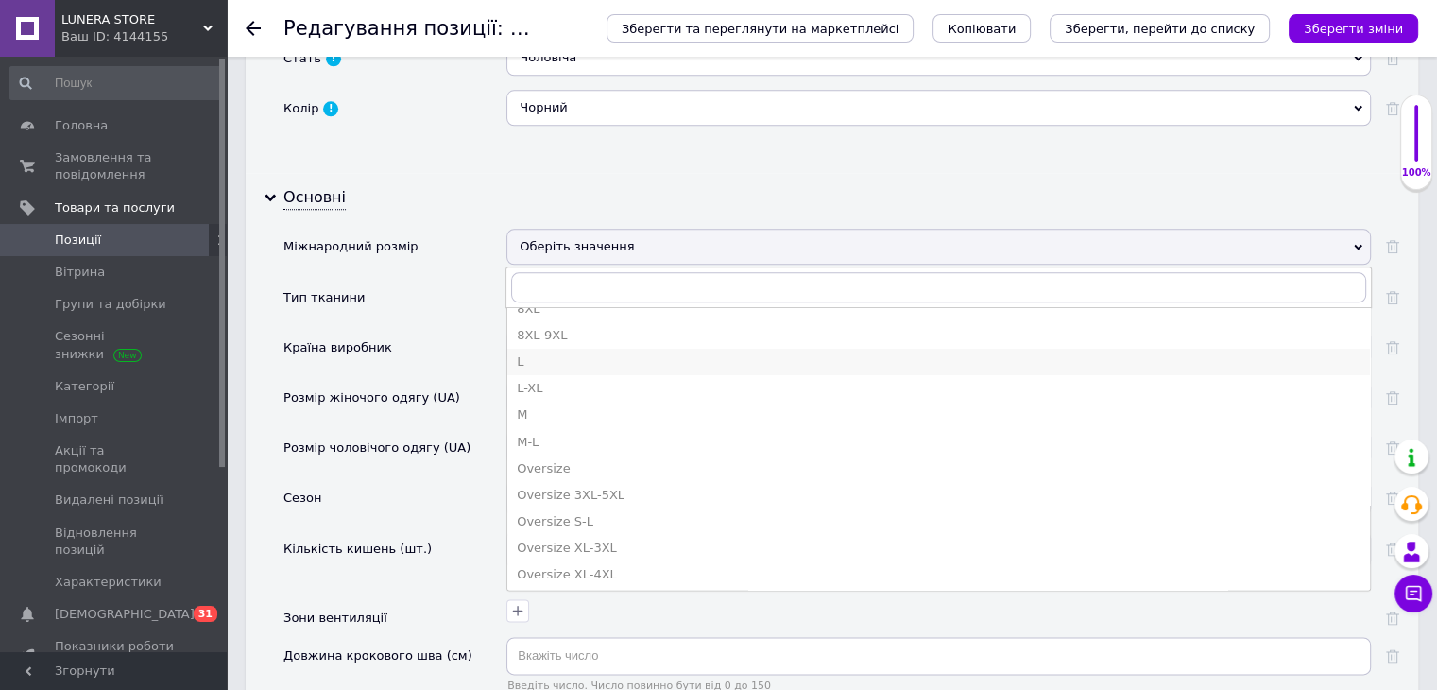
click at [610, 353] on div "L" at bounding box center [939, 361] width 844 height 17
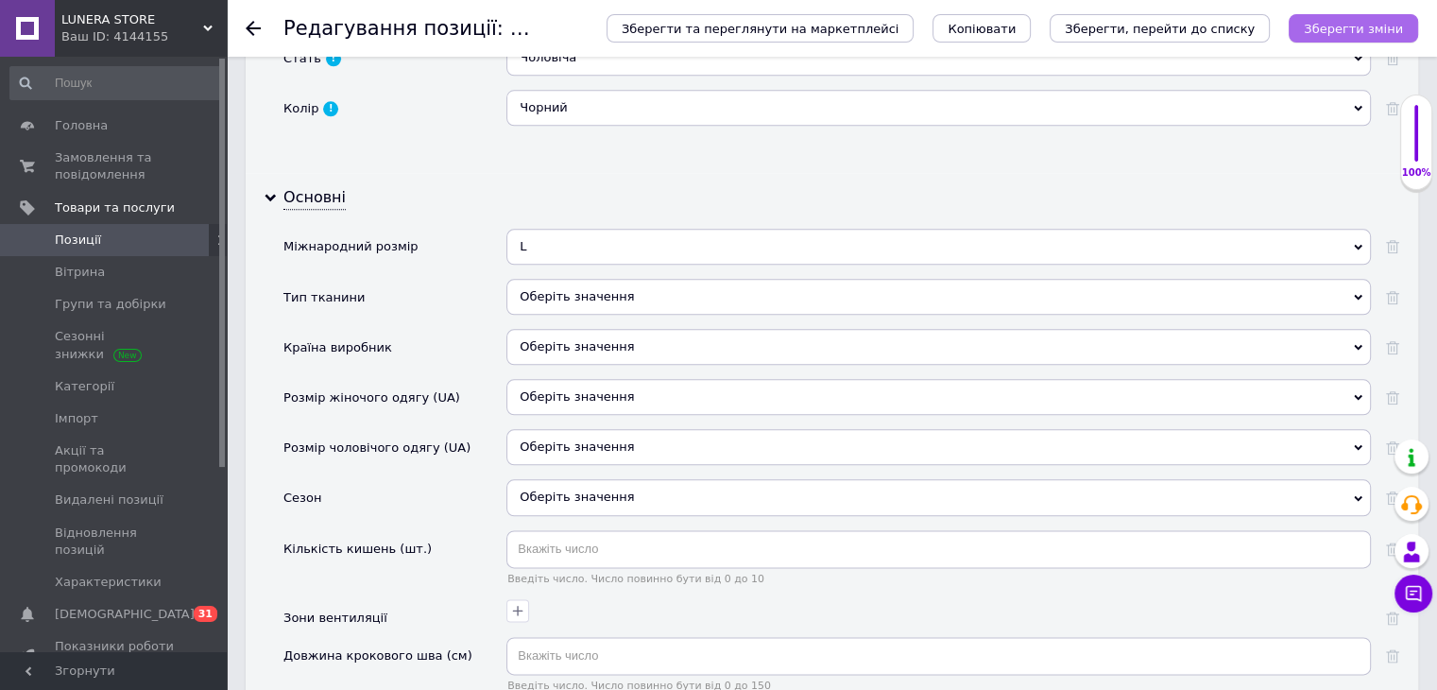
click at [1361, 25] on icon "Зберегти зміни" at bounding box center [1353, 29] width 99 height 14
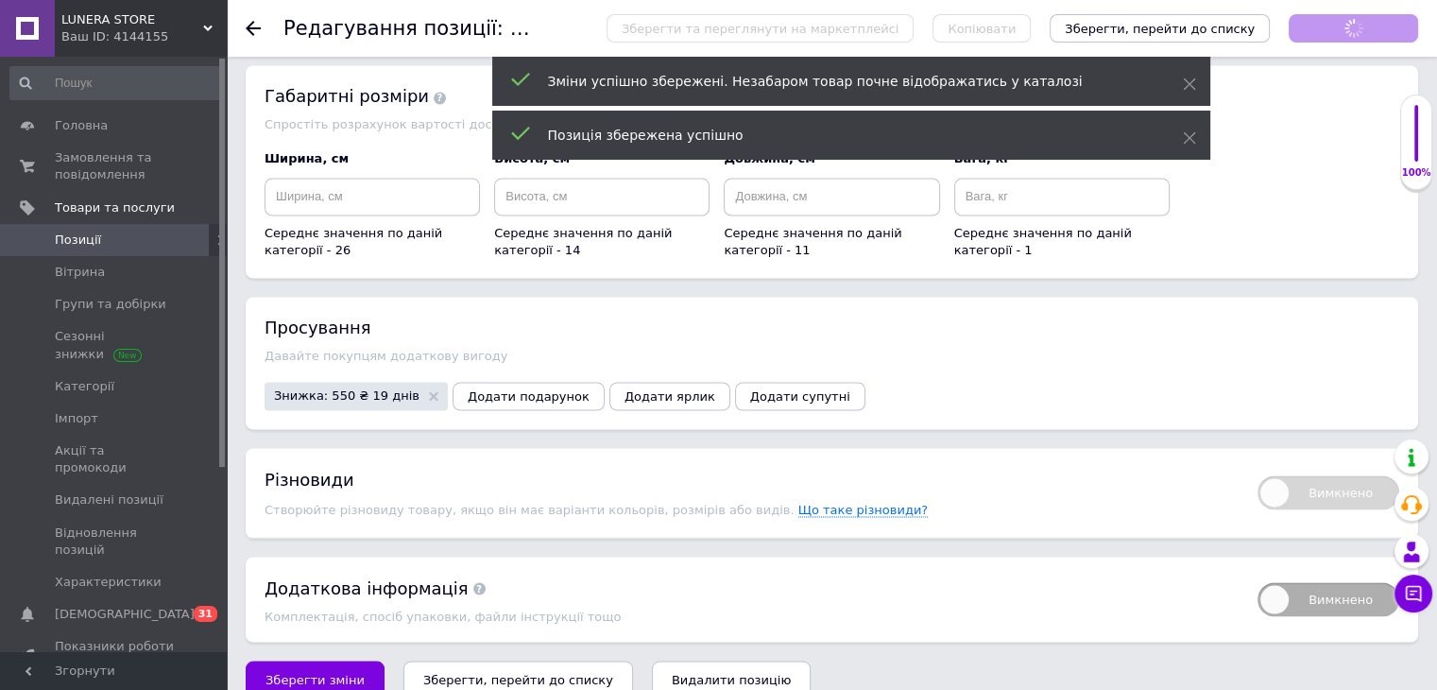
scroll to position [41, 0]
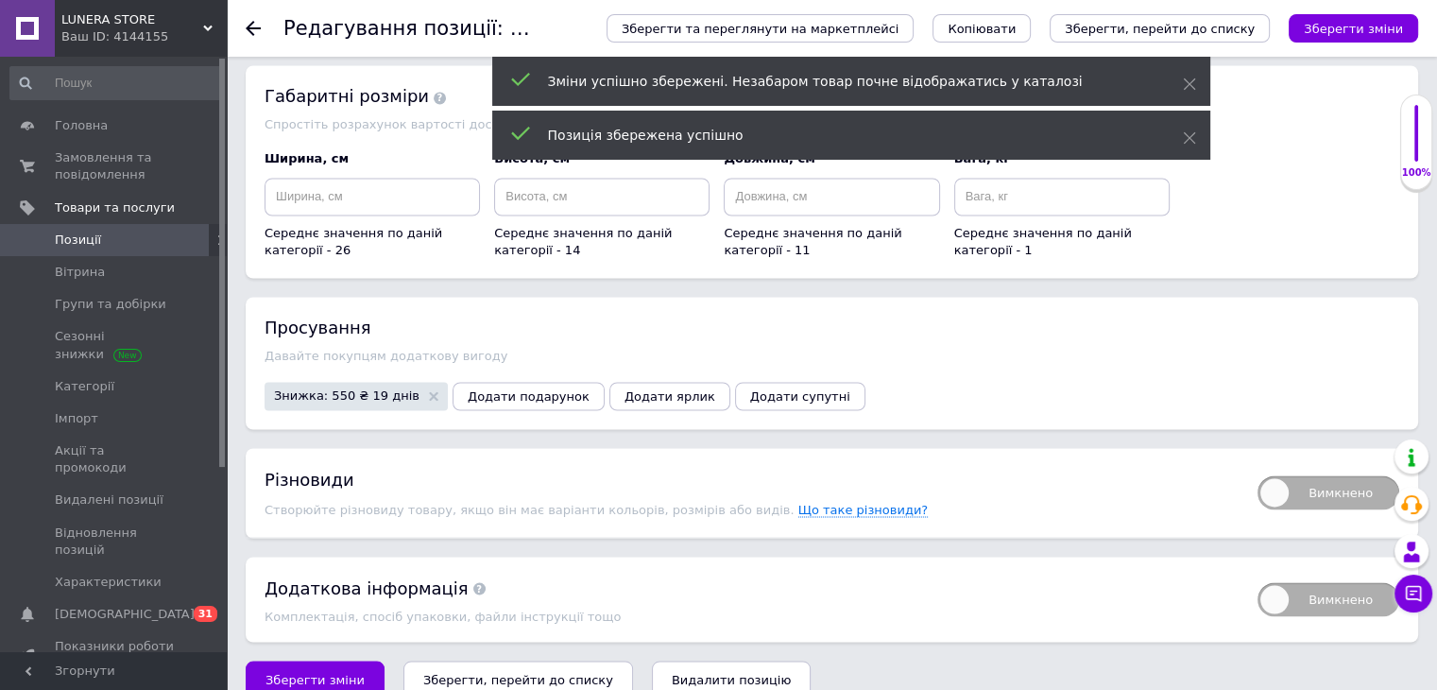
click at [1323, 475] on span "Вимкнено" at bounding box center [1329, 492] width 142 height 34
click at [1258, 463] on input "Вимкнено" at bounding box center [1251, 469] width 12 height 12
checkbox input "true"
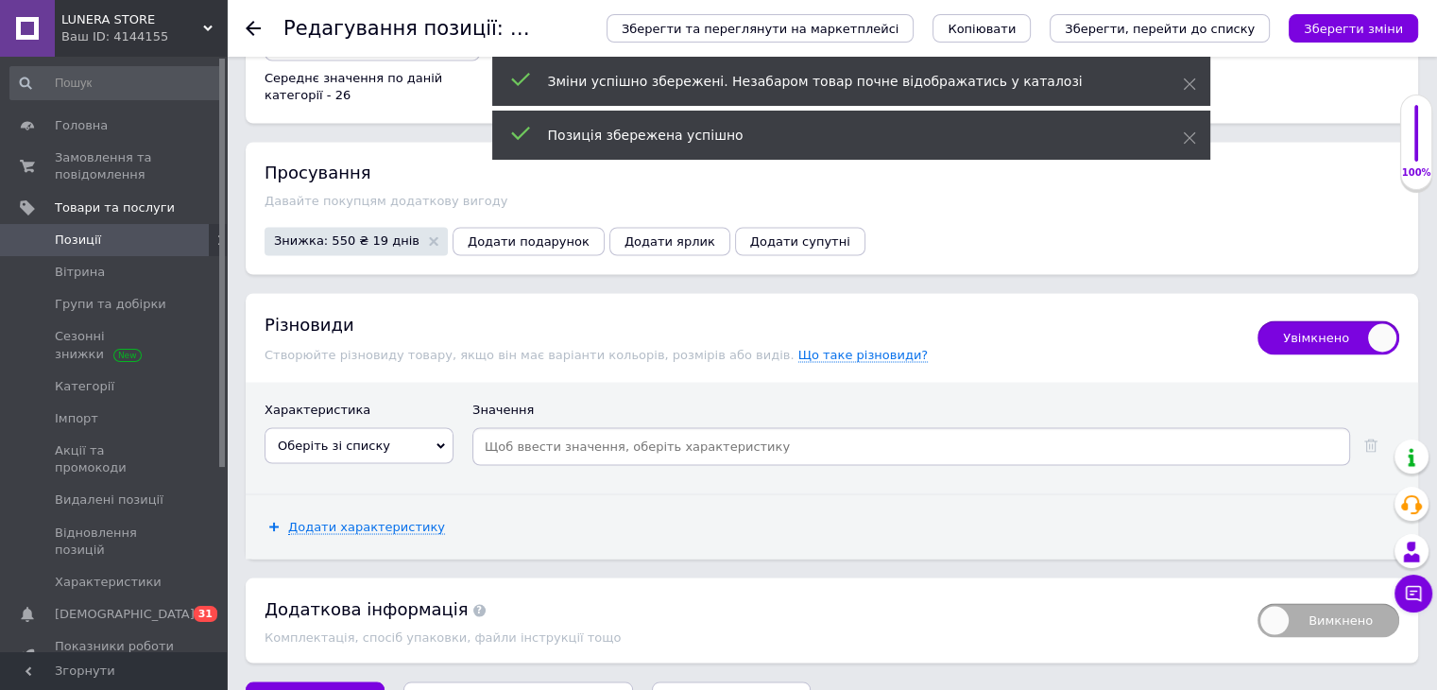
scroll to position [3341, 0]
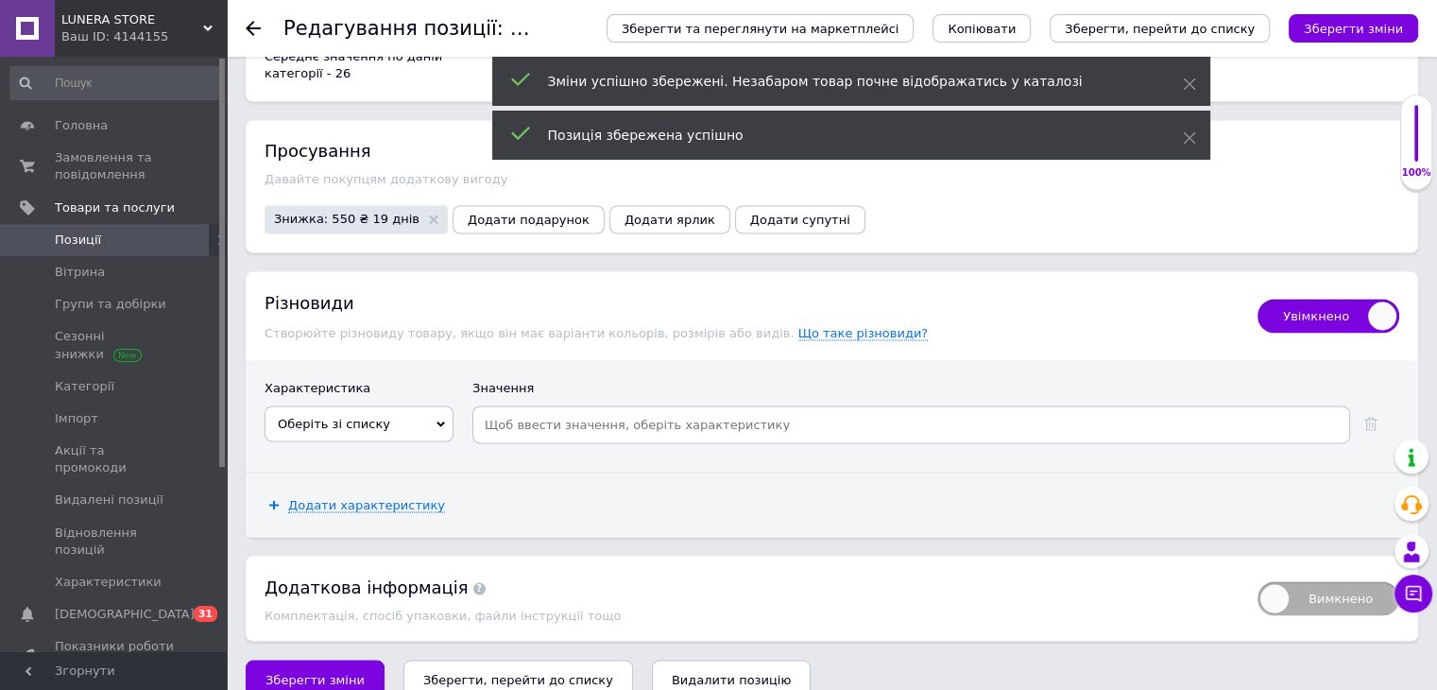
click at [394, 405] on span "Оберіть зі списку" at bounding box center [359, 423] width 189 height 36
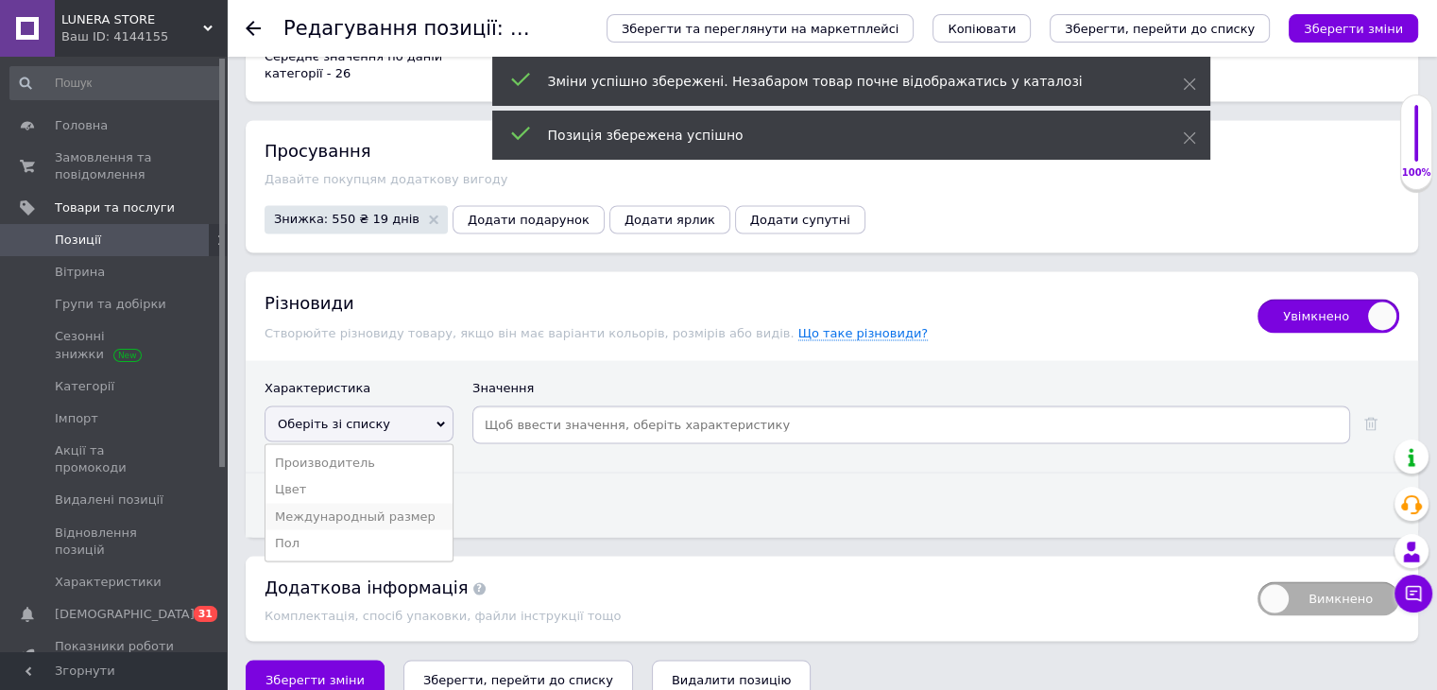
click at [379, 503] on li "Международный размер" at bounding box center [359, 516] width 187 height 26
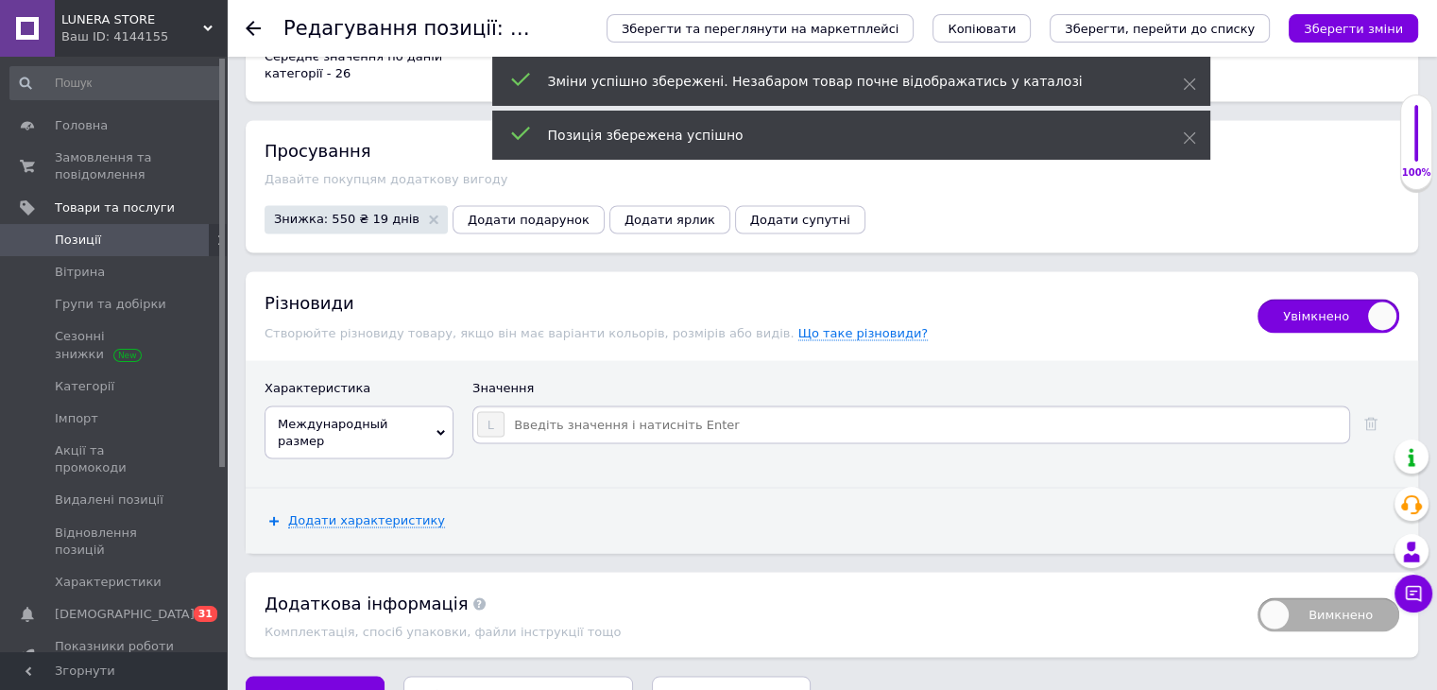
click at [554, 410] on input at bounding box center [926, 424] width 841 height 28
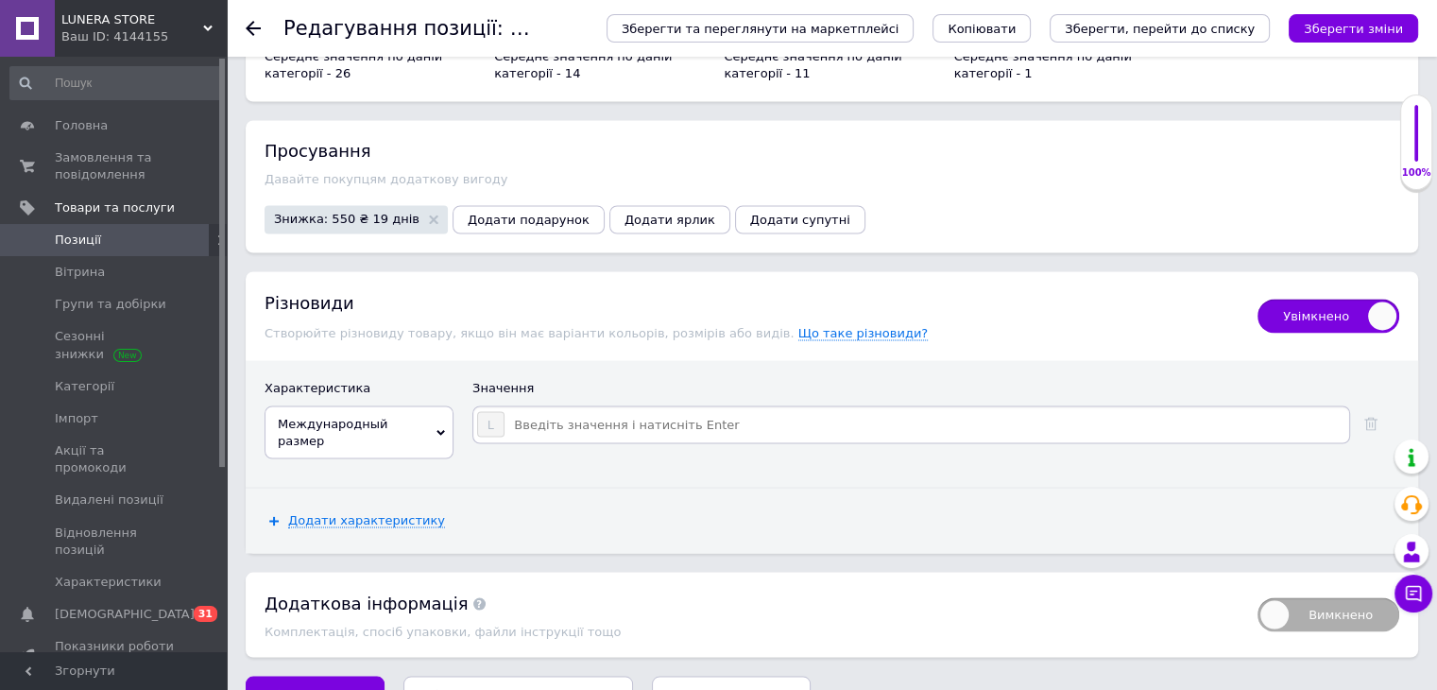
type input "S"
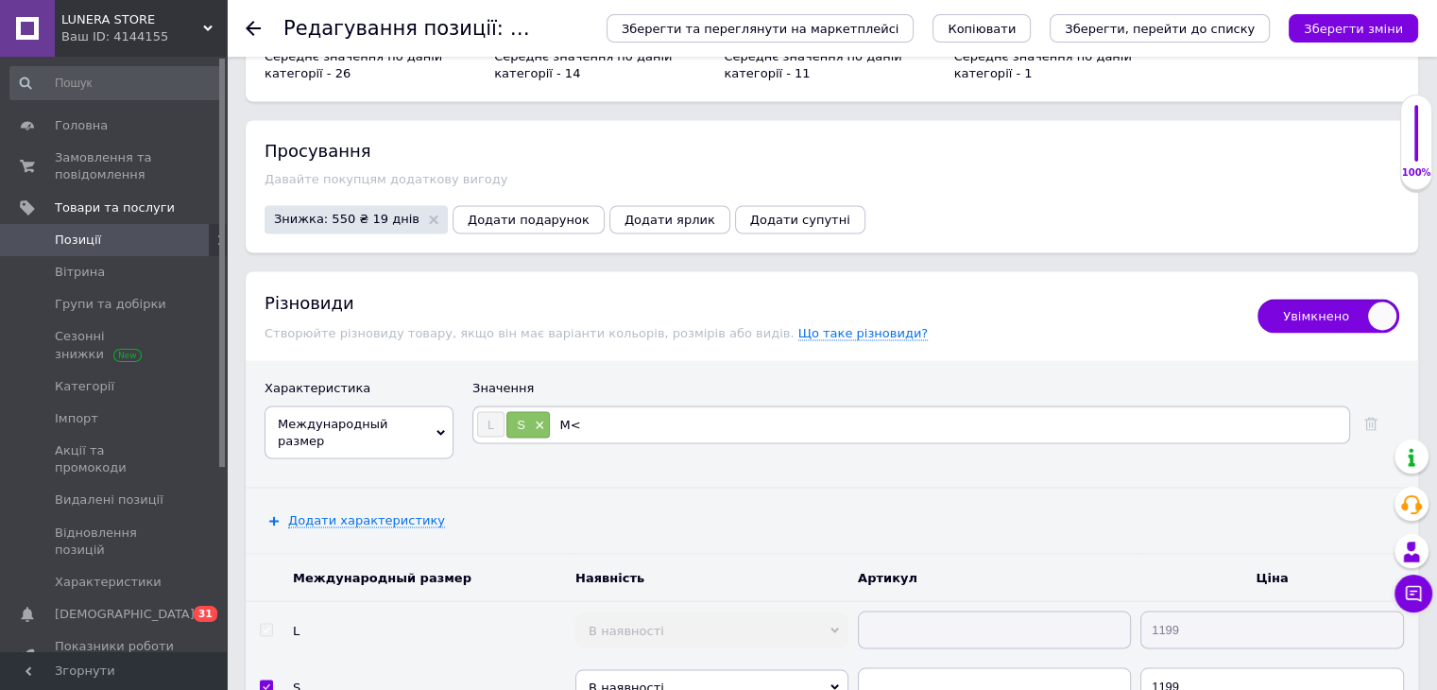
type input "M"
type input "XL"
type input "XXL"
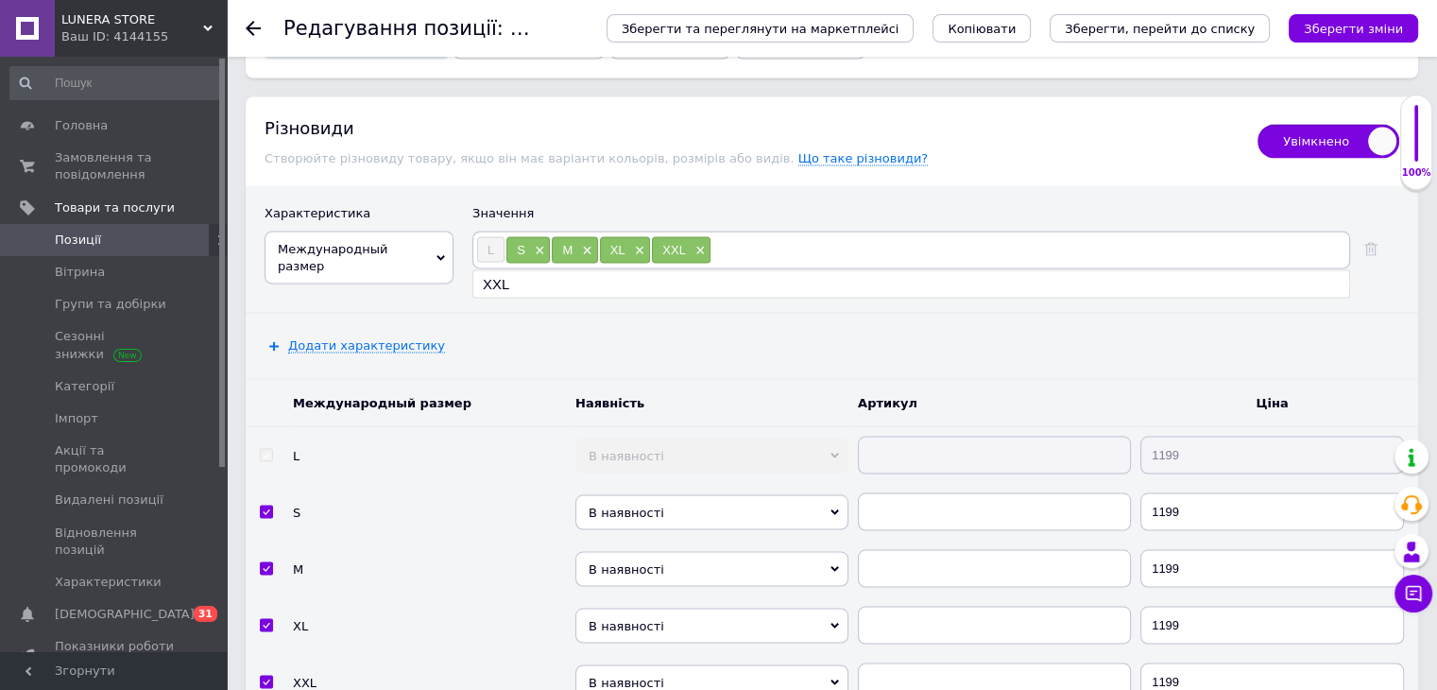
scroll to position [3530, 0]
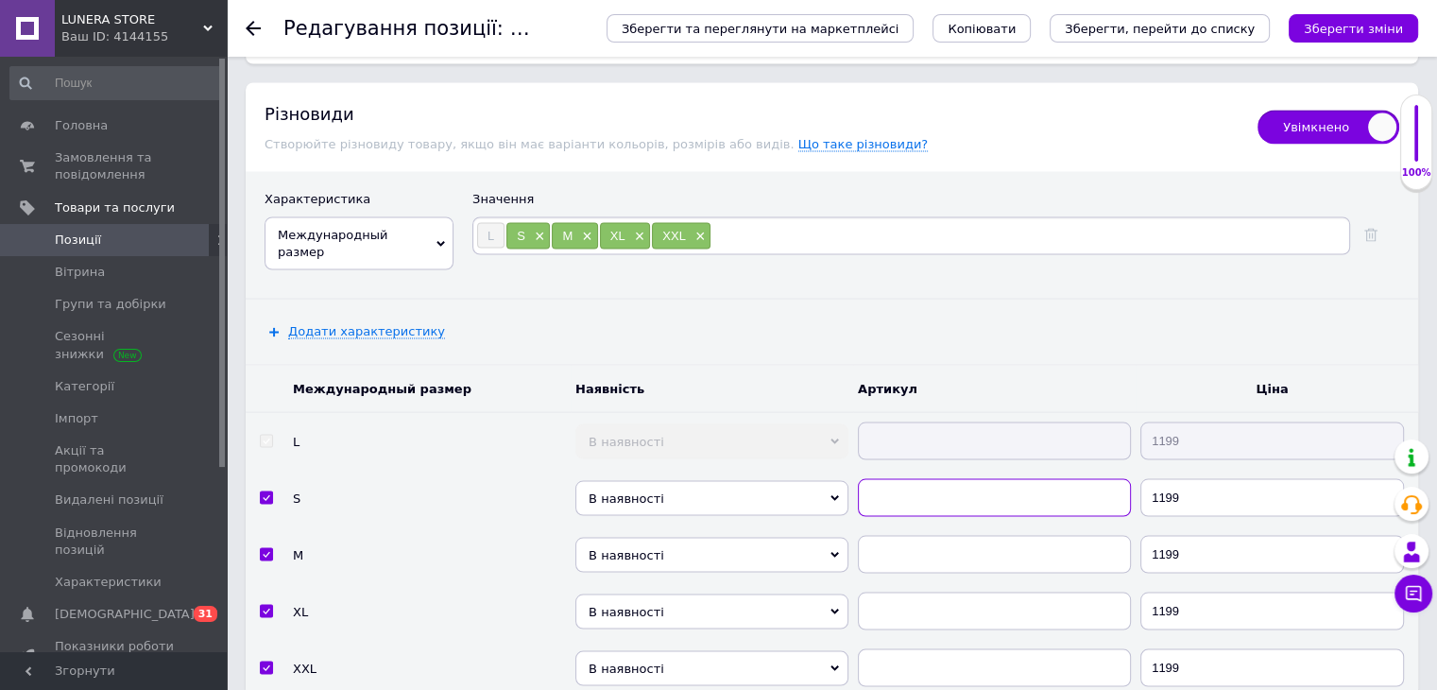
click at [1059, 483] on input "text" at bounding box center [994, 497] width 273 height 38
click at [1059, 483] on input "7897894" at bounding box center [994, 497] width 273 height 38
paste input "Потрібна допомога з вибором розміру? Менеджер завж"
type input "Потрібна допомога з вибором розміру? Менеджер завж"
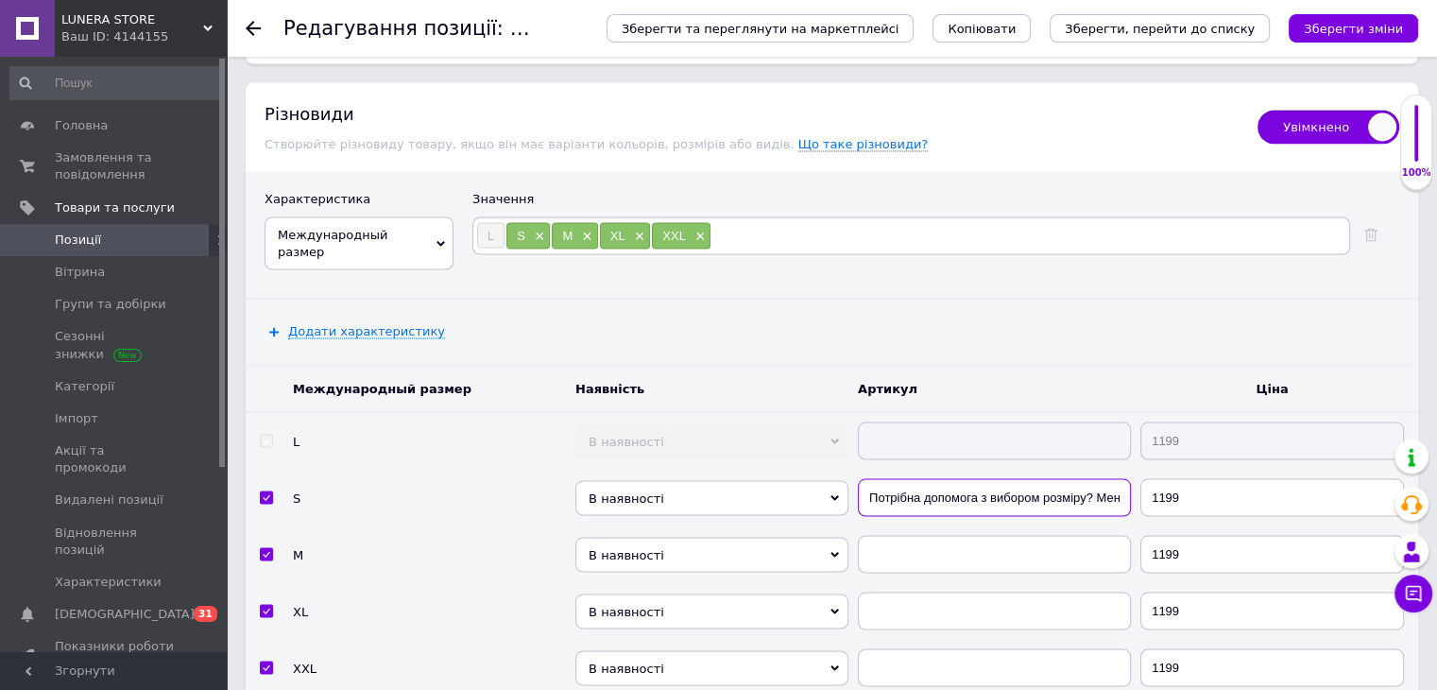
scroll to position [0, 66]
click at [1018, 478] on input "Потрібна допомога з вибором розміру? Менеджер завж" at bounding box center [994, 497] width 273 height 38
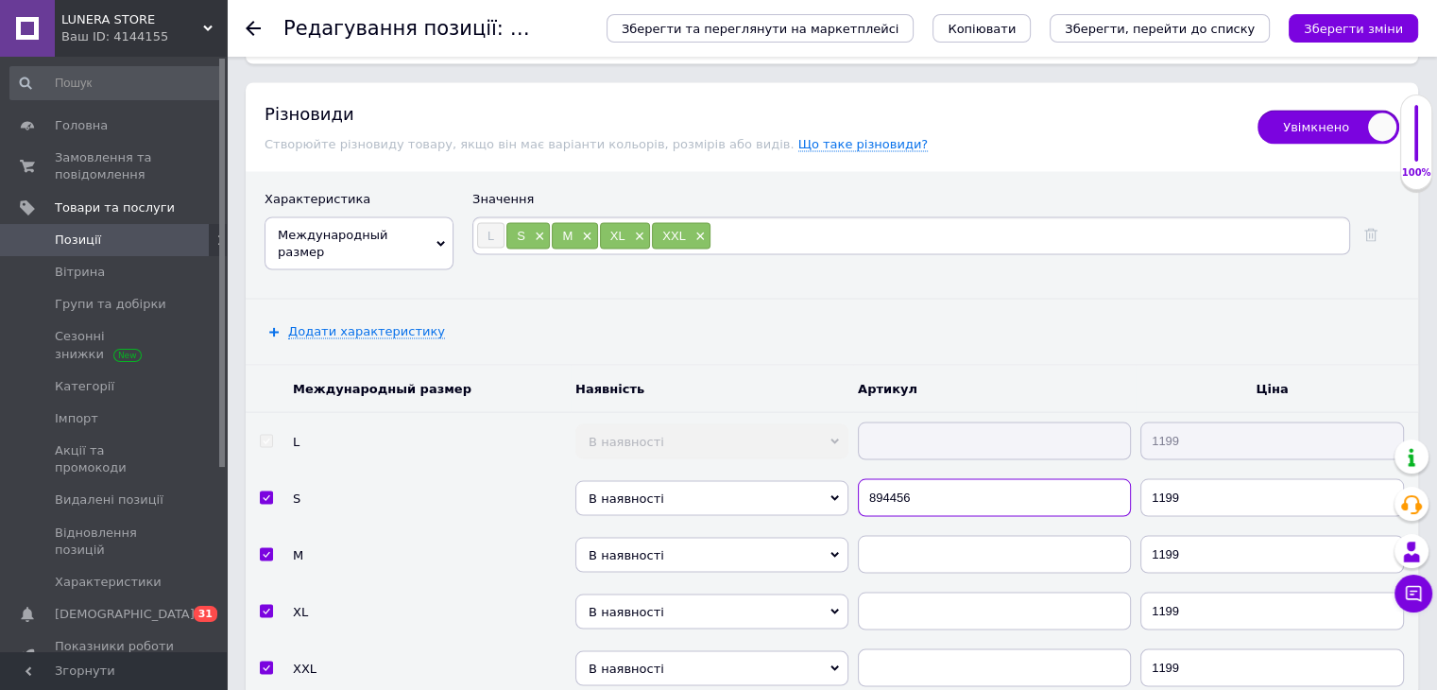
click at [1018, 478] on input "894456" at bounding box center [994, 497] width 273 height 38
type input "894456"
click at [991, 525] on td at bounding box center [994, 553] width 283 height 57
drag, startPoint x: 986, startPoint y: 513, endPoint x: 968, endPoint y: 576, distance: 66.1
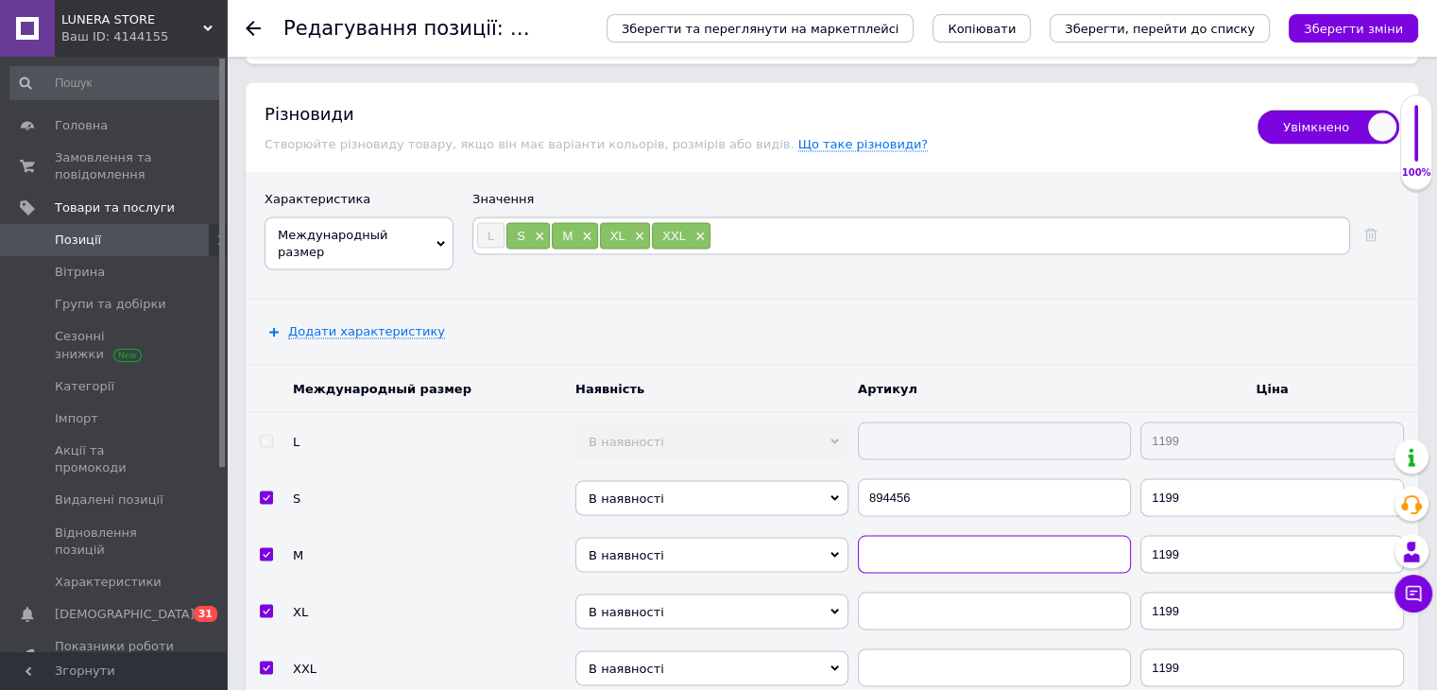
click at [986, 535] on input "text" at bounding box center [994, 554] width 273 height 38
paste input "894456"
type input "894456"
drag, startPoint x: 975, startPoint y: 585, endPoint x: 981, endPoint y: 605, distance: 20.6
click at [977, 591] on input "text" at bounding box center [994, 610] width 273 height 38
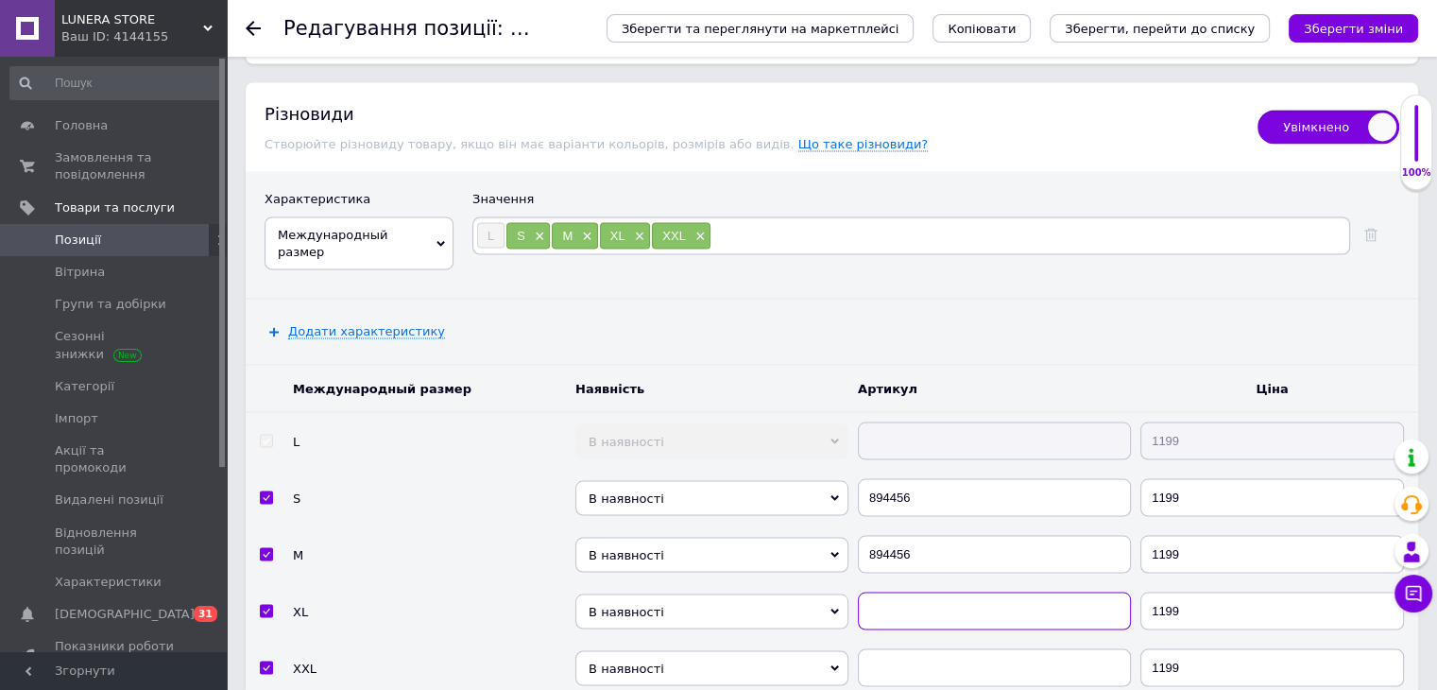
paste input "894456"
type input "894456"
drag, startPoint x: 986, startPoint y: 620, endPoint x: 1362, endPoint y: 538, distance: 384.0
click at [989, 648] on input "text" at bounding box center [994, 667] width 273 height 38
paste input "894456"
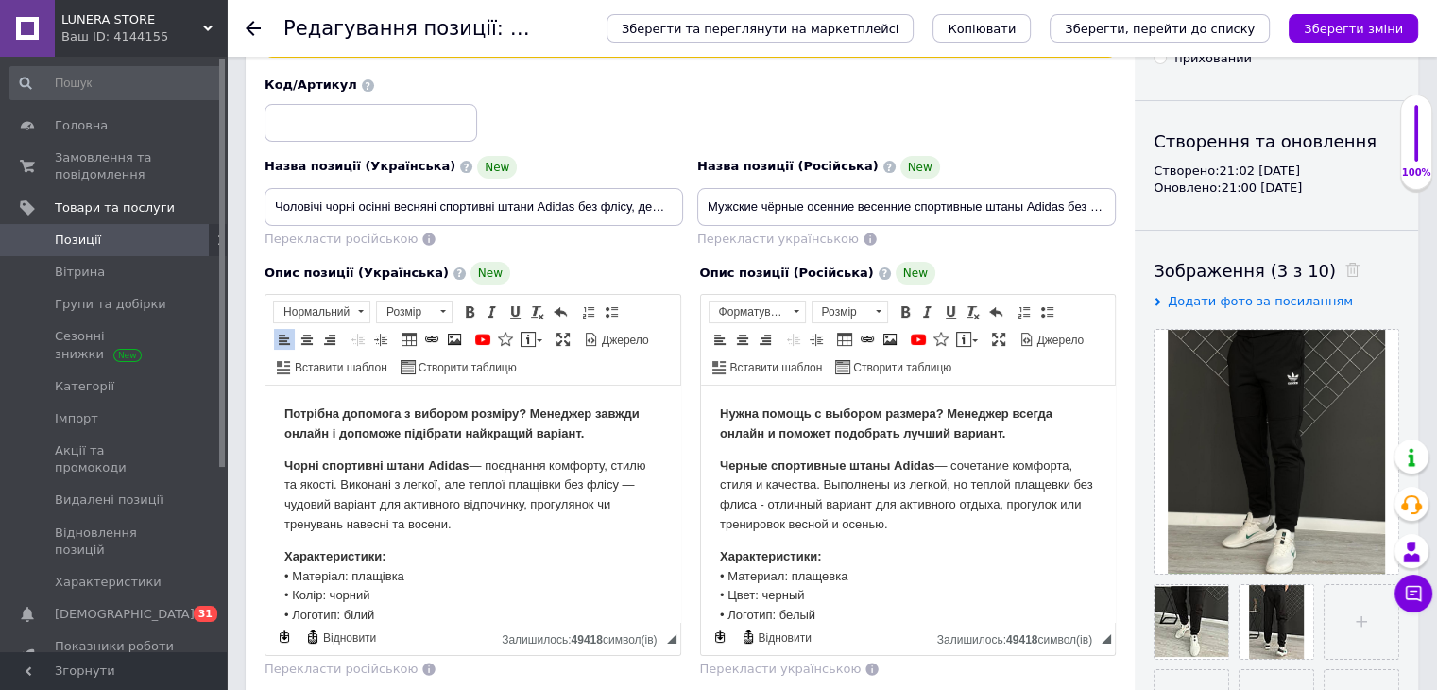
scroll to position [140, 0]
type input "894456"
click at [390, 122] on input at bounding box center [371, 124] width 213 height 38
paste input "894456"
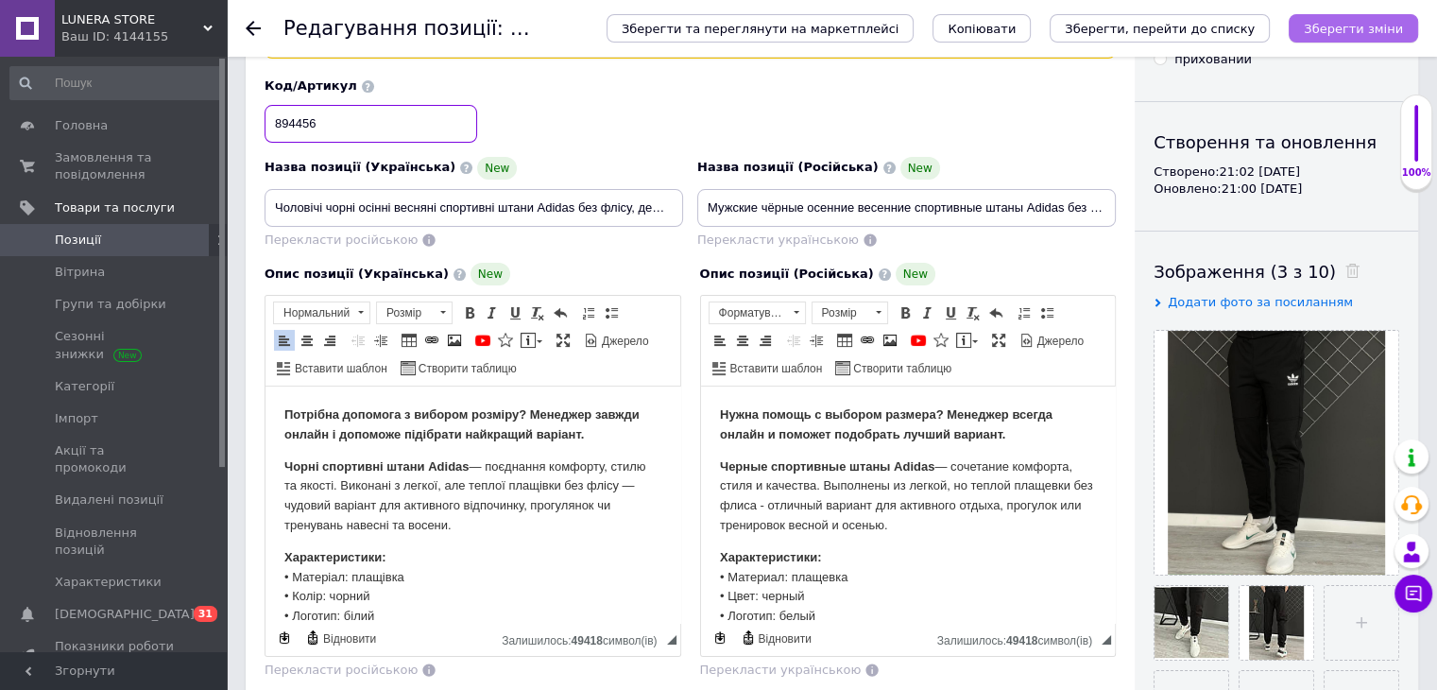
type input "894456"
click at [1353, 16] on button "Зберегти зміни" at bounding box center [1353, 28] width 129 height 28
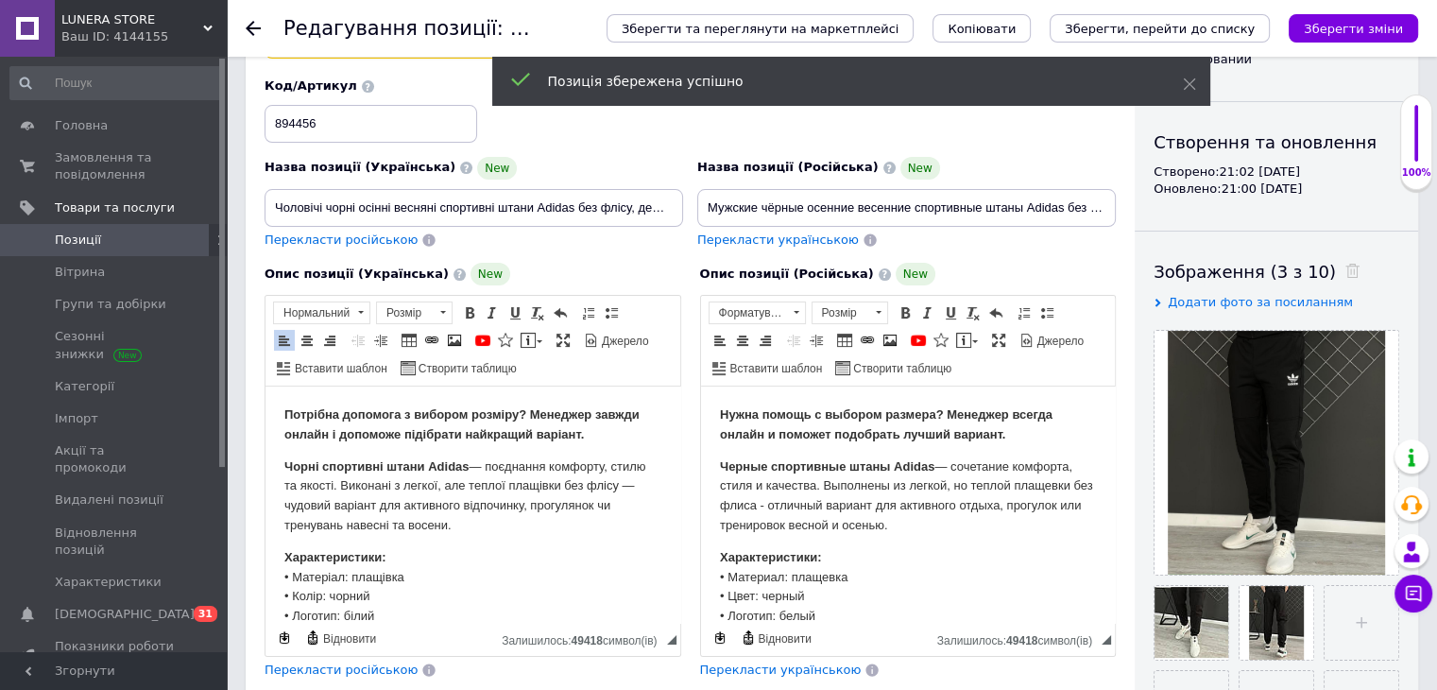
click at [247, 24] on icon at bounding box center [253, 28] width 15 height 15
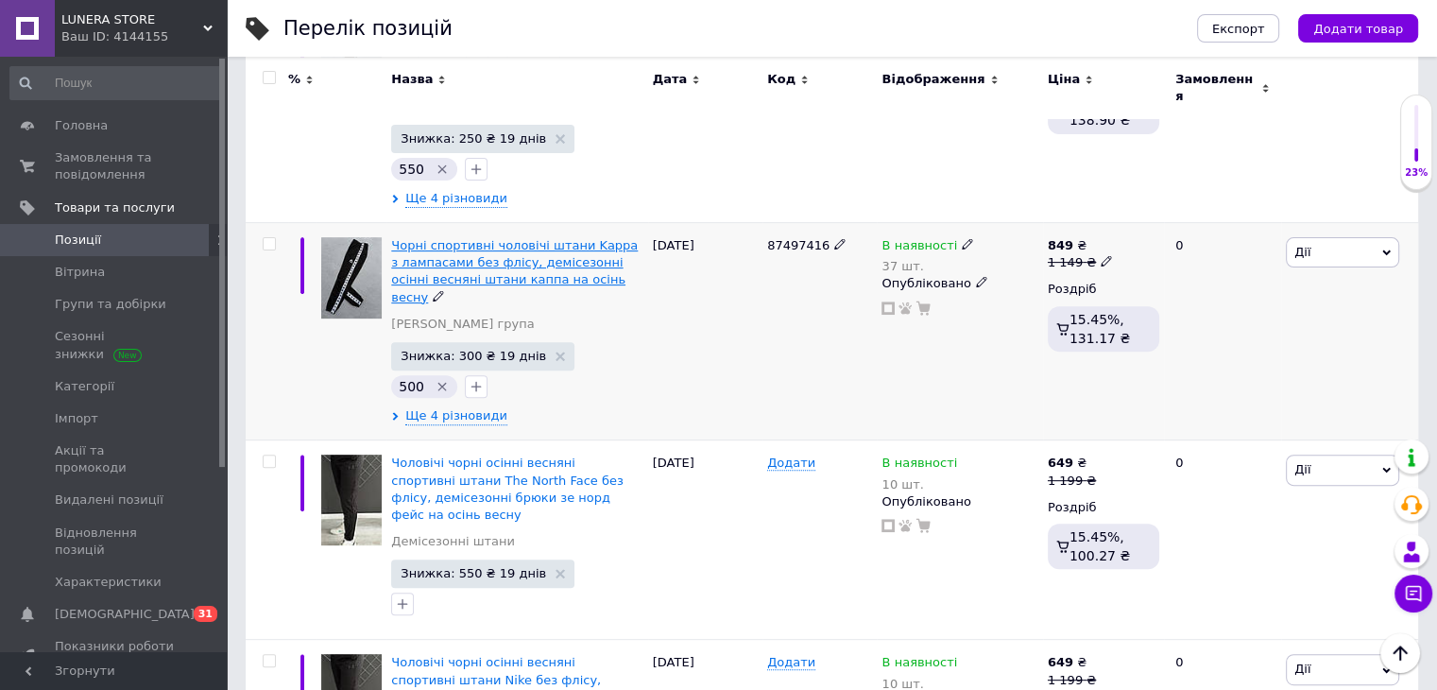
scroll to position [788, 0]
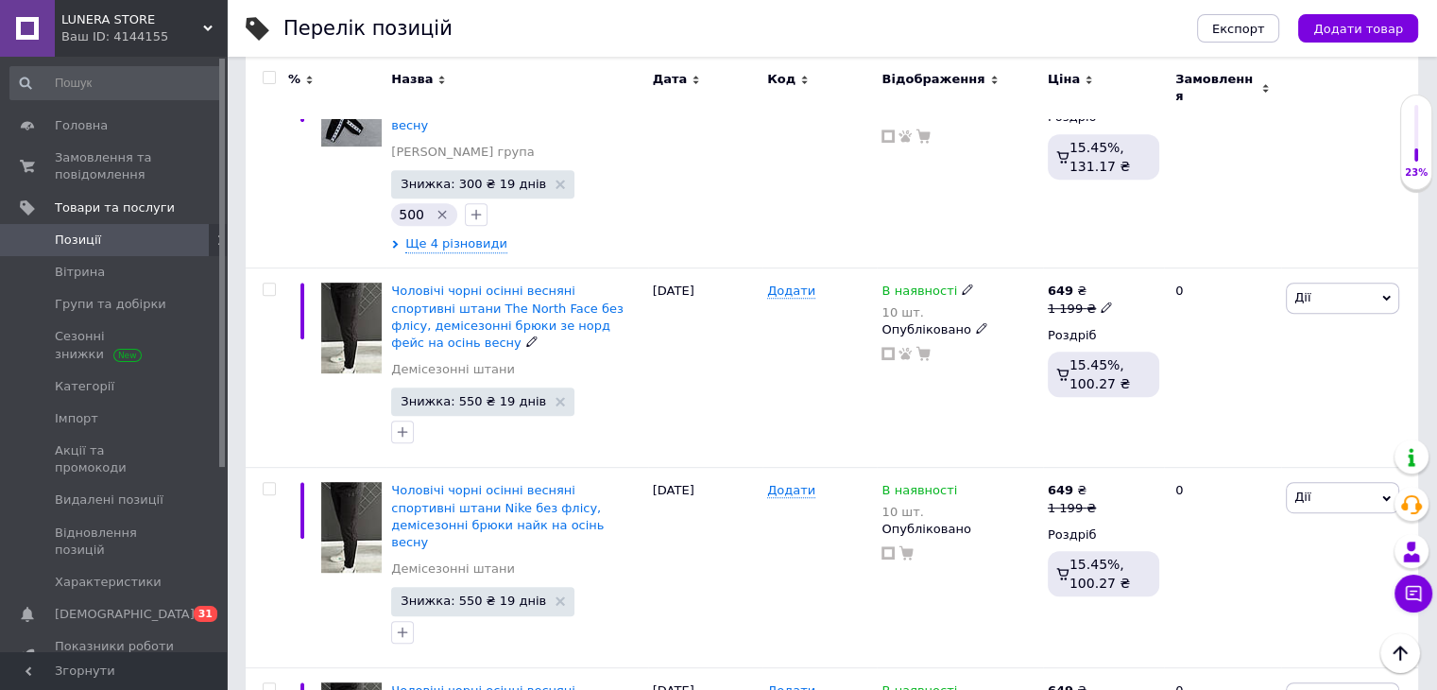
click at [553, 283] on span "Чоловічі чорні осінні весняні спортивні штани The North Face без флісу, демісез…" at bounding box center [507, 316] width 232 height 66
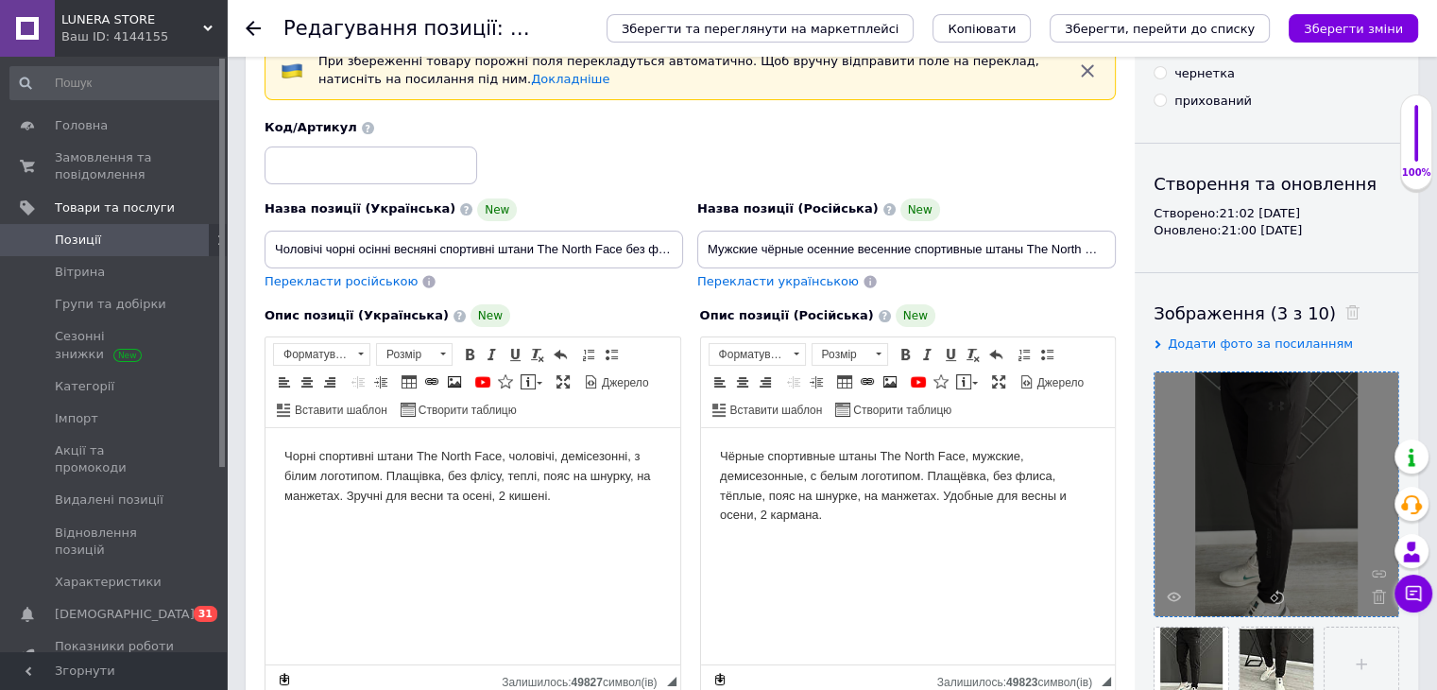
scroll to position [189, 0]
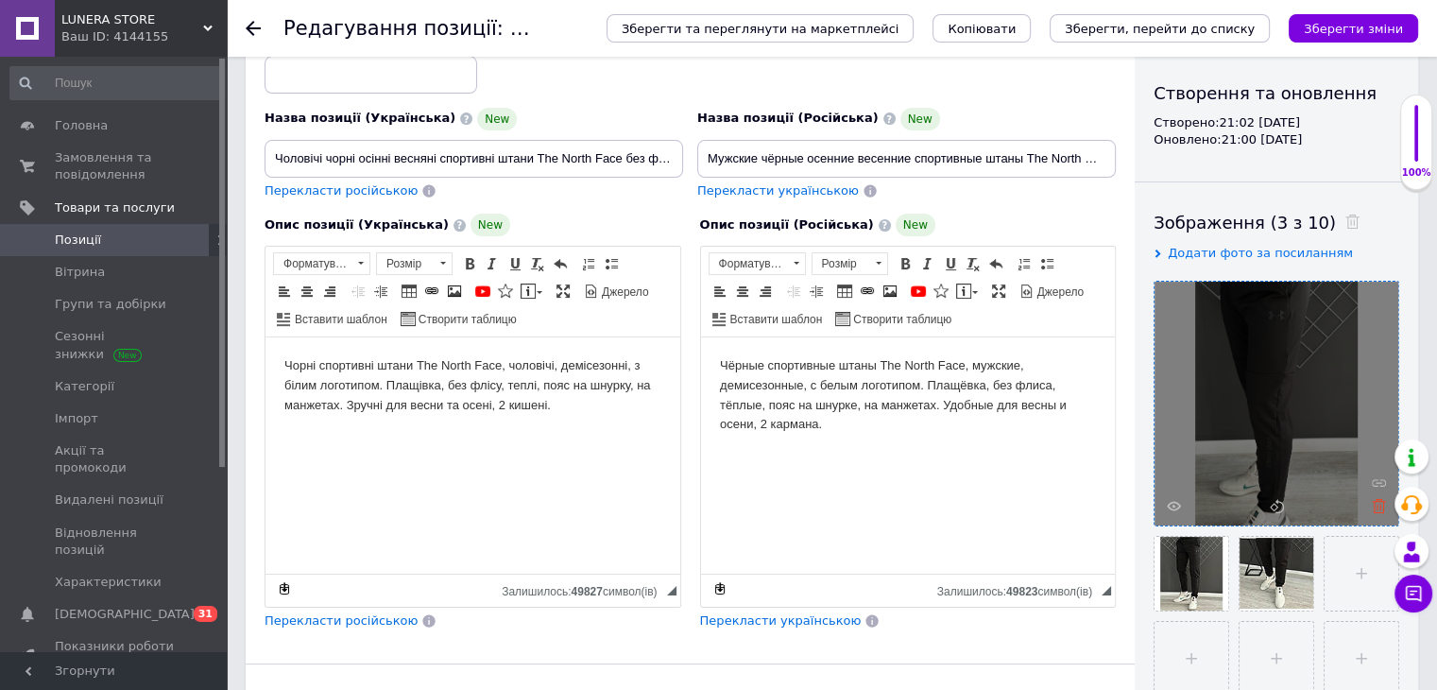
click at [1376, 507] on icon at bounding box center [1379, 506] width 14 height 14
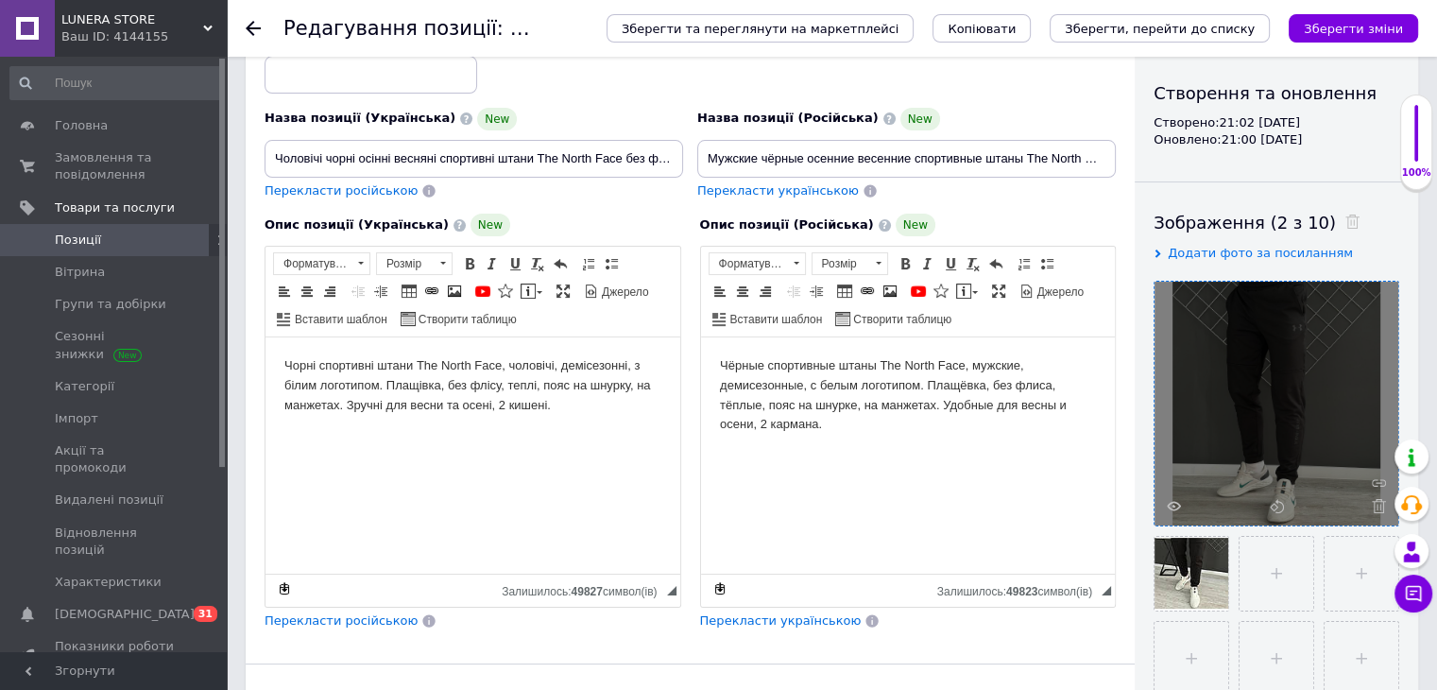
click at [1376, 507] on icon at bounding box center [1379, 506] width 14 height 14
click at [1376, 507] on div at bounding box center [1277, 404] width 244 height 244
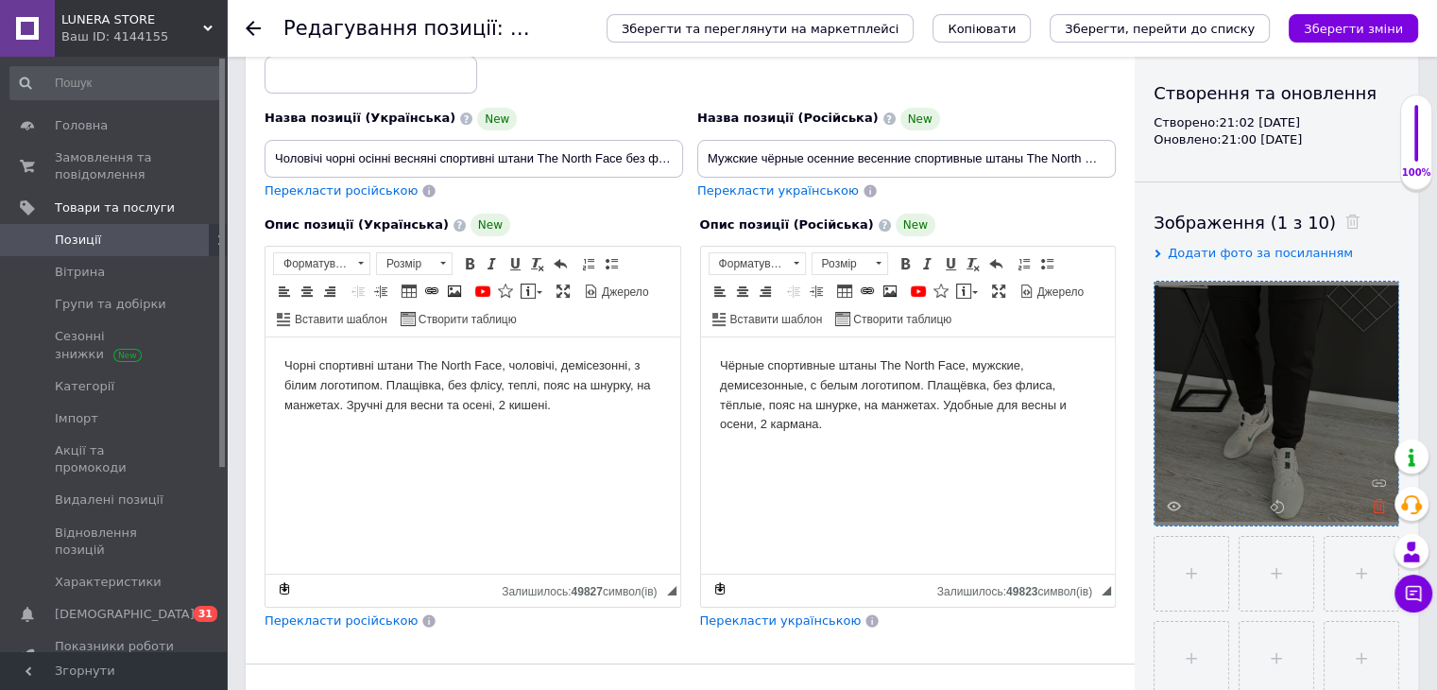
click at [1380, 511] on icon at bounding box center [1379, 506] width 14 height 14
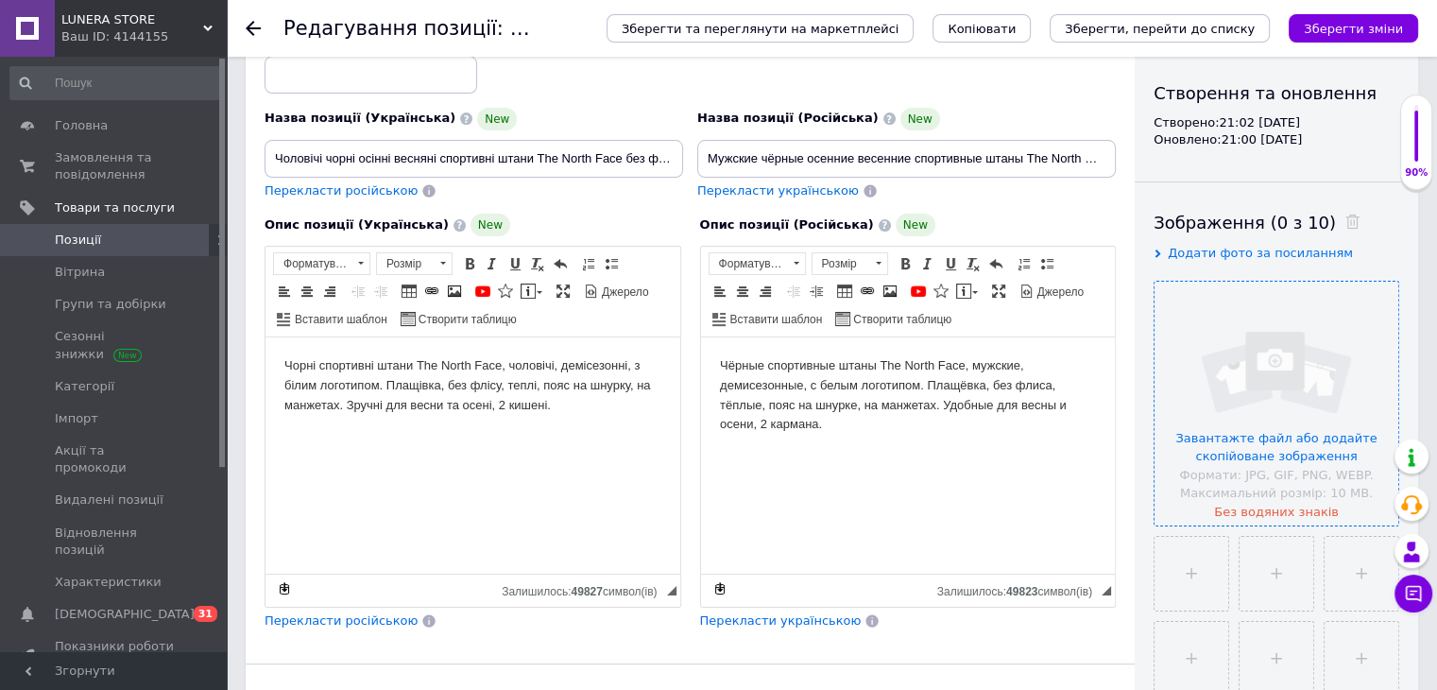
click at [544, 380] on body "Чорні спортивні штани The North Face, чоловічі, демісезонні, з білим логотипом.…" at bounding box center [472, 385] width 377 height 59
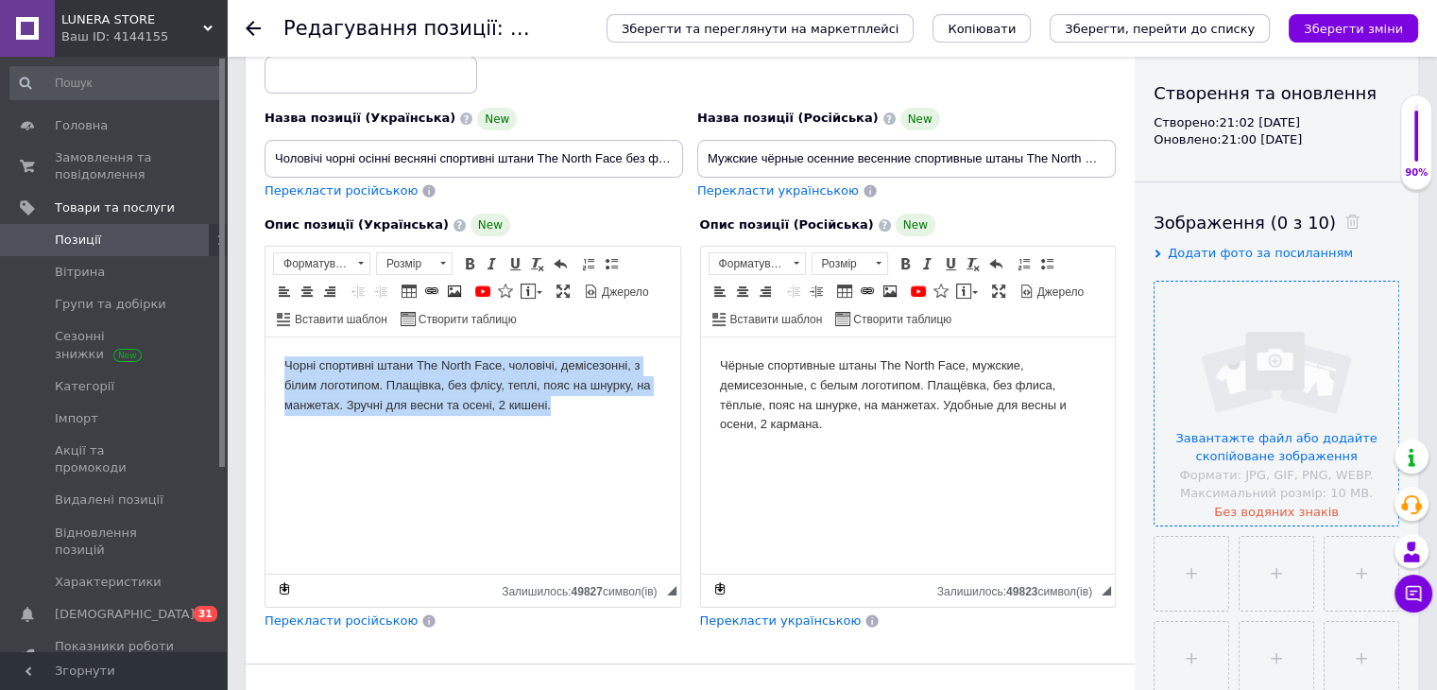
click at [544, 380] on body "Чорні спортивні штани The North Face, чоловічі, демісезонні, з білим логотипом.…" at bounding box center [472, 385] width 377 height 59
copy body "Чорні спортивні штани The North Face, чоловічі, демісезонні, з білим логотипом.…"
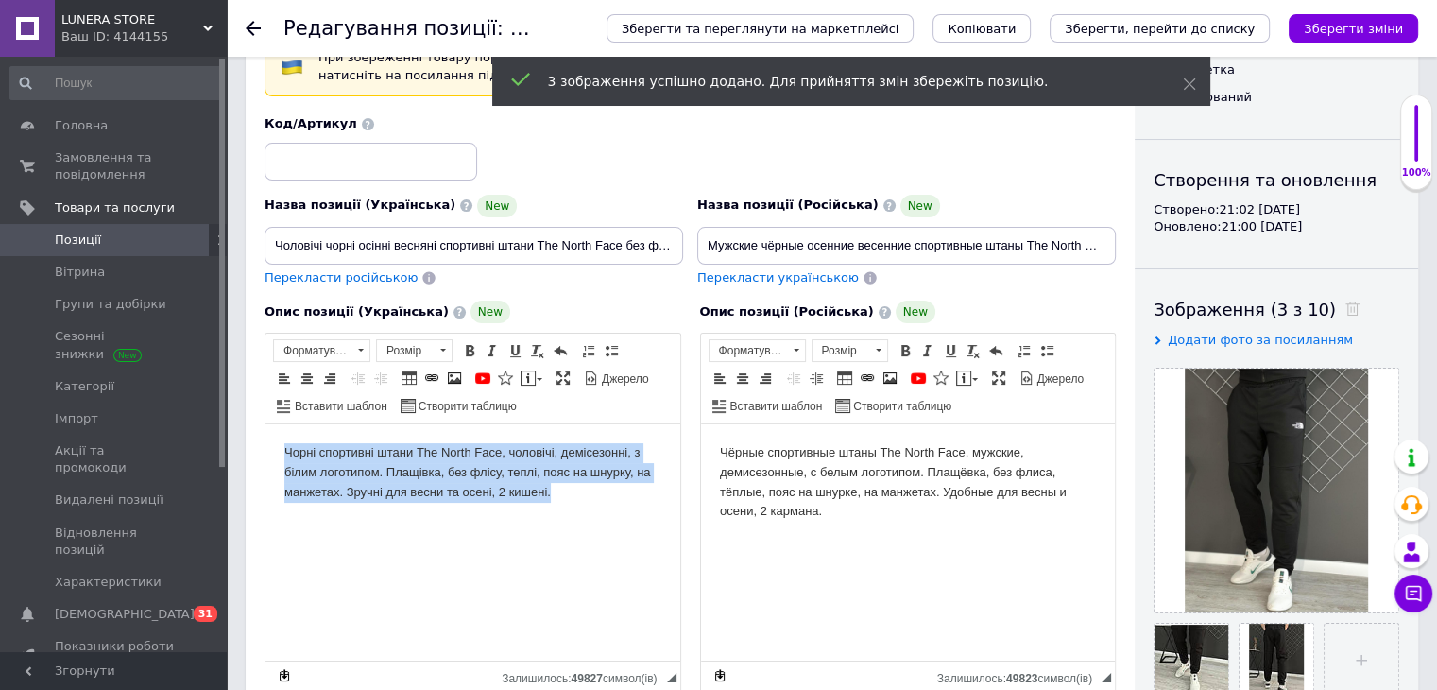
scroll to position [94, 0]
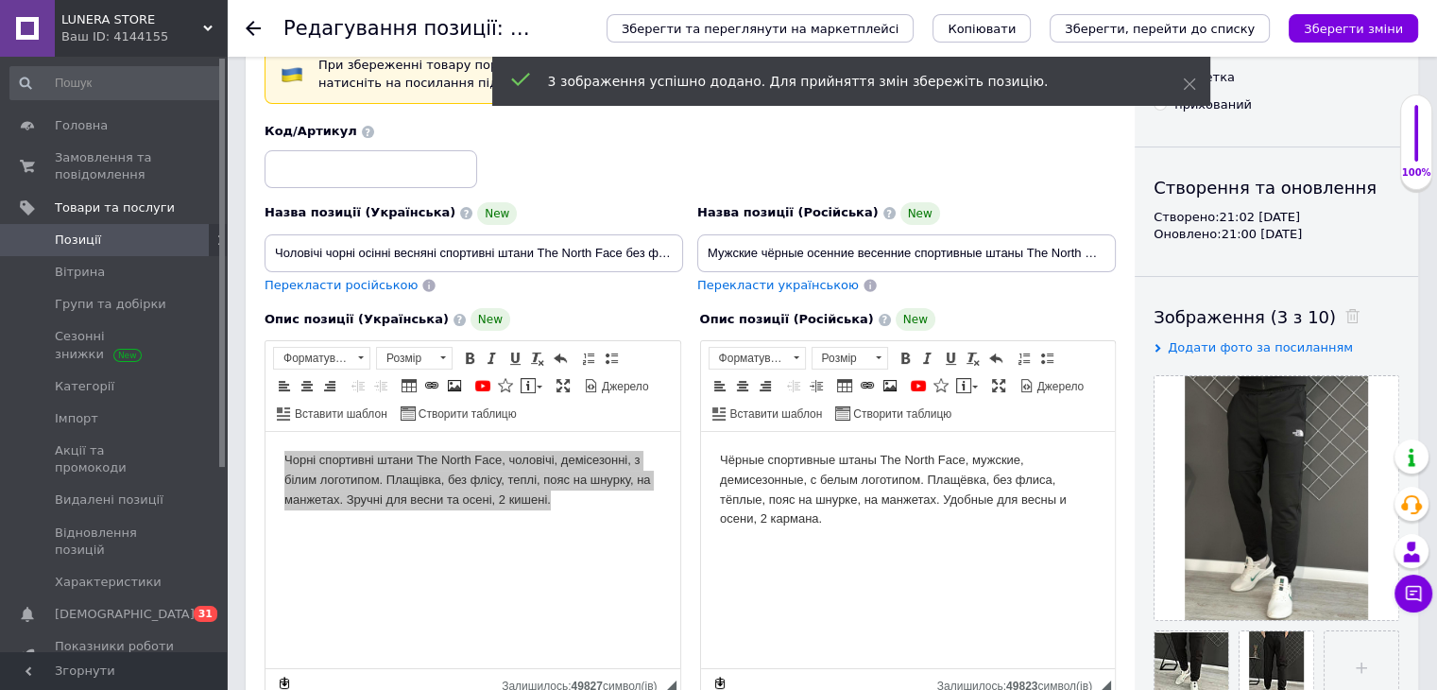
click at [367, 169] on input at bounding box center [371, 169] width 213 height 38
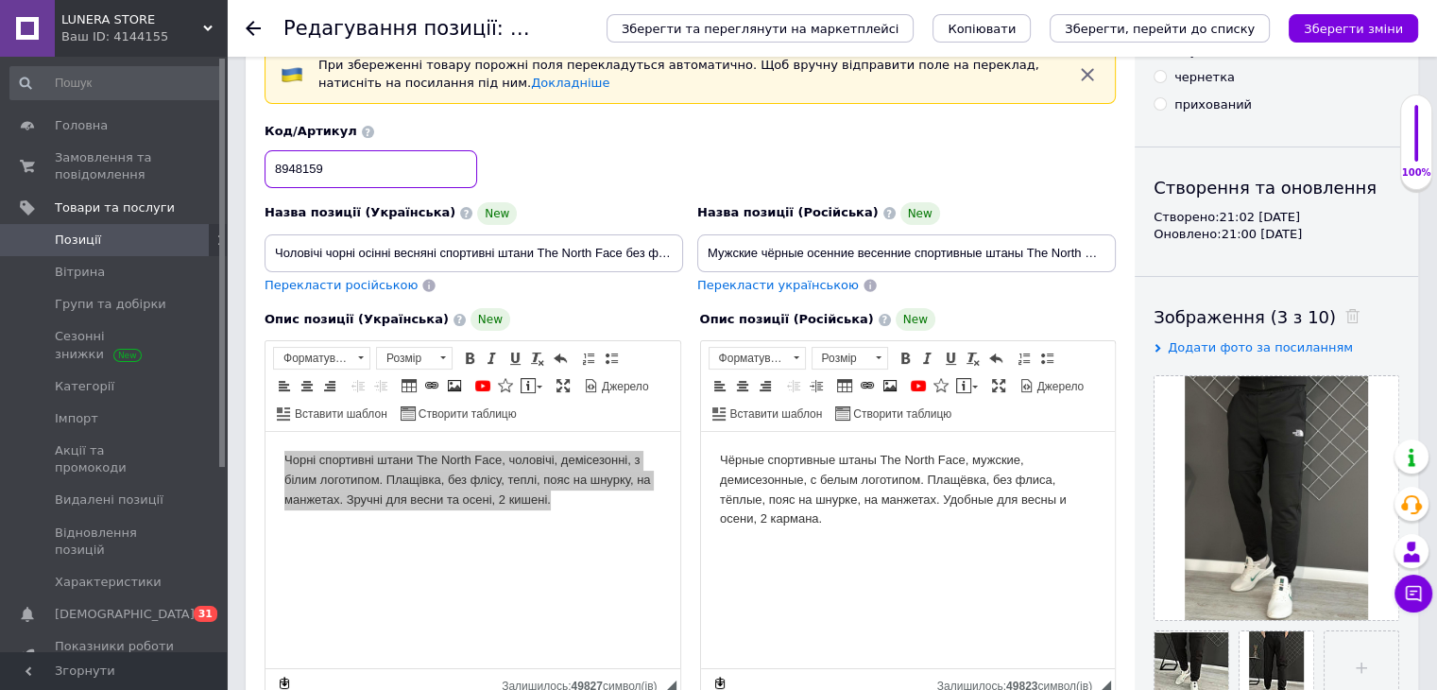
paste input "Не знаєш, який роз"
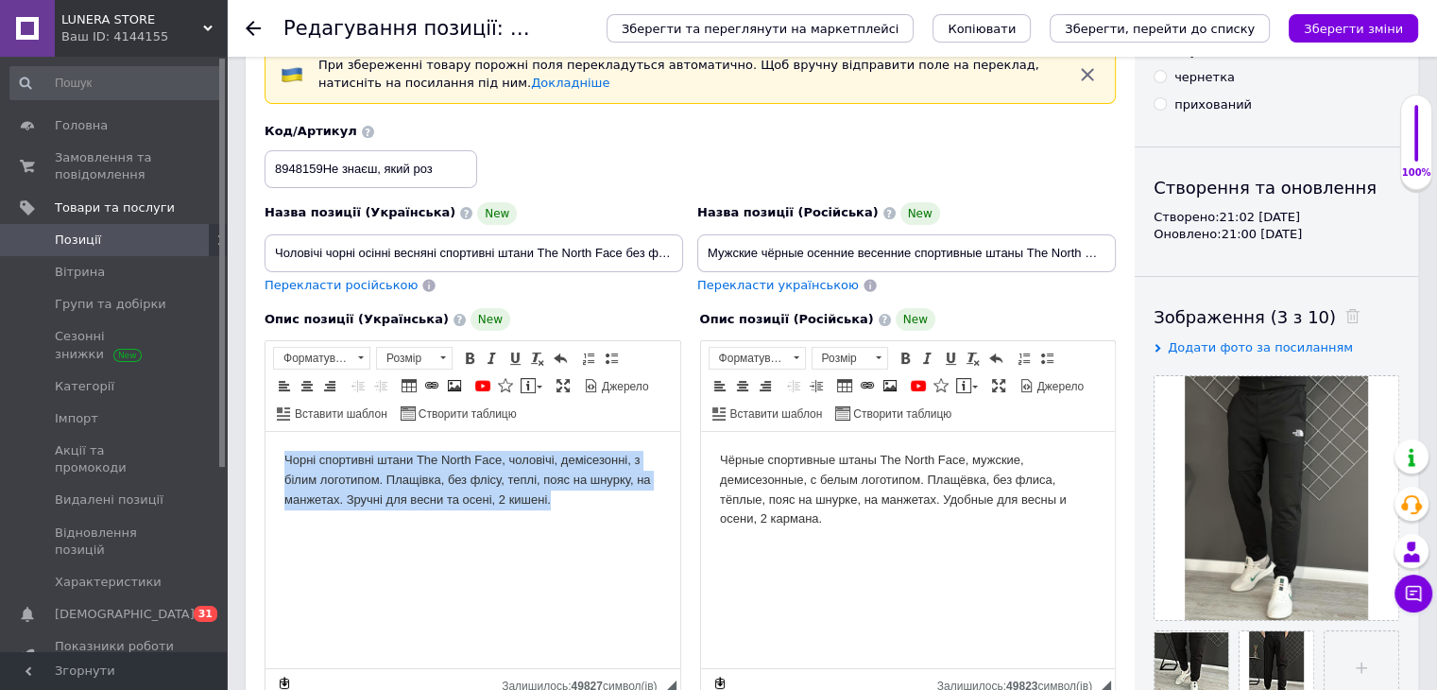
click at [516, 488] on body "Чорні спортивні штани The North Face, чоловічі, демісезонні, з білим логотипом.…" at bounding box center [472, 480] width 377 height 59
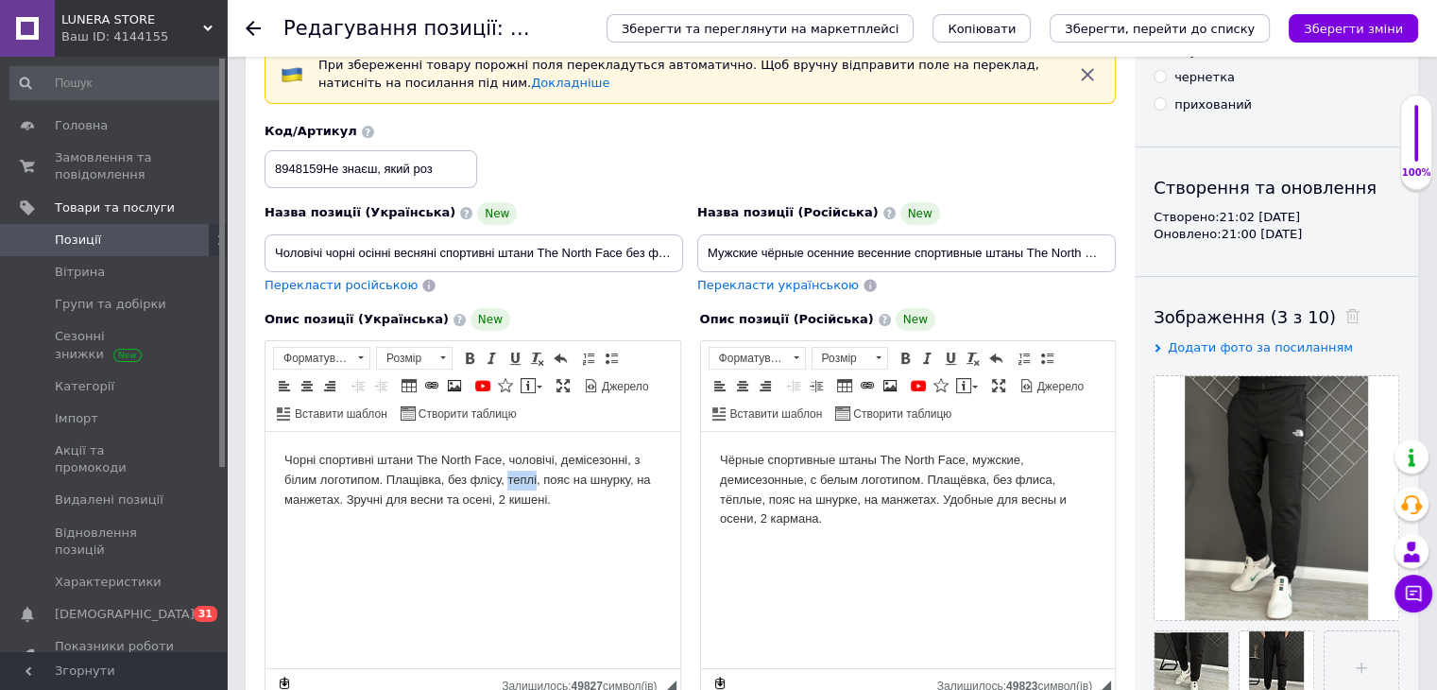
click at [516, 488] on body "Чорні спортивні штани The North Face, чоловічі, демісезонні, з білим логотипом.…" at bounding box center [472, 480] width 377 height 59
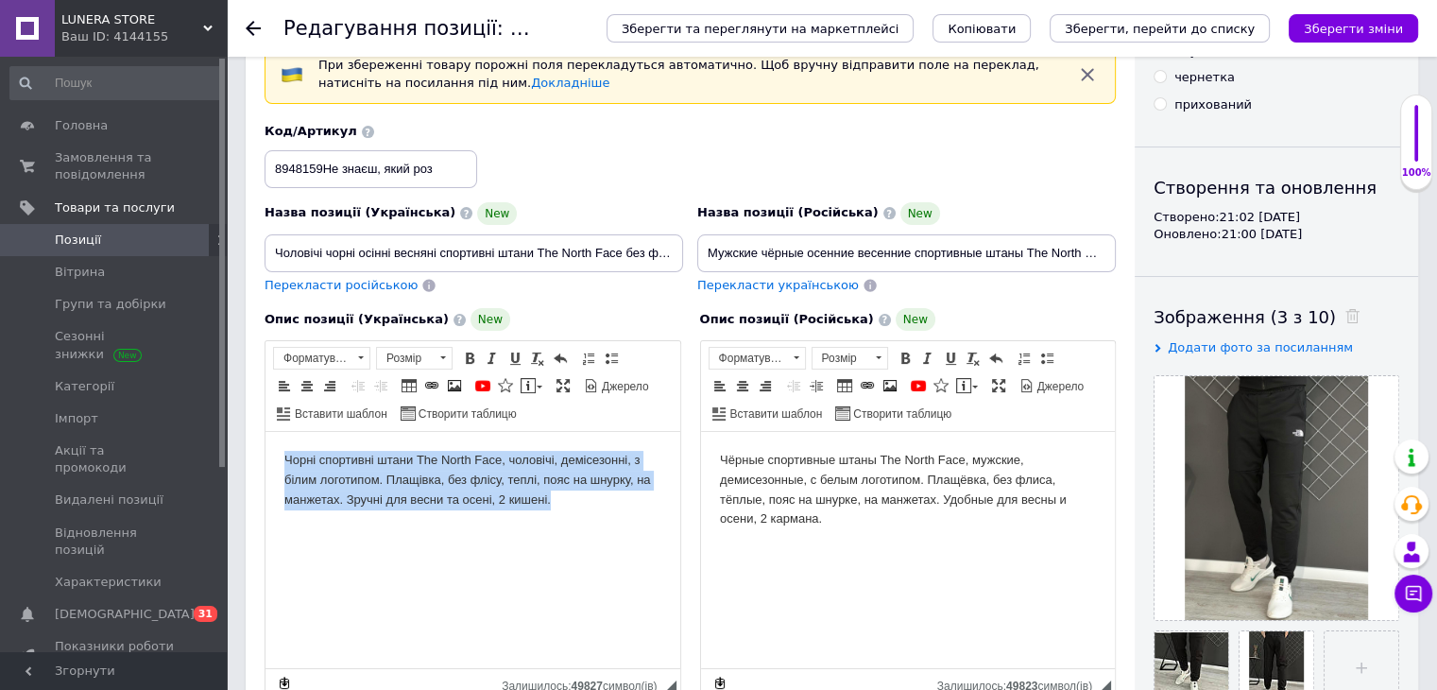
click at [516, 488] on body "Чорні спортивні штани The North Face, чоловічі, демісезонні, з білим логотипом.…" at bounding box center [472, 480] width 377 height 59
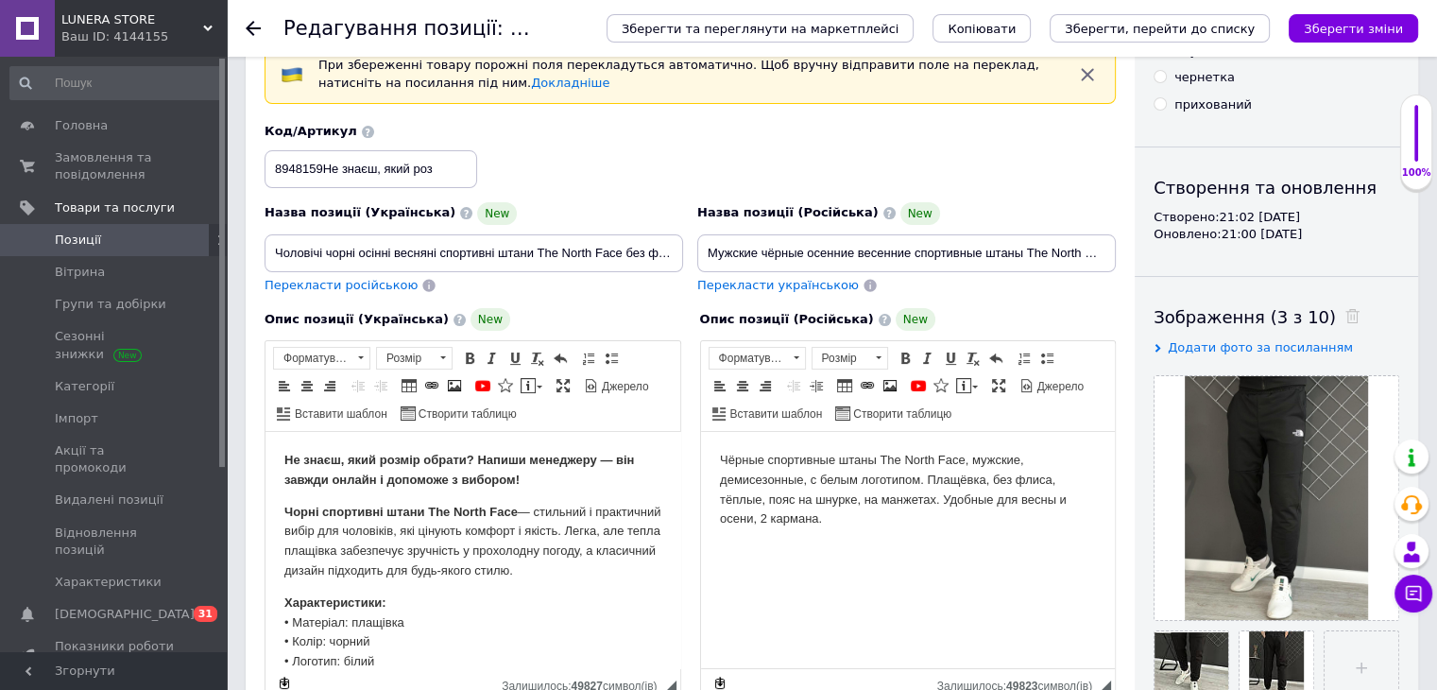
scroll to position [130, 0]
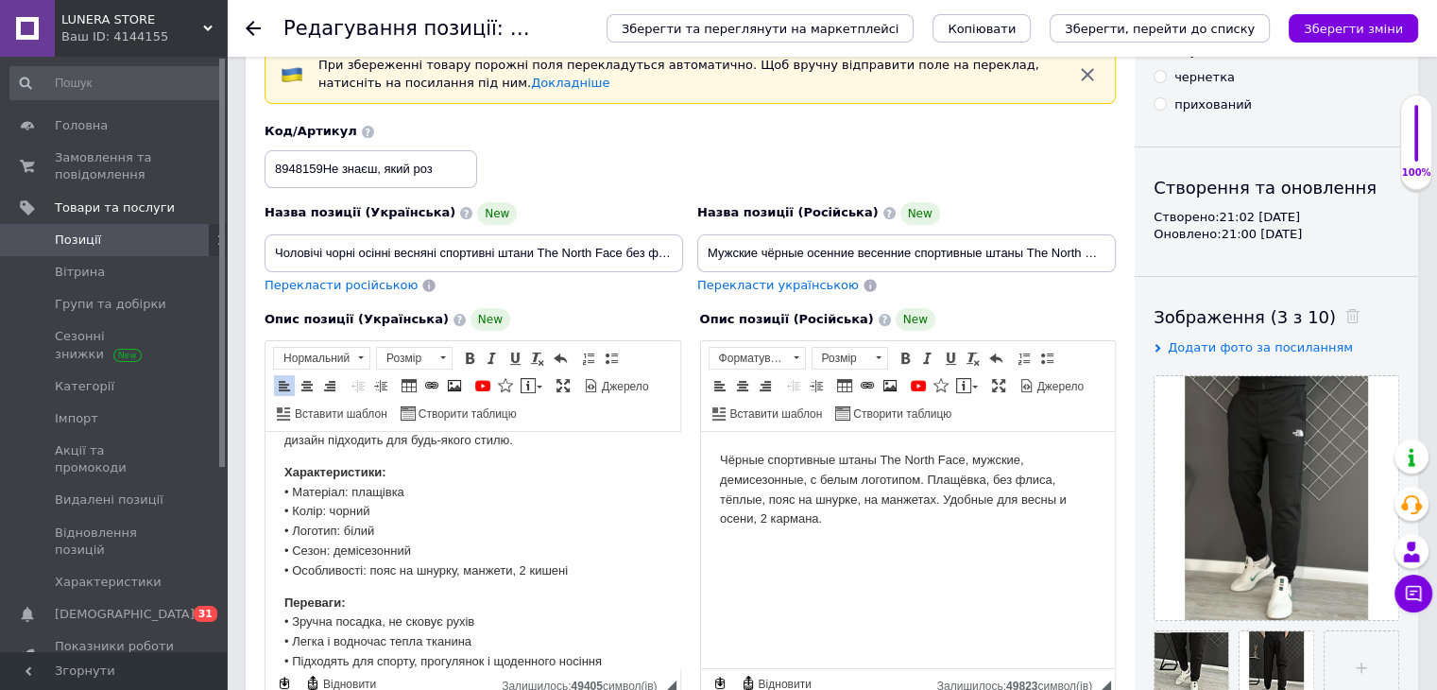
drag, startPoint x: 419, startPoint y: 159, endPoint x: 329, endPoint y: 162, distance: 89.8
click at [329, 162] on input "8948159Не знаєш, який роз" at bounding box center [371, 169] width 213 height 38
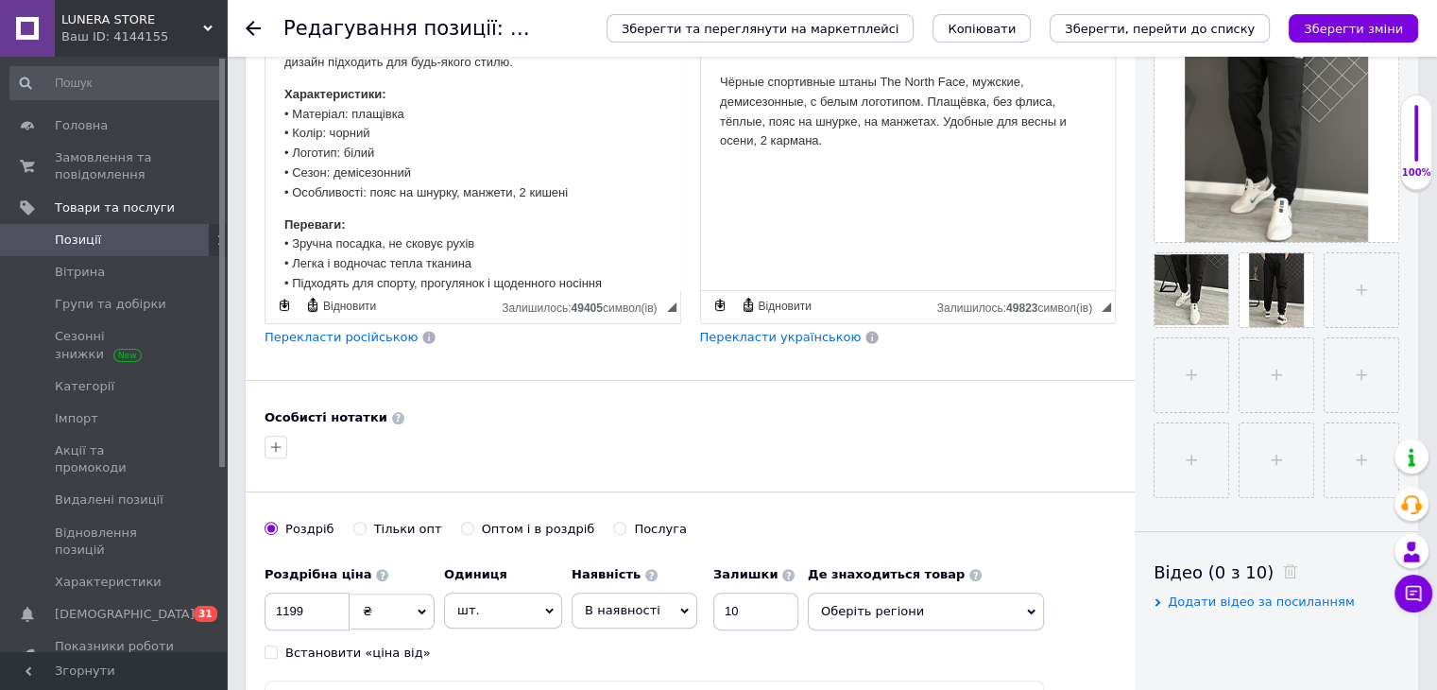
type input "8948159з"
click at [353, 337] on span "Перекласти російською" at bounding box center [341, 337] width 153 height 14
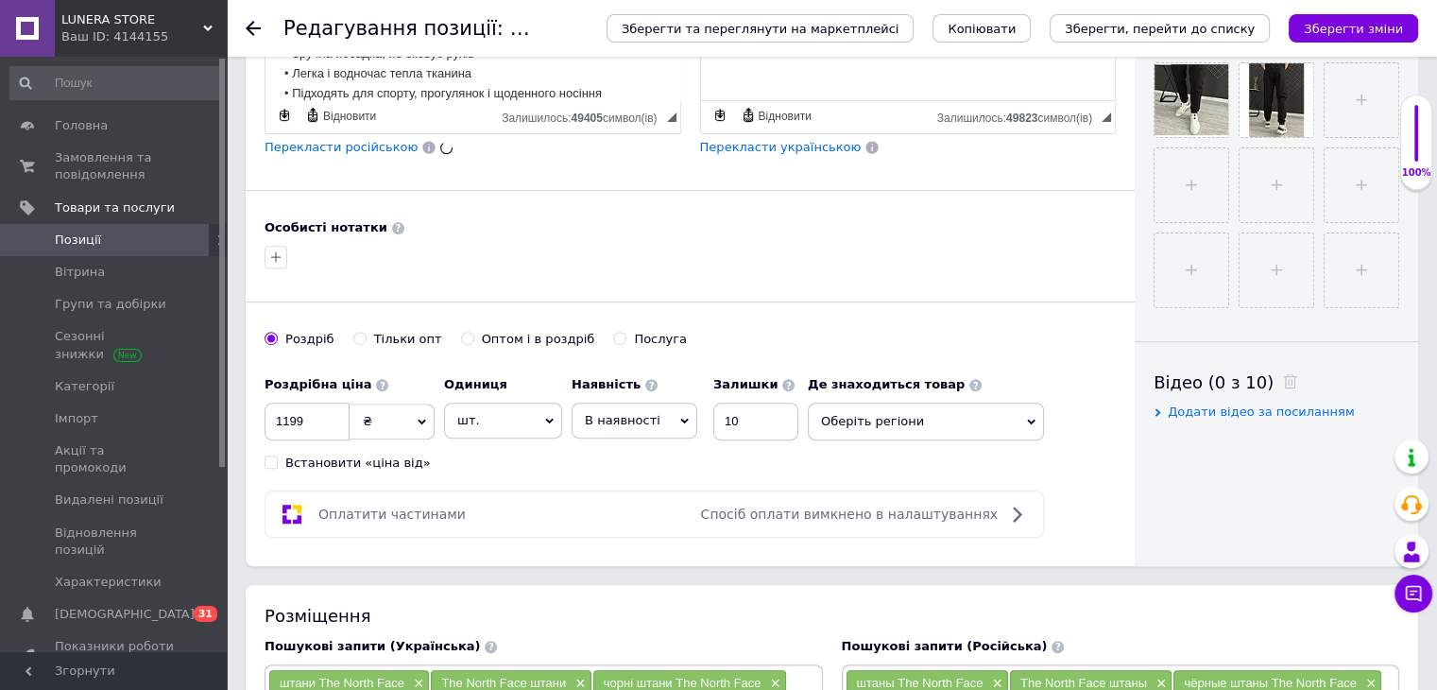
scroll to position [756, 0]
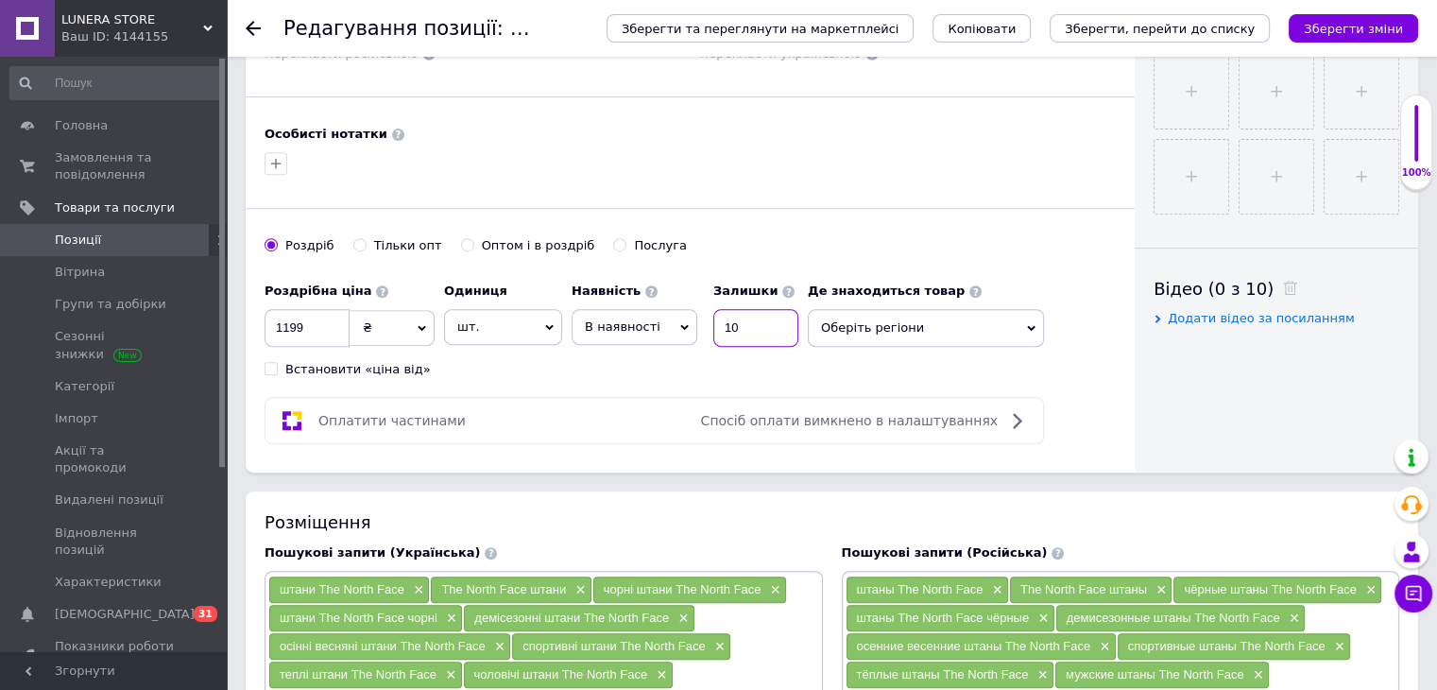
click at [730, 326] on input "10" at bounding box center [755, 328] width 85 height 38
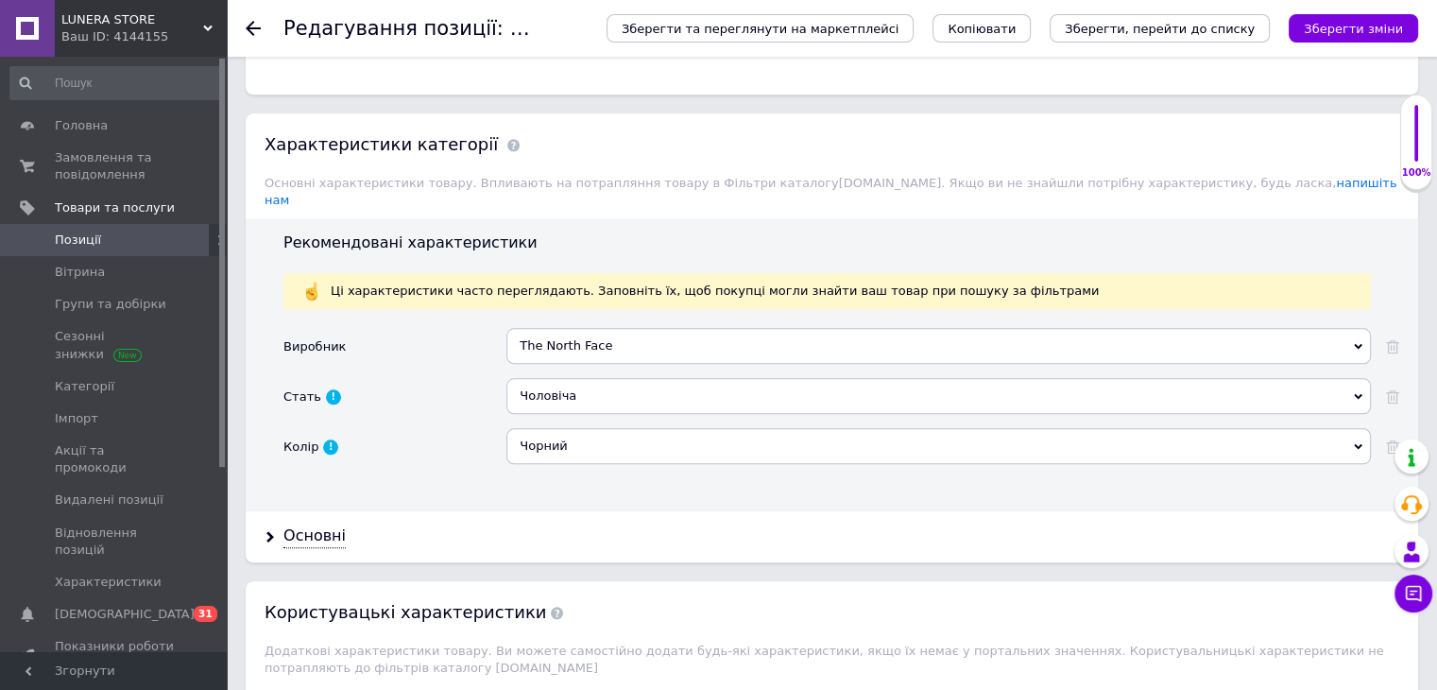
scroll to position [1984, 0]
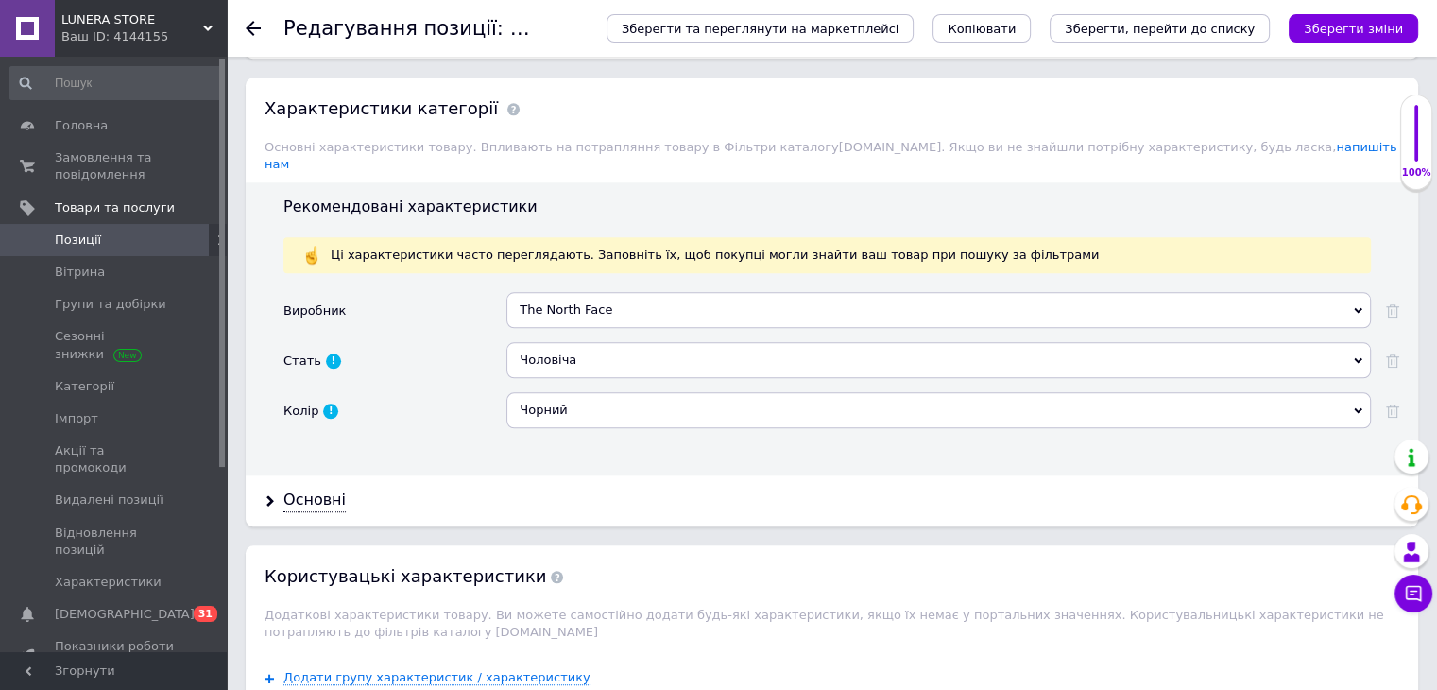
type input "47"
click at [314, 475] on div "Основні" at bounding box center [832, 500] width 1173 height 50
click at [314, 489] on div "Основні" at bounding box center [314, 500] width 62 height 22
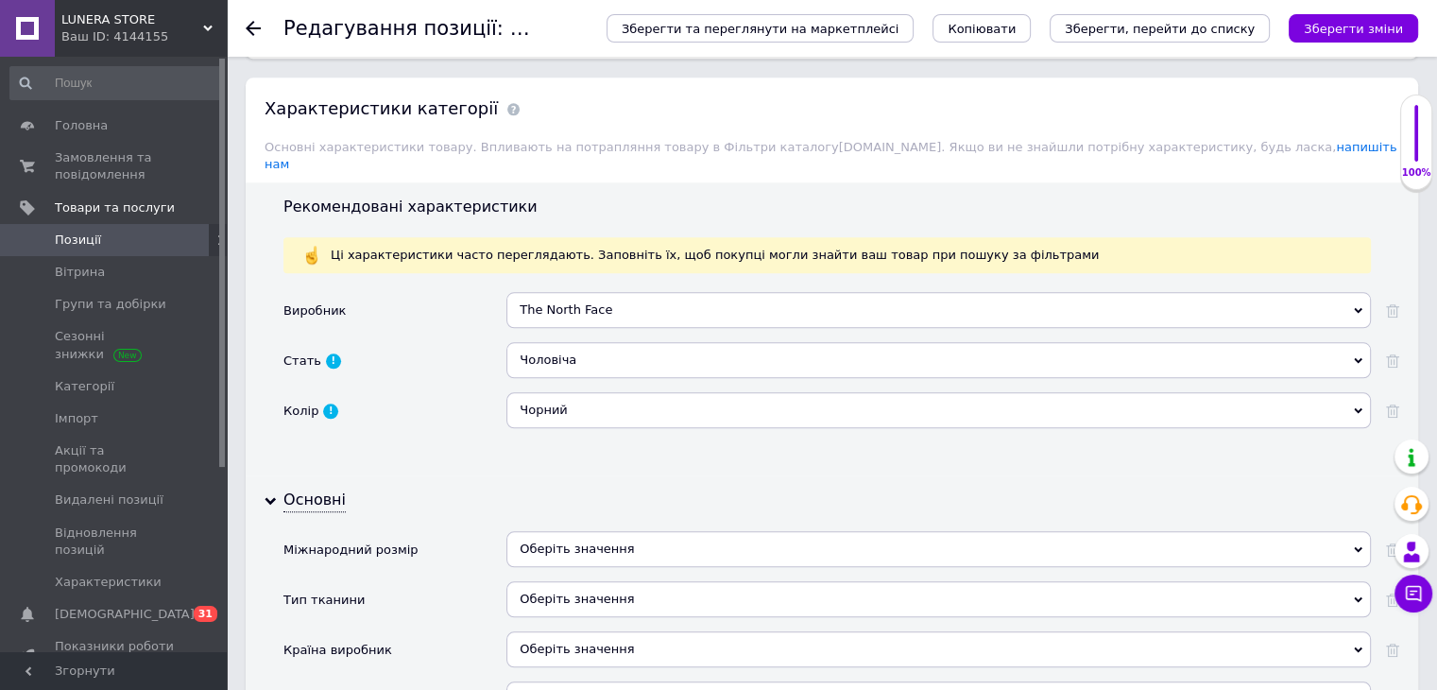
click at [645, 531] on div "Оберіть значення" at bounding box center [938, 556] width 865 height 50
click at [647, 531] on div "Оберіть значення" at bounding box center [938, 549] width 865 height 36
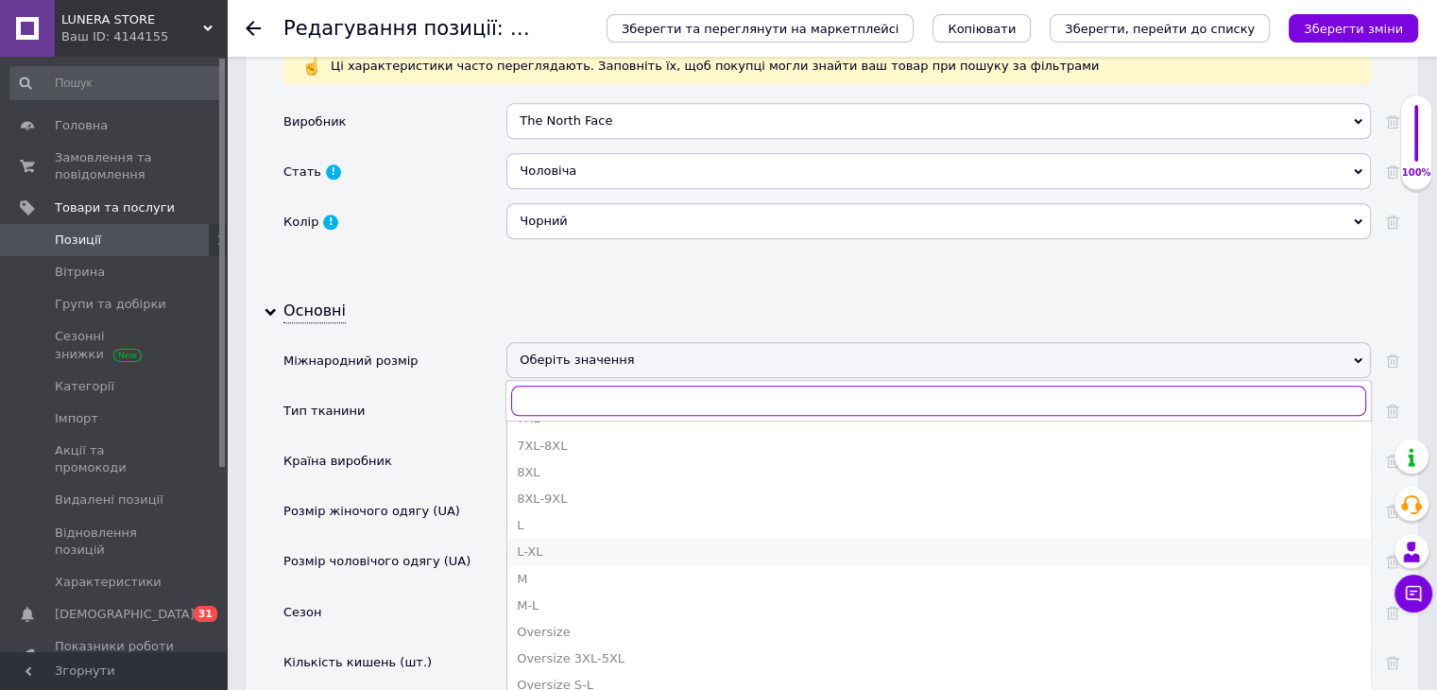
scroll to position [283, 0]
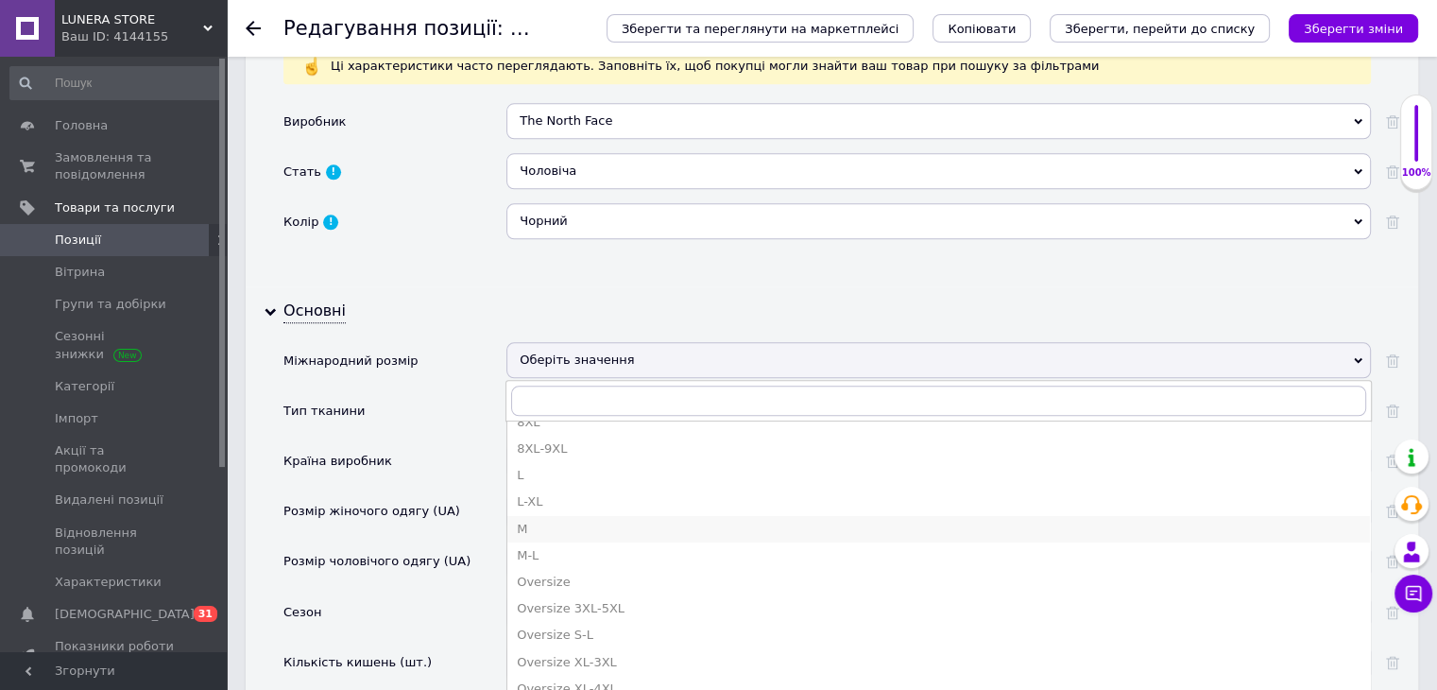
click at [574, 516] on li "M" at bounding box center [938, 529] width 863 height 26
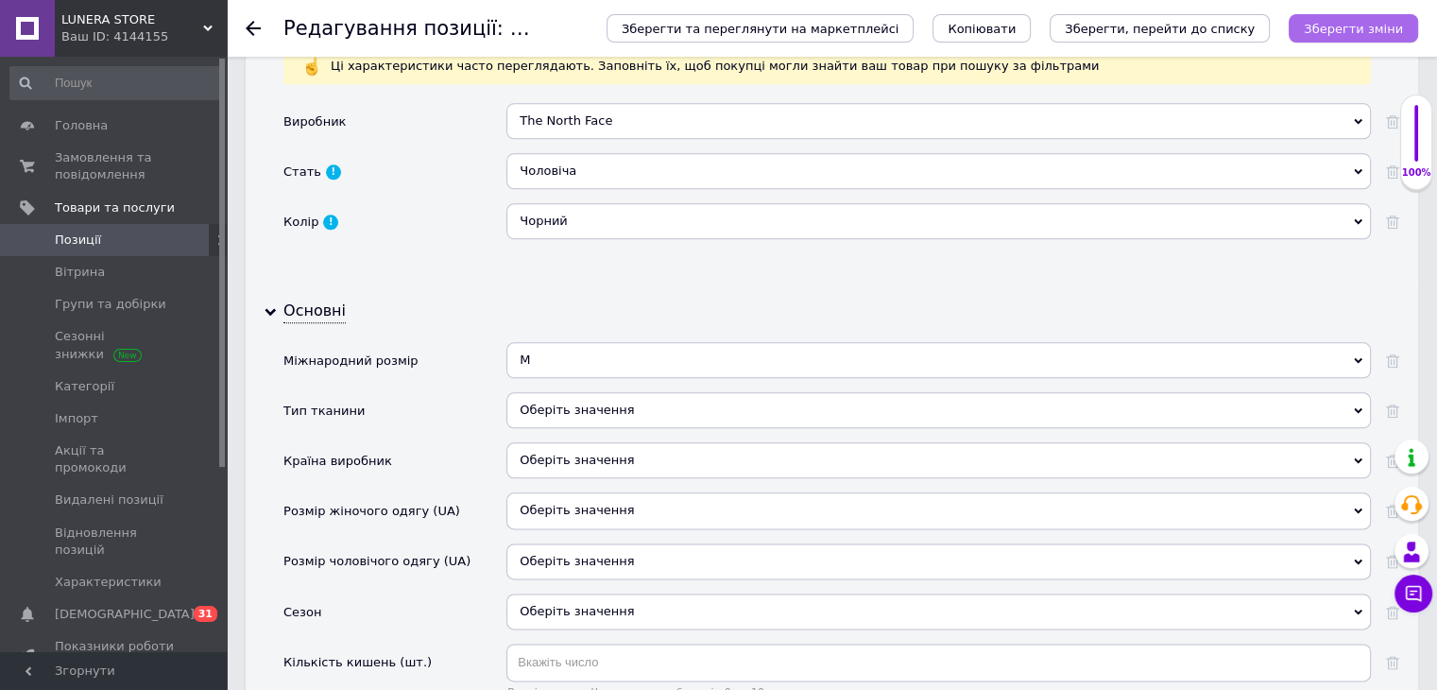
click at [1370, 26] on icon "Зберегти зміни" at bounding box center [1353, 29] width 99 height 14
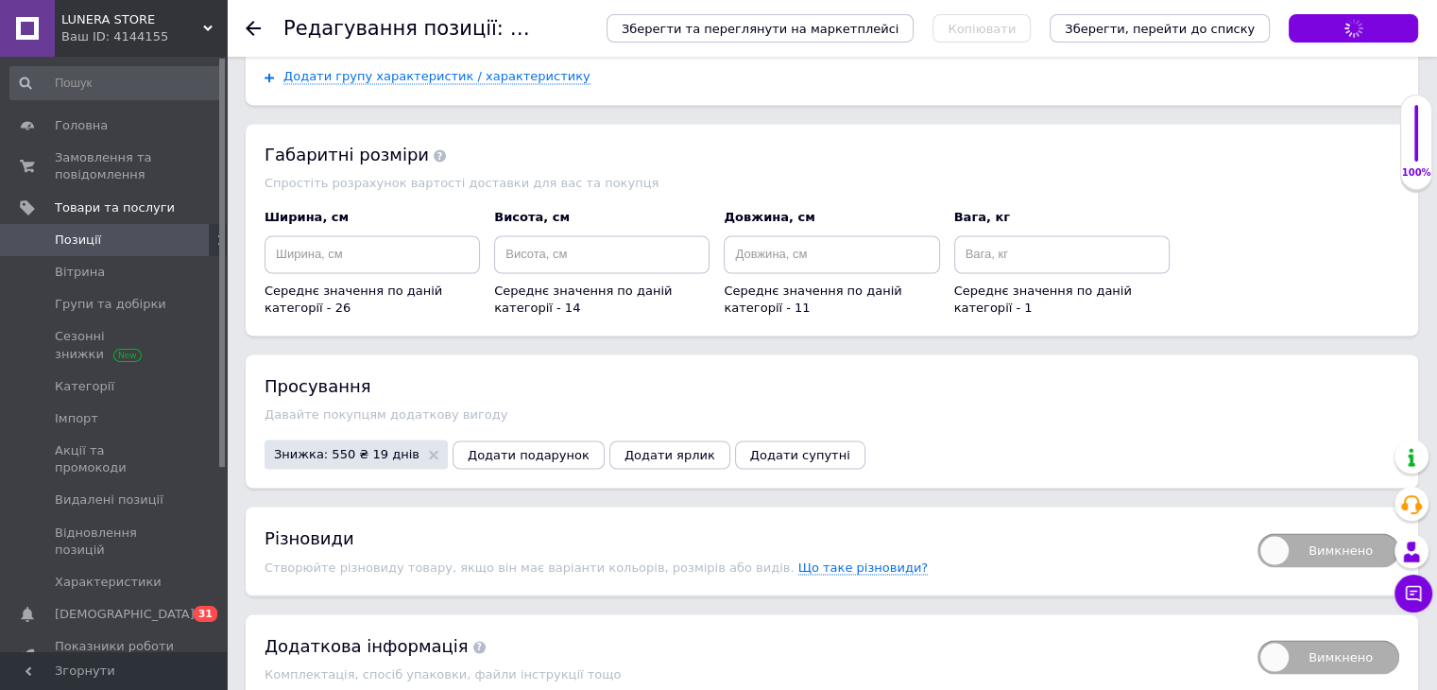
scroll to position [41, 0]
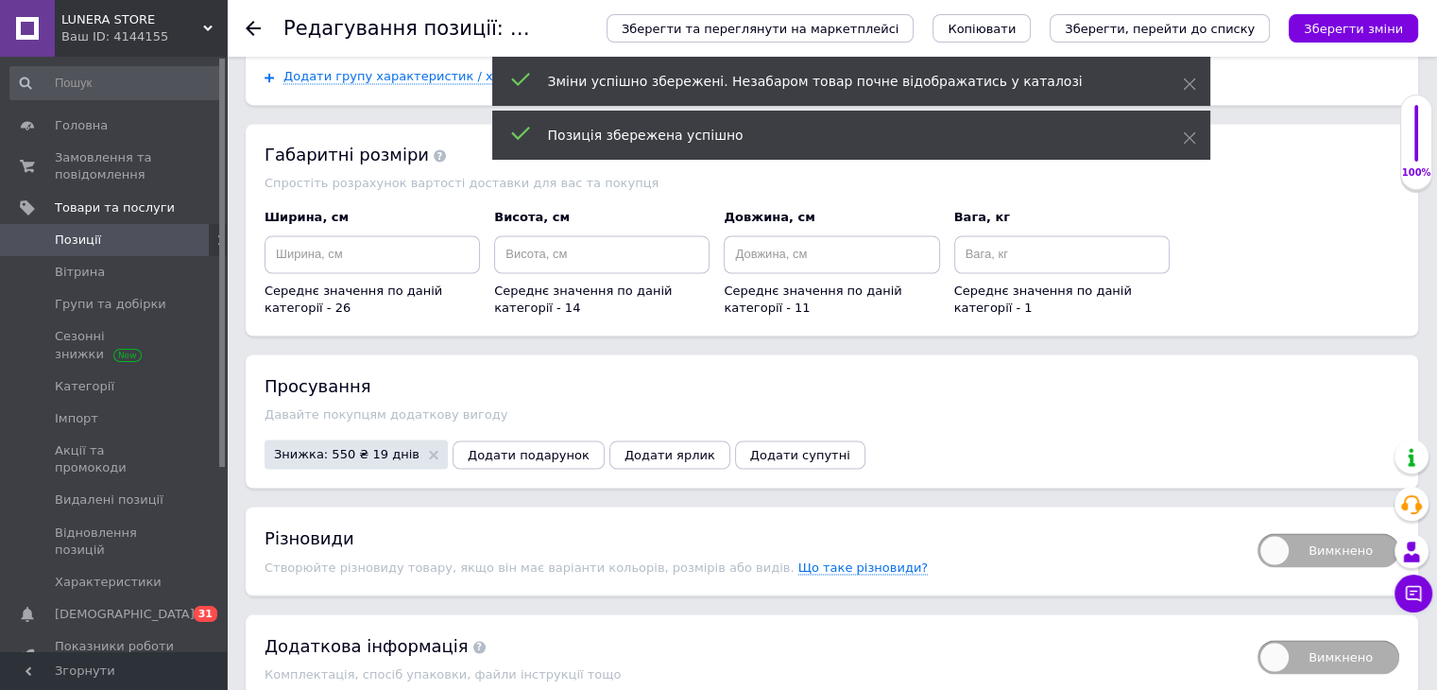
click at [1324, 533] on span "Вимкнено" at bounding box center [1329, 550] width 142 height 34
click at [1258, 521] on input "Вимкнено" at bounding box center [1251, 527] width 12 height 12
checkbox input "true"
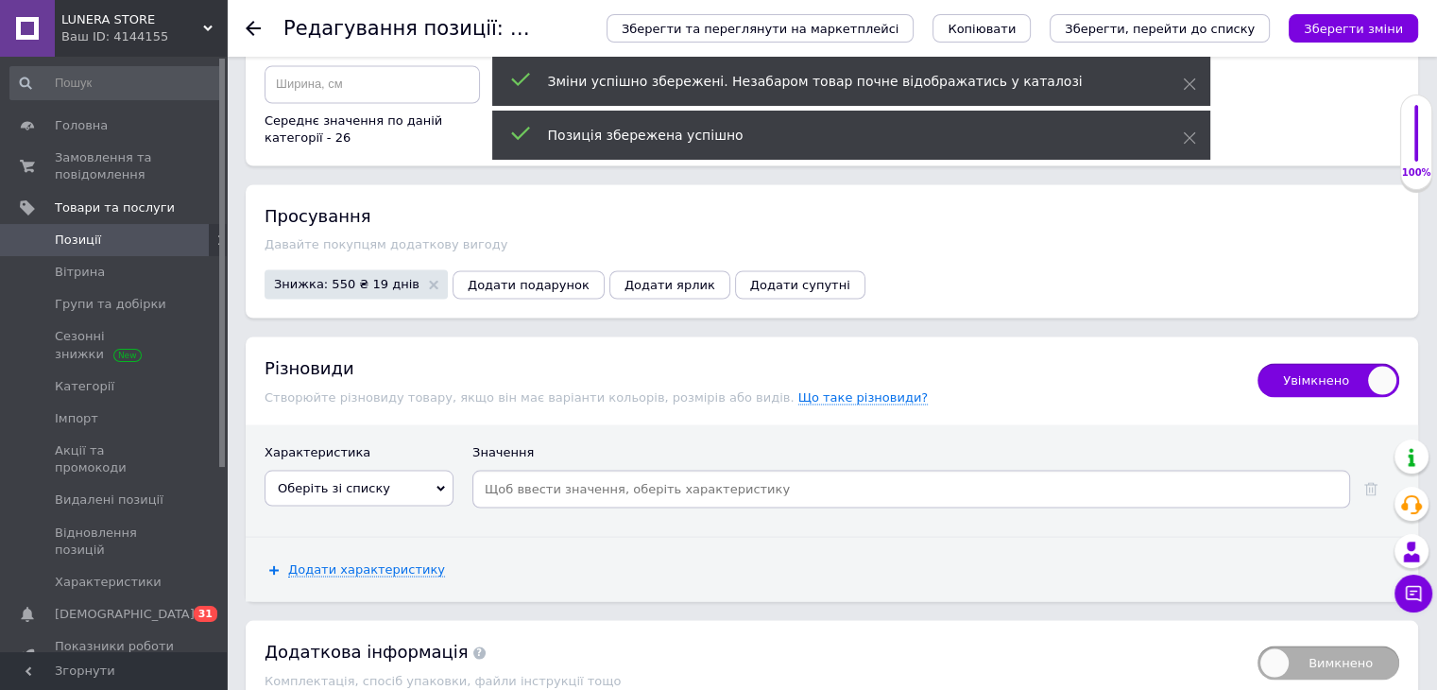
scroll to position [3397, 0]
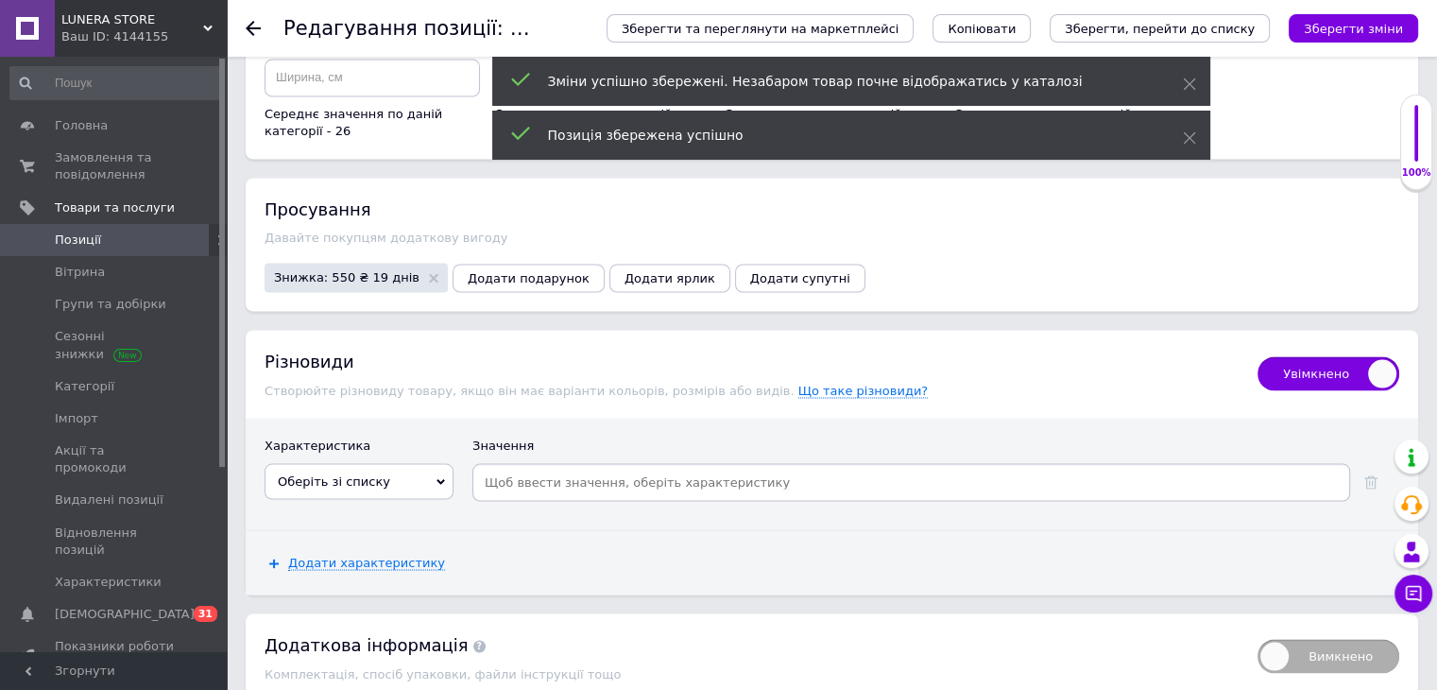
click at [379, 463] on span "Оберіть зі списку" at bounding box center [359, 481] width 189 height 36
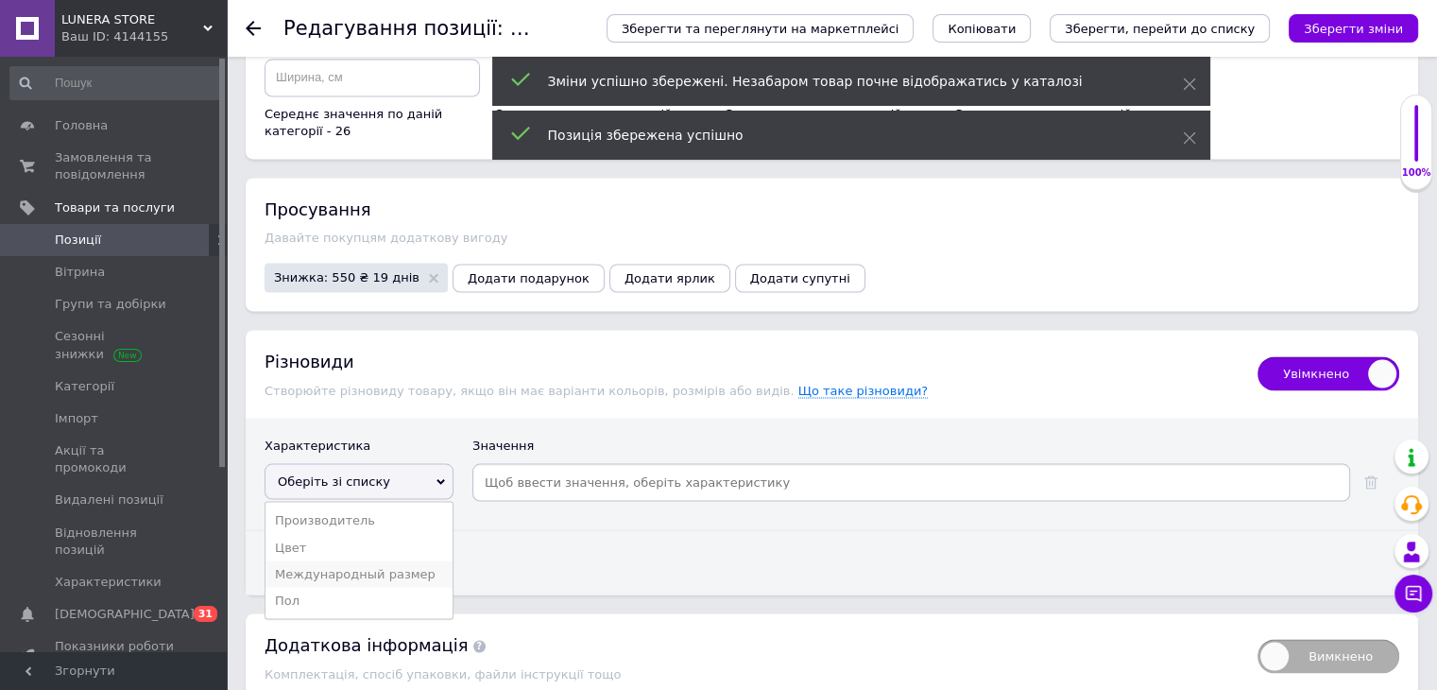
click at [403, 560] on li "Международный размер" at bounding box center [359, 573] width 187 height 26
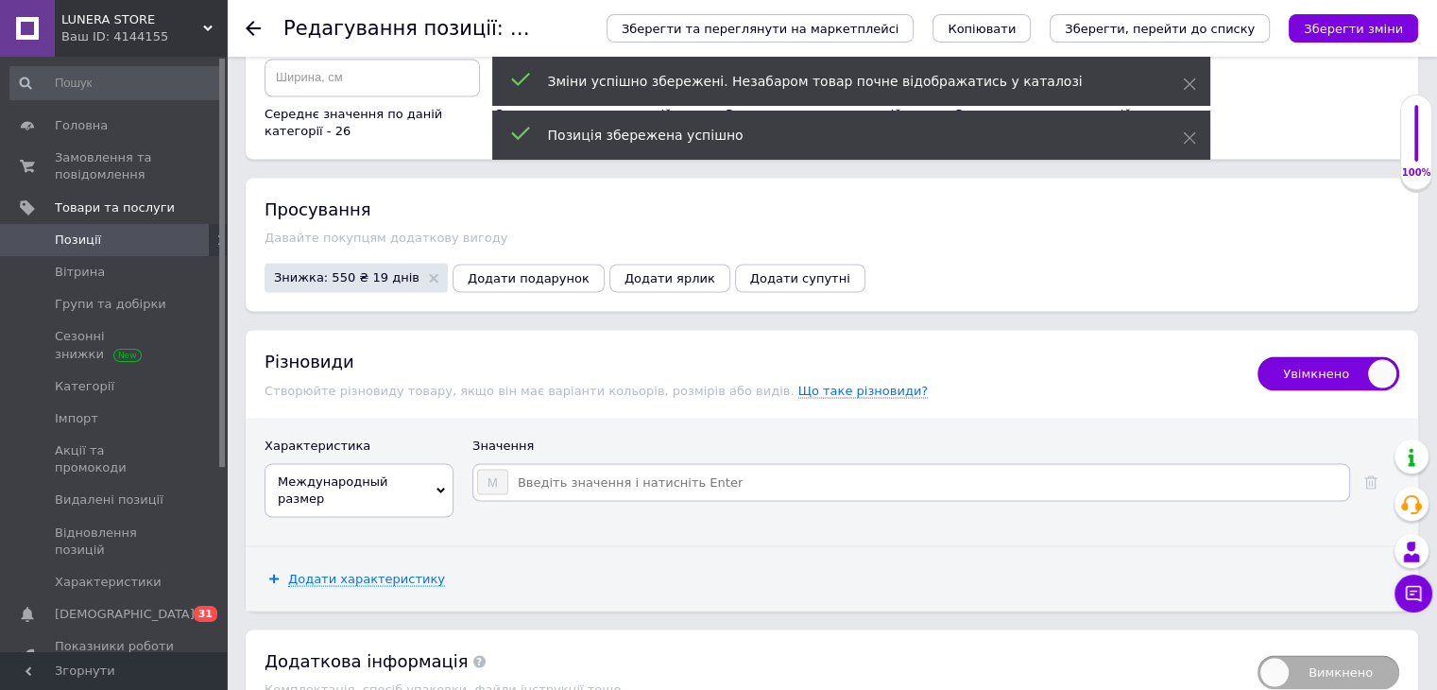
click at [605, 468] on input at bounding box center [927, 482] width 837 height 28
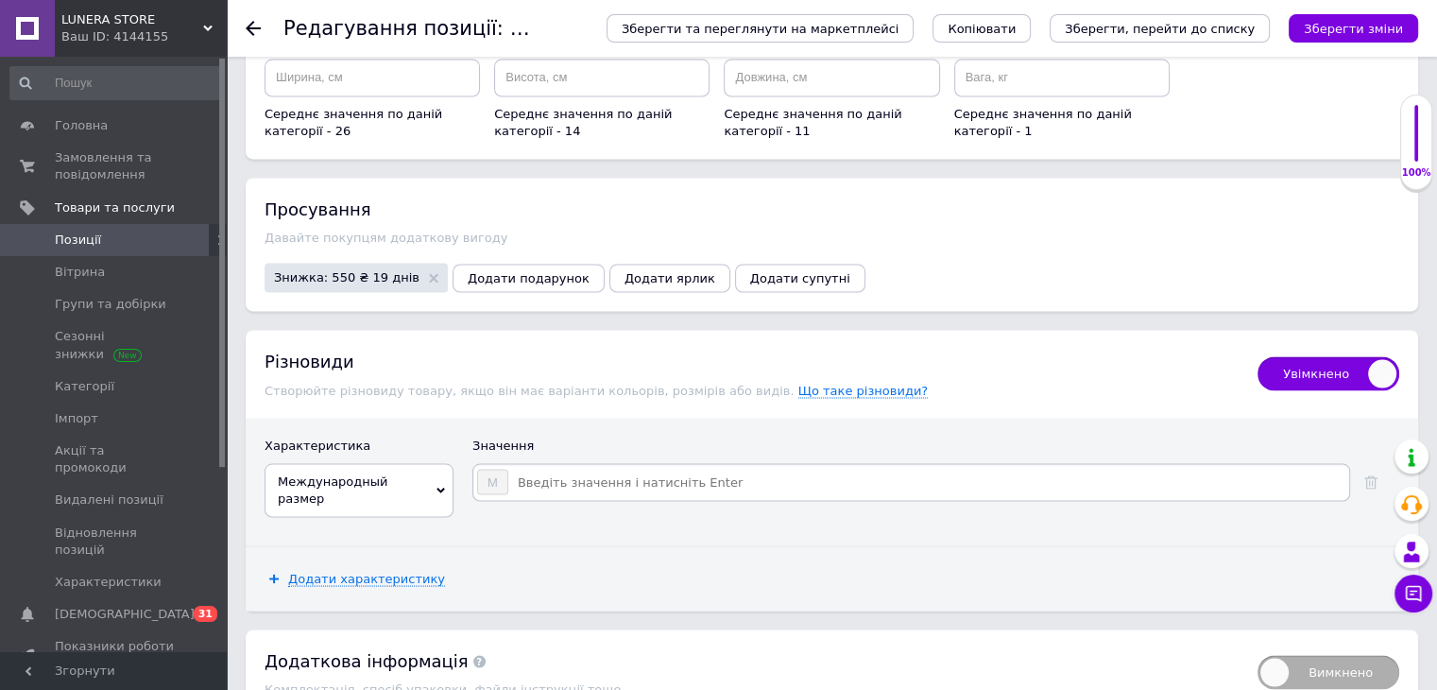
type input "S"
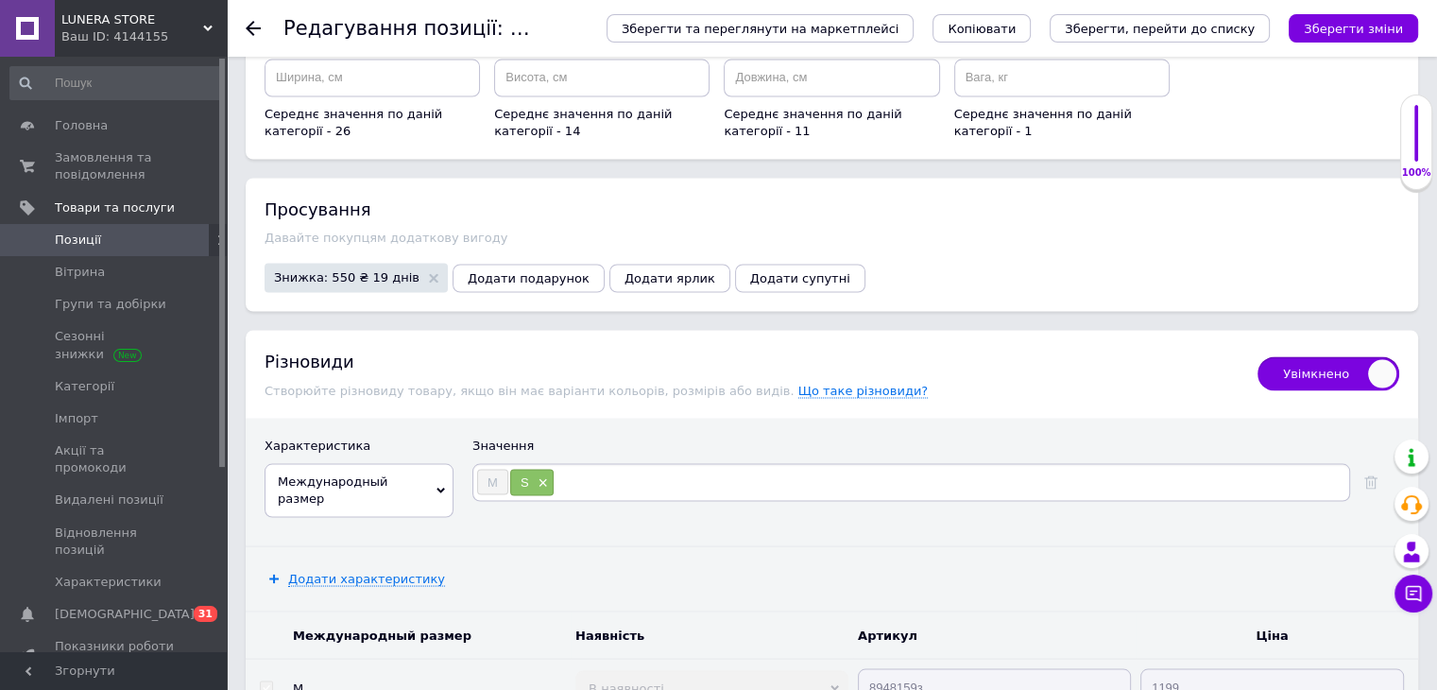
type input "L"
type input "XL"
type input "XXL"
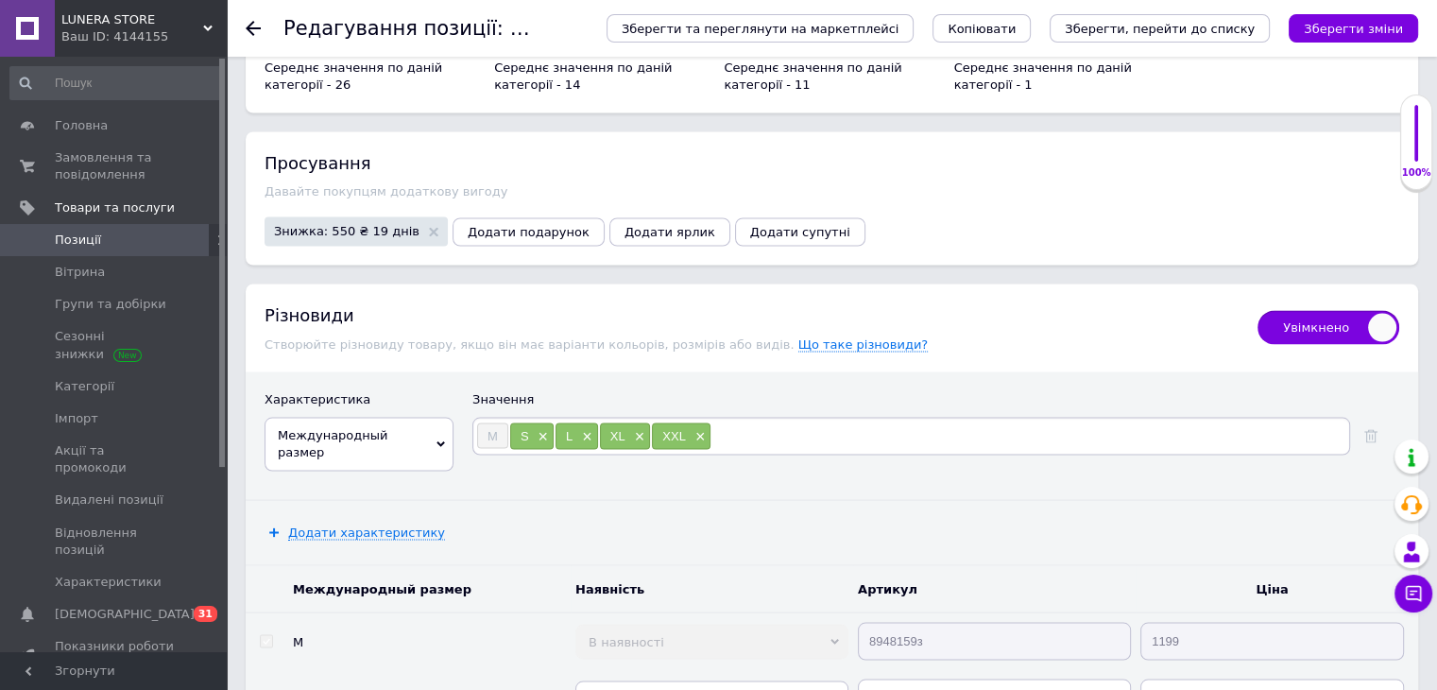
scroll to position [3586, 0]
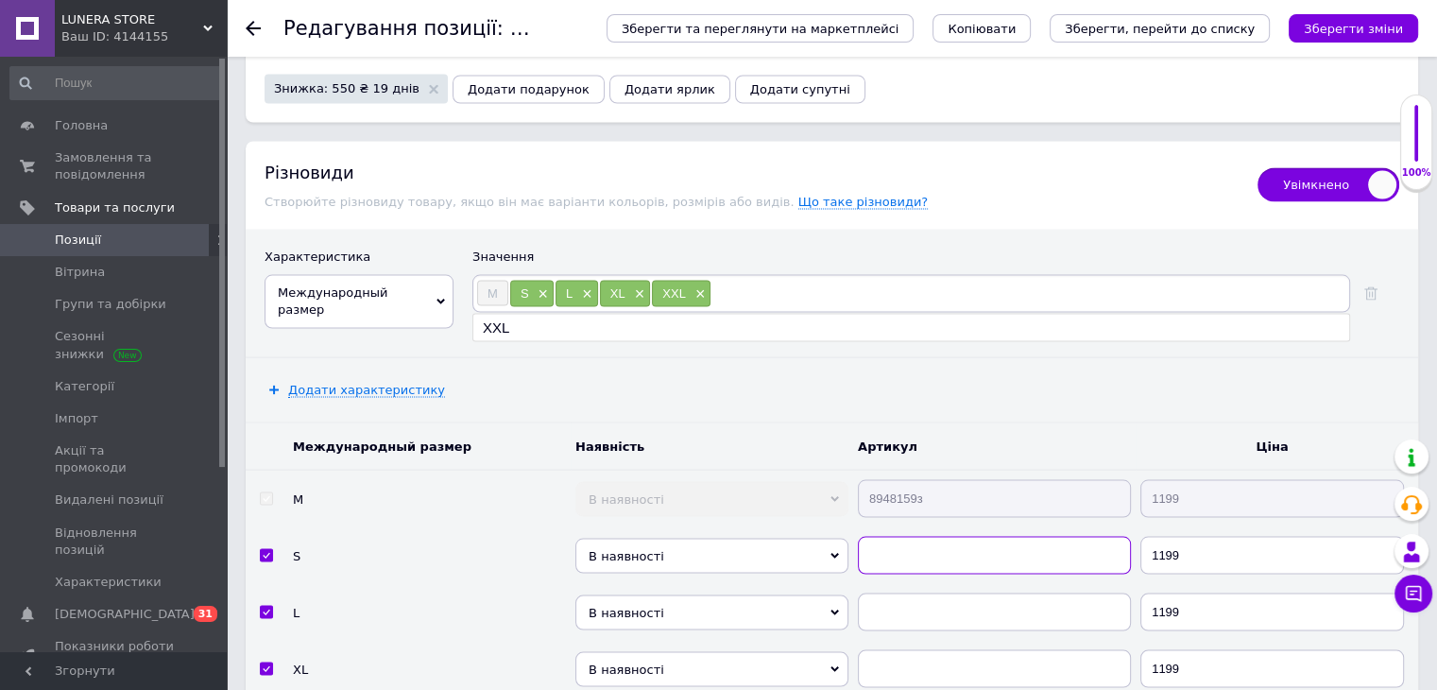
drag, startPoint x: 915, startPoint y: 458, endPoint x: 947, endPoint y: 543, distance: 90.9
click at [915, 536] on input "text" at bounding box center [994, 555] width 273 height 38
paste input "8948159"
type input "8948159"
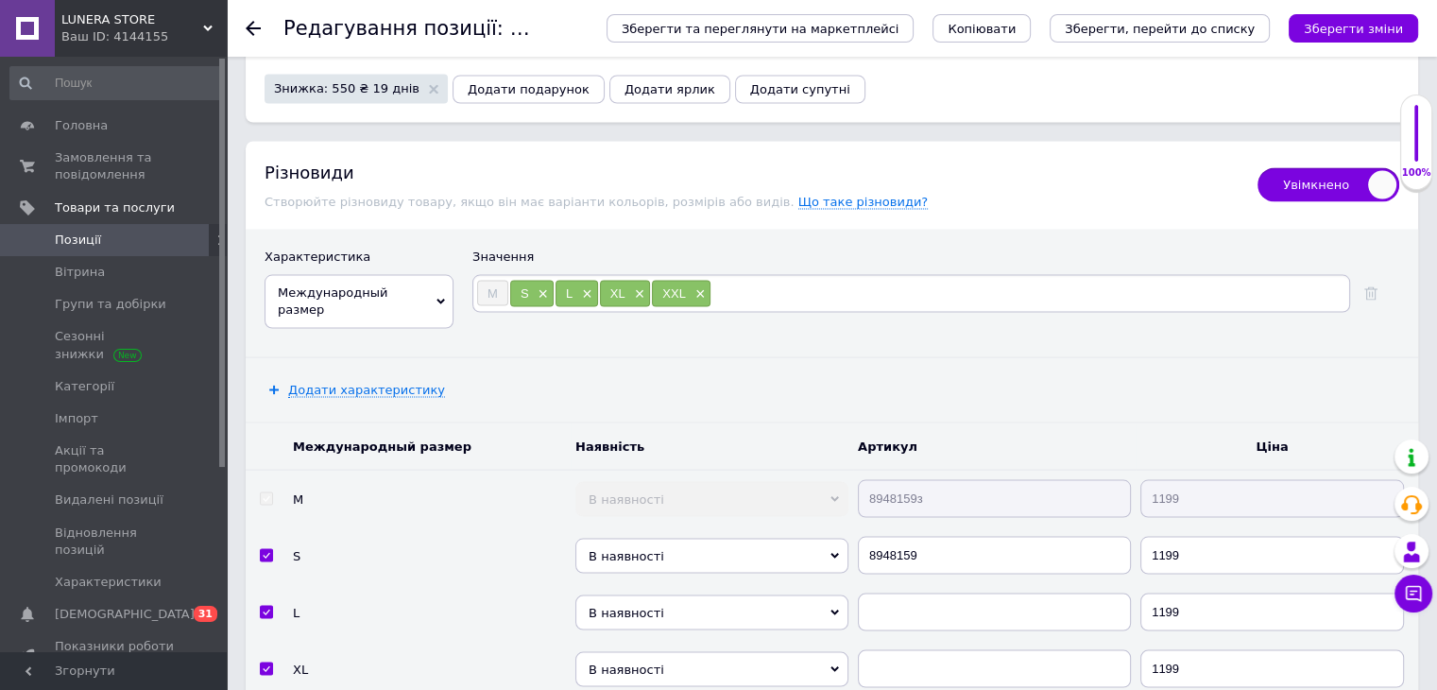
click at [948, 583] on td at bounding box center [994, 611] width 283 height 57
paste input "8948159"
click at [951, 592] on input "8948159" at bounding box center [994, 611] width 273 height 38
type input "8948159"
paste input "8948159"
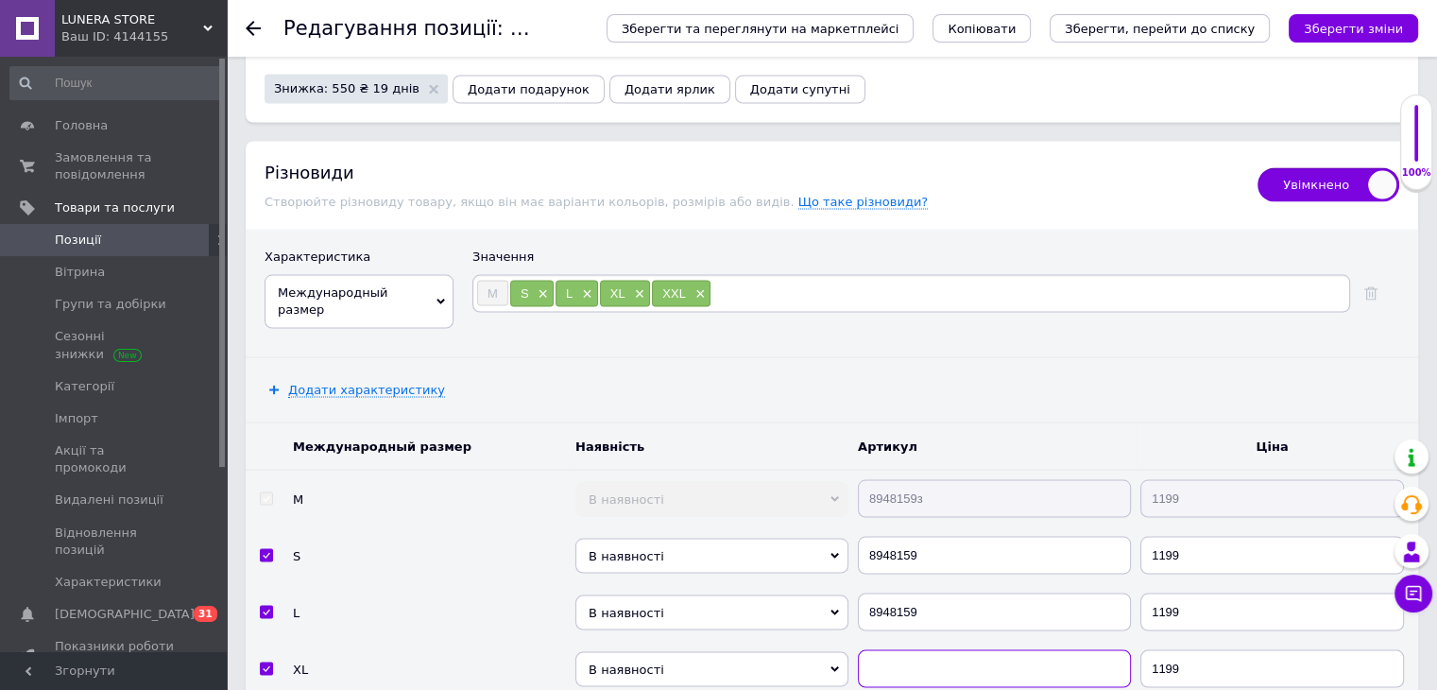
drag, startPoint x: 933, startPoint y: 586, endPoint x: 950, endPoint y: 626, distance: 44.0
click at [934, 649] on input "text" at bounding box center [994, 668] width 273 height 38
type input "8948159"
paste input "8948159"
drag, startPoint x: 951, startPoint y: 626, endPoint x: 934, endPoint y: 518, distance: 110.0
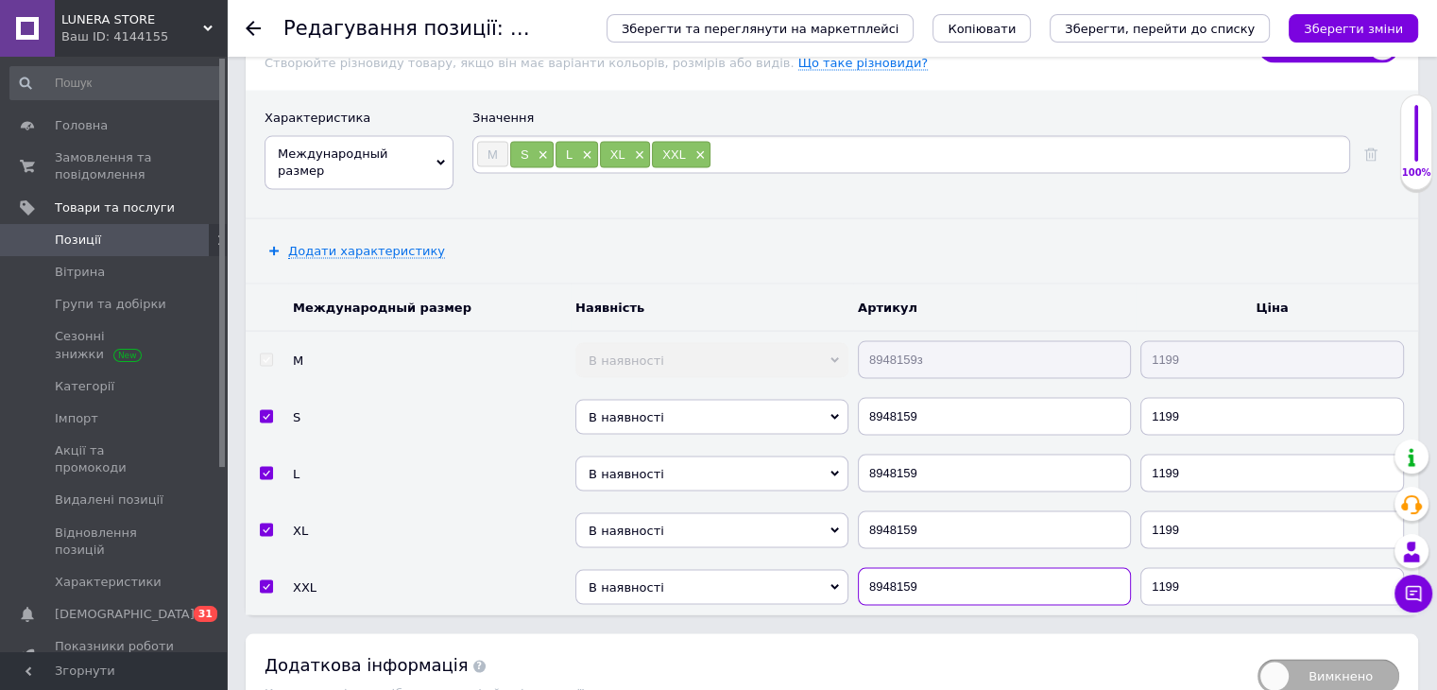
scroll to position [3742, 0]
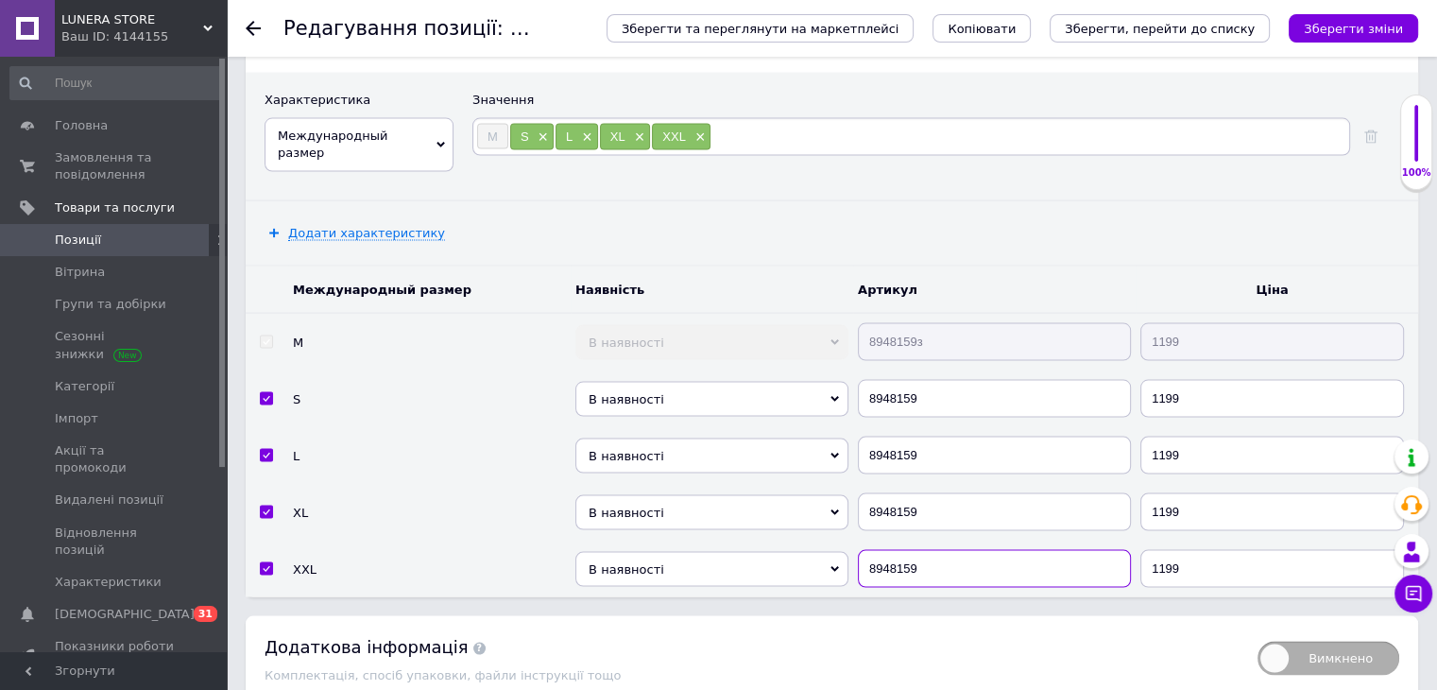
type input "8948159"
drag, startPoint x: 326, startPoint y: 655, endPoint x: 355, endPoint y: 664, distance: 30.8
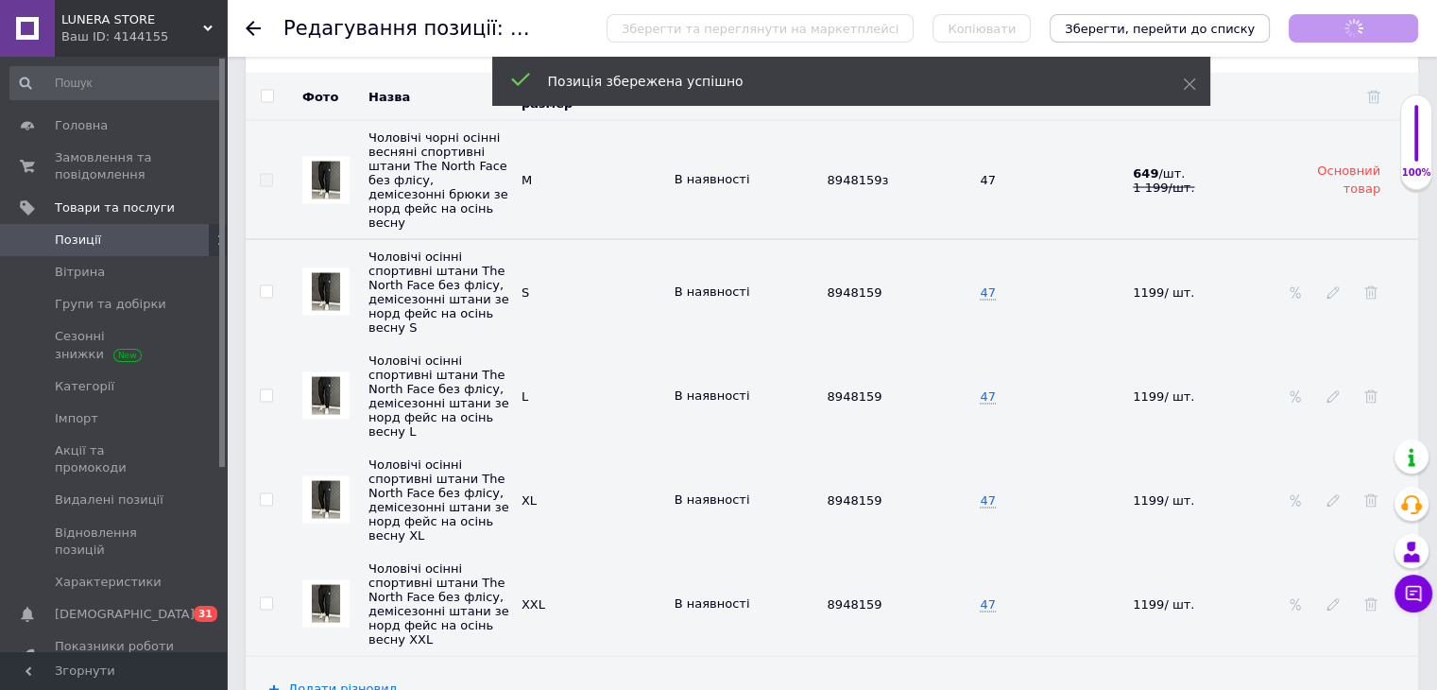
scroll to position [41, 0]
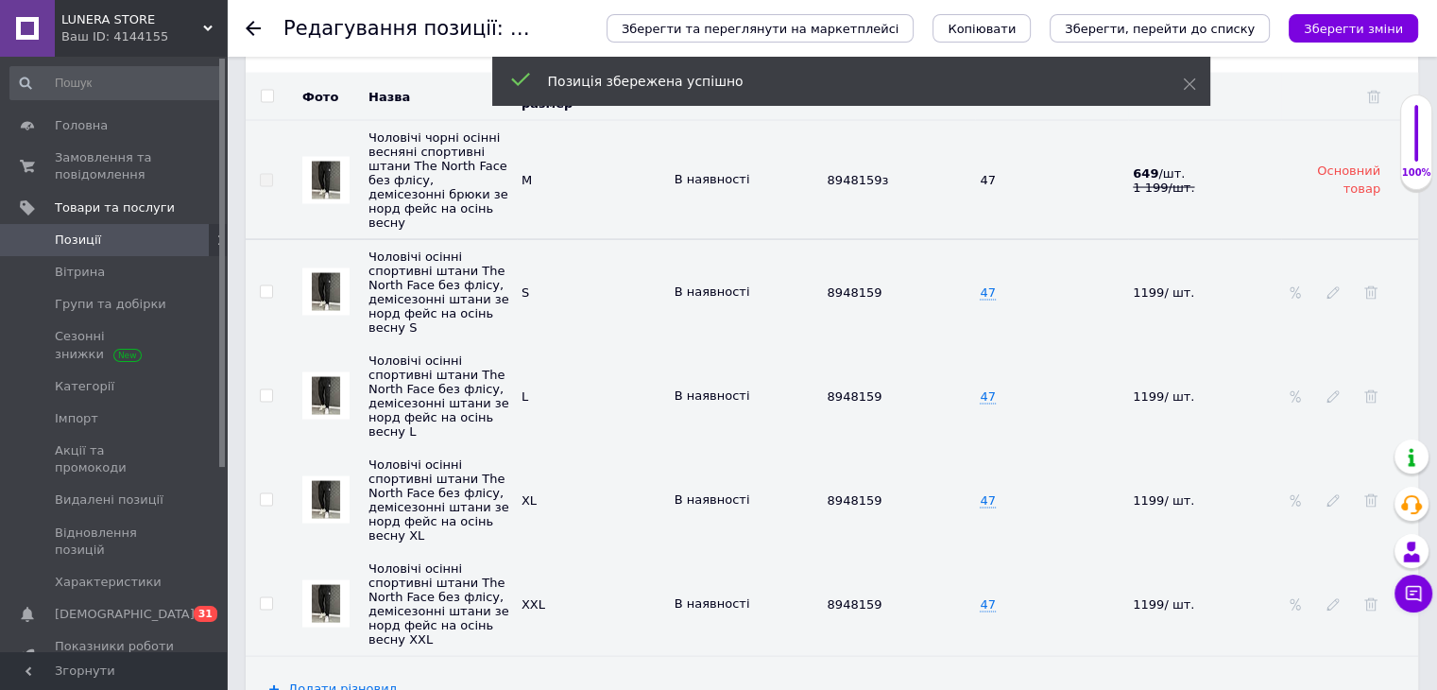
click at [252, 27] on use at bounding box center [253, 28] width 15 height 15
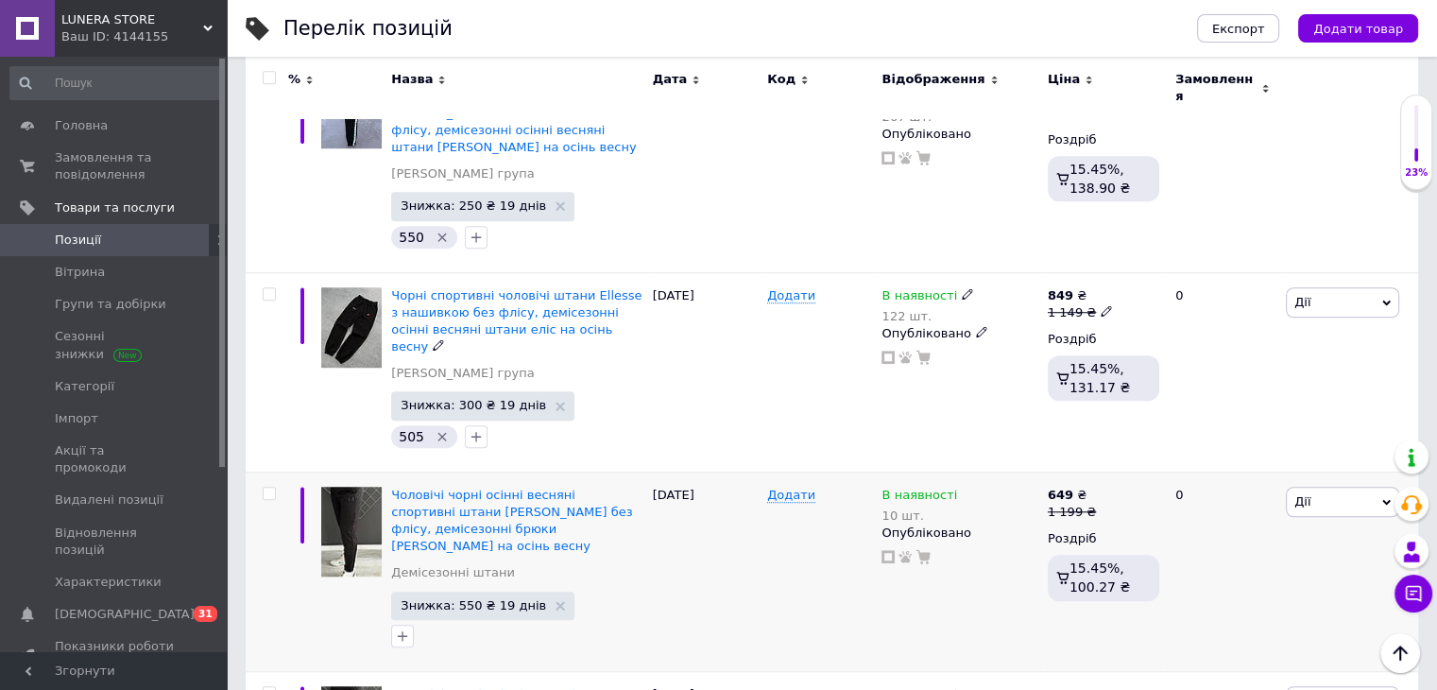
scroll to position [1449, 0]
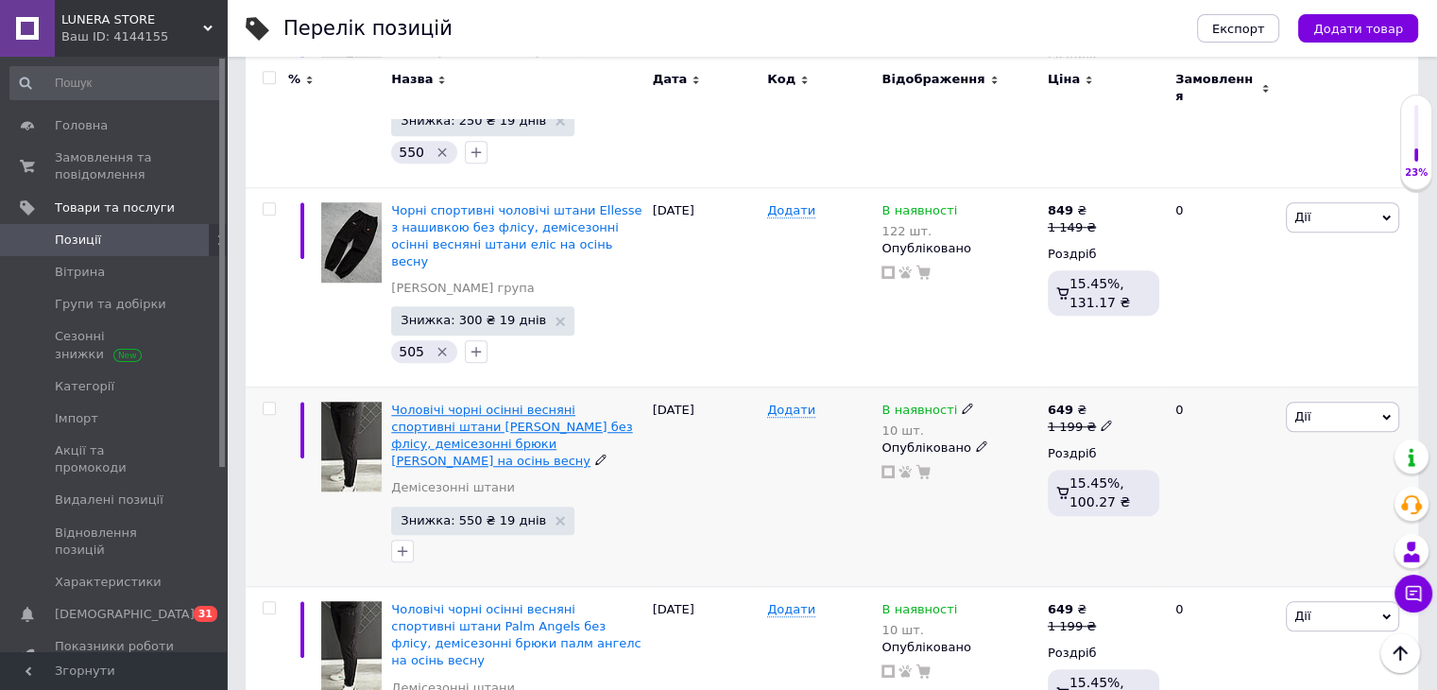
click at [473, 403] on span "Чоловічі чорні осінні весняні спортивні штани [PERSON_NAME] без флісу, демісезо…" at bounding box center [511, 436] width 241 height 66
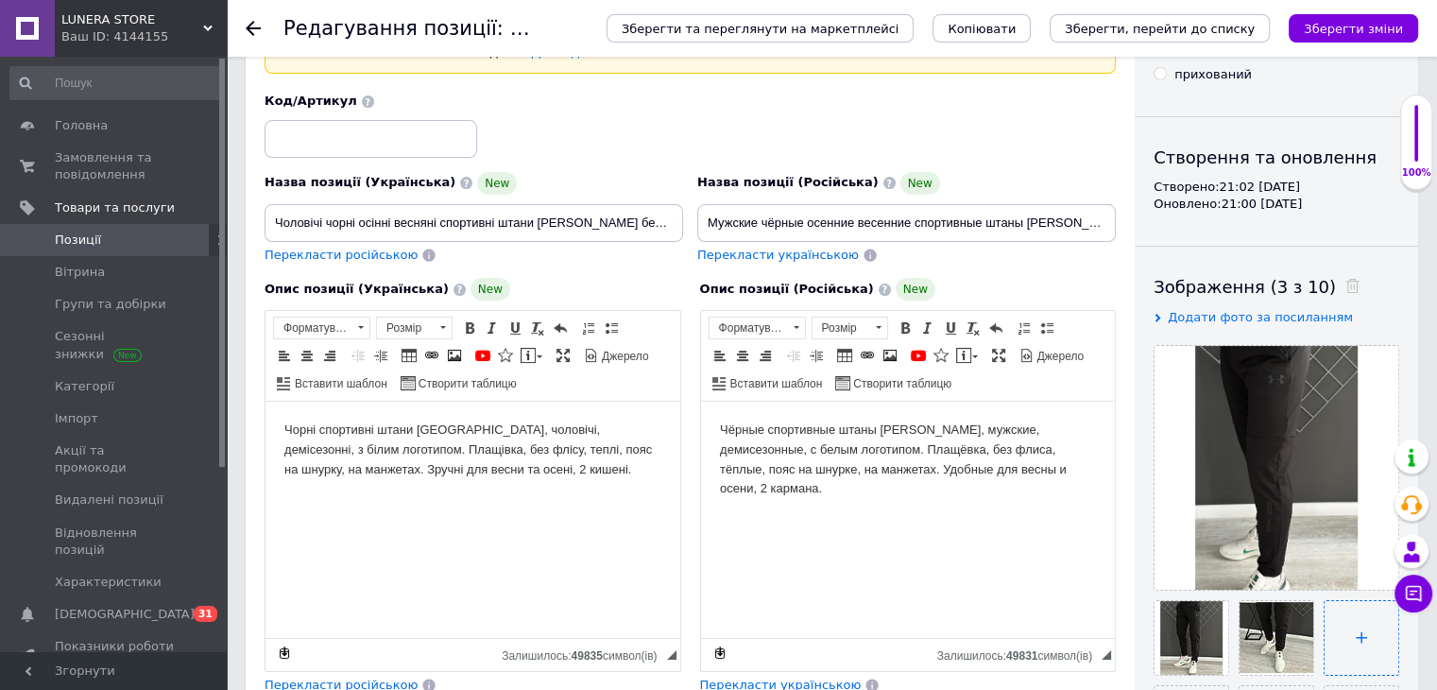
scroll to position [283, 0]
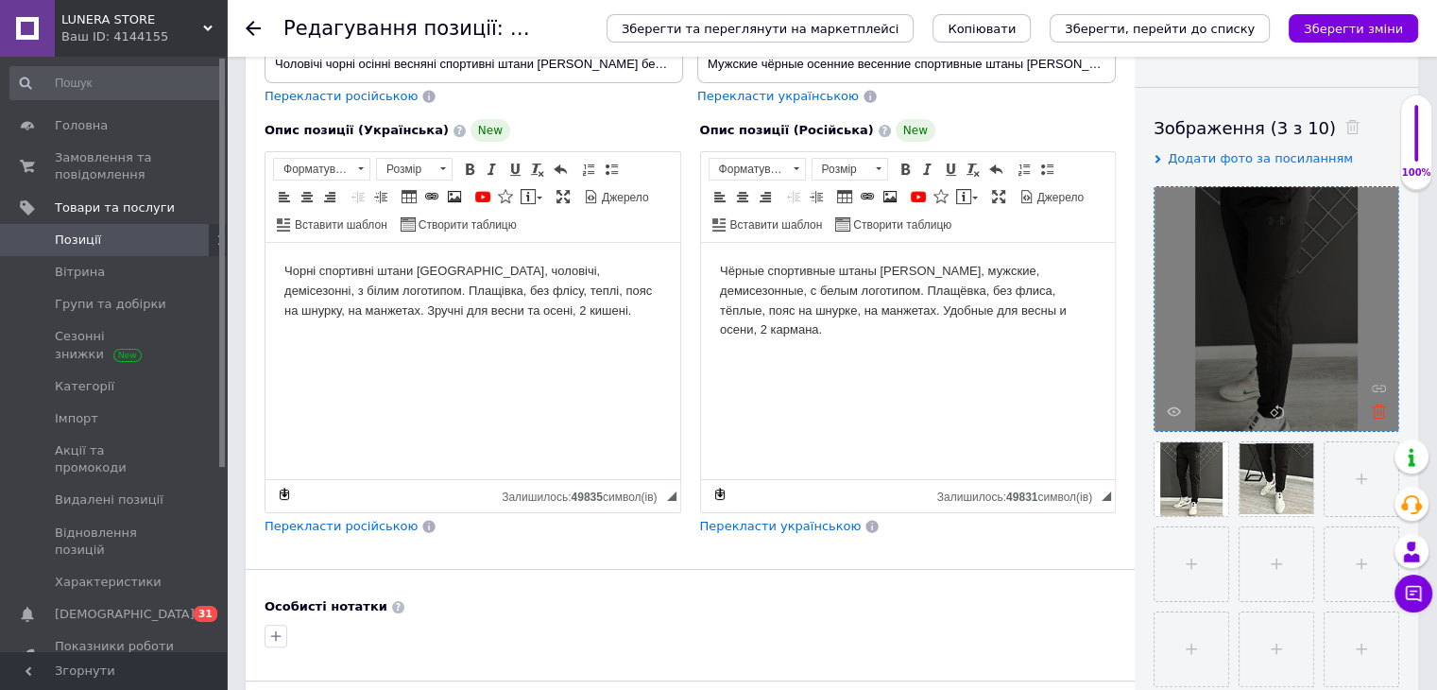
click at [1383, 412] on icon at bounding box center [1379, 411] width 14 height 14
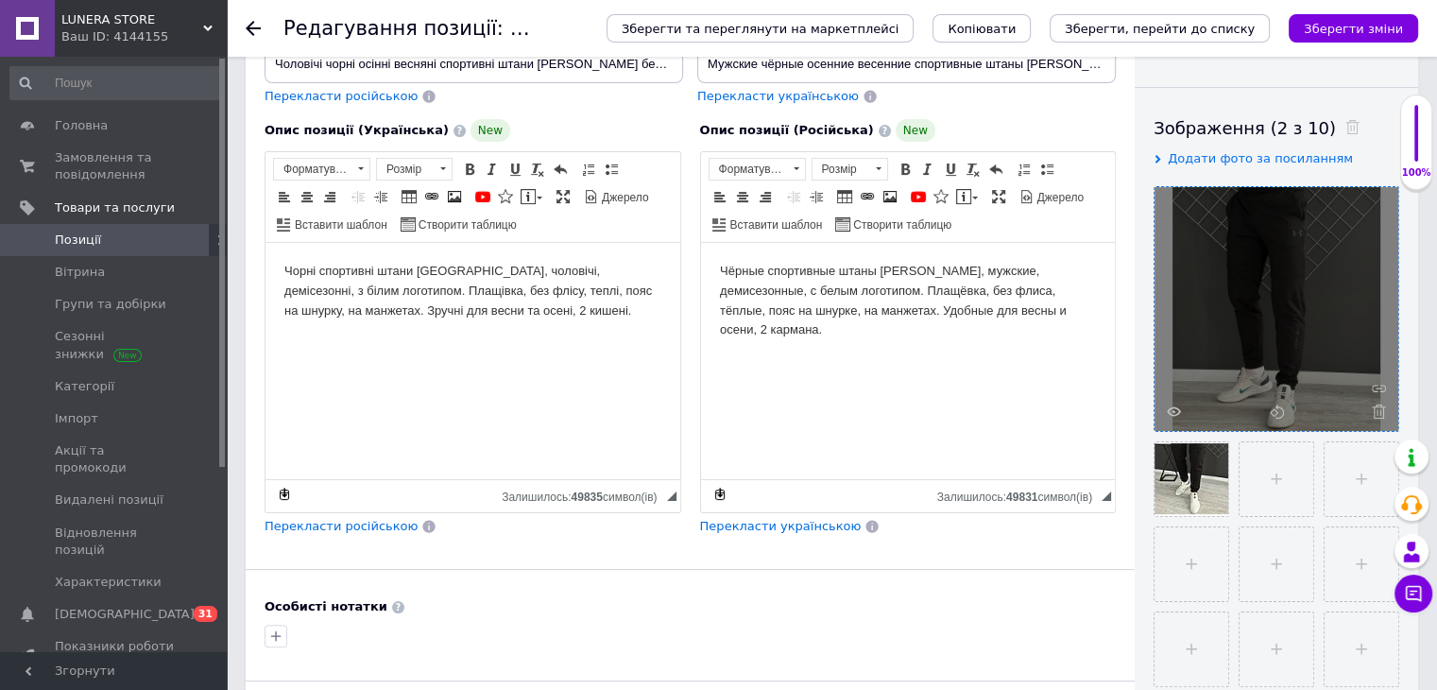
click at [1383, 412] on icon at bounding box center [1379, 411] width 14 height 14
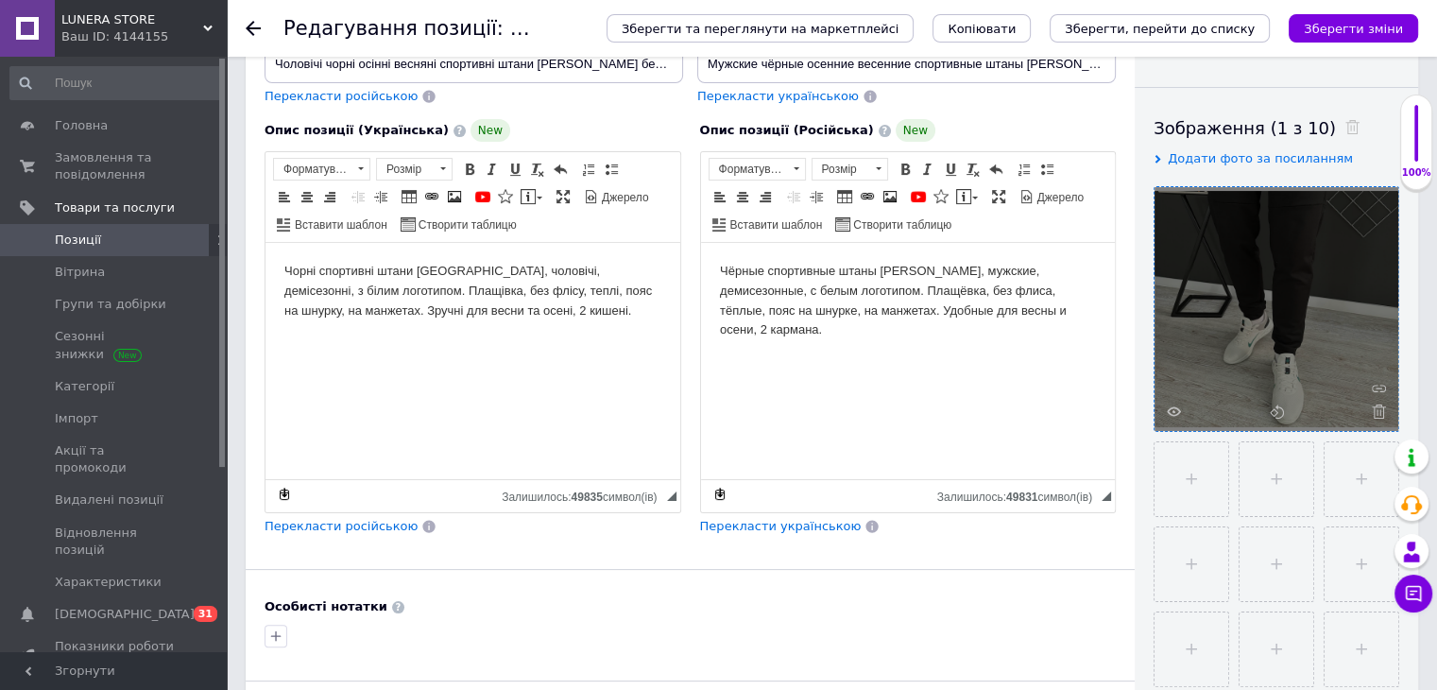
click at [1383, 412] on icon at bounding box center [1379, 411] width 14 height 14
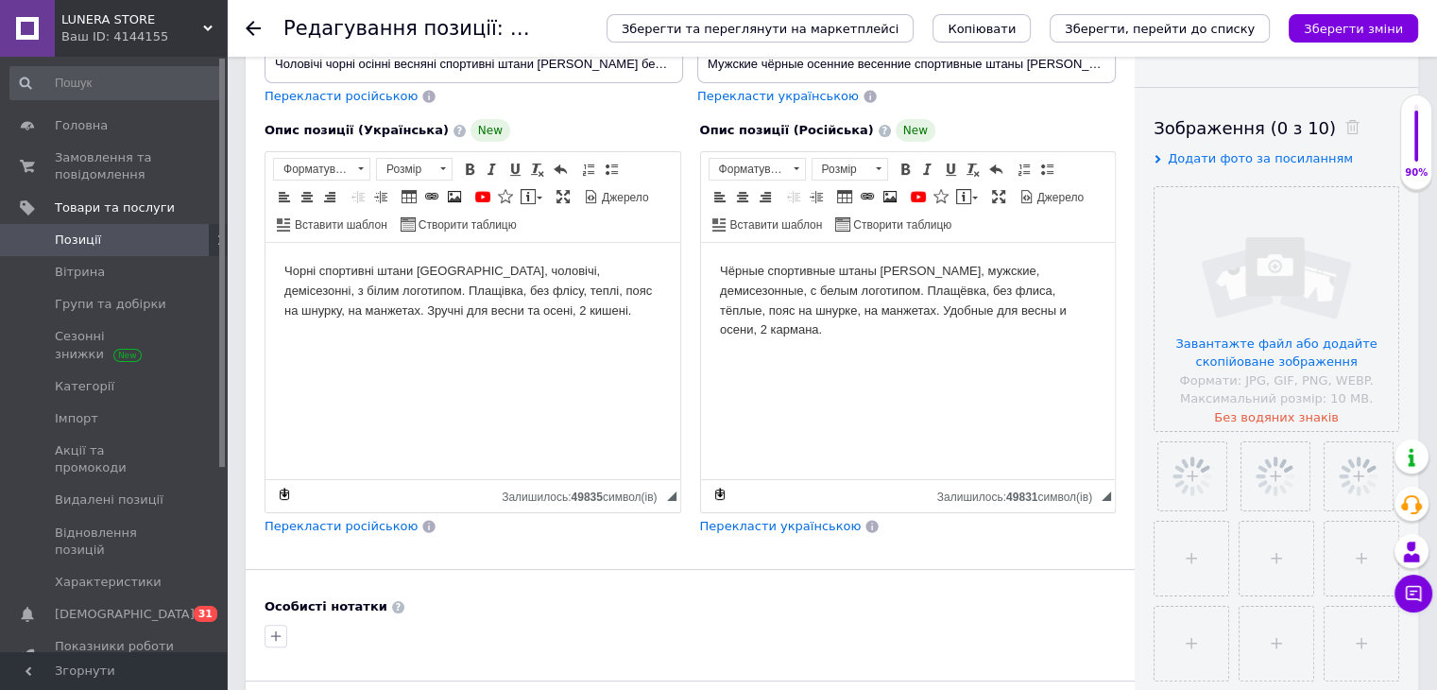
click at [526, 319] on body "Чорні спортивні штани [GEOGRAPHIC_DATA], чоловічі, демісезонні, з білим логотип…" at bounding box center [472, 291] width 377 height 59
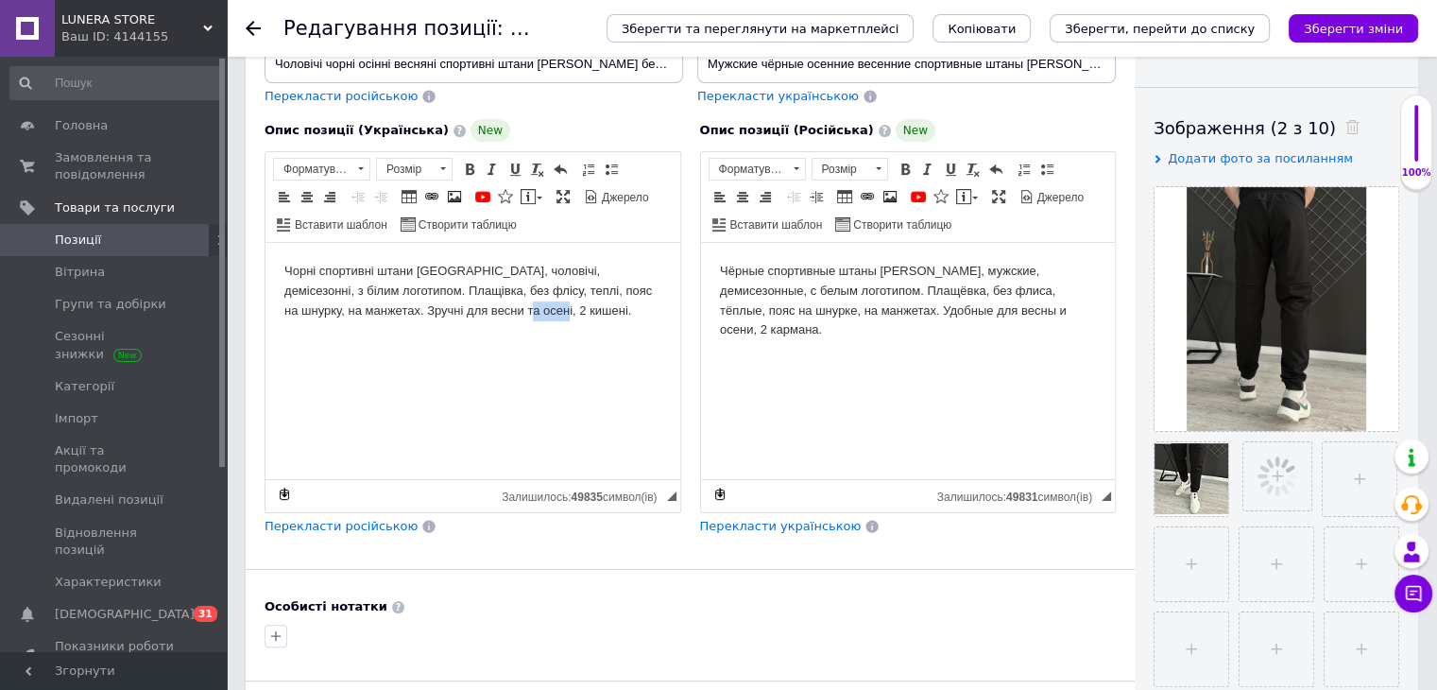
click at [526, 319] on body "Чорні спортивні штани [GEOGRAPHIC_DATA], чоловічі, демісезонні, з білим логотип…" at bounding box center [472, 291] width 377 height 59
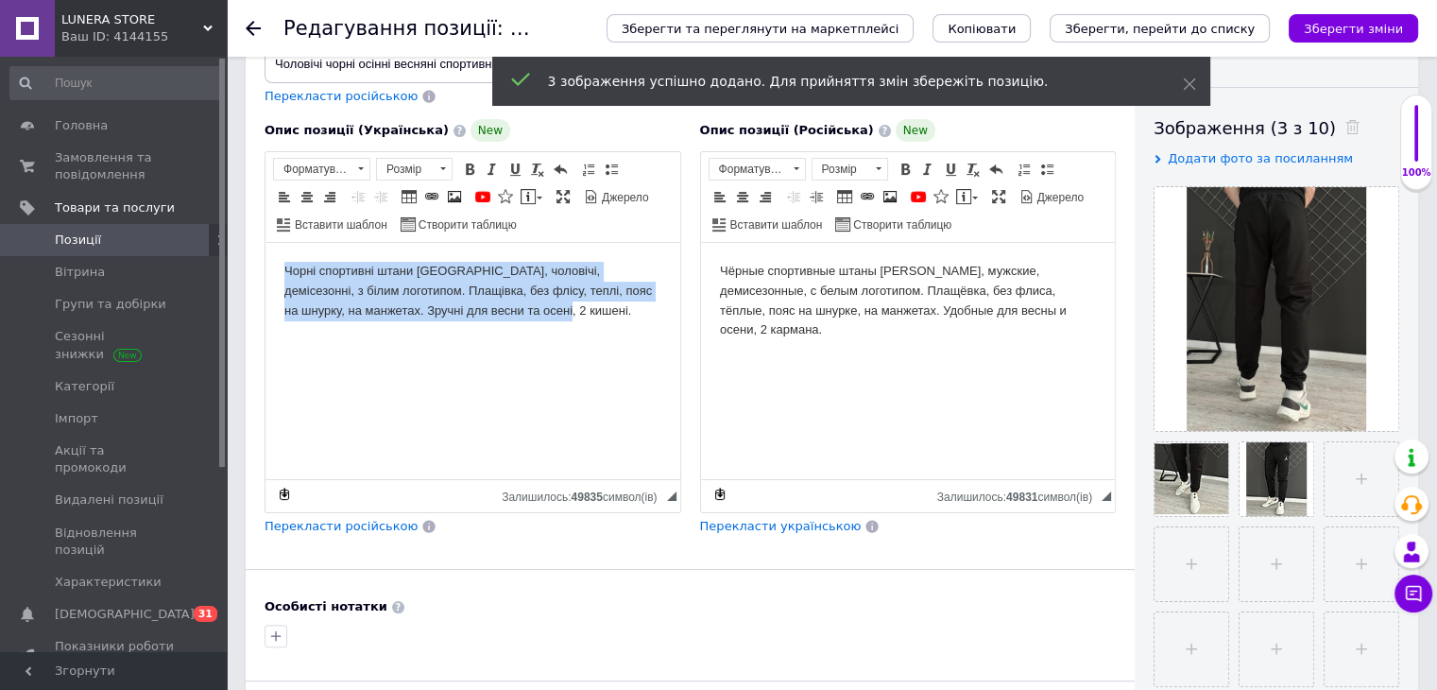
click at [526, 319] on body "Чорні спортивні штани [GEOGRAPHIC_DATA], чоловічі, демісезонні, з білим логотип…" at bounding box center [472, 291] width 377 height 59
copy body "Чорні спортивні штани [GEOGRAPHIC_DATA], чоловічі, демісезонні, з білим логотип…"
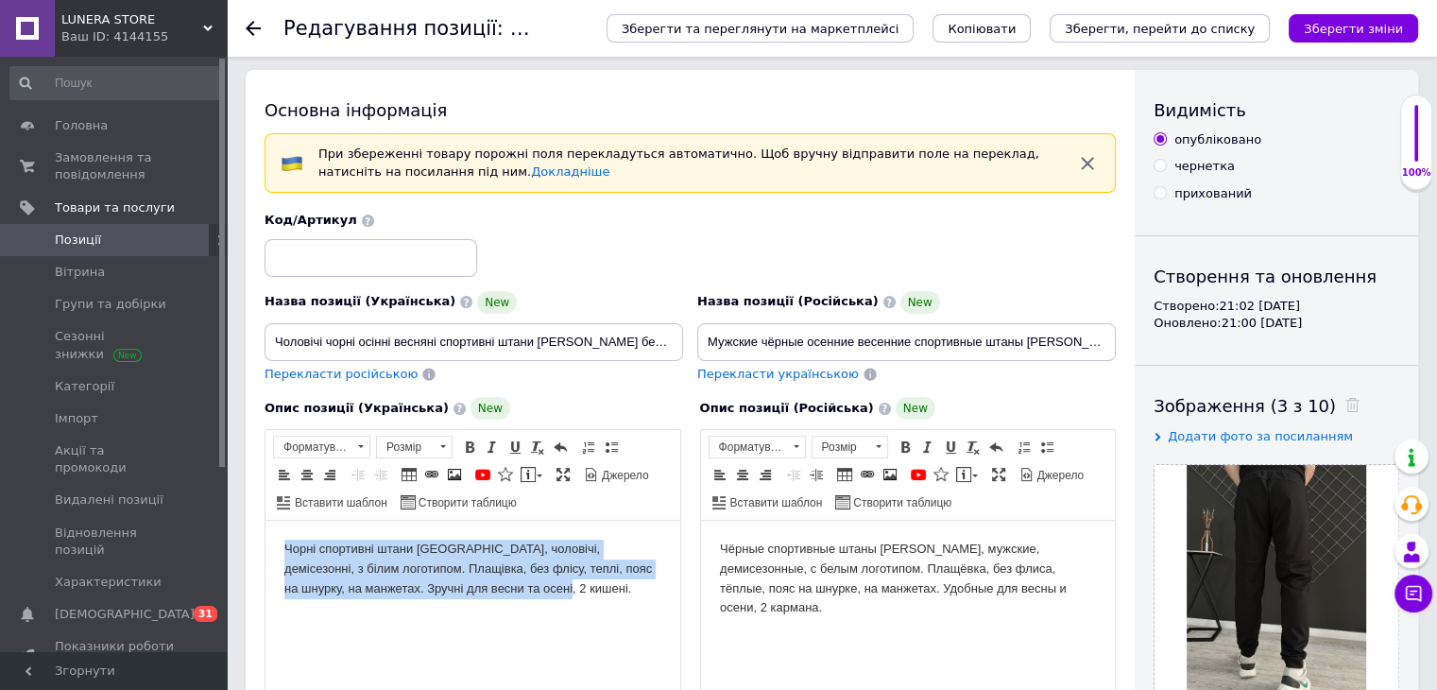
scroll to position [0, 0]
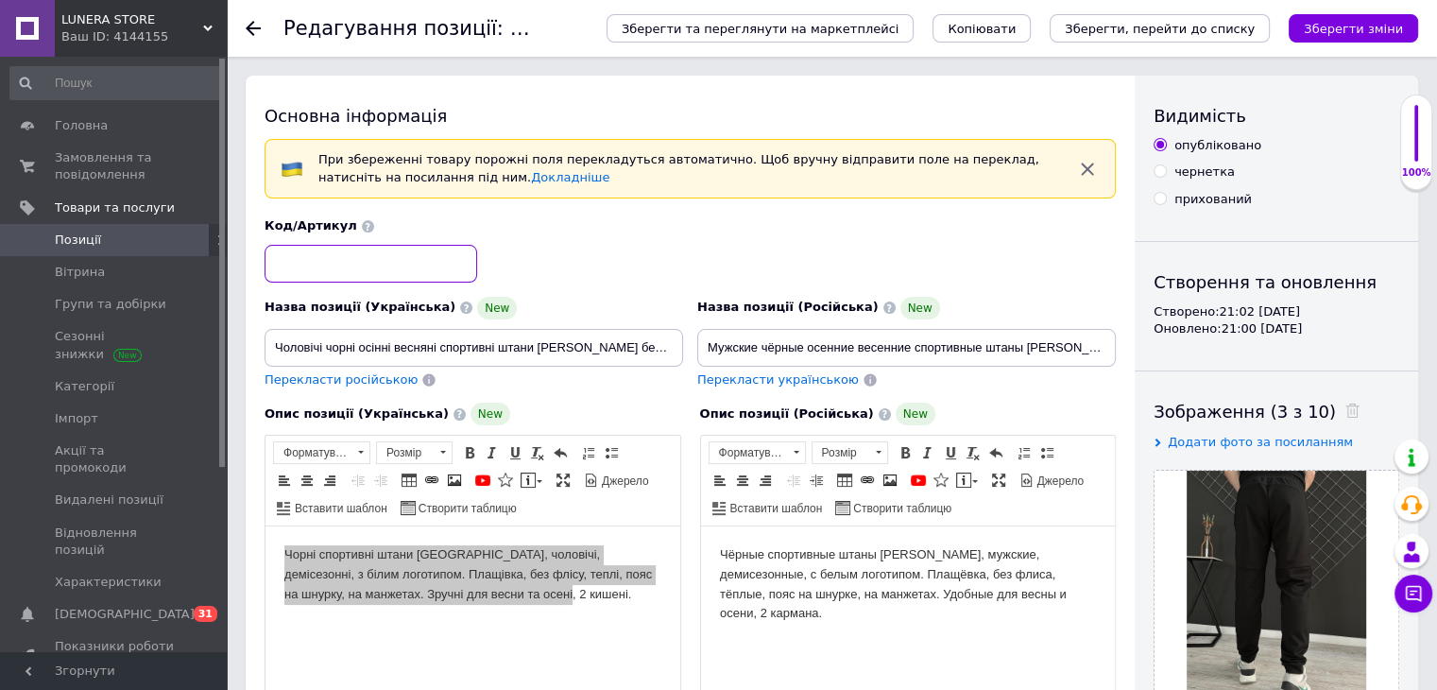
click at [416, 275] on input at bounding box center [371, 264] width 213 height 38
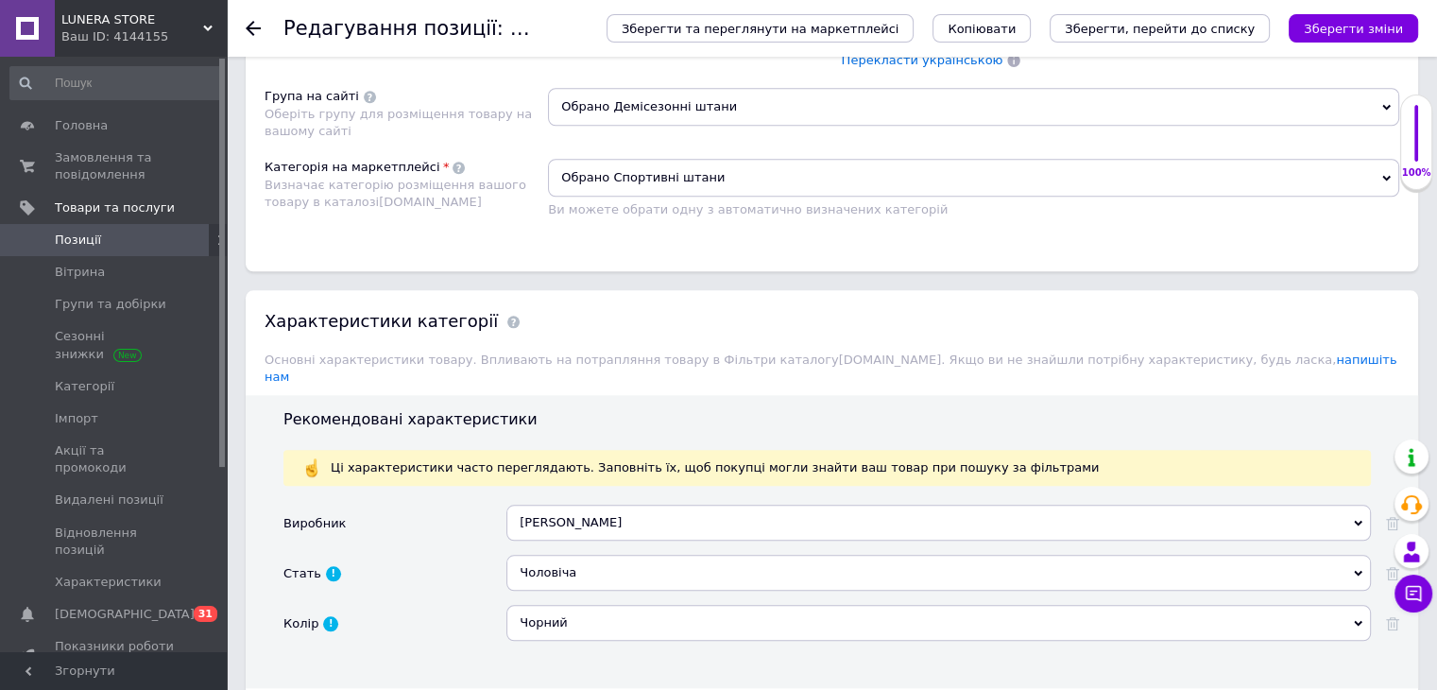
scroll to position [1795, 0]
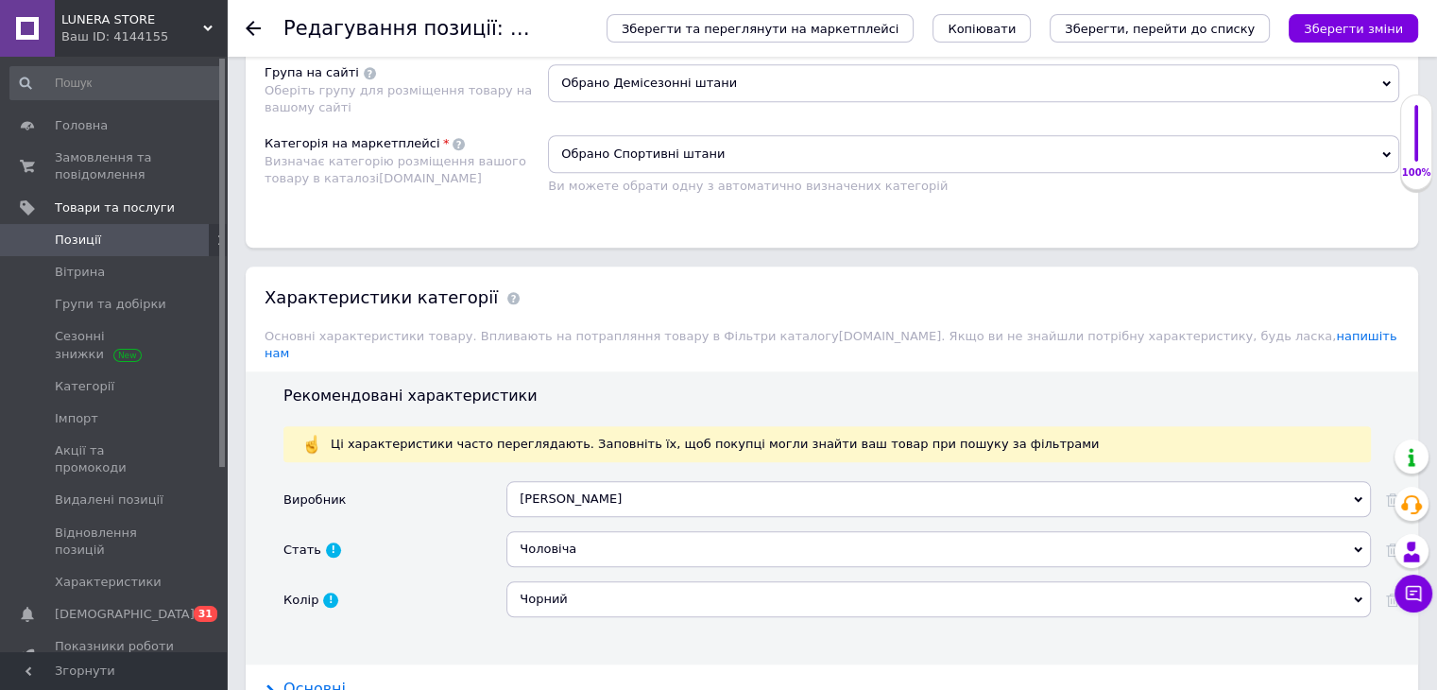
type input "7894541"
drag, startPoint x: 314, startPoint y: 545, endPoint x: 427, endPoint y: 567, distance: 115.4
click at [317, 678] on div "Основні" at bounding box center [314, 689] width 62 height 22
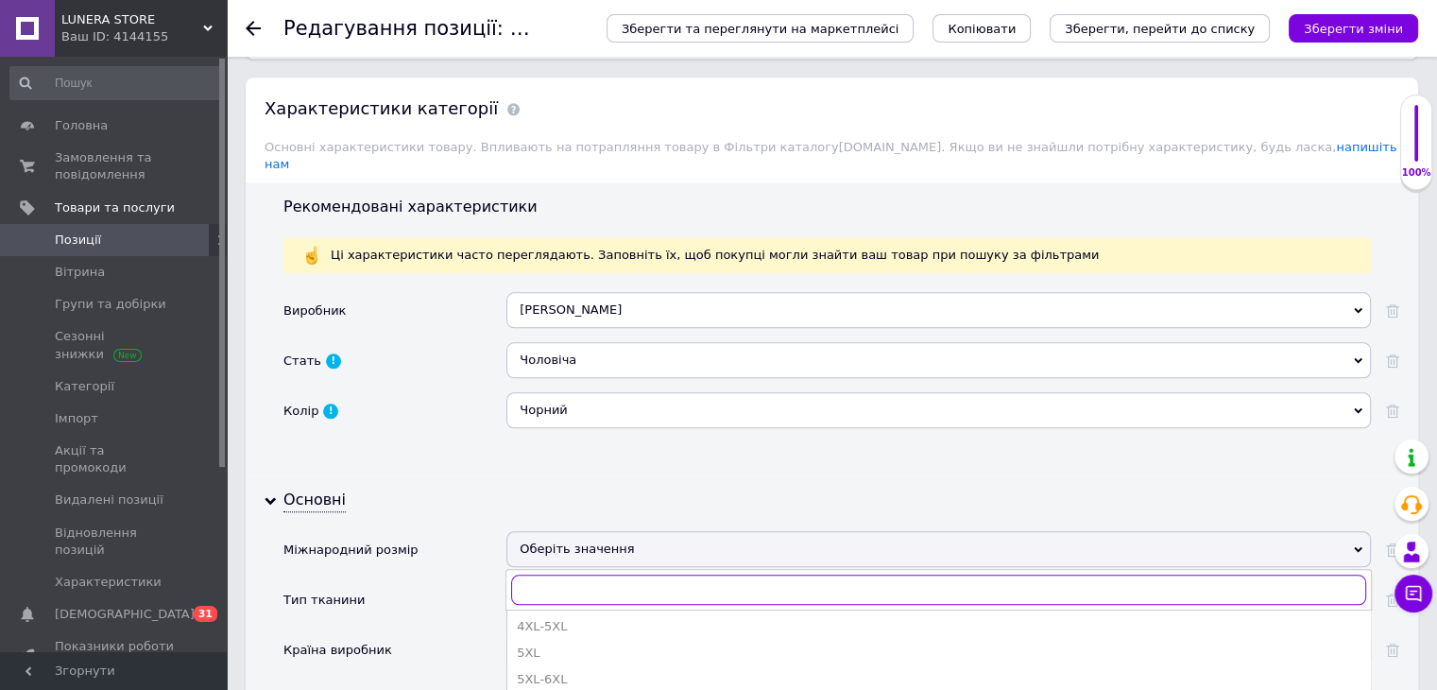
scroll to position [378, 0]
click at [620, 615] on div "M" at bounding box center [939, 623] width 844 height 17
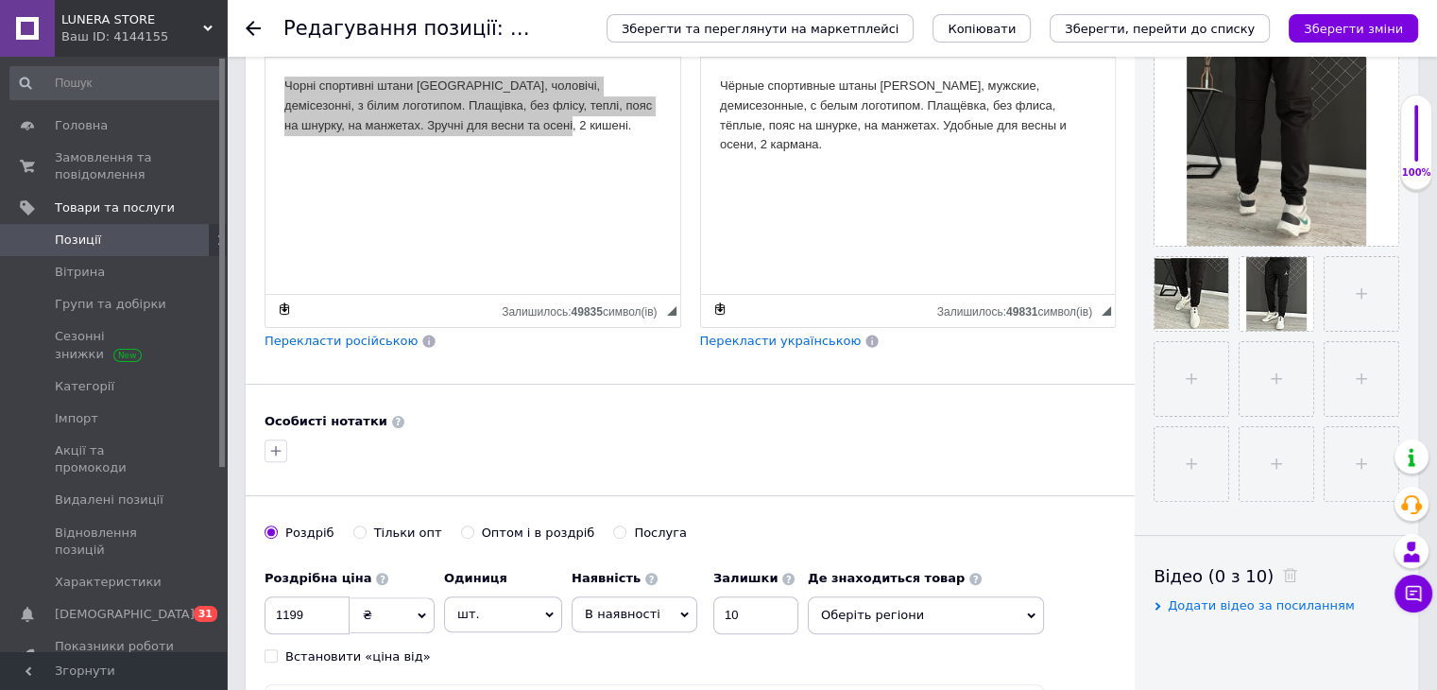
scroll to position [333, 0]
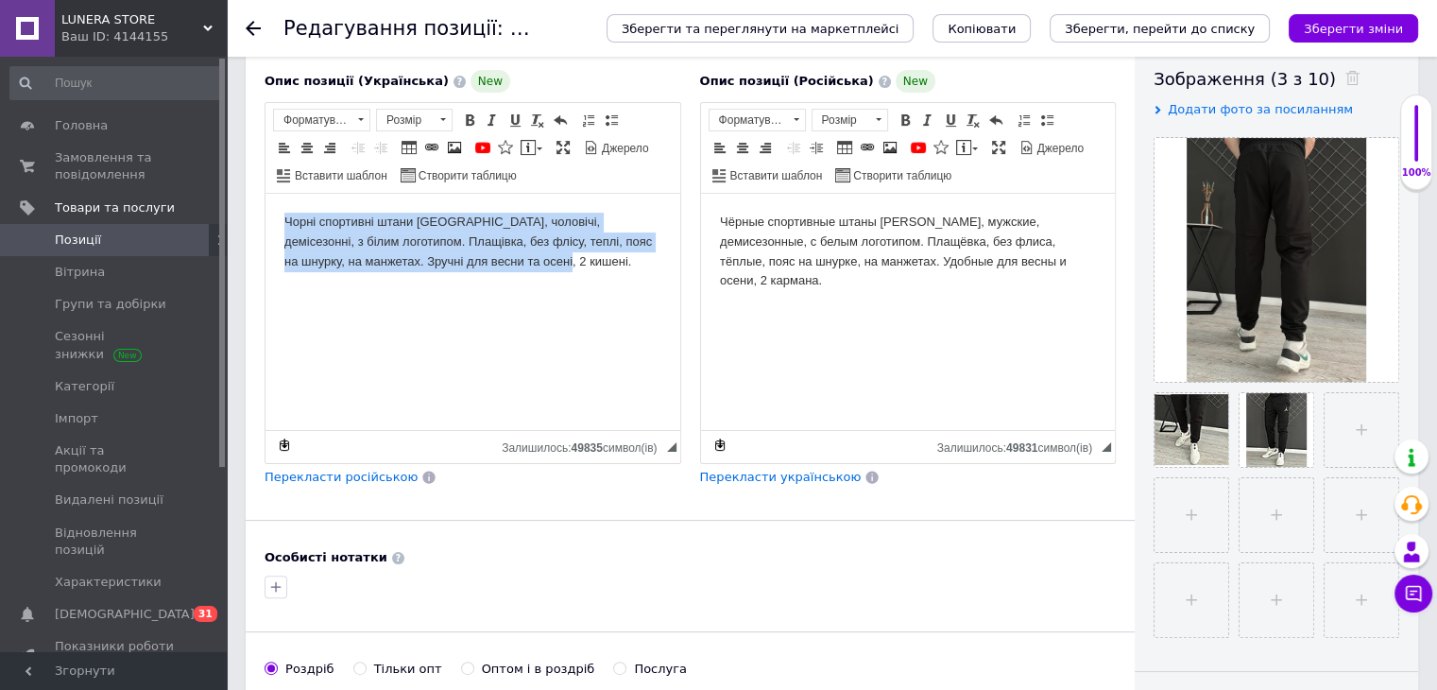
click at [452, 225] on body "Чорні спортивні штани [GEOGRAPHIC_DATA], чоловічі, демісезонні, з білим логотип…" at bounding box center [472, 242] width 377 height 59
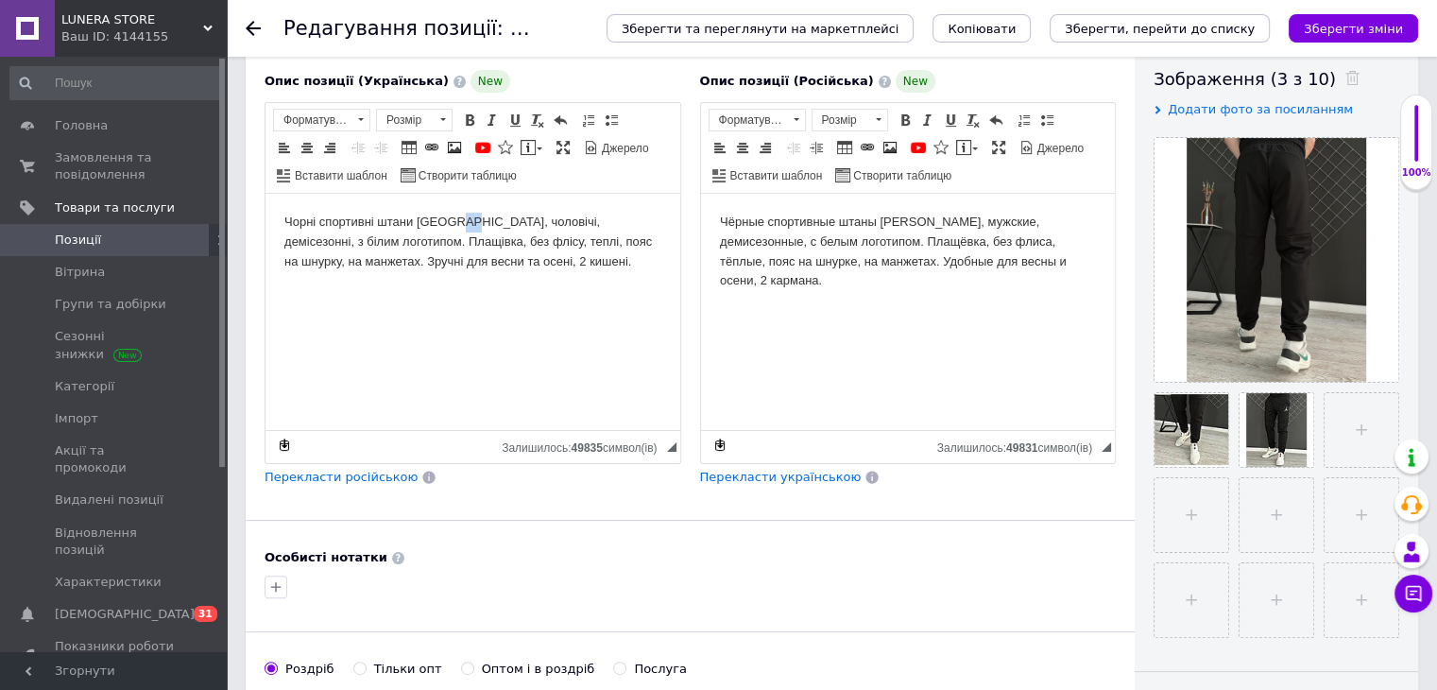
click at [452, 225] on body "Чорні спортивні штани [GEOGRAPHIC_DATA], чоловічі, демісезонні, з білим логотип…" at bounding box center [472, 242] width 377 height 59
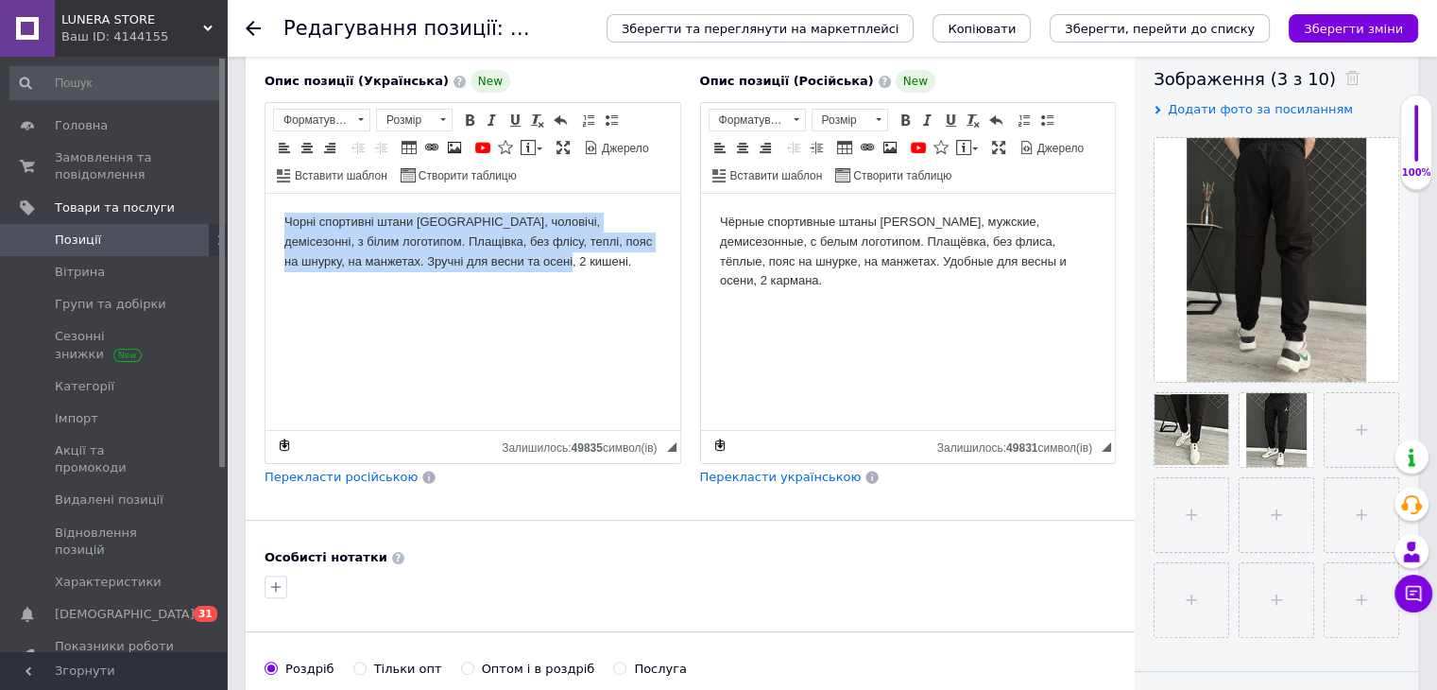
click at [452, 225] on body "Чорні спортивні штани [GEOGRAPHIC_DATA], чоловічі, демісезонні, з білим логотип…" at bounding box center [472, 242] width 377 height 59
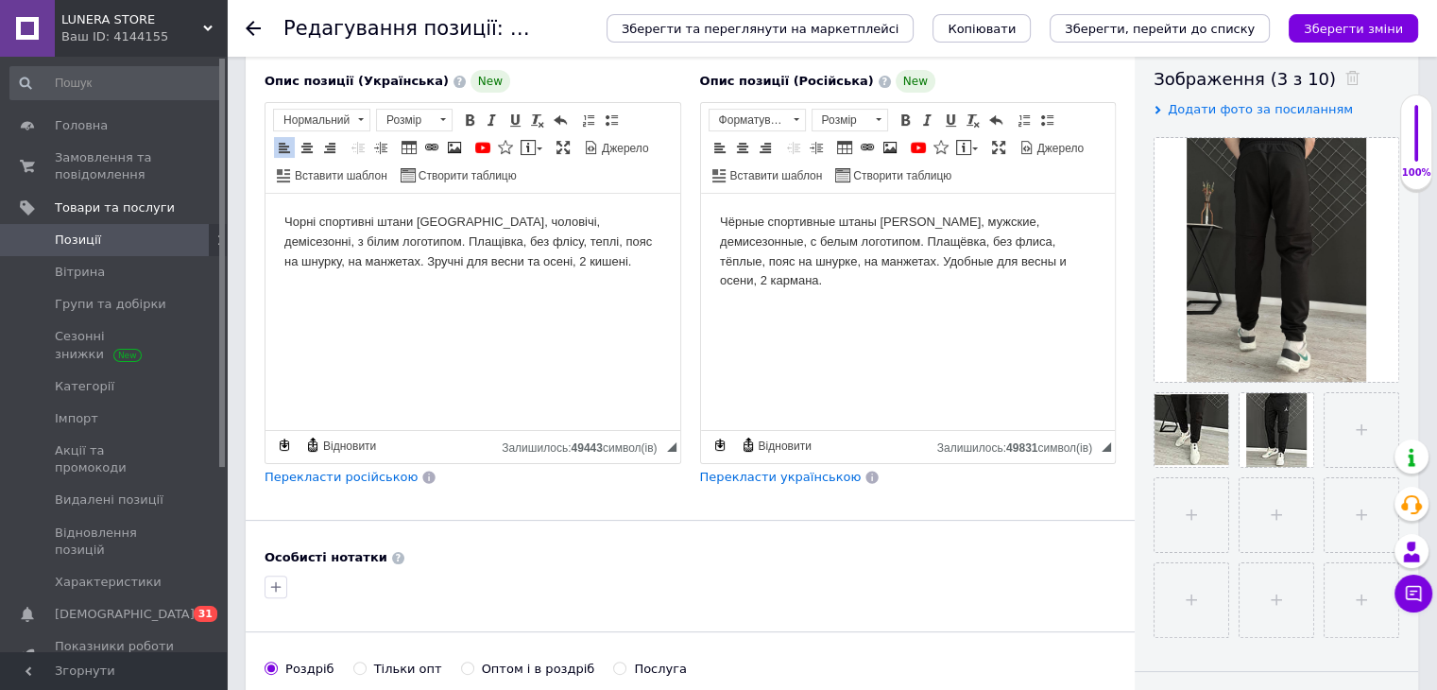
scroll to position [130, 0]
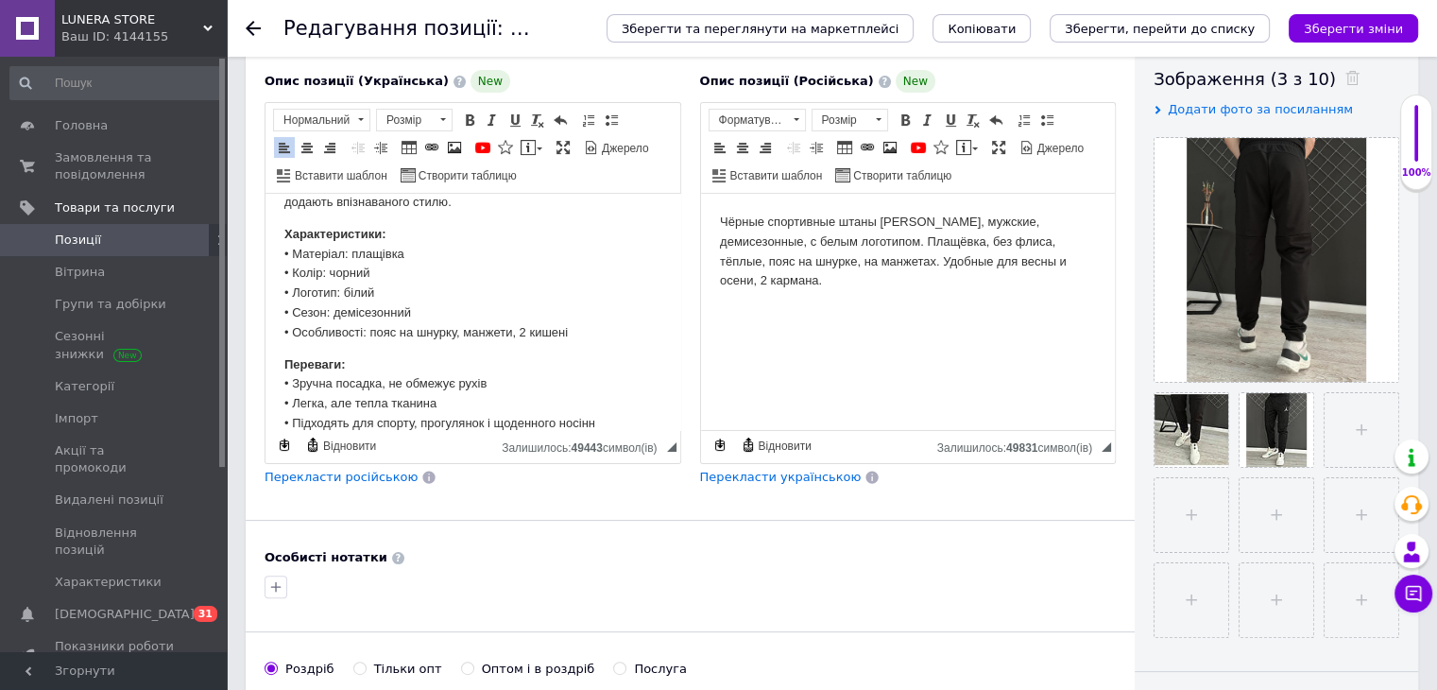
click at [375, 478] on span "Перекласти російською" at bounding box center [341, 477] width 153 height 14
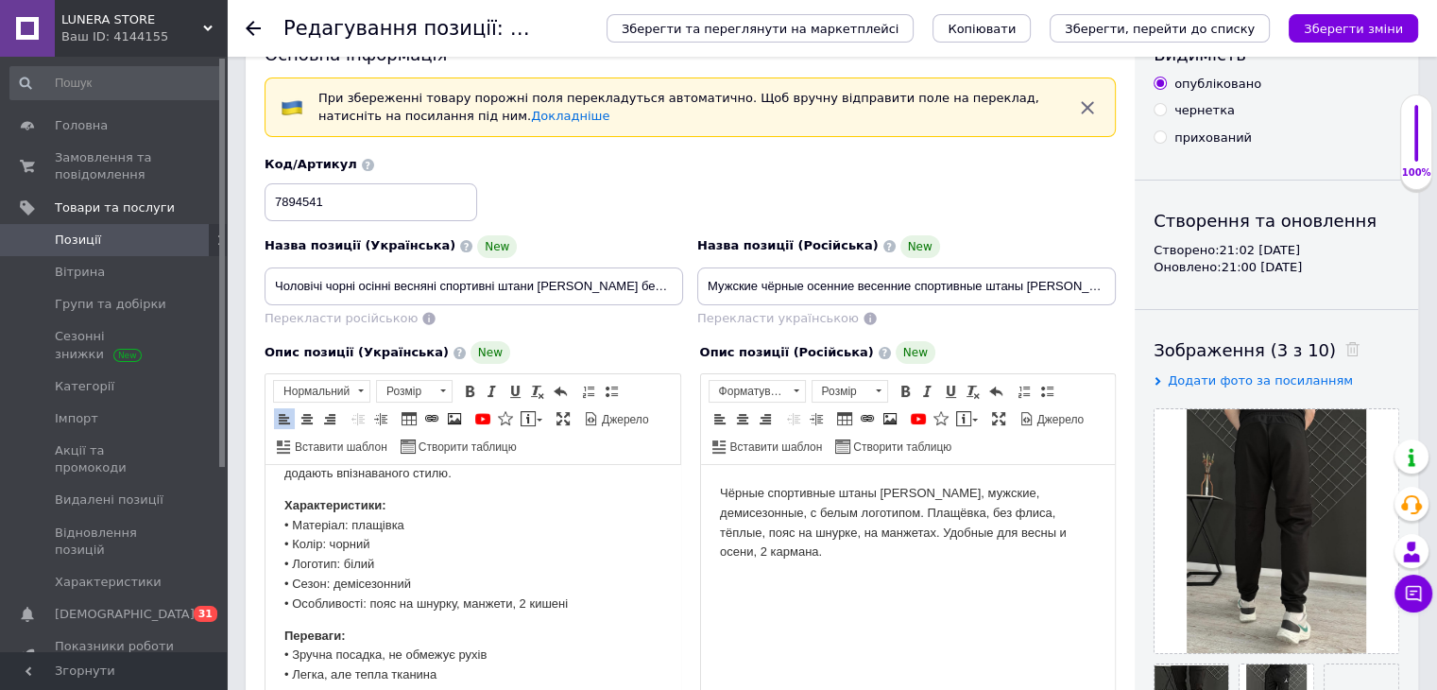
scroll to position [49, 0]
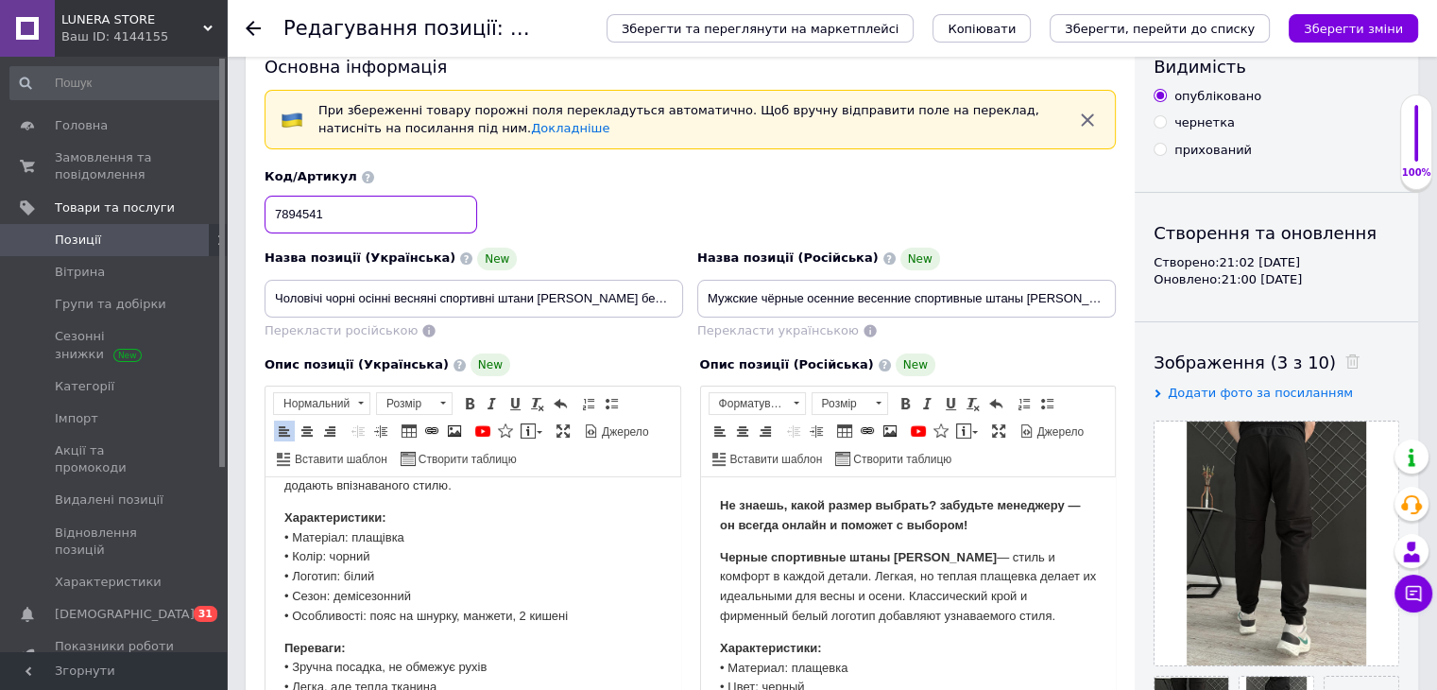
click at [439, 210] on input "7894541" at bounding box center [371, 215] width 213 height 38
drag, startPoint x: 439, startPoint y: 210, endPoint x: 1143, endPoint y: 73, distance: 717.1
click at [439, 209] on input "7894541" at bounding box center [371, 215] width 213 height 38
click at [1329, 29] on icon "Зберегти зміни" at bounding box center [1353, 29] width 99 height 14
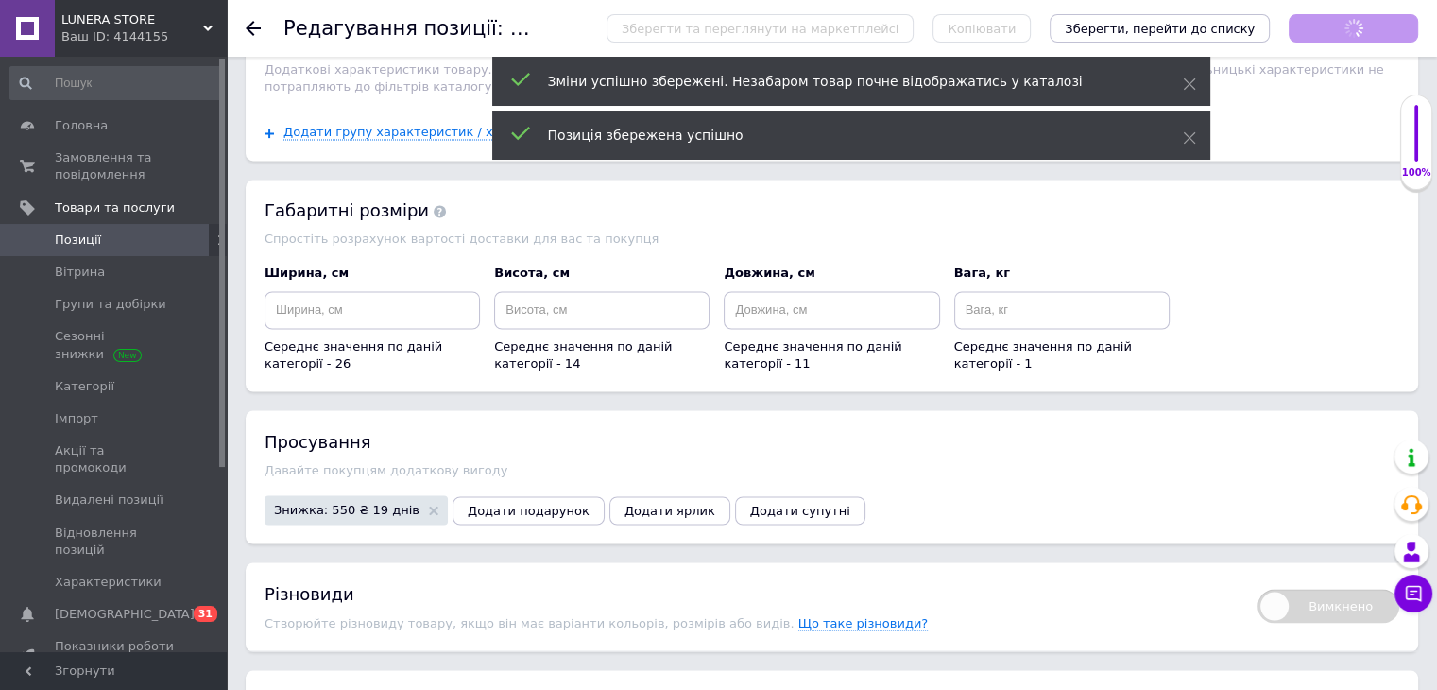
scroll to position [41, 0]
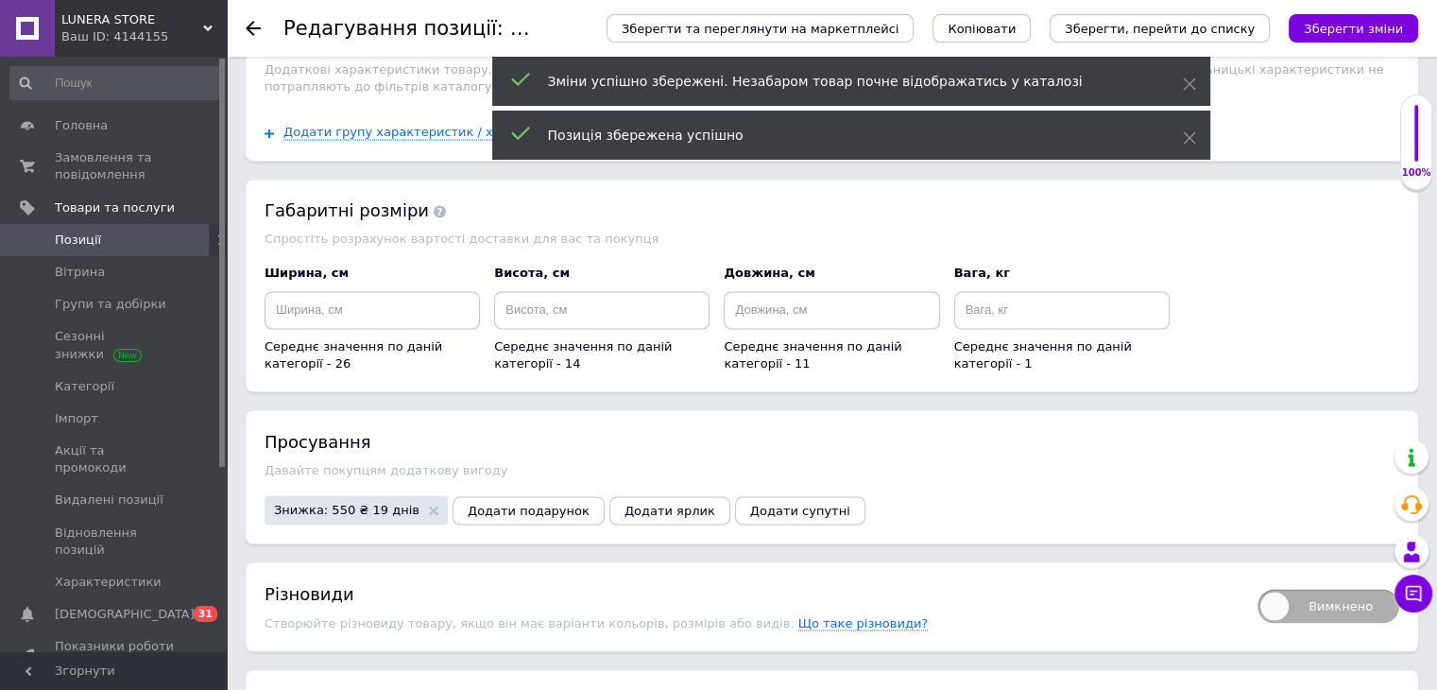
click at [1333, 589] on span "Вимкнено" at bounding box center [1329, 606] width 142 height 34
click at [1258, 576] on input "Вимкнено" at bounding box center [1251, 582] width 12 height 12
checkbox input "true"
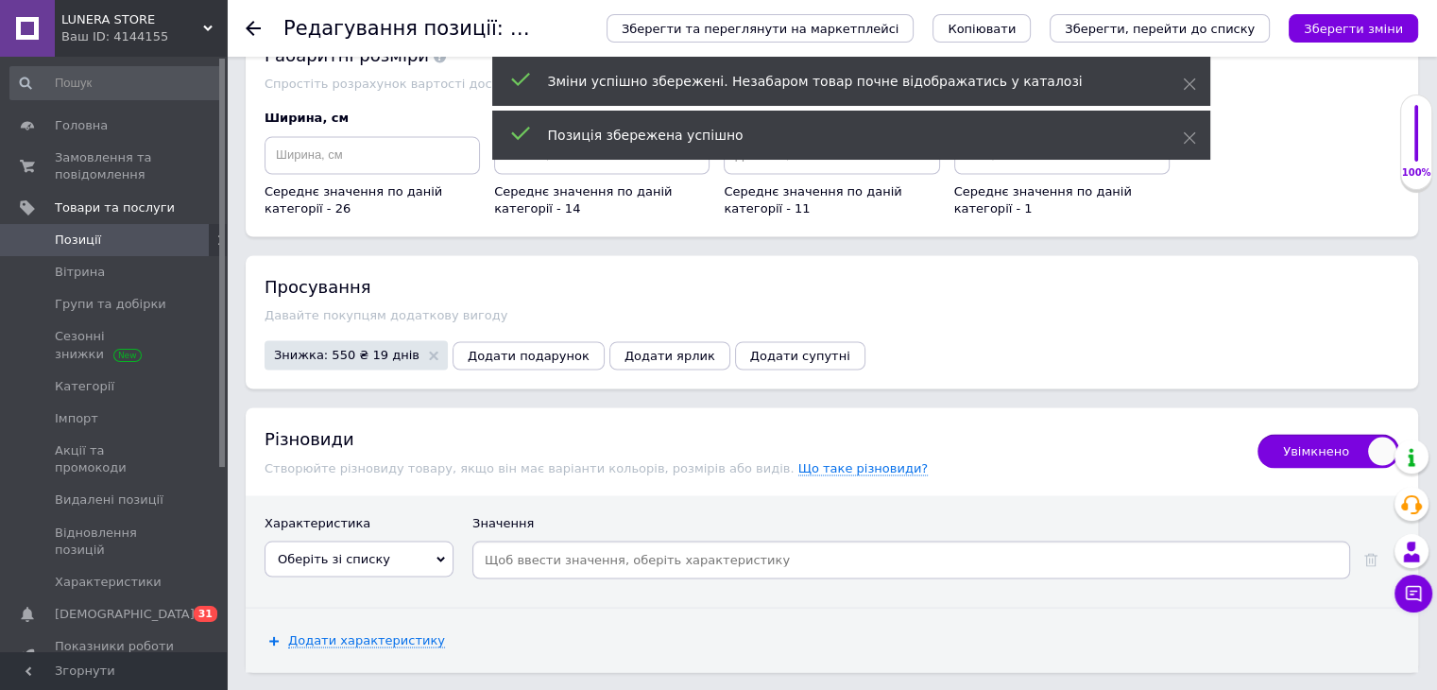
scroll to position [3341, 0]
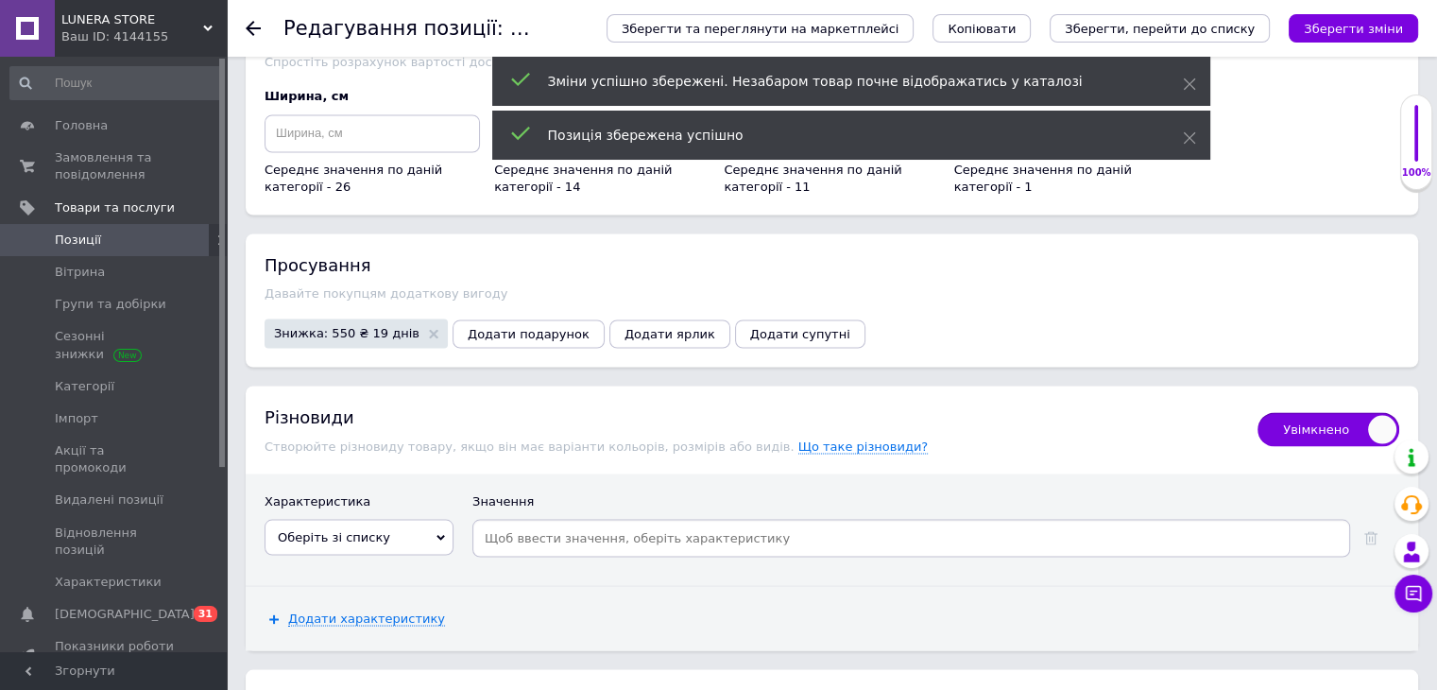
click at [331, 493] on span "Характеристика" at bounding box center [318, 500] width 106 height 14
click at [363, 529] on span "Оберіть зі списку" at bounding box center [334, 536] width 112 height 14
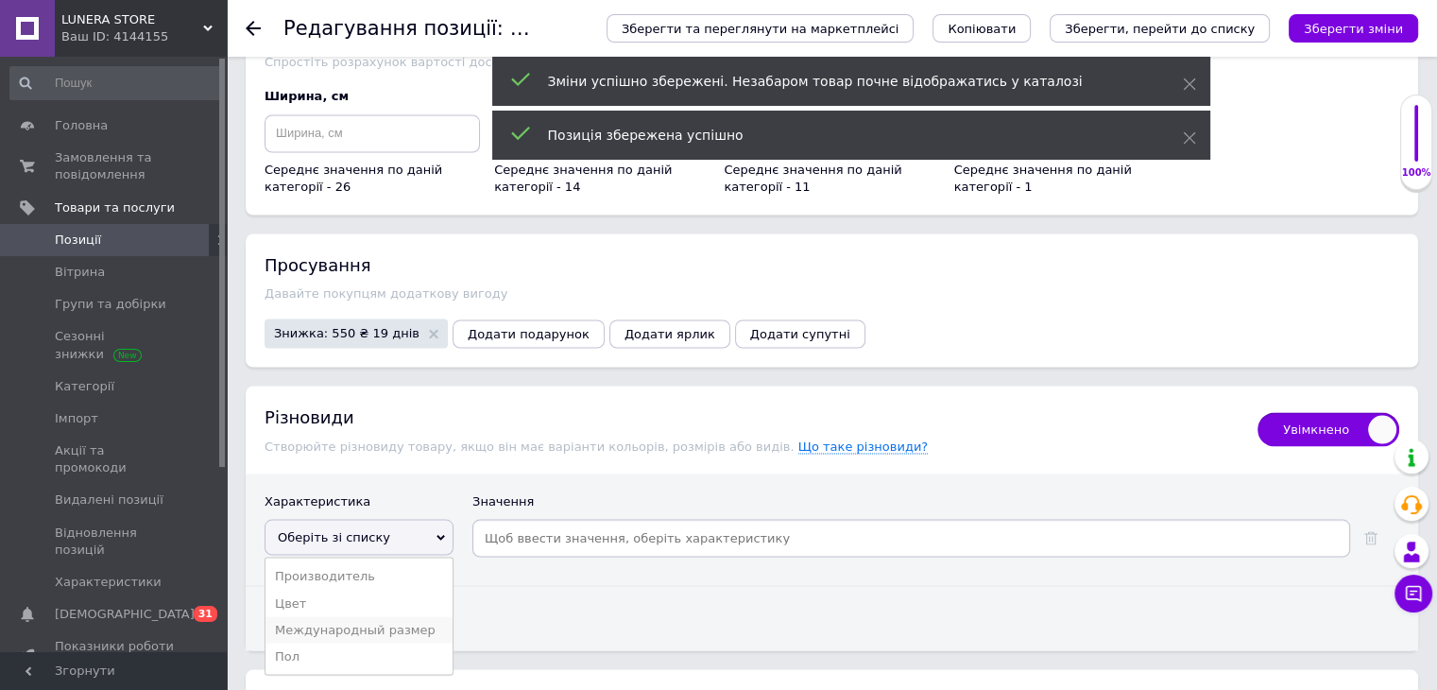
click at [387, 616] on li "Международный размер" at bounding box center [359, 629] width 187 height 26
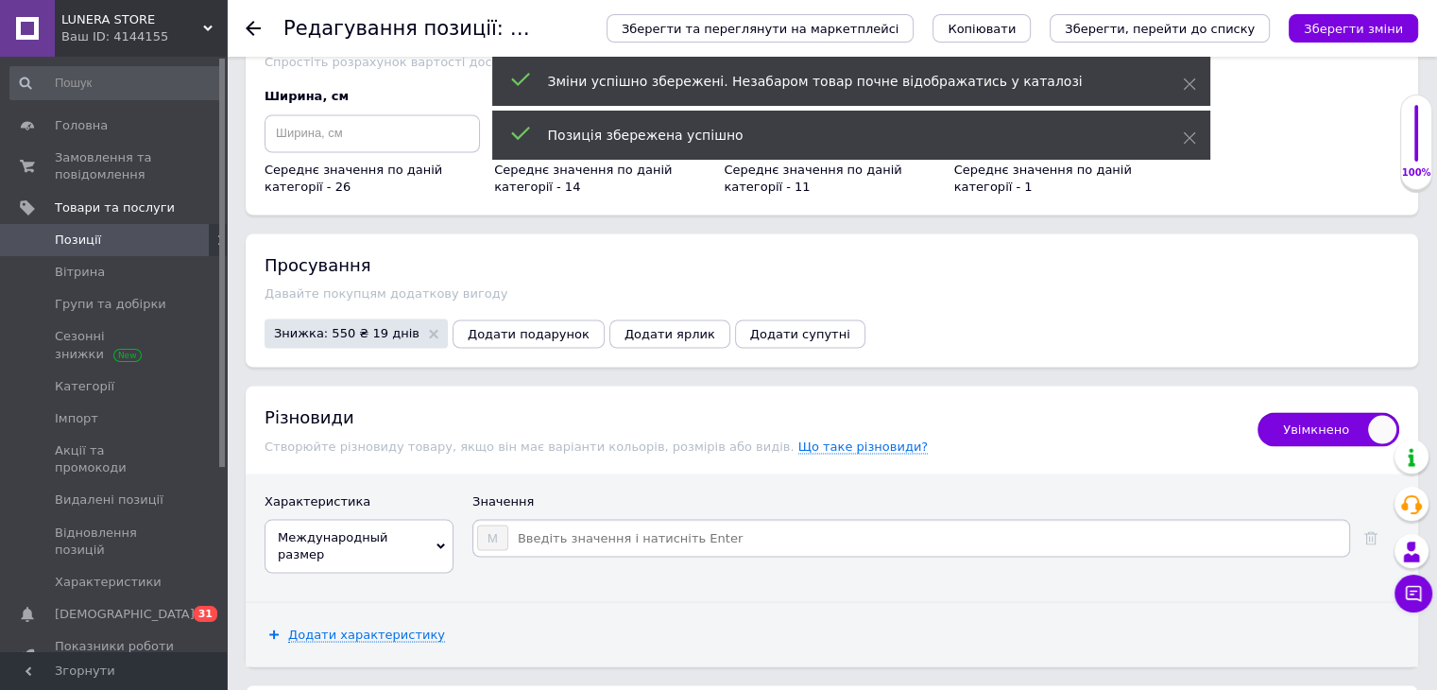
click at [649, 523] on input at bounding box center [927, 537] width 837 height 28
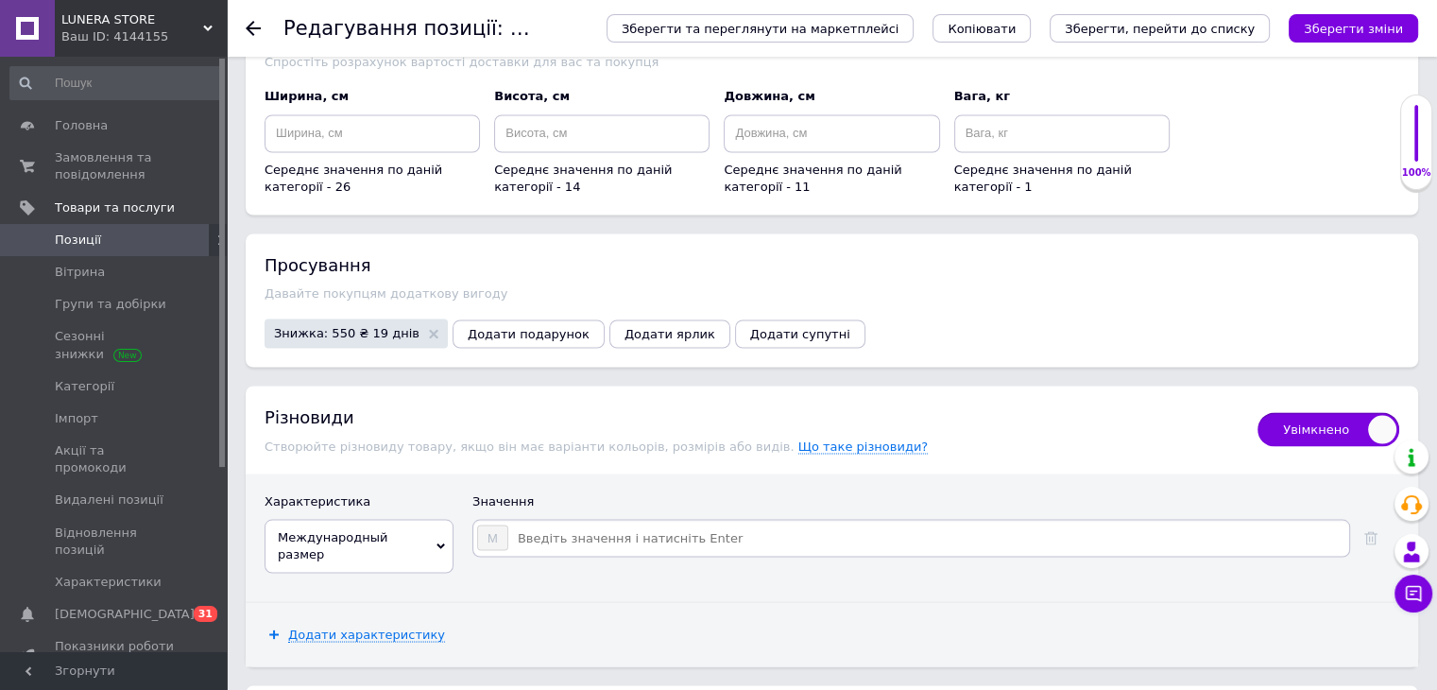
type input "S"
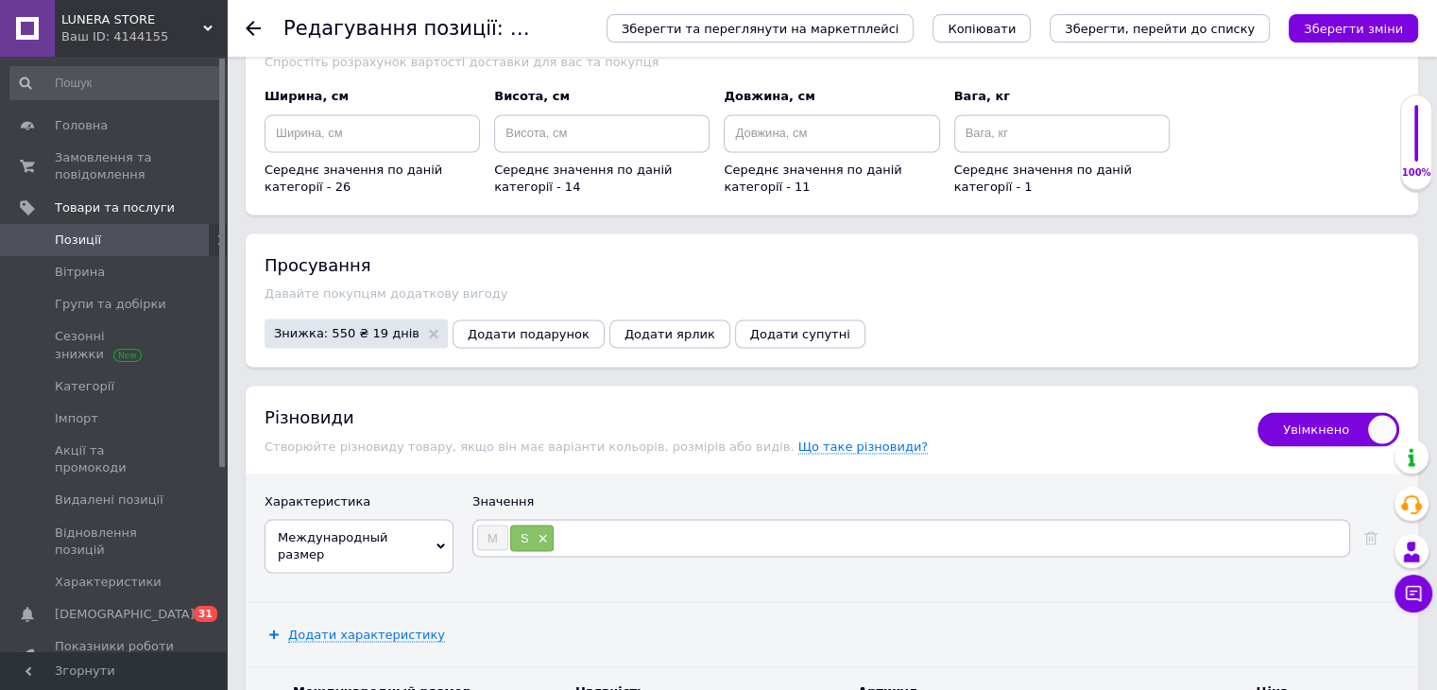
type input "L"
type input "XL"
type input "XXL"
click at [762, 473] on div "Характеристика Значення Международный размер Производитель Цвет Пол M S × L × X…" at bounding box center [832, 537] width 1173 height 128
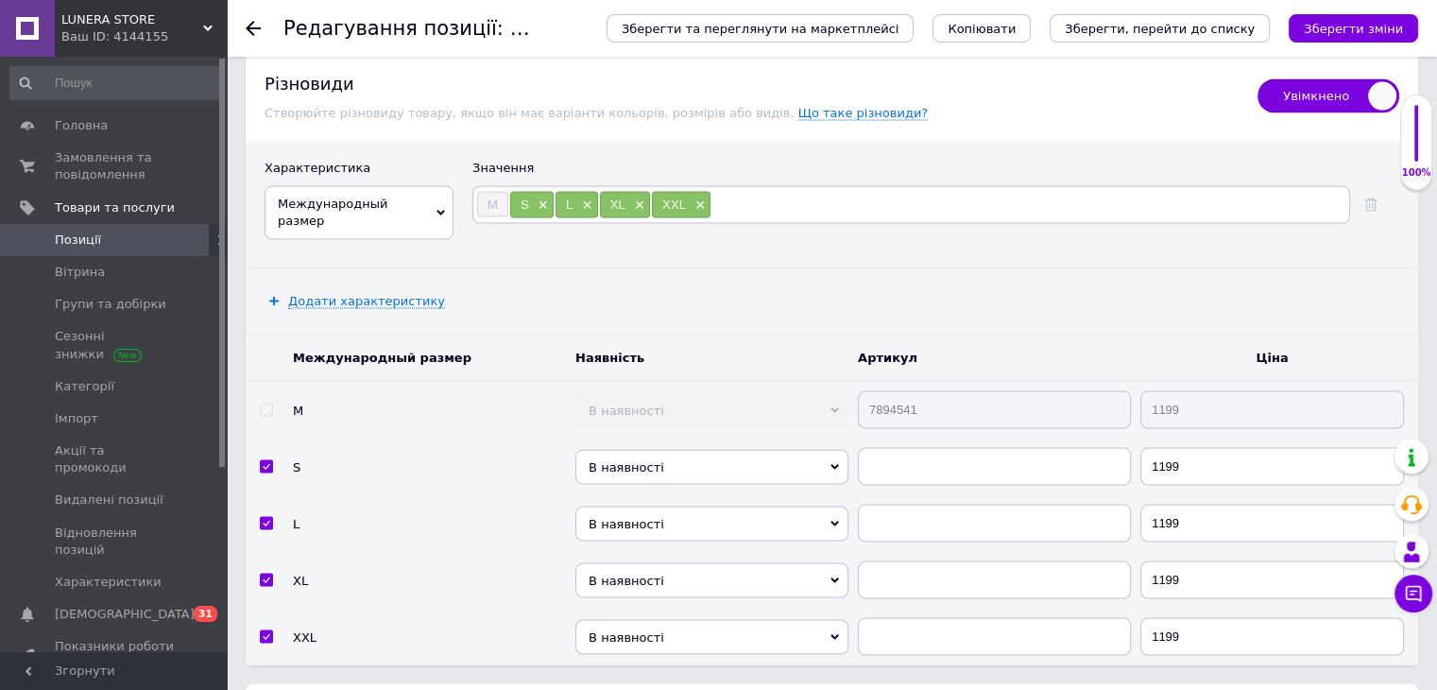
scroll to position [3686, 0]
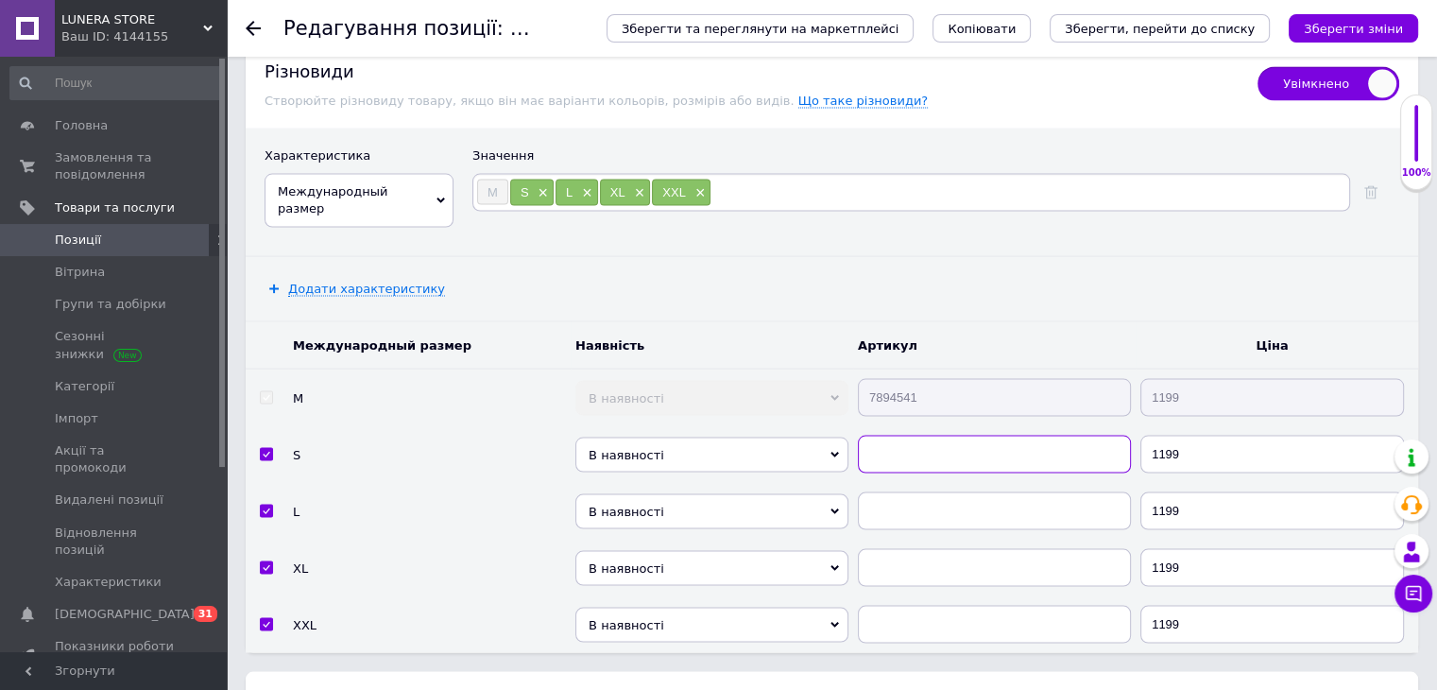
click at [988, 436] on input "text" at bounding box center [994, 455] width 273 height 38
paste input "7894541"
type input "7894541"
click at [943, 492] on input "text" at bounding box center [994, 511] width 273 height 38
paste input "7894541"
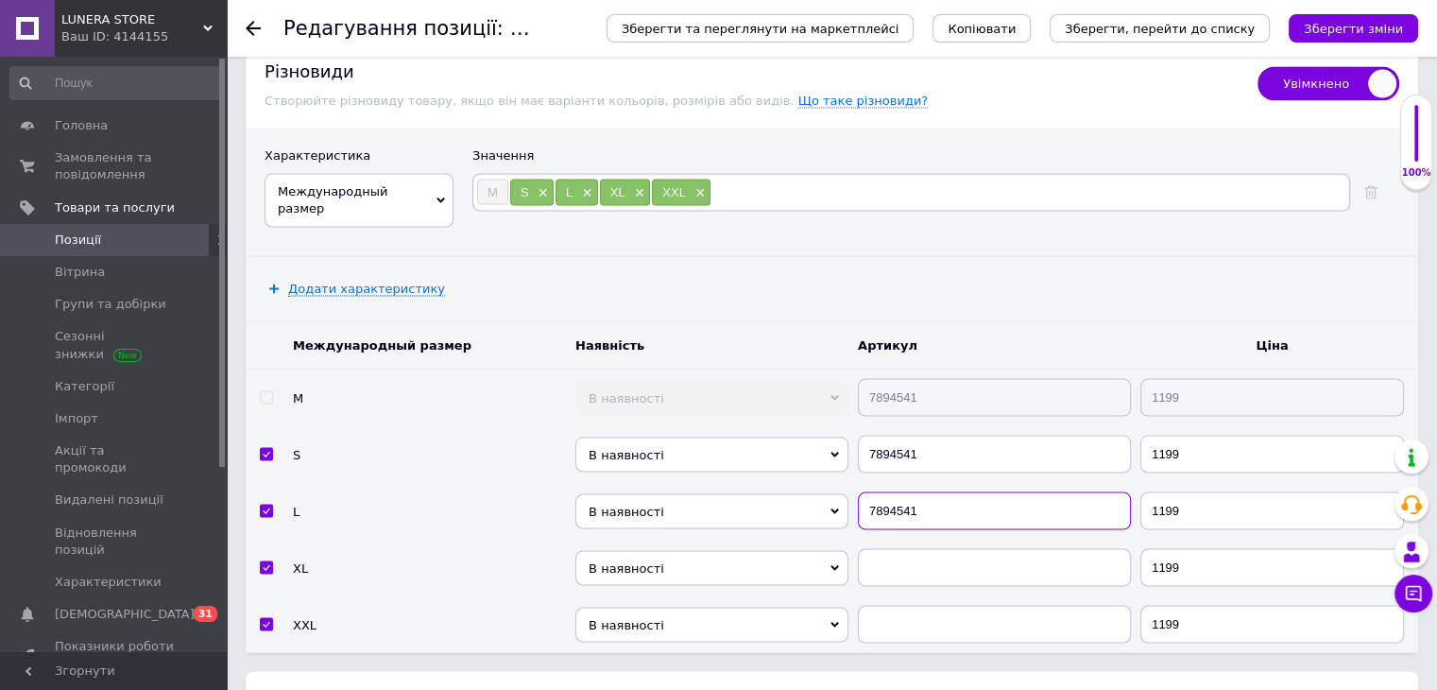
type input "7894541"
drag, startPoint x: 935, startPoint y: 409, endPoint x: 945, endPoint y: 447, distance: 39.0
click at [936, 549] on input "text" at bounding box center [994, 568] width 273 height 38
paste input "7894541"
type input "7894541"
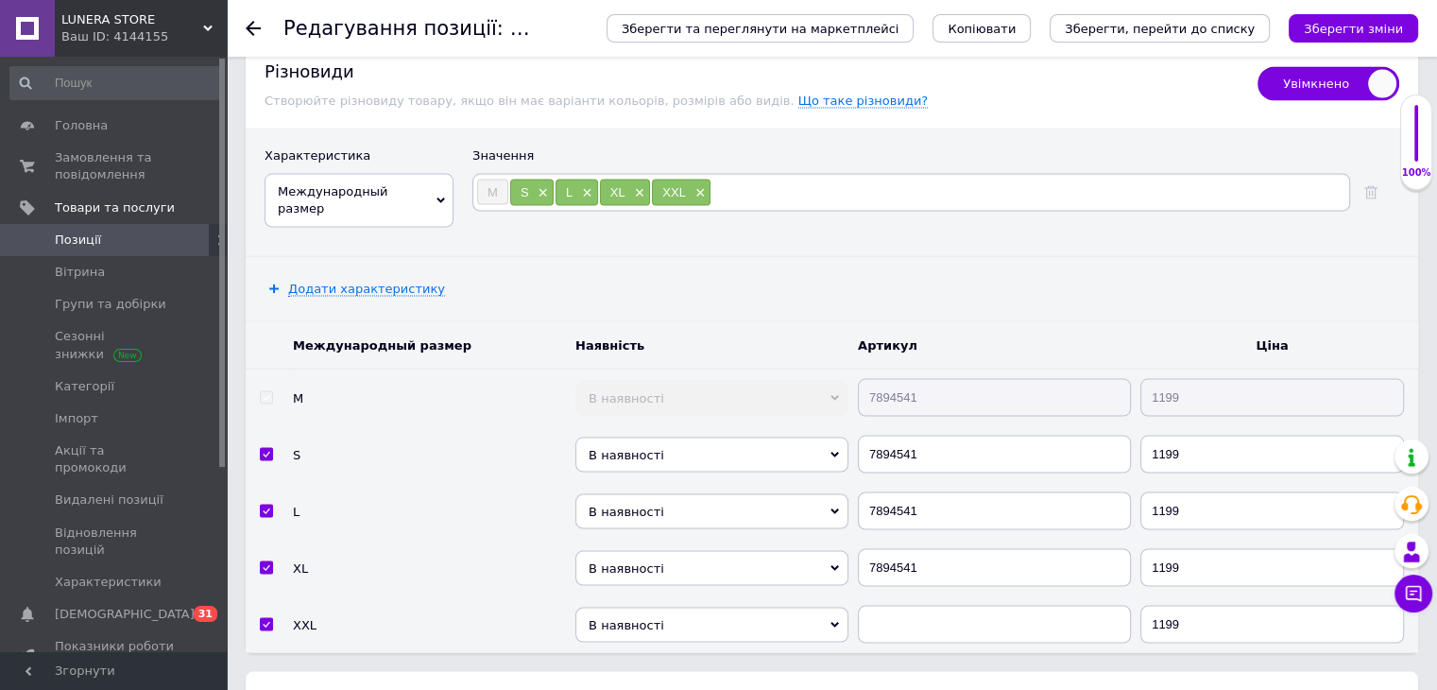
click at [946, 596] on td at bounding box center [994, 624] width 283 height 57
drag, startPoint x: 925, startPoint y: 497, endPoint x: 907, endPoint y: 499, distance: 18.1
click at [921, 596] on td at bounding box center [994, 624] width 283 height 57
paste input "7894541"
type input "7894541"
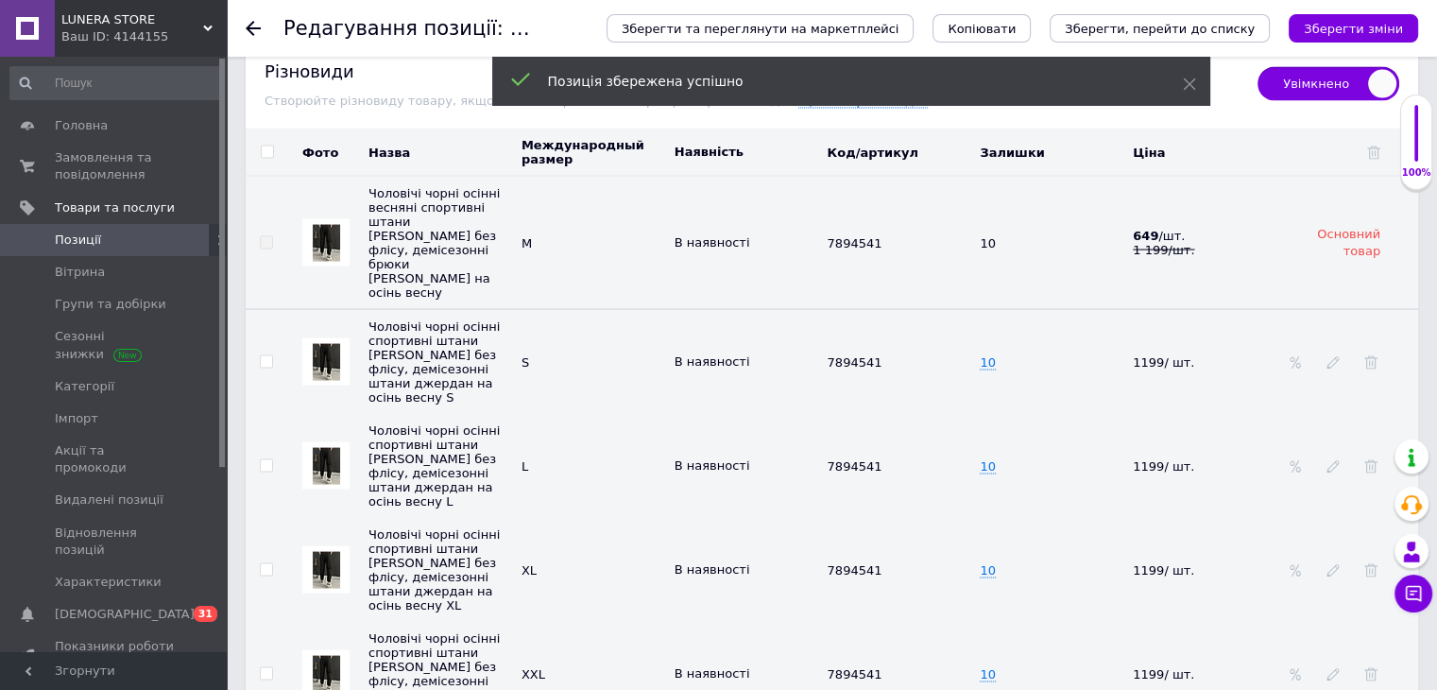
click at [170, 245] on span "Позиції" at bounding box center [115, 239] width 120 height 17
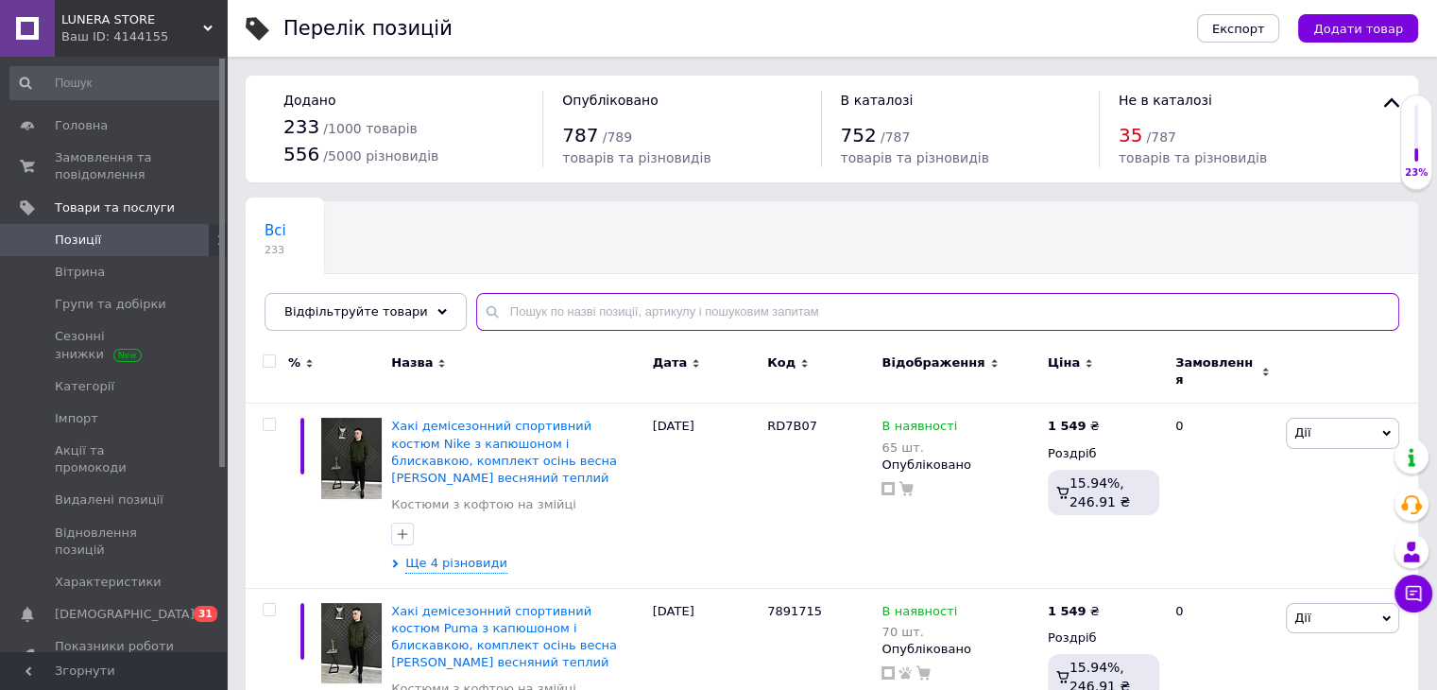
click at [606, 304] on input "text" at bounding box center [937, 312] width 923 height 38
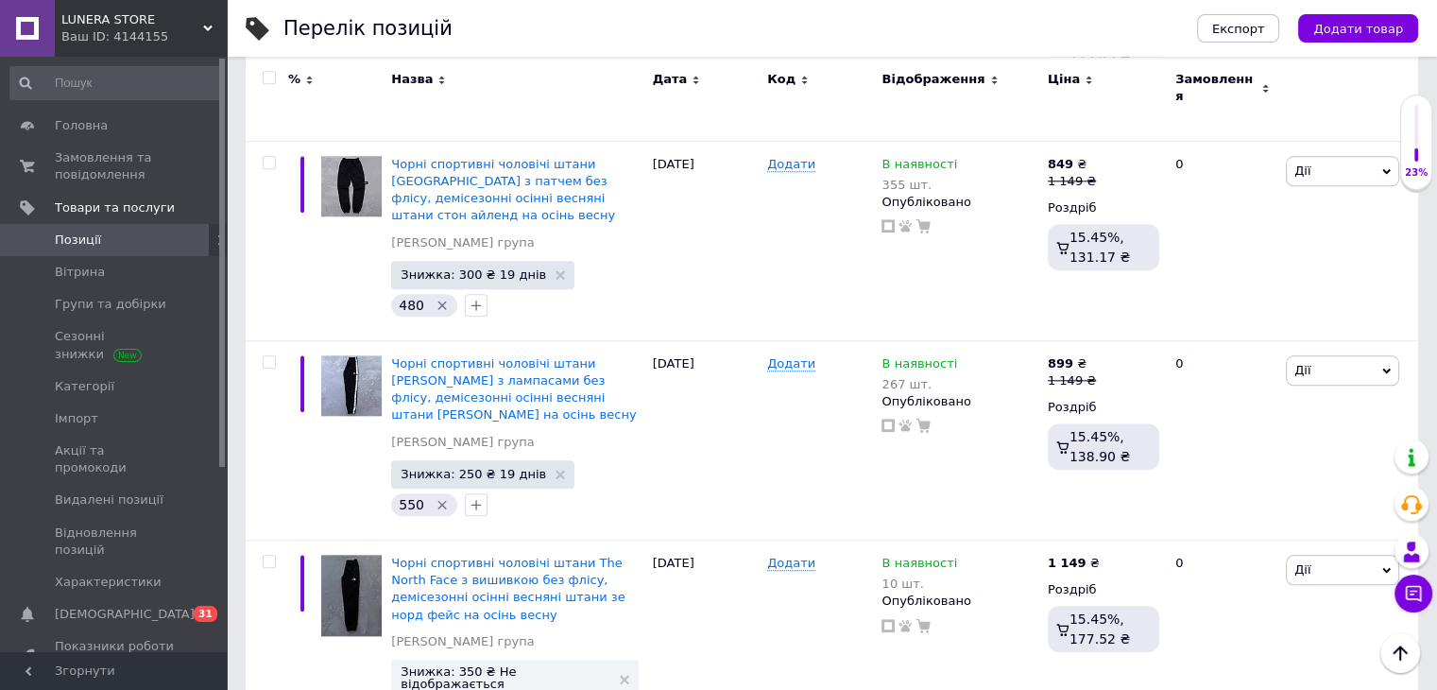
scroll to position [1890, 0]
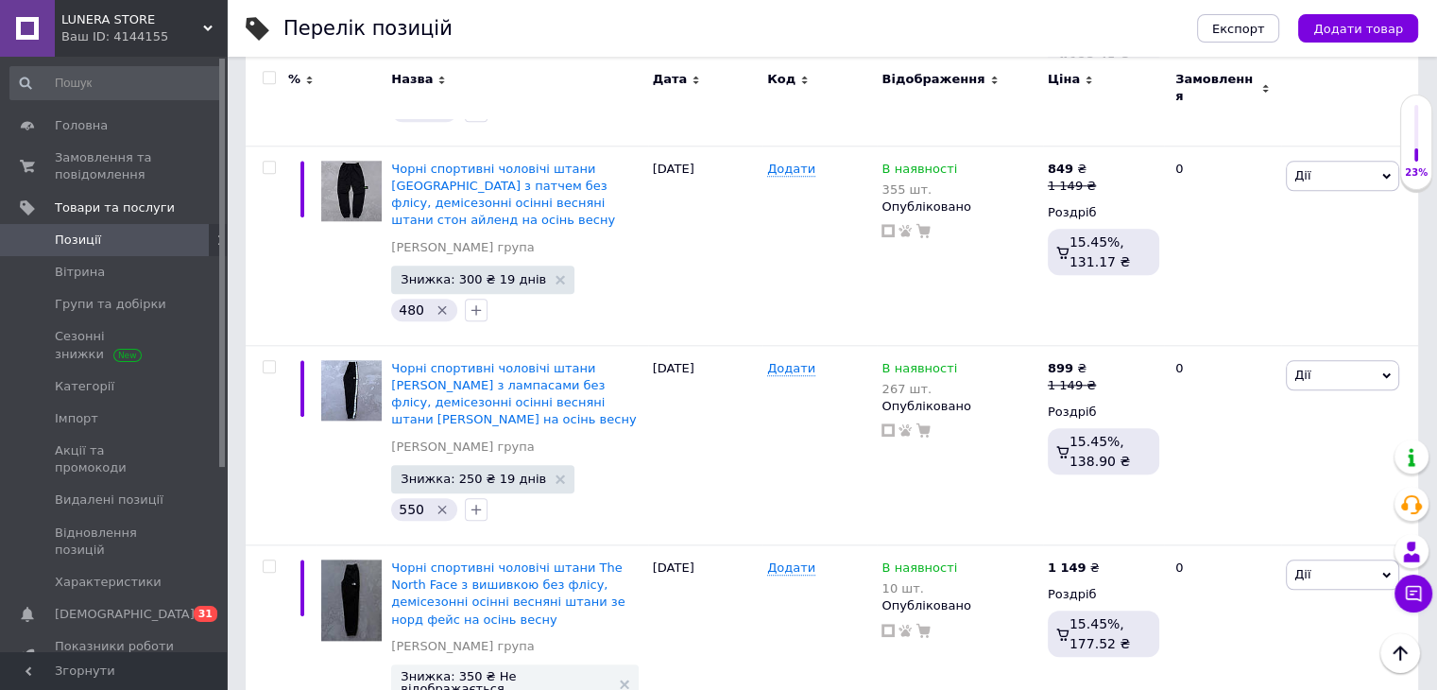
type input "осенние спортивные штаны"
click at [117, 239] on span "Позиції" at bounding box center [115, 239] width 120 height 17
click at [150, 280] on span "Вітрина" at bounding box center [115, 272] width 120 height 17
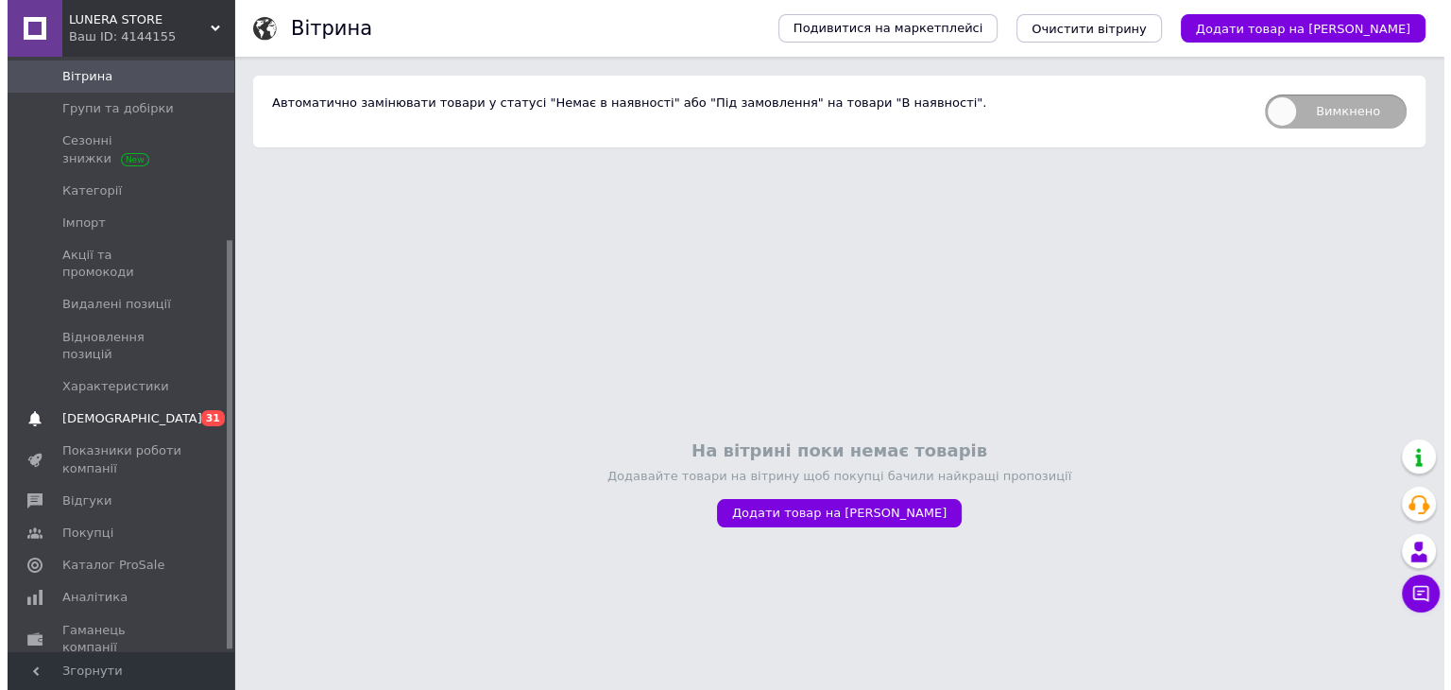
scroll to position [268, 0]
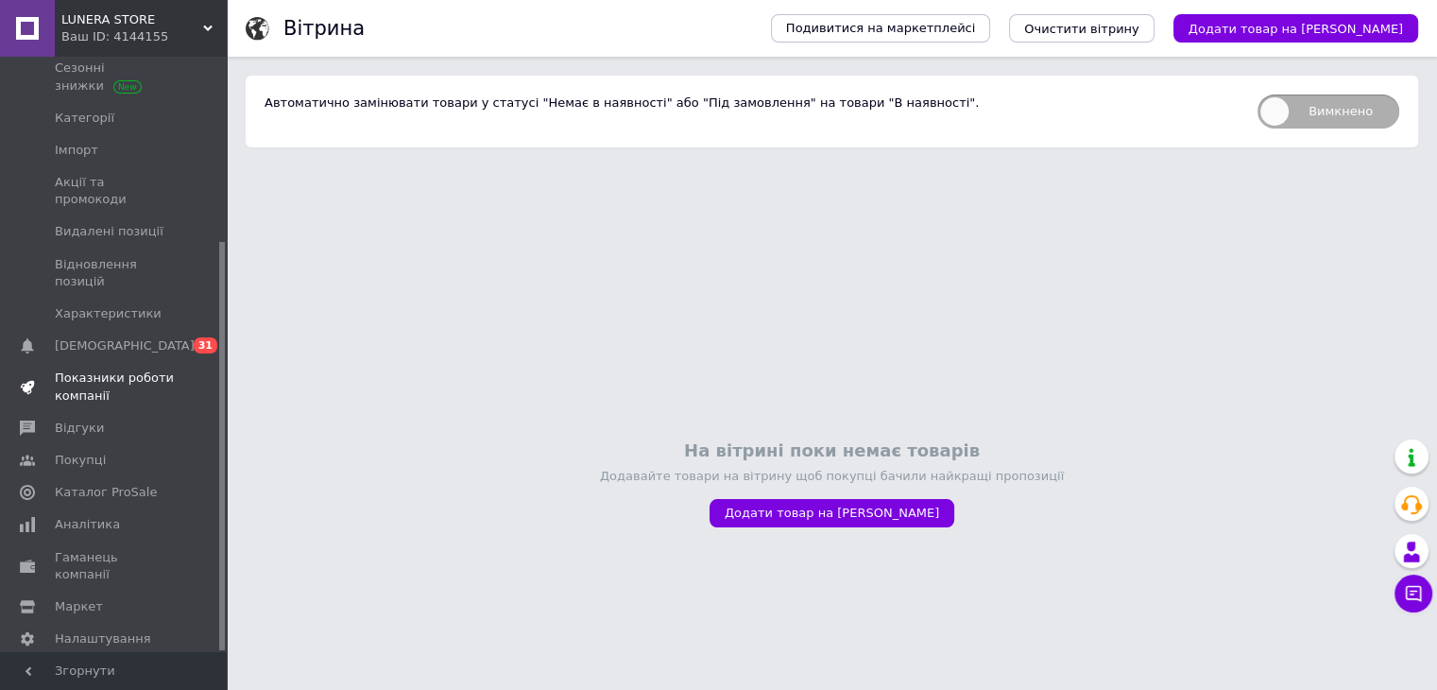
click at [139, 369] on span "Показники роботи компанії" at bounding box center [115, 386] width 120 height 34
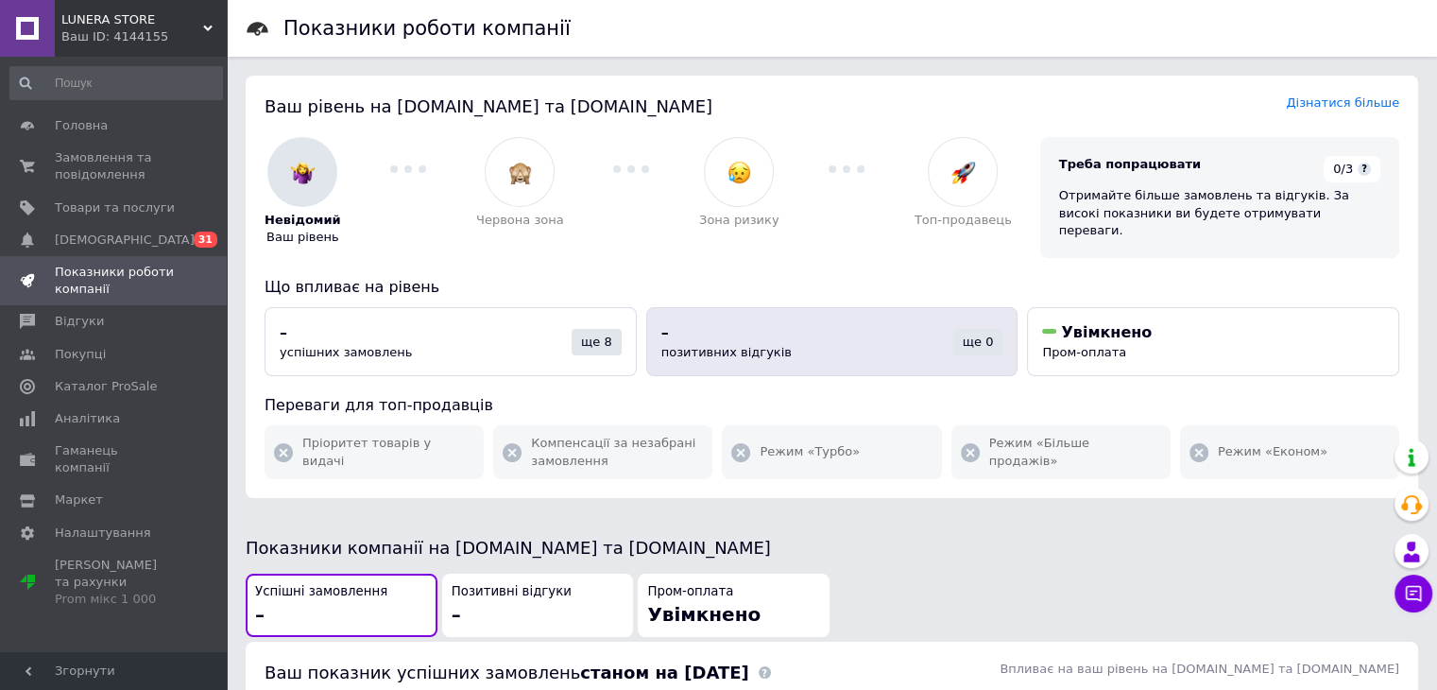
click at [767, 356] on button "– позитивних відгуків ще 0" at bounding box center [832, 341] width 372 height 69
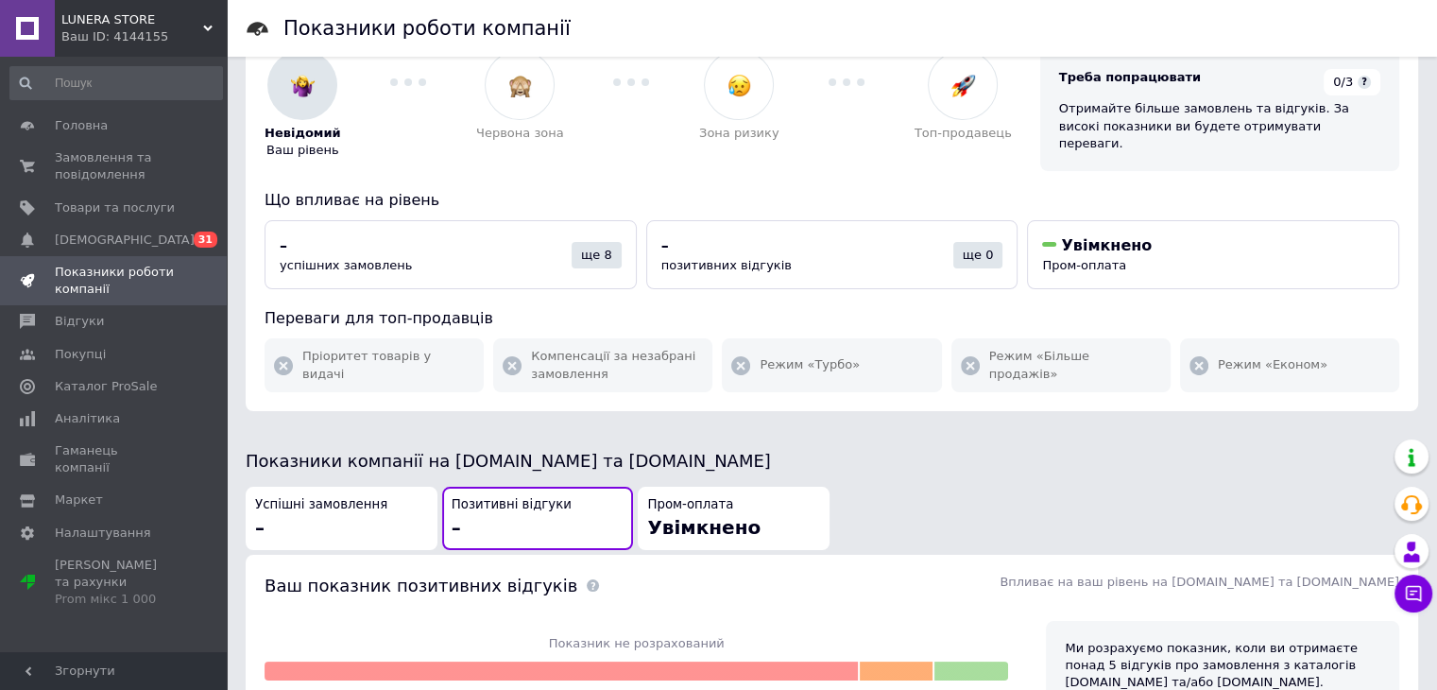
scroll to position [85, 0]
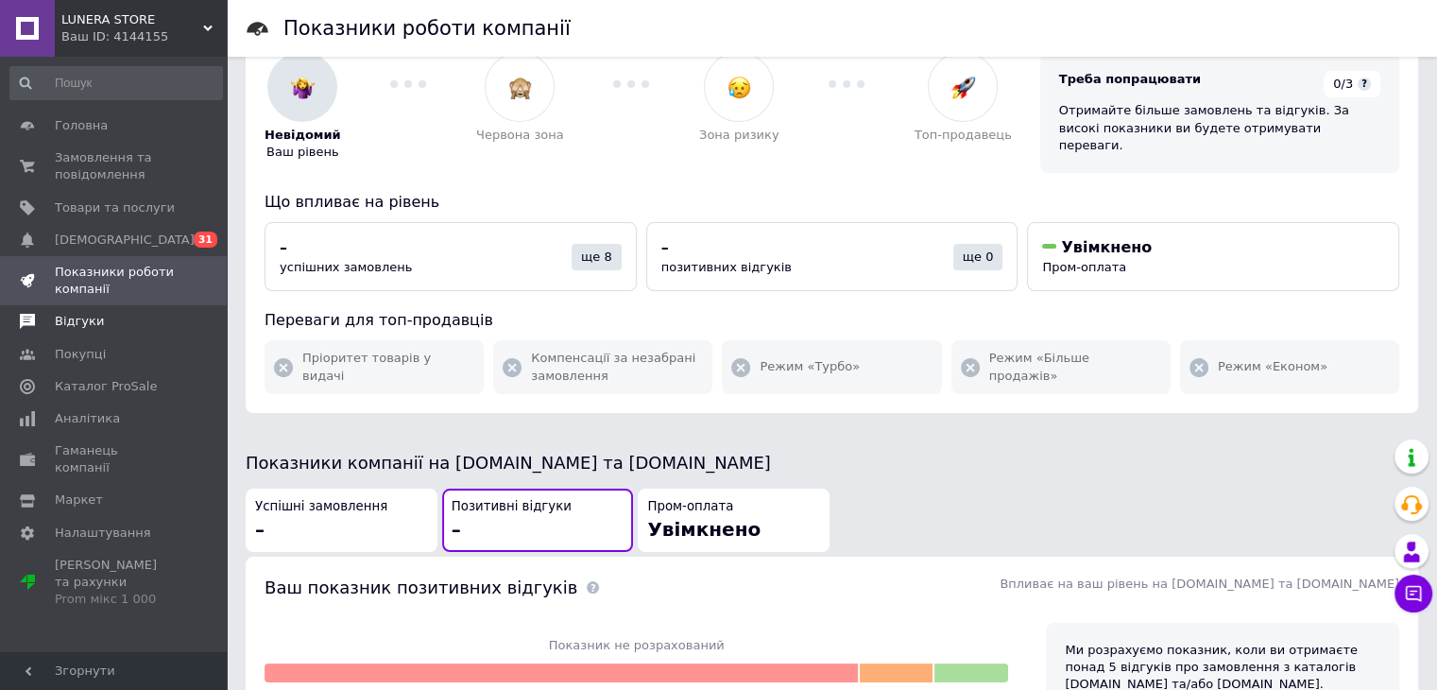
click at [149, 317] on span "Відгуки" at bounding box center [115, 321] width 120 height 17
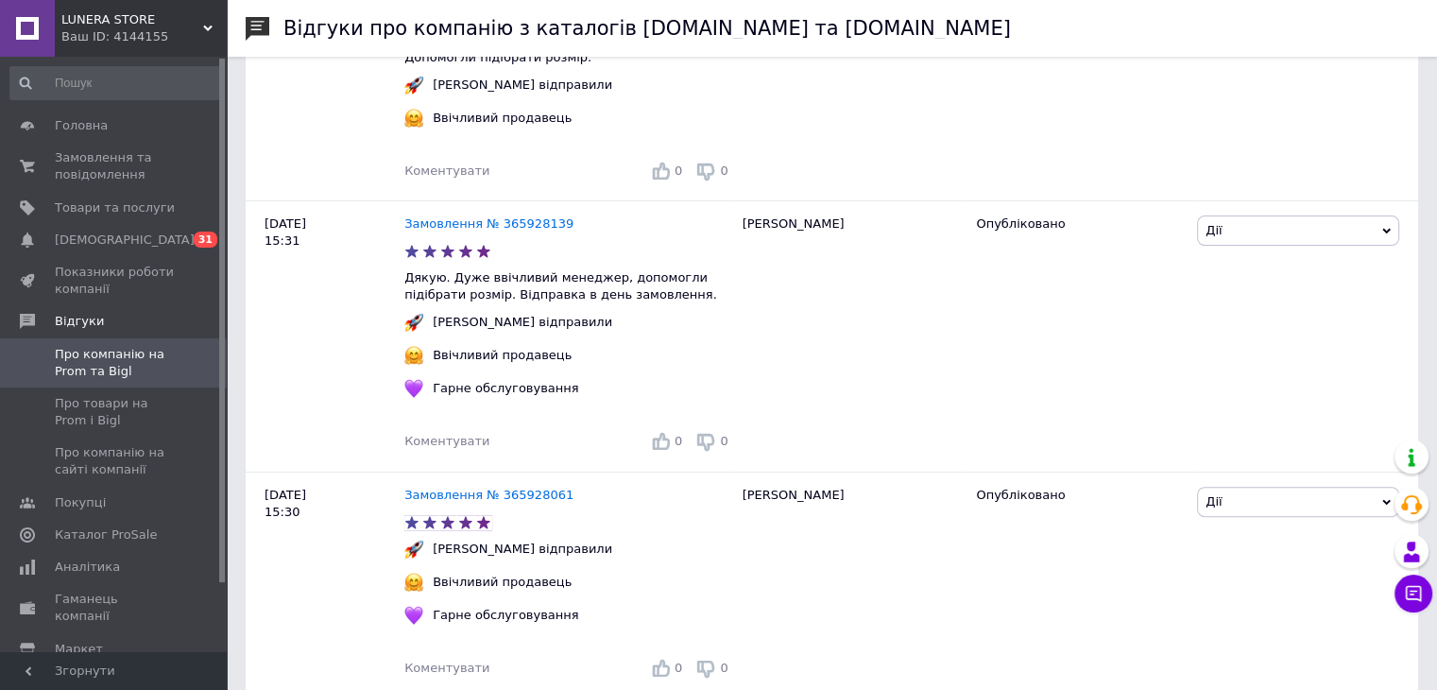
scroll to position [567, 0]
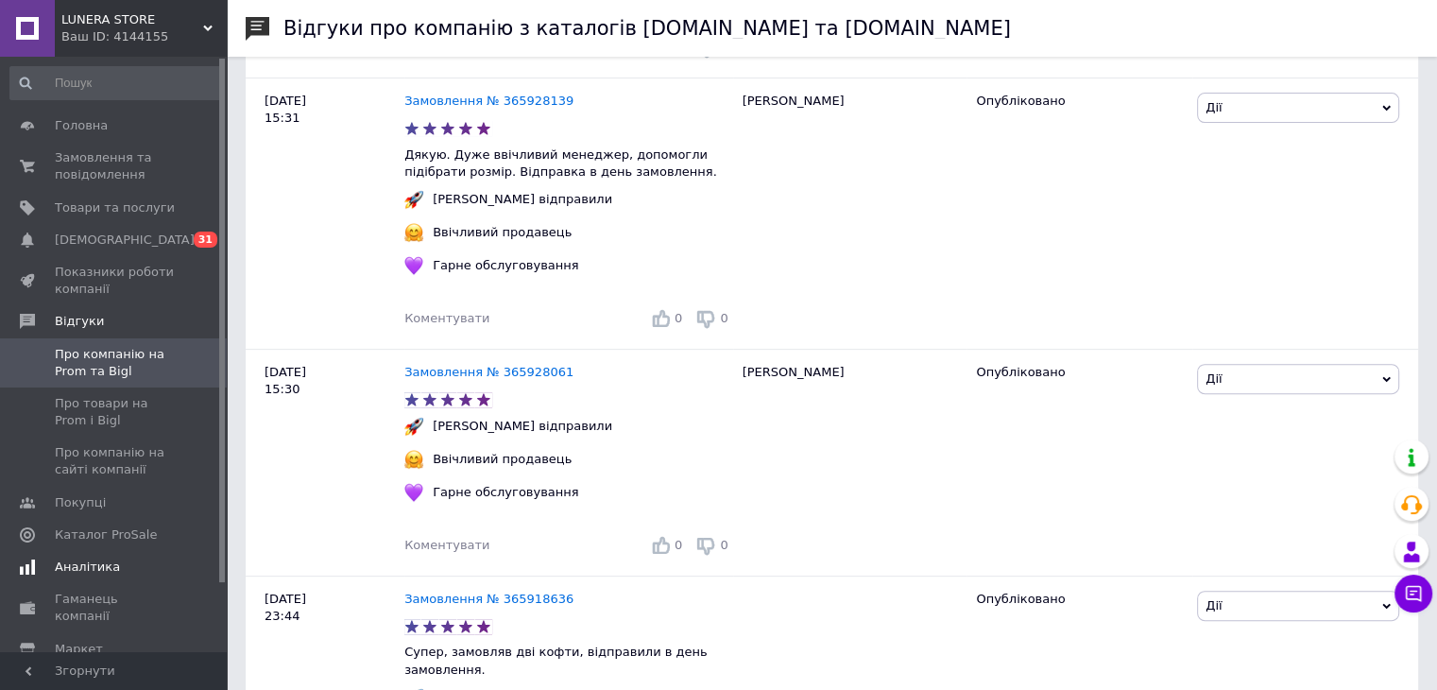
click at [132, 565] on span "Аналітика" at bounding box center [115, 566] width 120 height 17
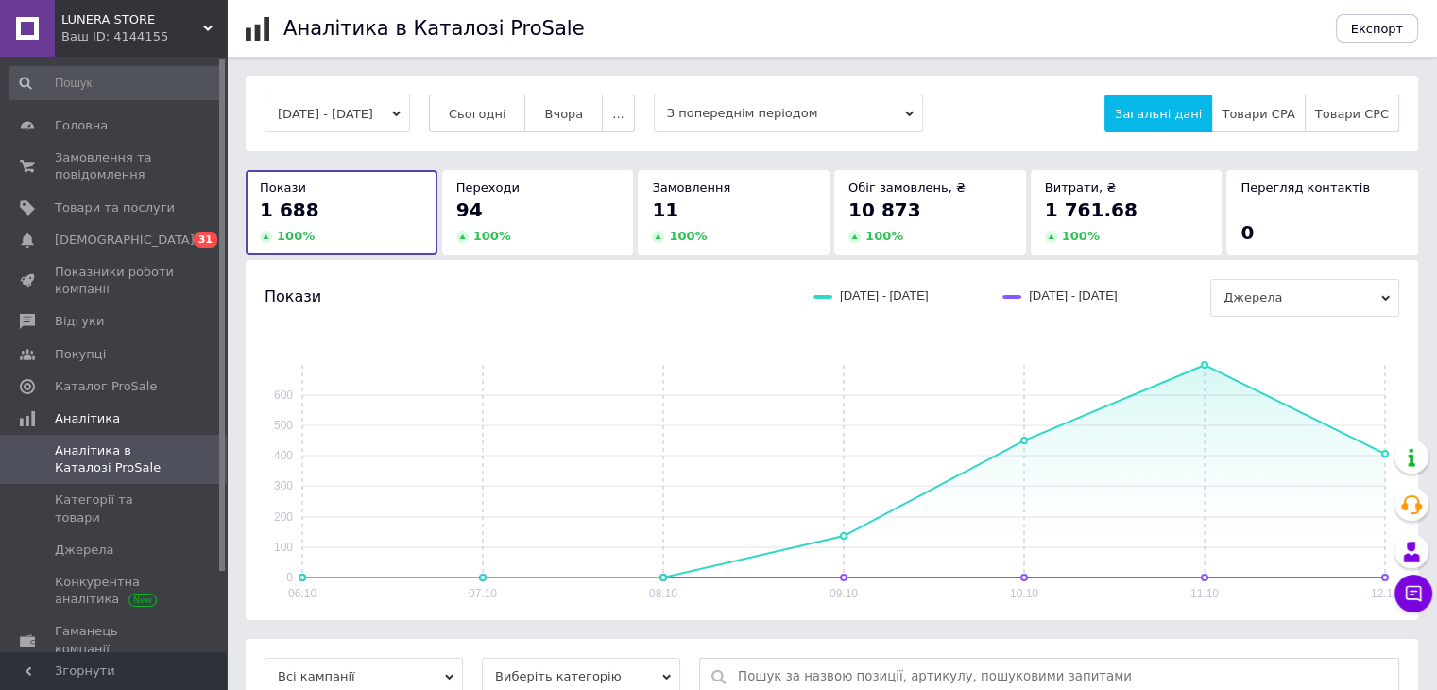
drag, startPoint x: 510, startPoint y: 107, endPoint x: 511, endPoint y: 132, distance: 25.5
click at [506, 113] on span "Сьогодні" at bounding box center [478, 114] width 58 height 14
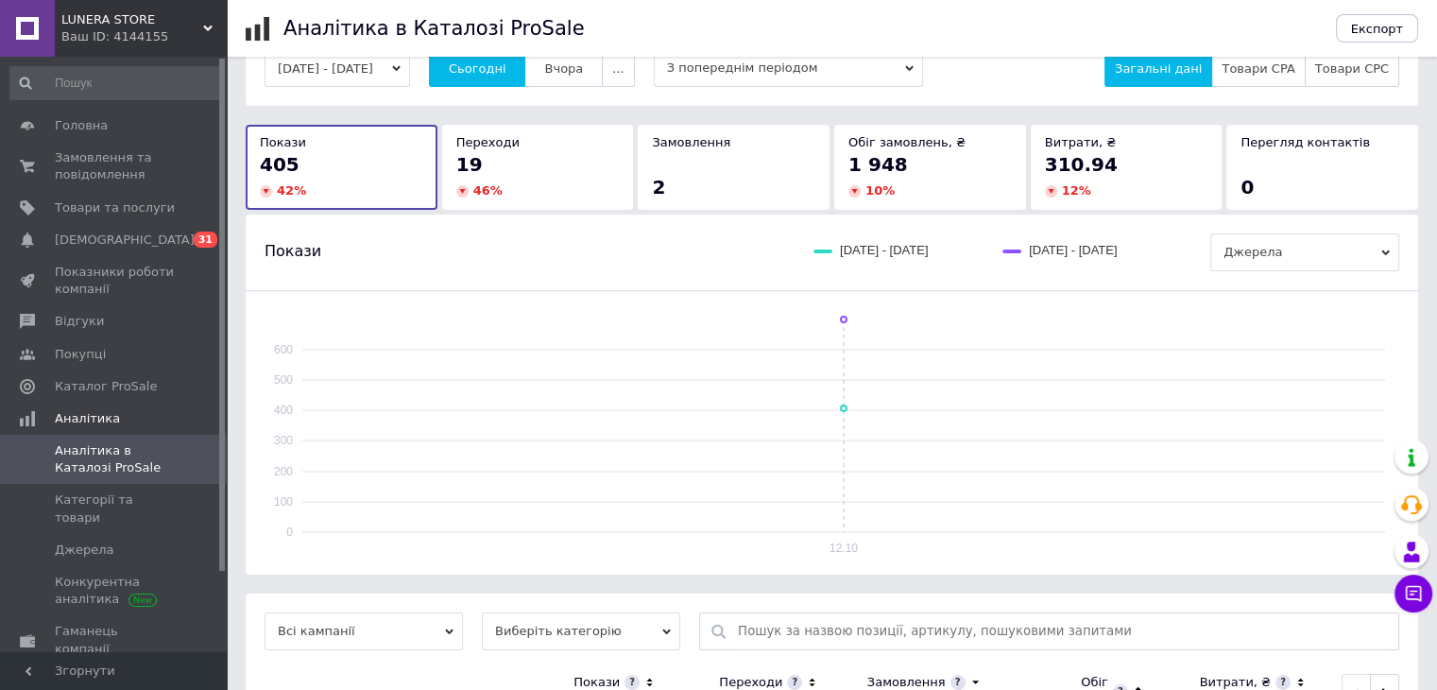
scroll to position [196, 0]
